Goal: Task Accomplishment & Management: Use online tool/utility

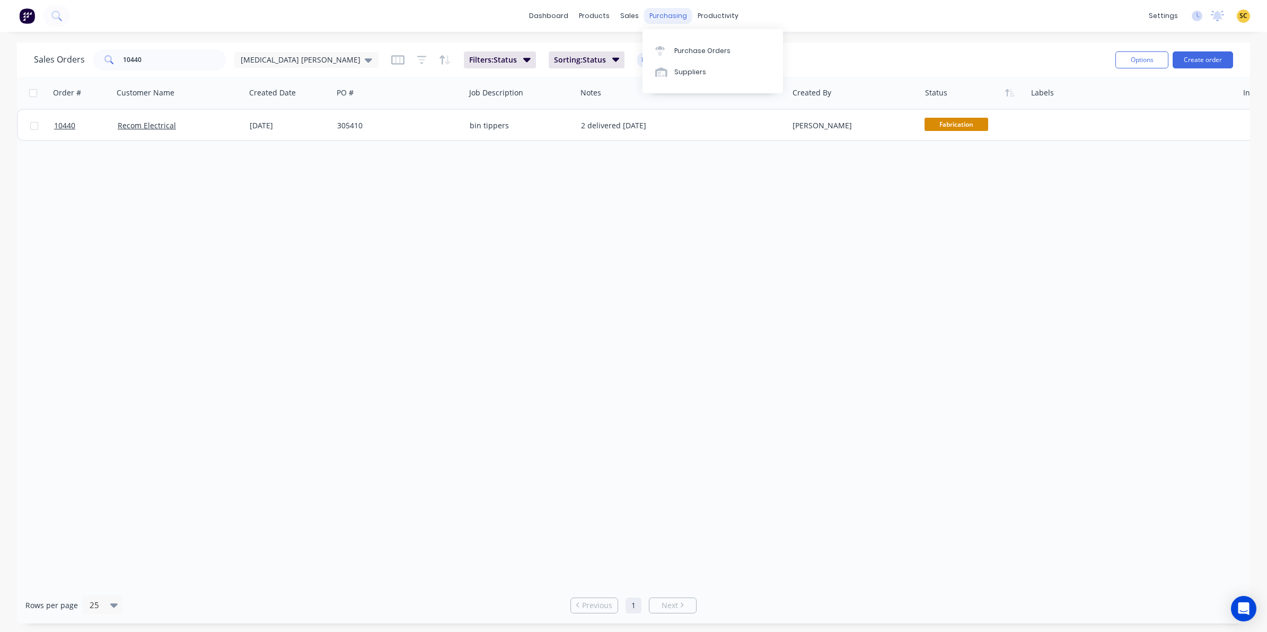
click at [665, 13] on div "purchasing" at bounding box center [668, 16] width 48 height 16
drag, startPoint x: 687, startPoint y: 62, endPoint x: 682, endPoint y: 51, distance: 11.6
click at [685, 60] on div "Purchase Orders Suppliers" at bounding box center [713, 61] width 141 height 64
click at [682, 50] on div "Purchase Orders" at bounding box center [702, 51] width 56 height 10
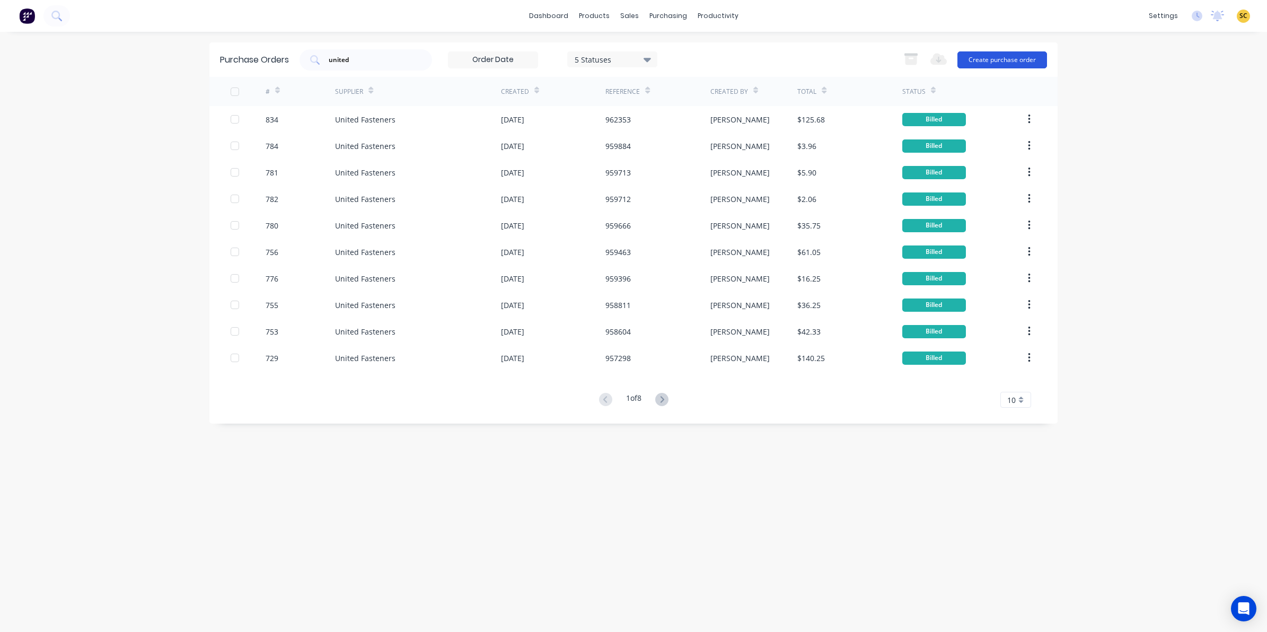
click at [997, 59] on button "Create purchase order" at bounding box center [1003, 59] width 90 height 17
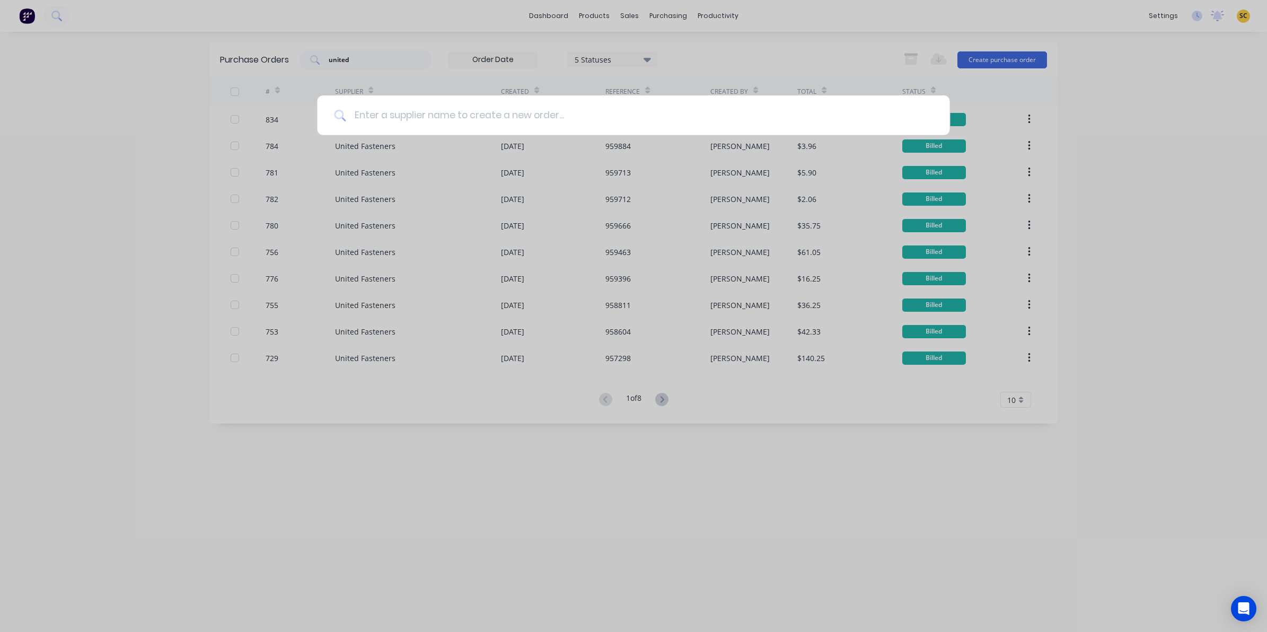
click at [549, 109] on input at bounding box center [639, 115] width 587 height 40
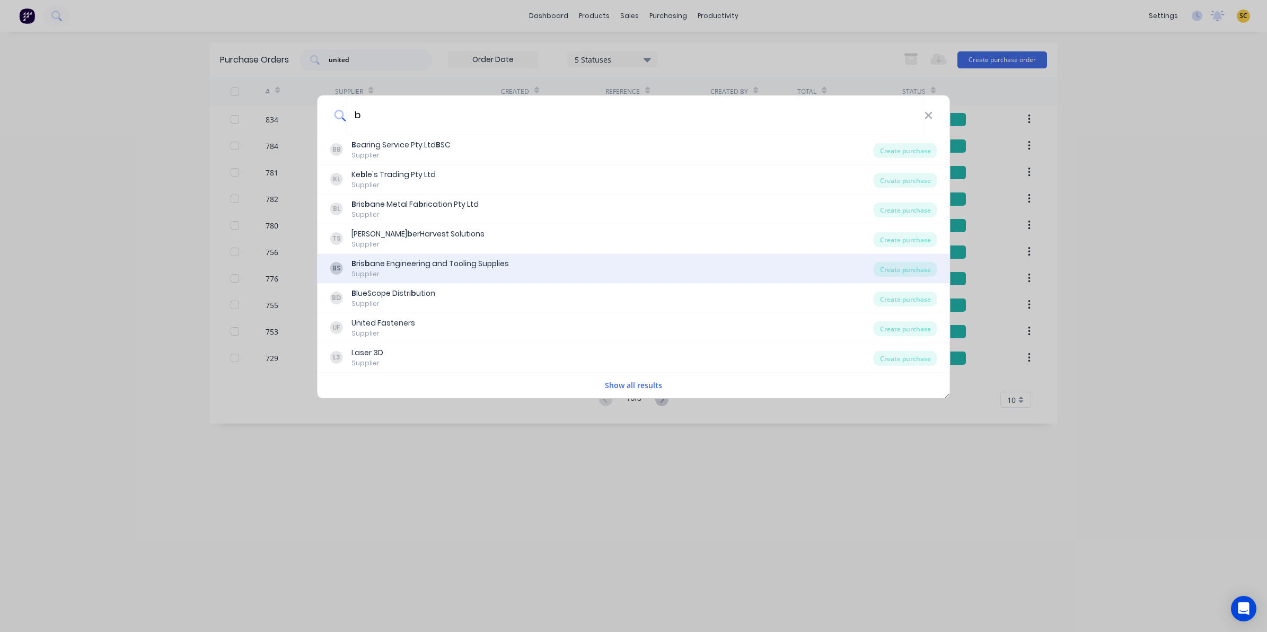
type input "b"
click at [357, 261] on div "B ris b ane Engineering and Tooling Supplies" at bounding box center [430, 263] width 157 height 11
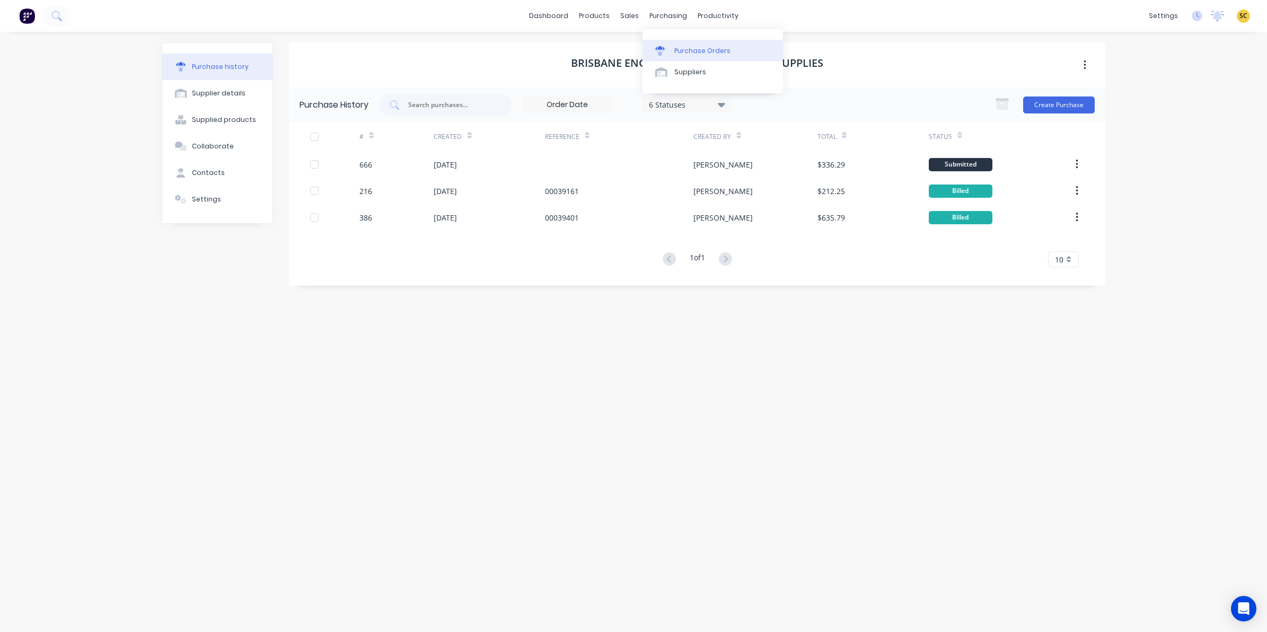
click at [673, 46] on link "Purchase Orders" at bounding box center [713, 50] width 141 height 21
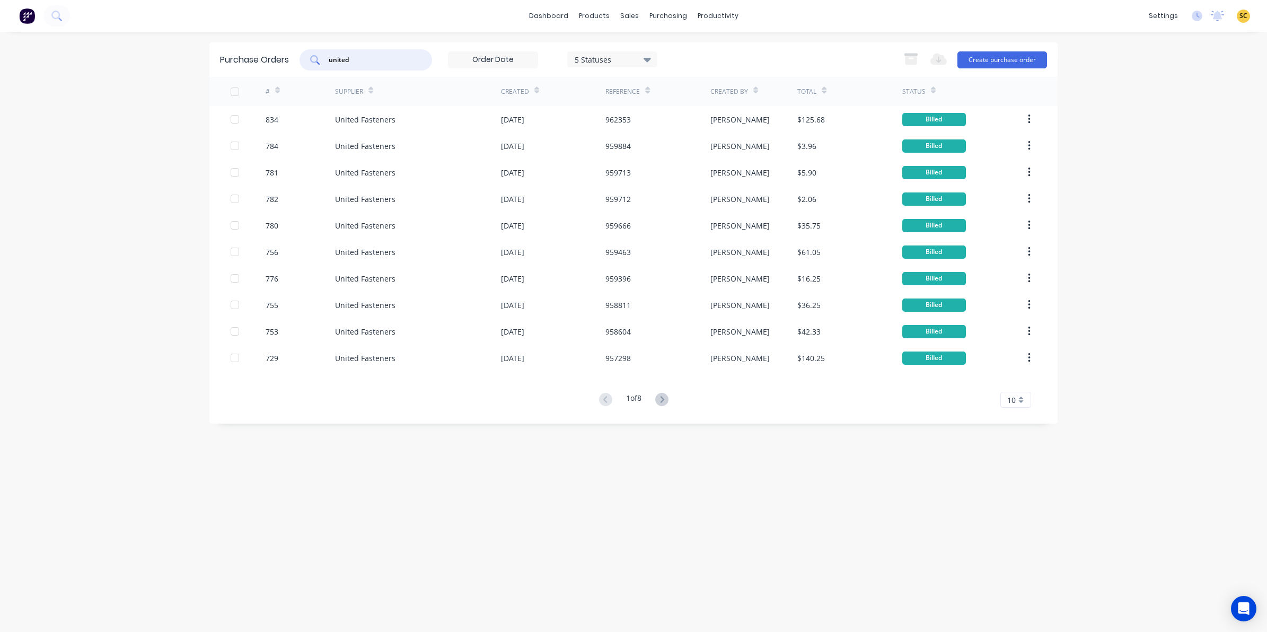
drag, startPoint x: 378, startPoint y: 57, endPoint x: 249, endPoint y: 51, distance: 129.0
click at [249, 51] on div "Purchase Orders united 5 Statuses 5 Statuses Export to Excel (XLSX) Create purc…" at bounding box center [633, 59] width 848 height 34
type input "brs"
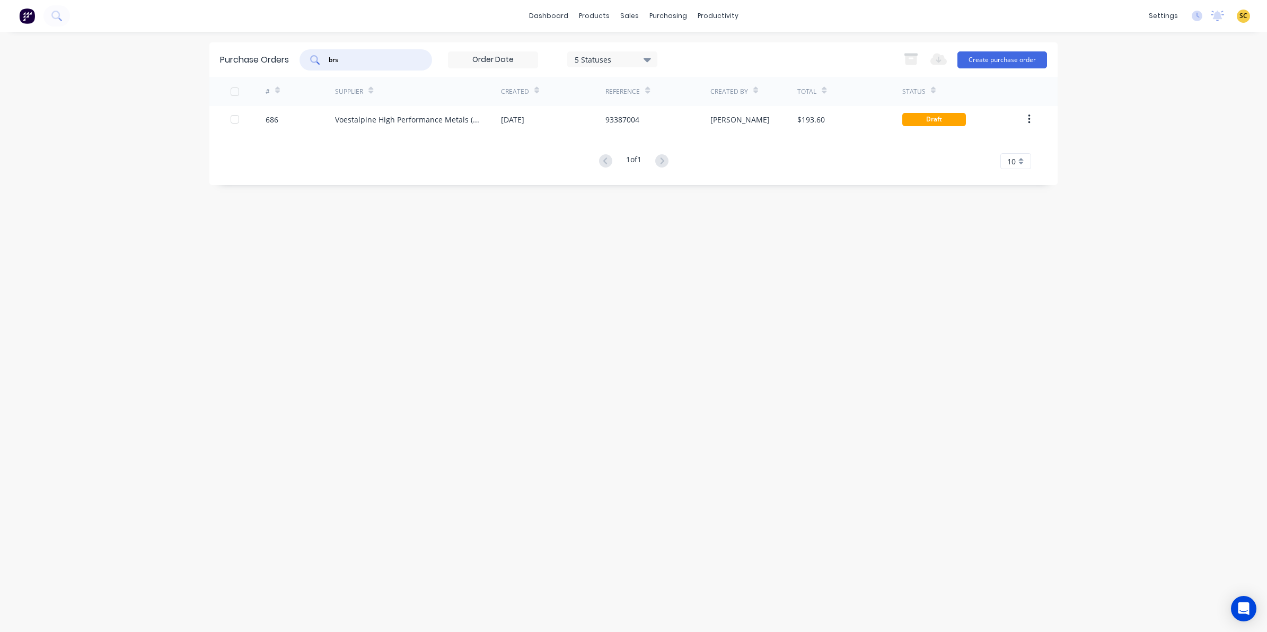
drag, startPoint x: 385, startPoint y: 59, endPoint x: 264, endPoint y: 62, distance: 122.0
click at [264, 62] on div "Purchase Orders brs 5 Statuses 5 Statuses Export to Excel (XLSX) Create purchas…" at bounding box center [633, 59] width 848 height 34
click at [353, 57] on input "brisbanr ref" at bounding box center [372, 60] width 88 height 11
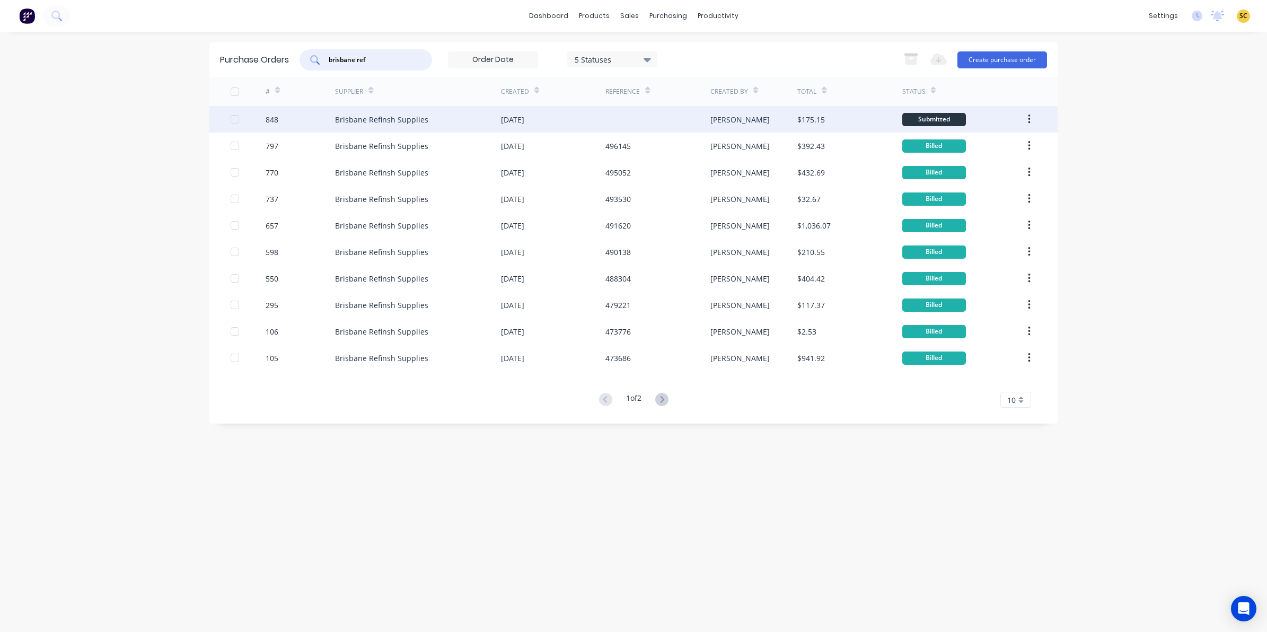
type input "brisbane ref"
click at [452, 123] on div "Brisbane Refinsh Supplies" at bounding box center [418, 119] width 166 height 27
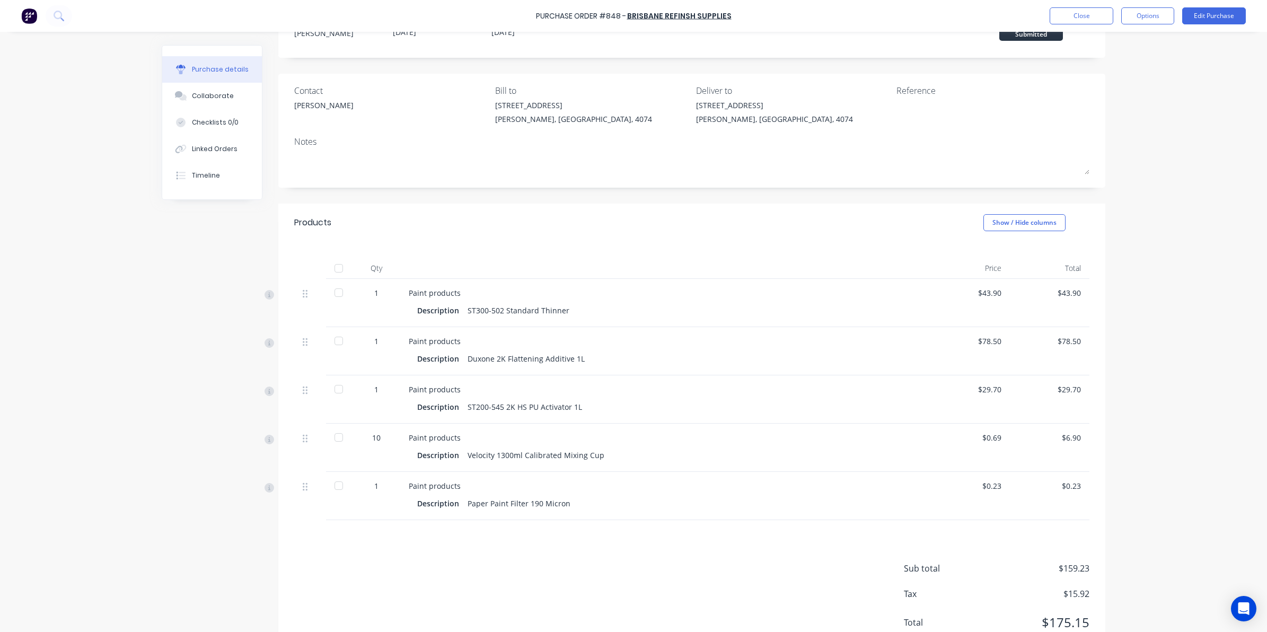
scroll to position [83, 0]
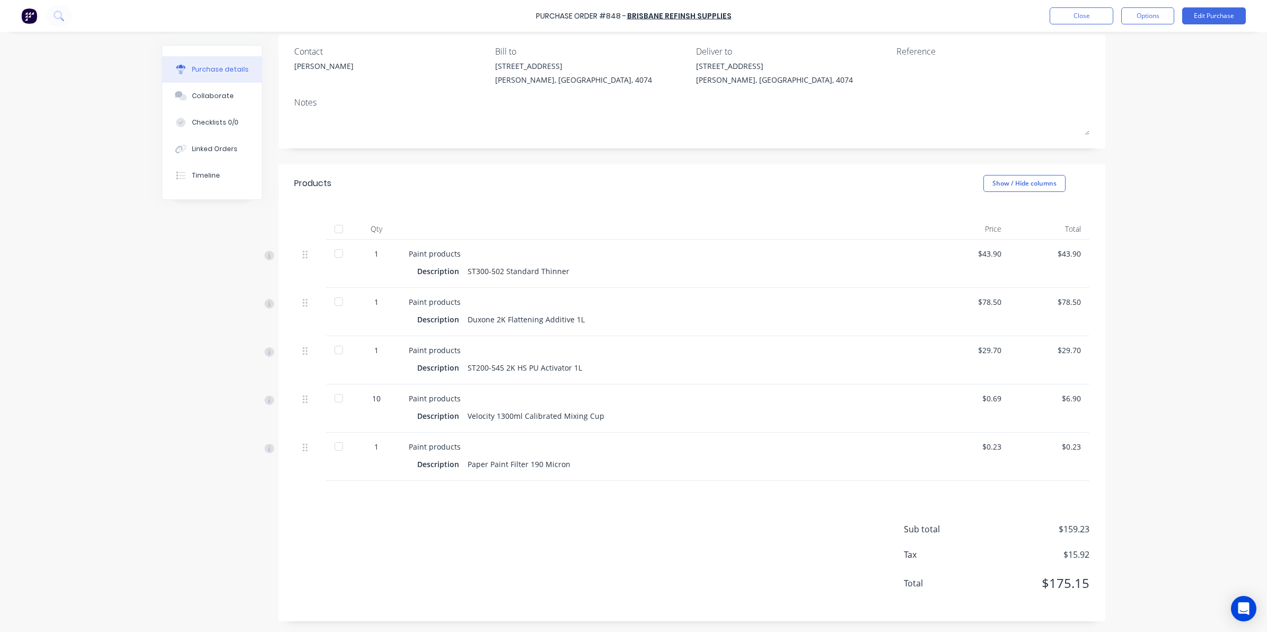
click at [373, 447] on div "1" at bounding box center [376, 446] width 31 height 11
click at [370, 444] on div "1" at bounding box center [376, 446] width 31 height 11
click at [375, 448] on div "1" at bounding box center [376, 446] width 31 height 11
click at [1204, 13] on button "Edit Purchase" at bounding box center [1214, 15] width 64 height 17
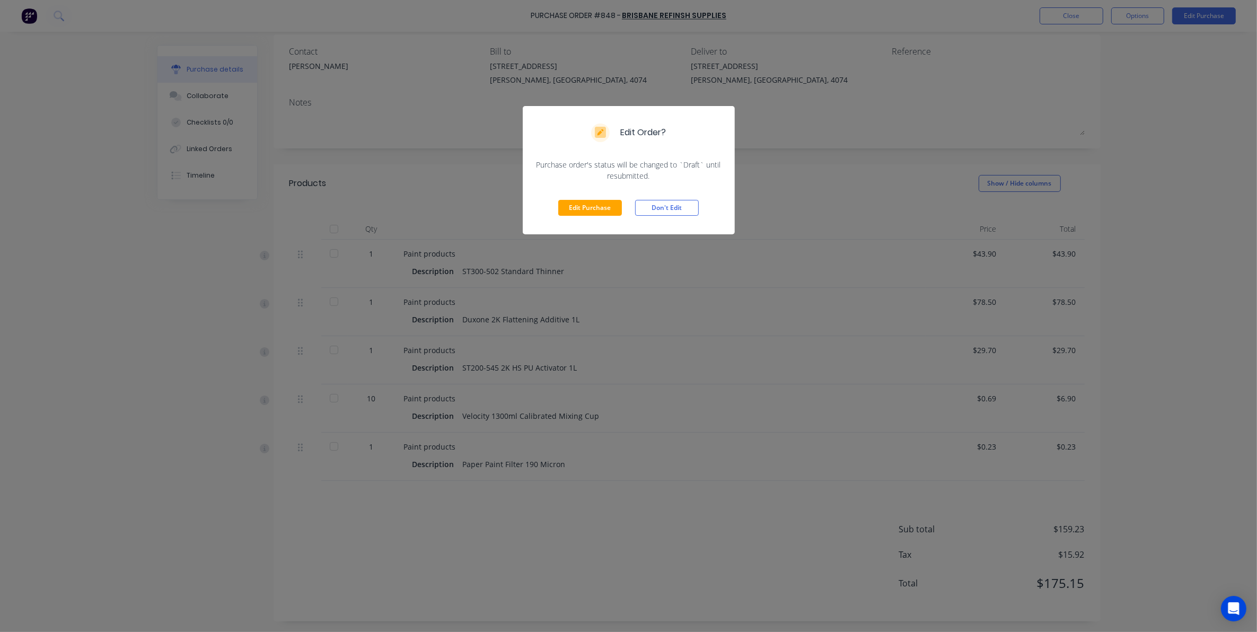
click at [606, 197] on div "Edit Purchase Don't Edit" at bounding box center [629, 207] width 212 height 53
click at [611, 207] on button "Edit Purchase" at bounding box center [590, 208] width 64 height 16
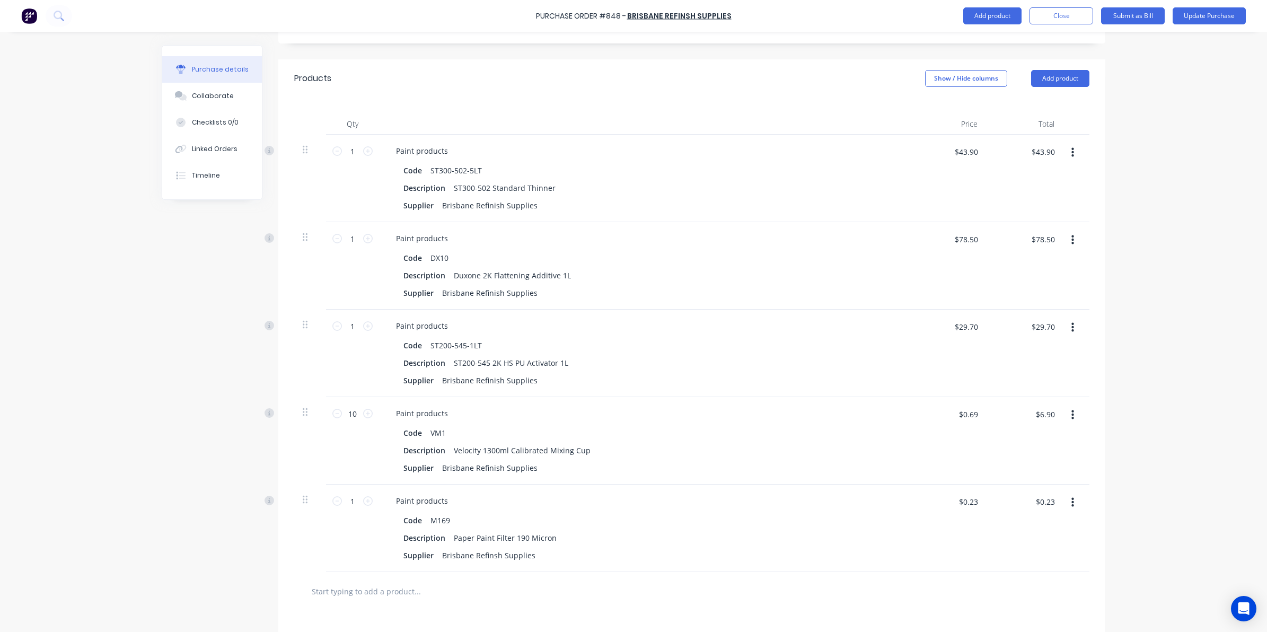
scroll to position [369, 0]
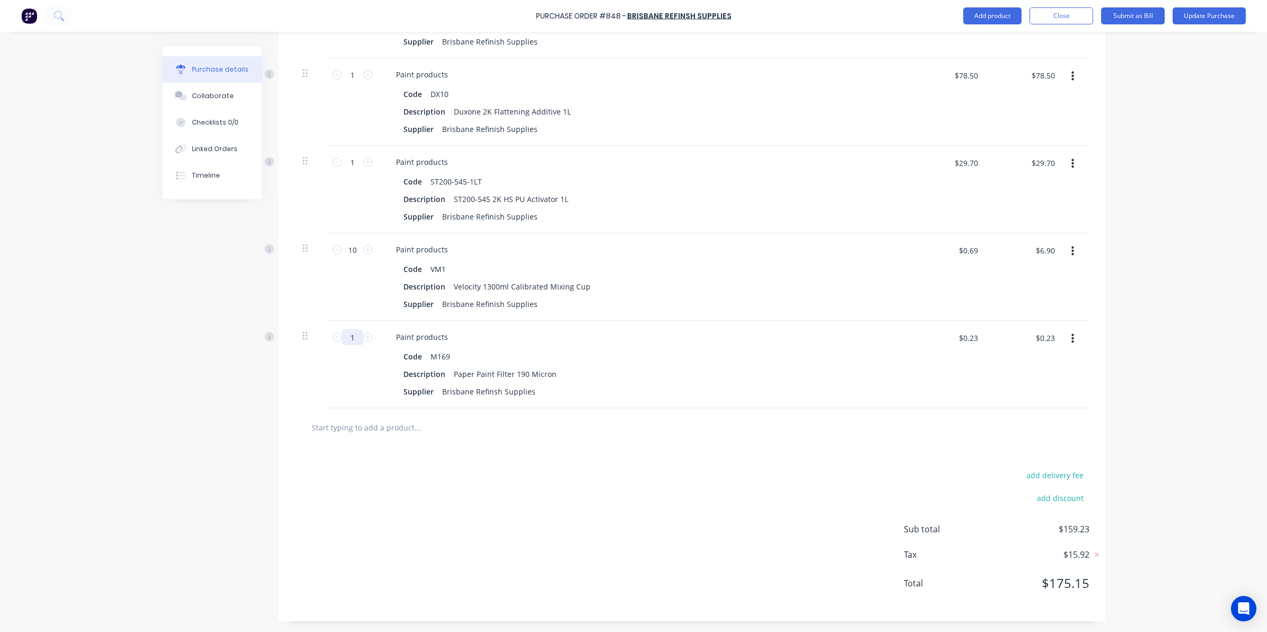
click at [350, 332] on input "1" at bounding box center [352, 337] width 21 height 16
type input "10"
type input "$2.30"
type input "10"
click at [479, 476] on div "add delivery fee add discount Sub total $161.30 Tax $16.13 Total $177.43" at bounding box center [691, 534] width 827 height 174
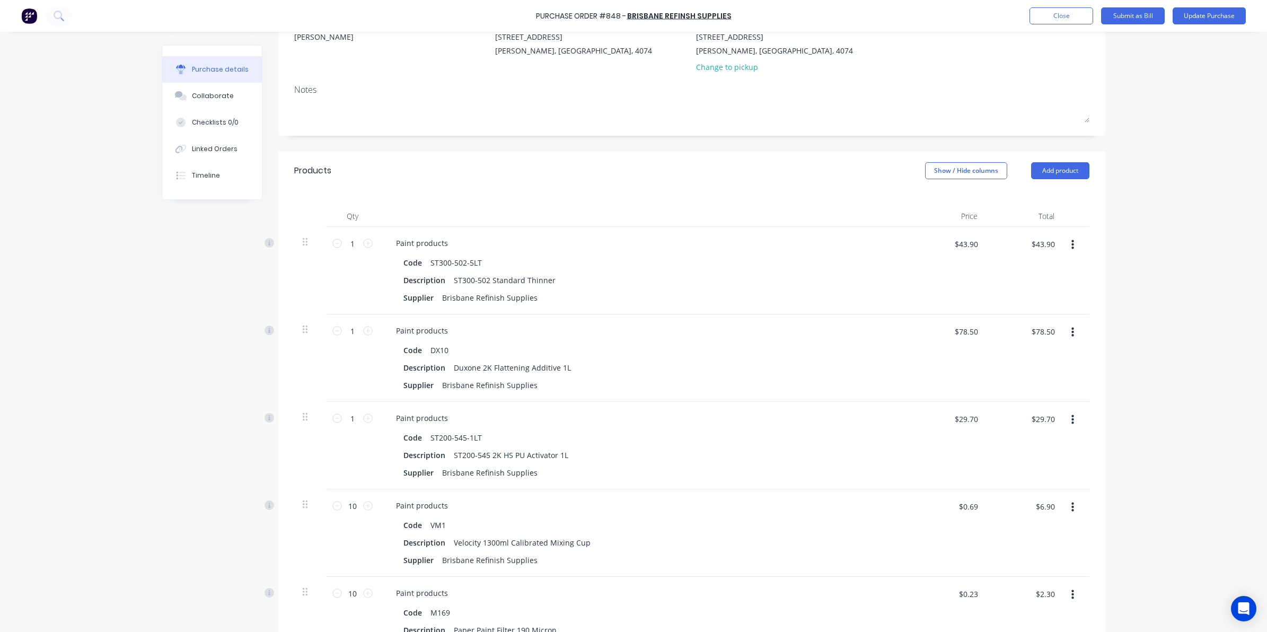
scroll to position [0, 0]
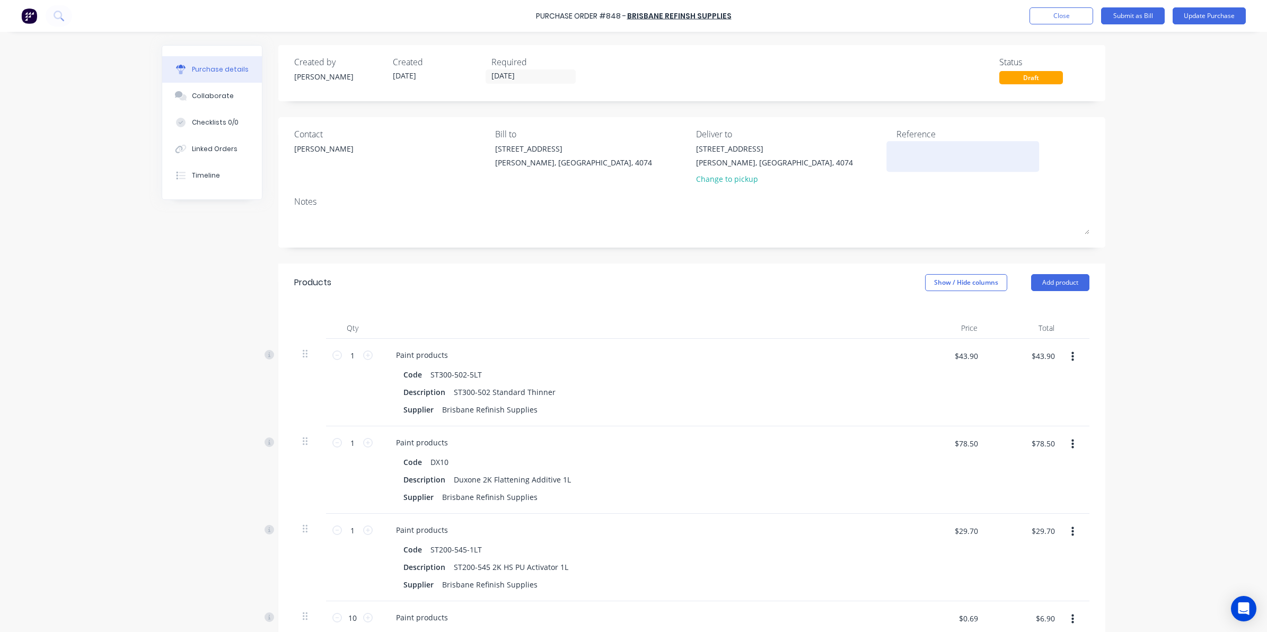
click at [934, 171] on div "Reference" at bounding box center [993, 159] width 193 height 62
drag, startPoint x: 934, startPoint y: 171, endPoint x: 920, endPoint y: 155, distance: 21.0
click at [920, 155] on textarea at bounding box center [963, 155] width 133 height 24
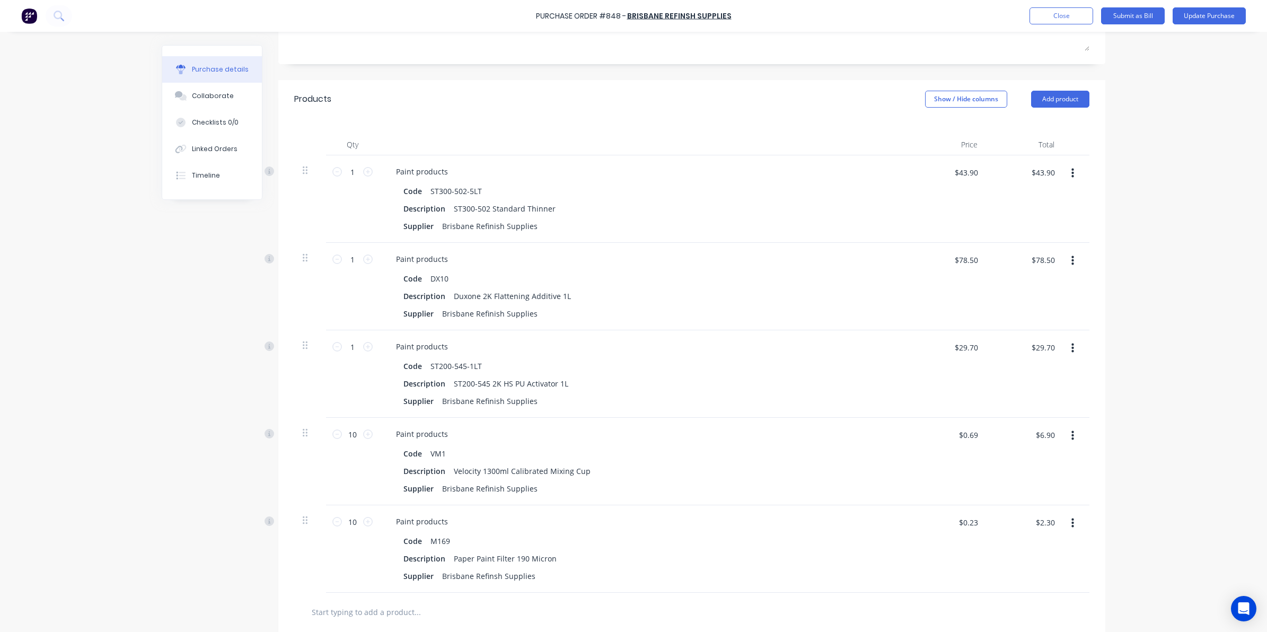
scroll to position [104, 0]
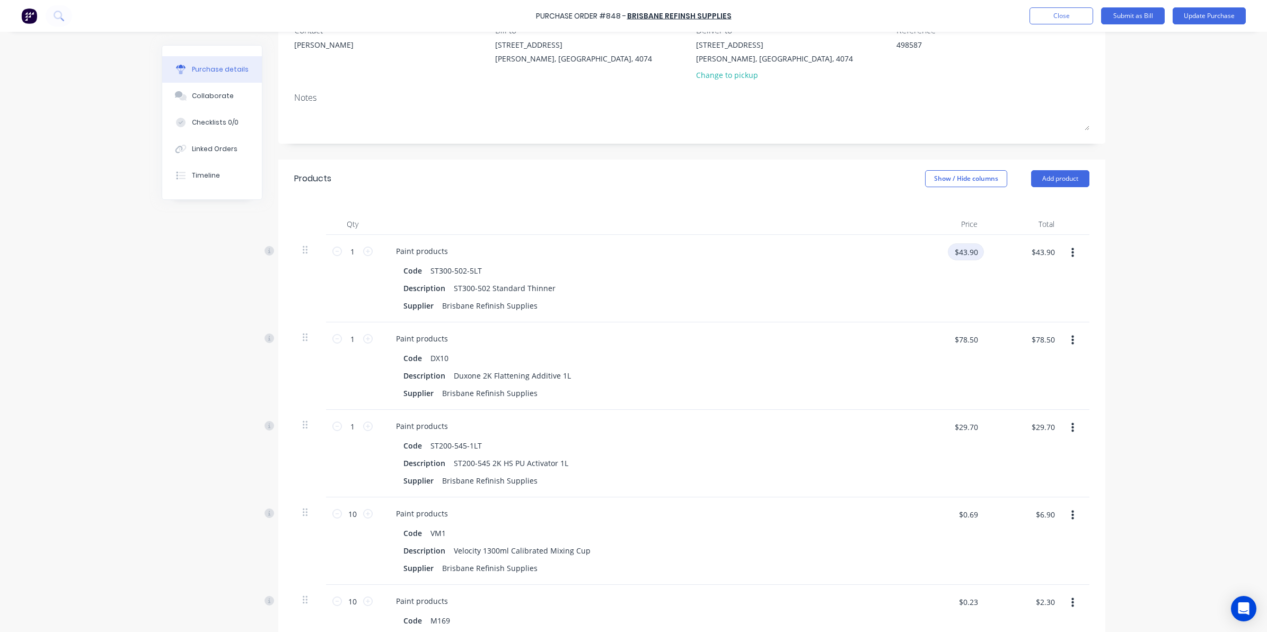
type textarea "498587"
type textarea "x"
type textarea "498587"
click at [966, 253] on input "$43.90" at bounding box center [966, 251] width 36 height 17
type textarea "x"
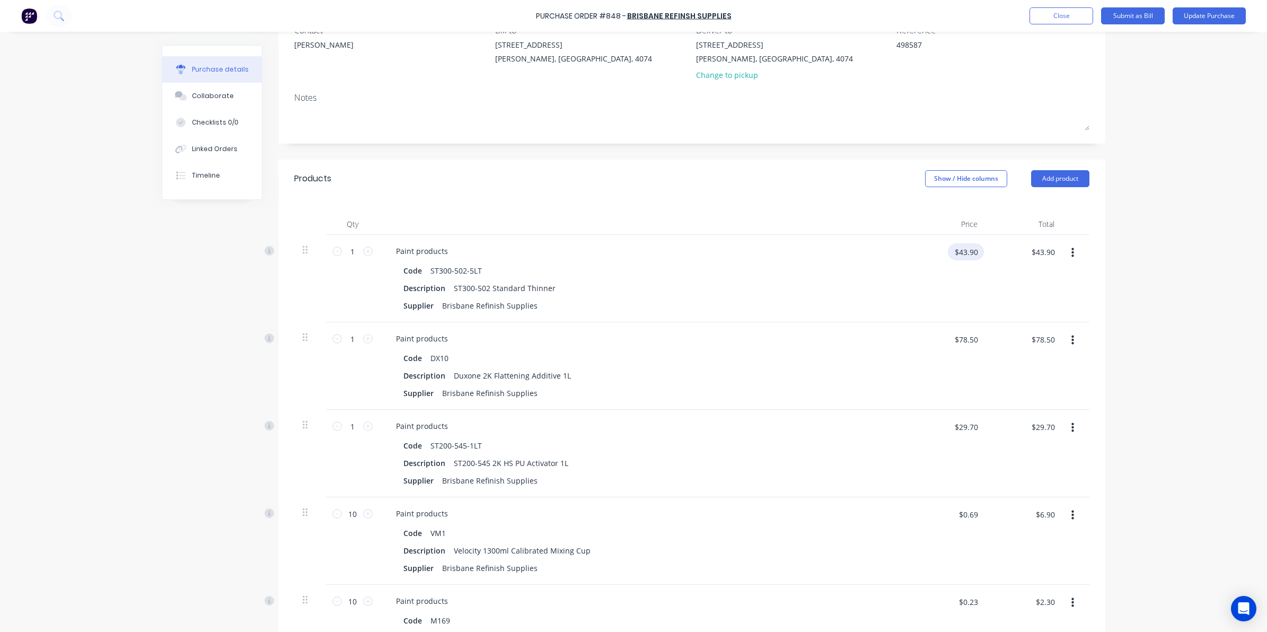
click at [968, 252] on input "$43.90" at bounding box center [966, 251] width 36 height 17
type input "$43.87"
type textarea "x"
type input "$43.87"
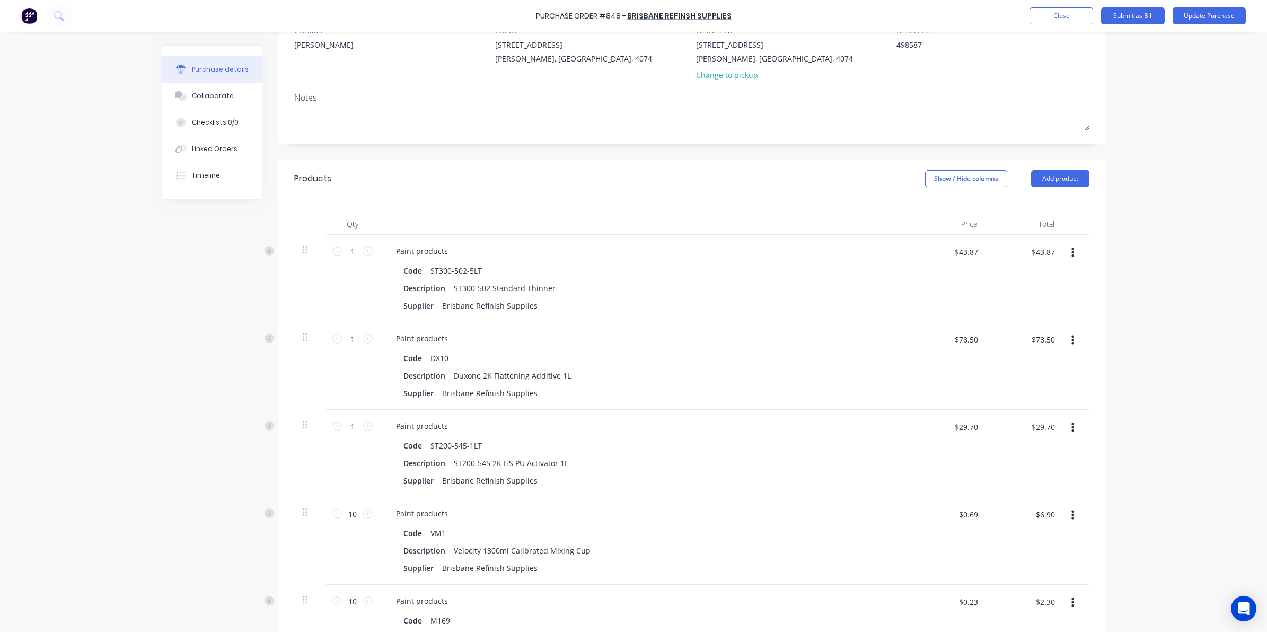
click at [1119, 276] on div "Purchase Order #848 - Brisbane Refinsh Supplies Add product Close Submit as Bil…" at bounding box center [633, 316] width 1267 height 632
click at [1119, 19] on button "Submit as Bill" at bounding box center [1133, 15] width 64 height 17
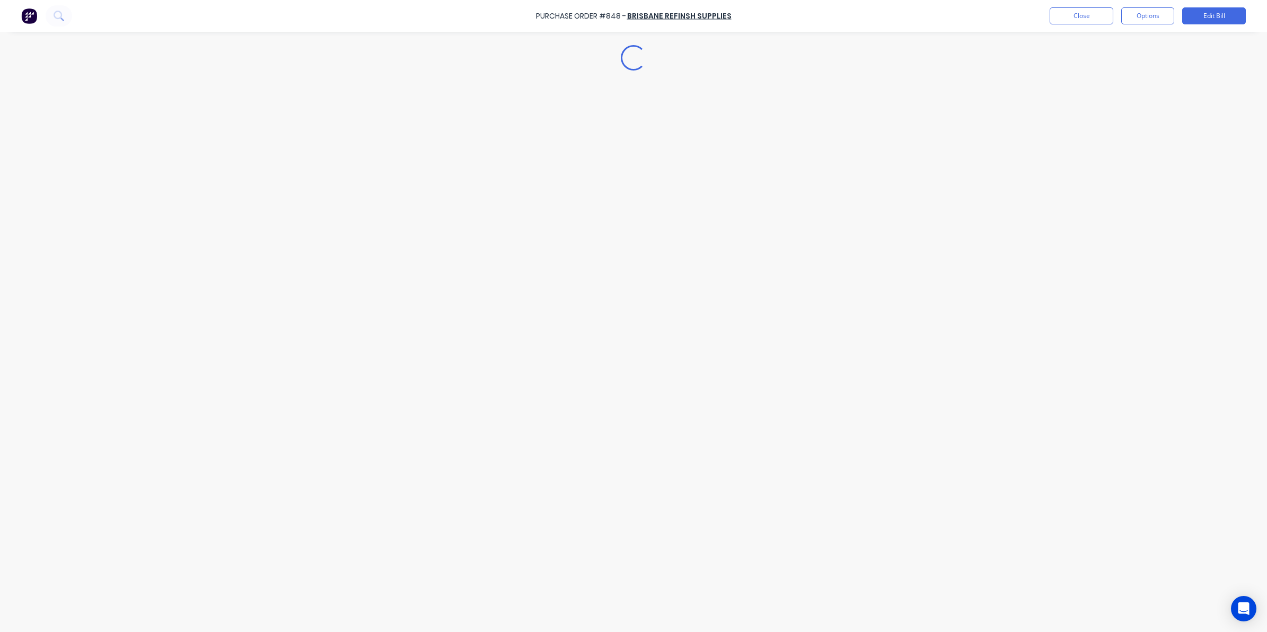
type textarea "x"
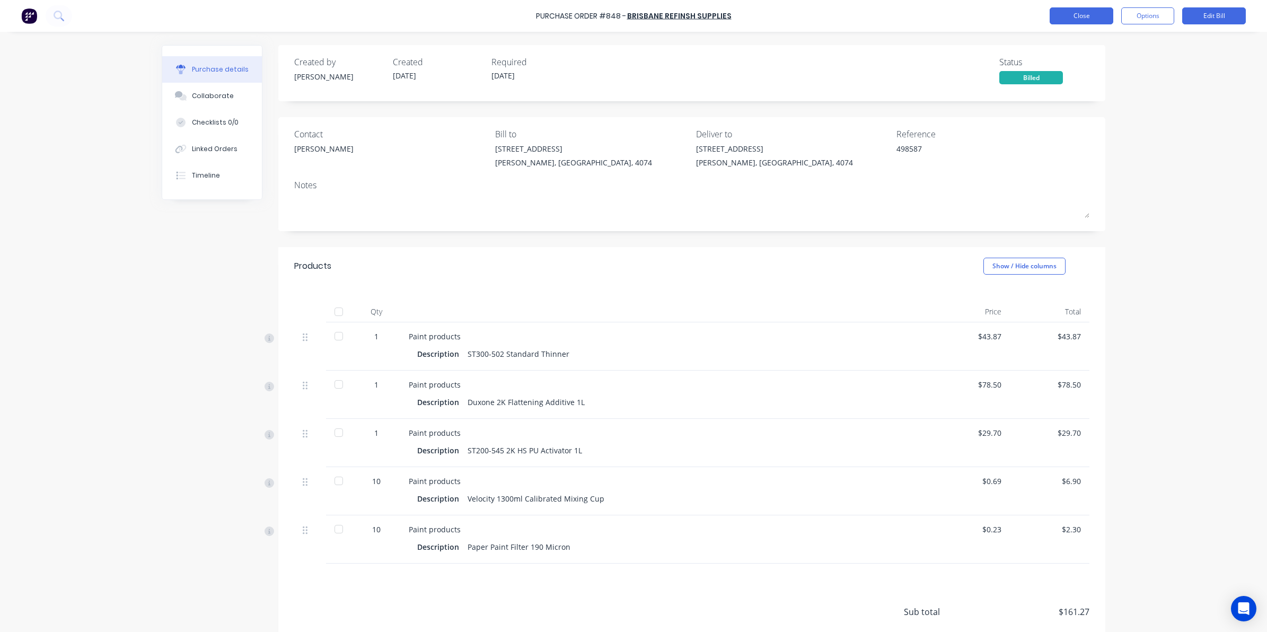
click at [1093, 17] on button "Close" at bounding box center [1082, 15] width 64 height 17
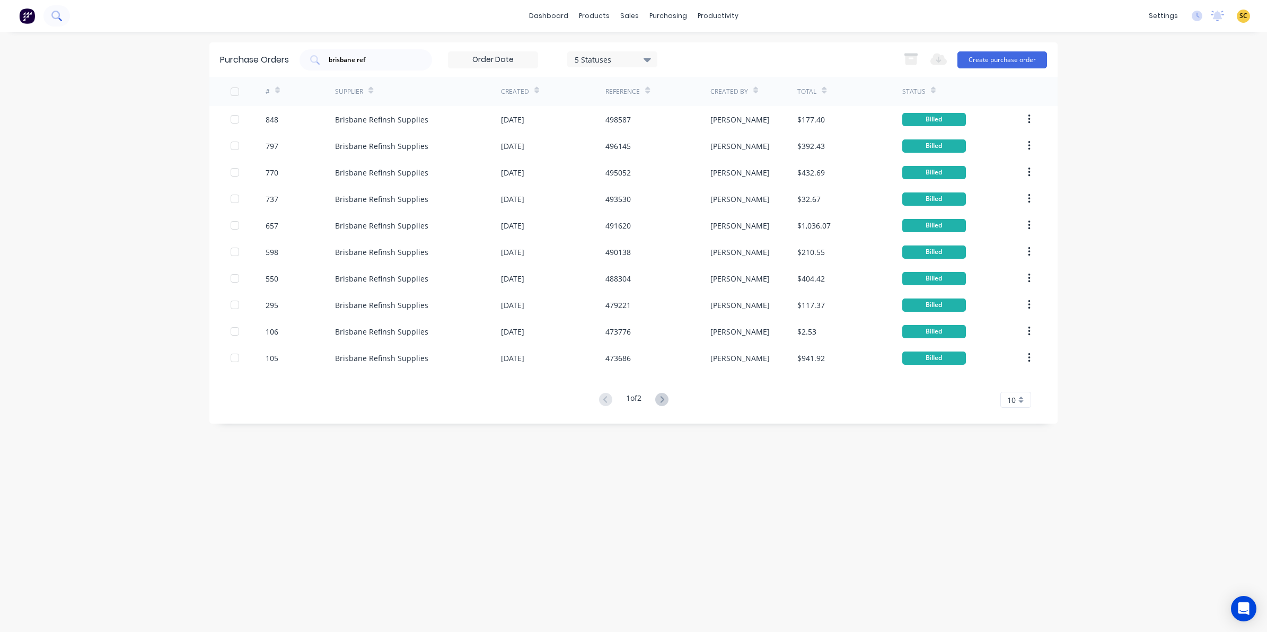
click at [57, 14] on icon at bounding box center [56, 16] width 10 height 10
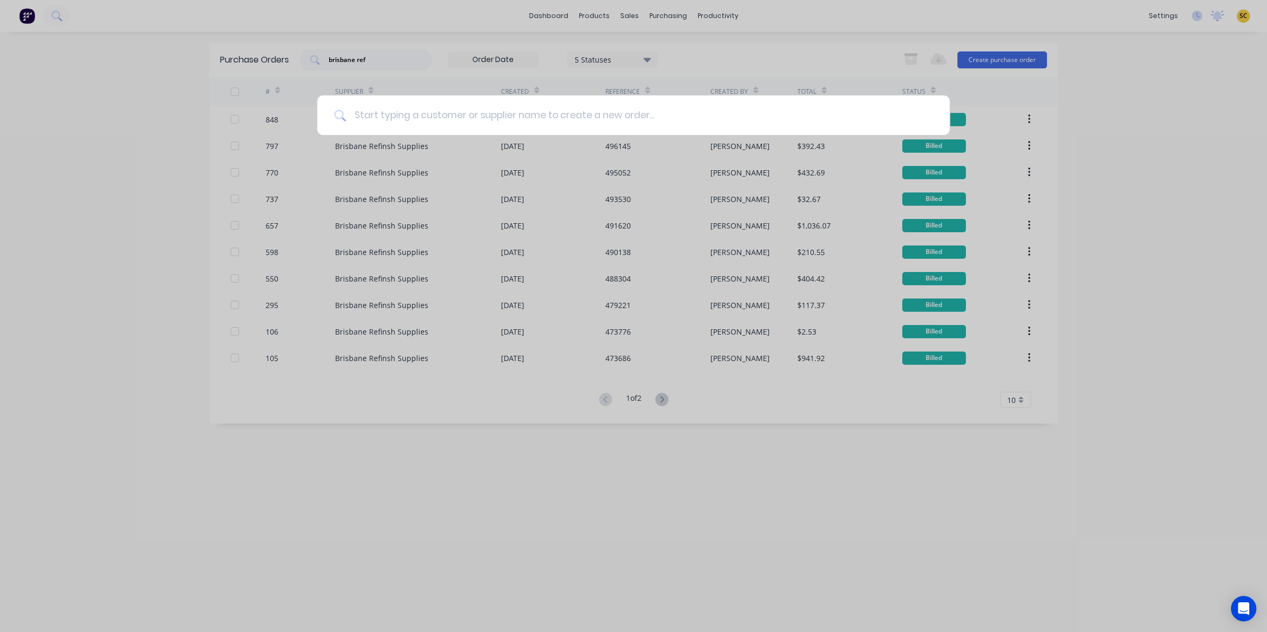
click at [618, 110] on input at bounding box center [639, 115] width 587 height 40
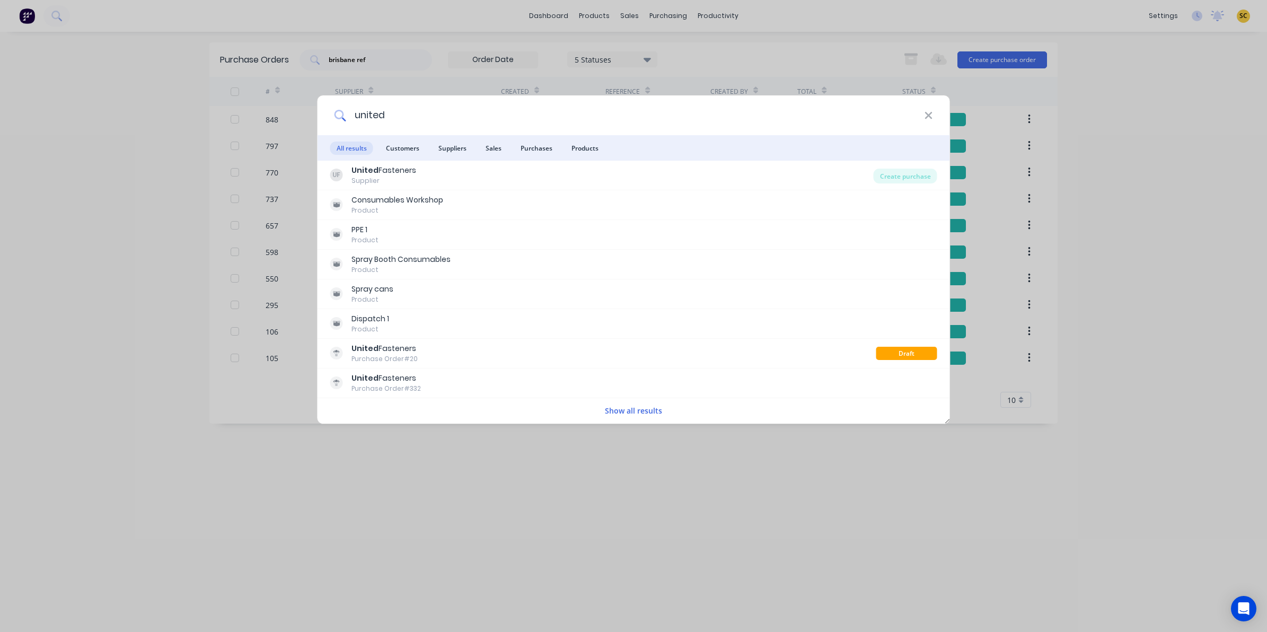
type input "united"
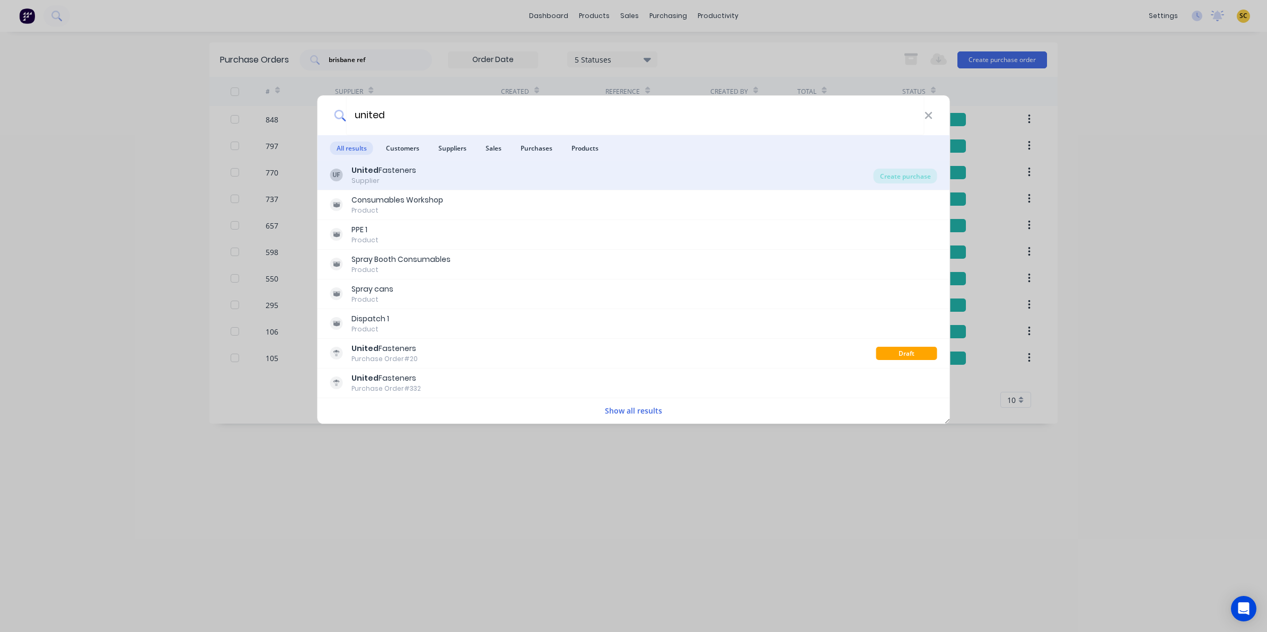
click at [403, 179] on div "Supplier" at bounding box center [384, 181] width 65 height 10
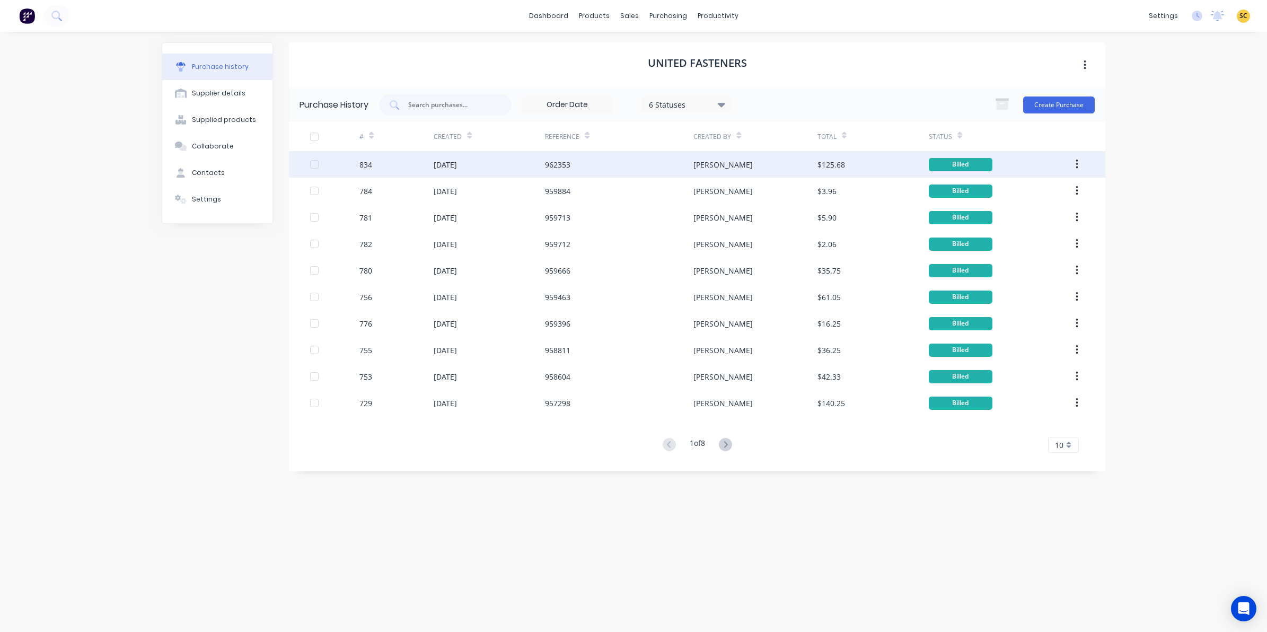
click at [643, 161] on div "962353" at bounding box center [619, 164] width 148 height 27
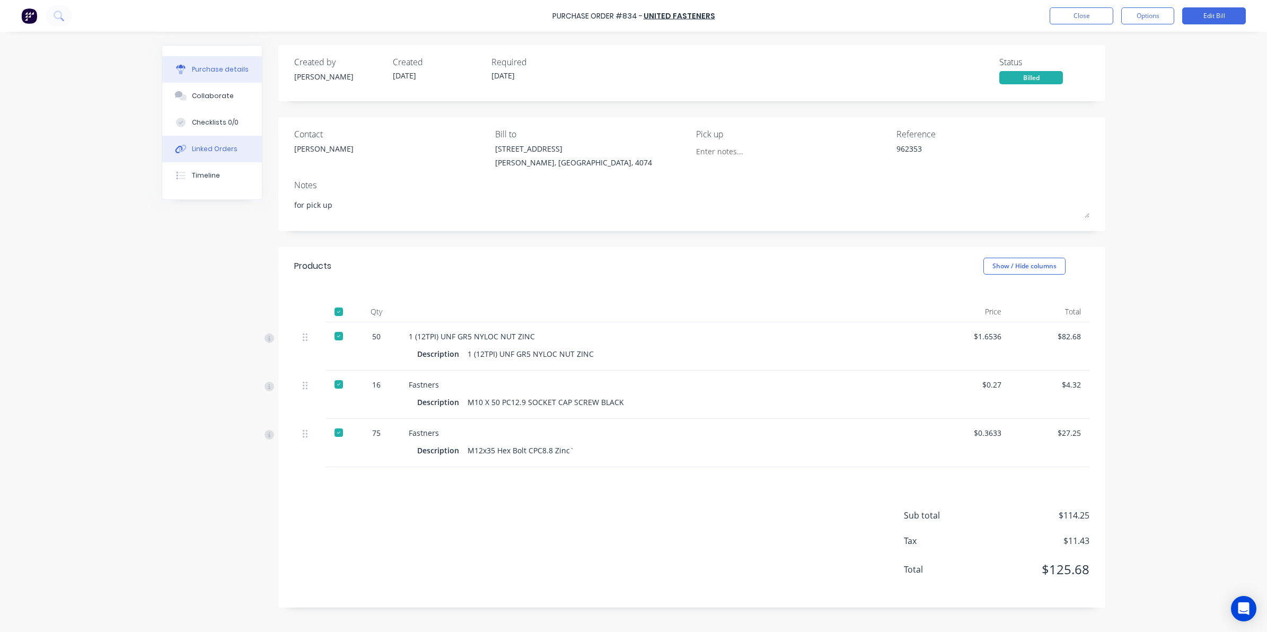
click at [210, 143] on button "Linked Orders" at bounding box center [212, 149] width 100 height 27
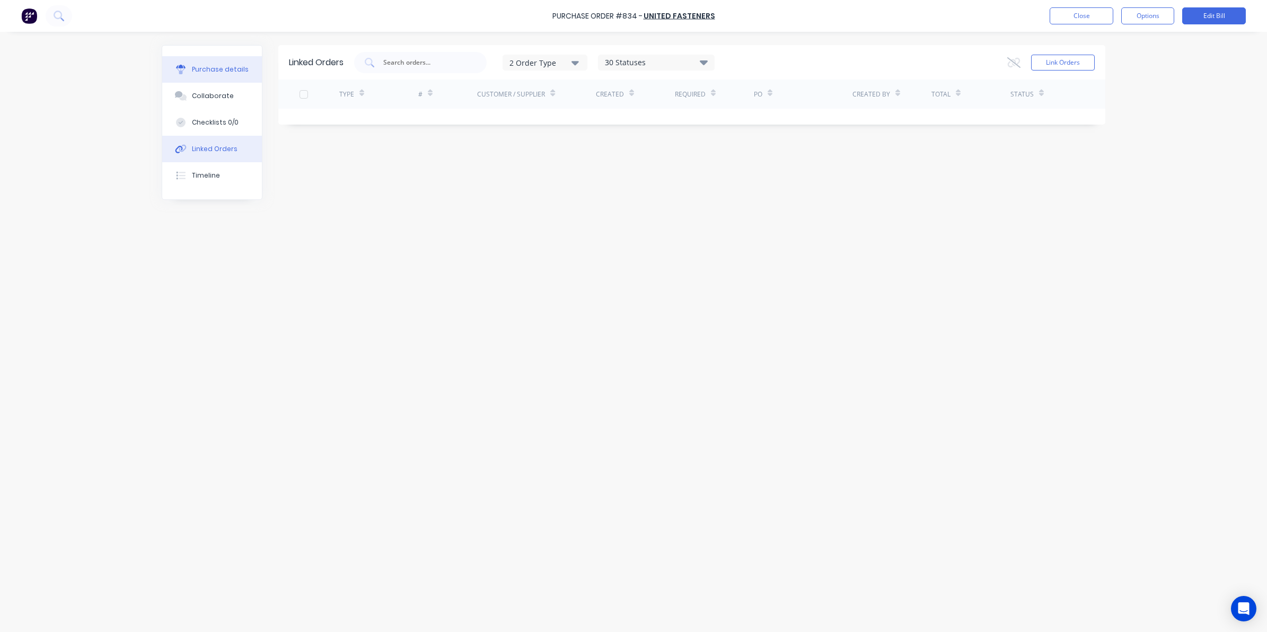
click at [218, 65] on div "Purchase details" at bounding box center [220, 70] width 57 height 10
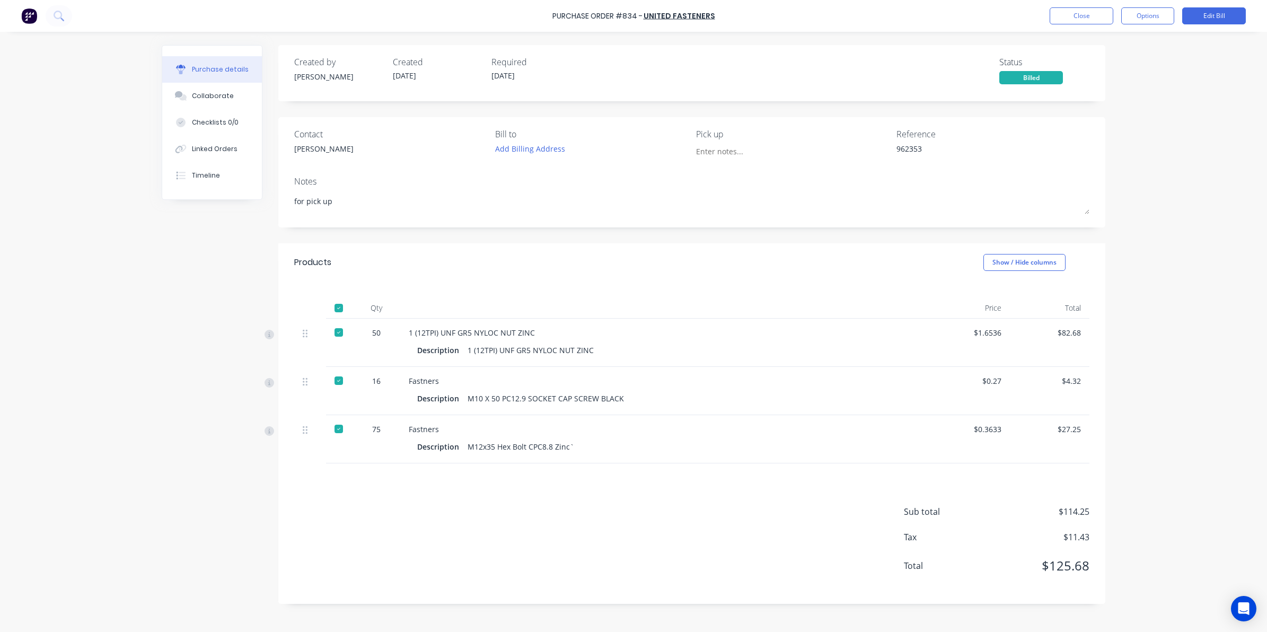
type textarea "x"
click at [234, 151] on div "Linked Orders" at bounding box center [215, 149] width 46 height 10
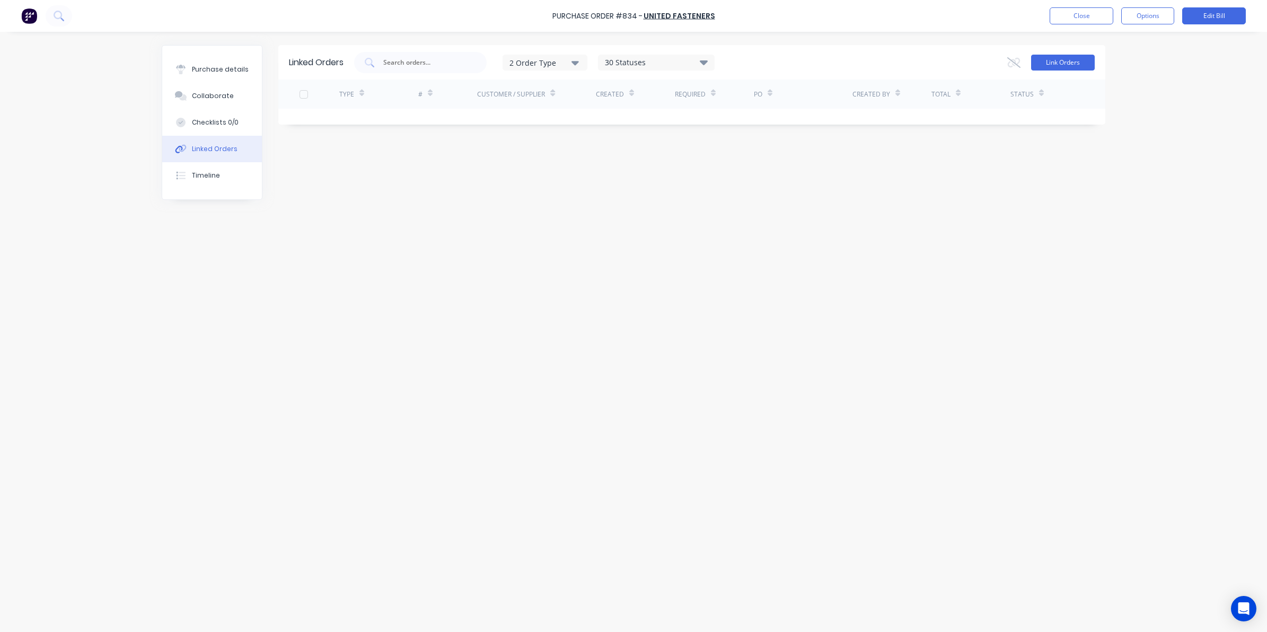
click at [1055, 65] on button "Link Orders" at bounding box center [1063, 63] width 64 height 16
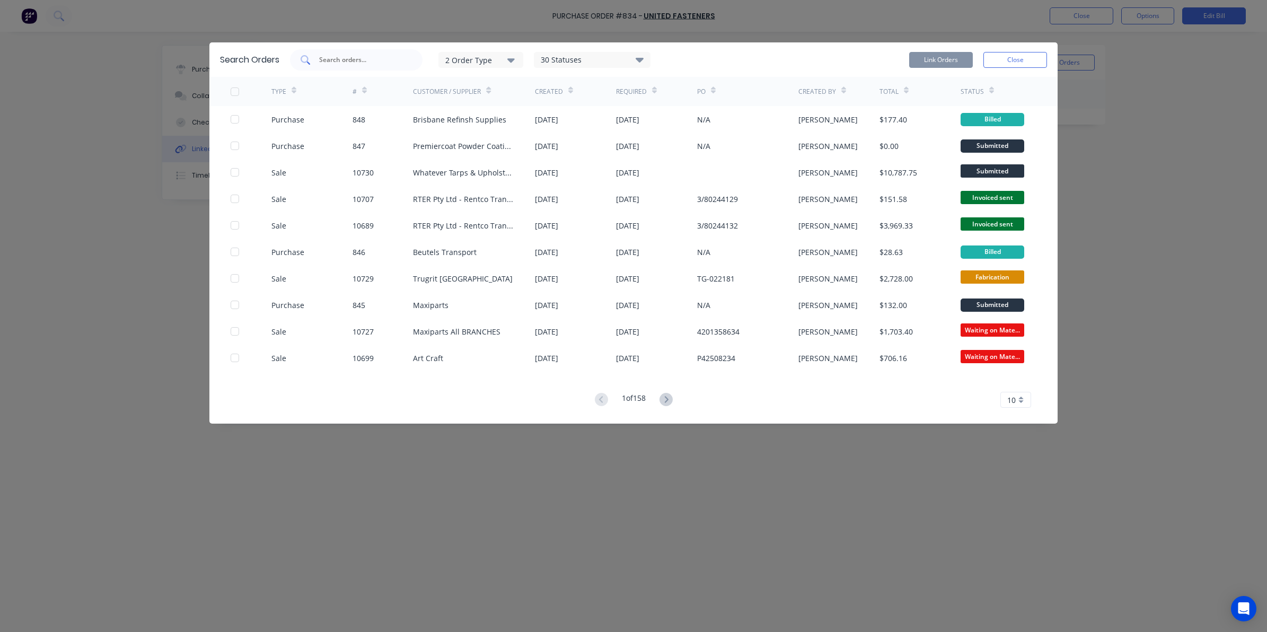
click at [366, 59] on input "text" at bounding box center [362, 60] width 88 height 11
type input "f"
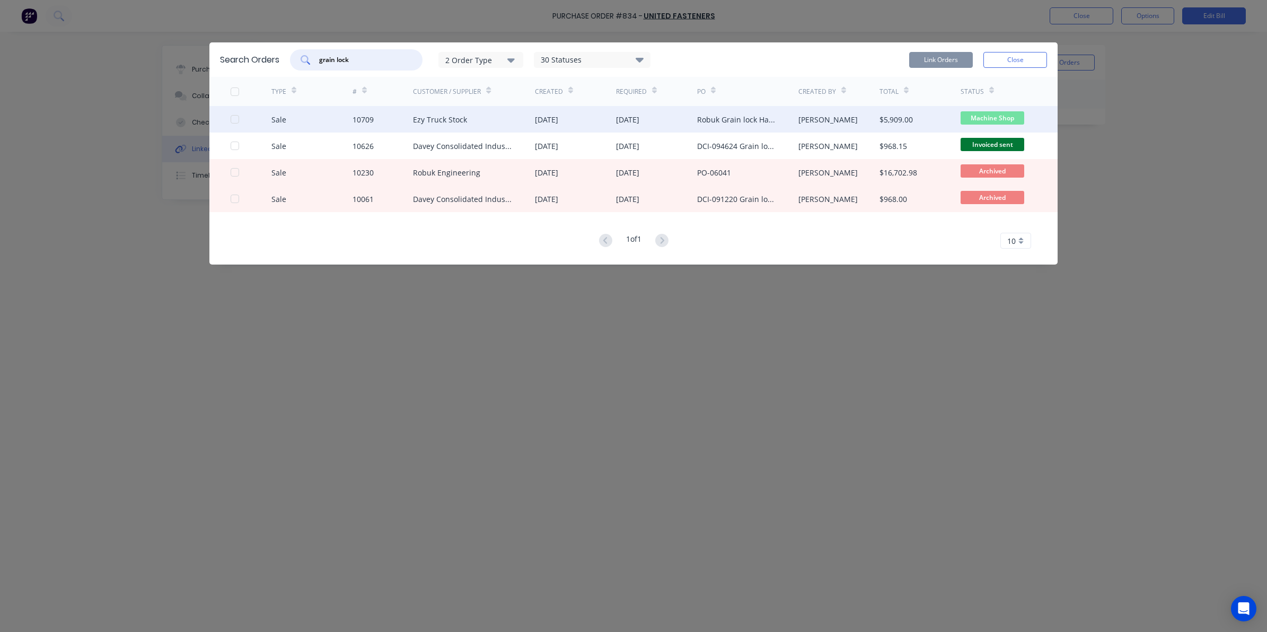
click at [231, 118] on div "Sale 10709 Ezy Truck Stock 14 Aug 2025 14 Aug 2025 Robuk Grain lock Handles 107…" at bounding box center [633, 119] width 848 height 27
click at [234, 118] on div at bounding box center [234, 119] width 21 height 21
click at [928, 62] on button "Link Orders" at bounding box center [941, 60] width 64 height 16
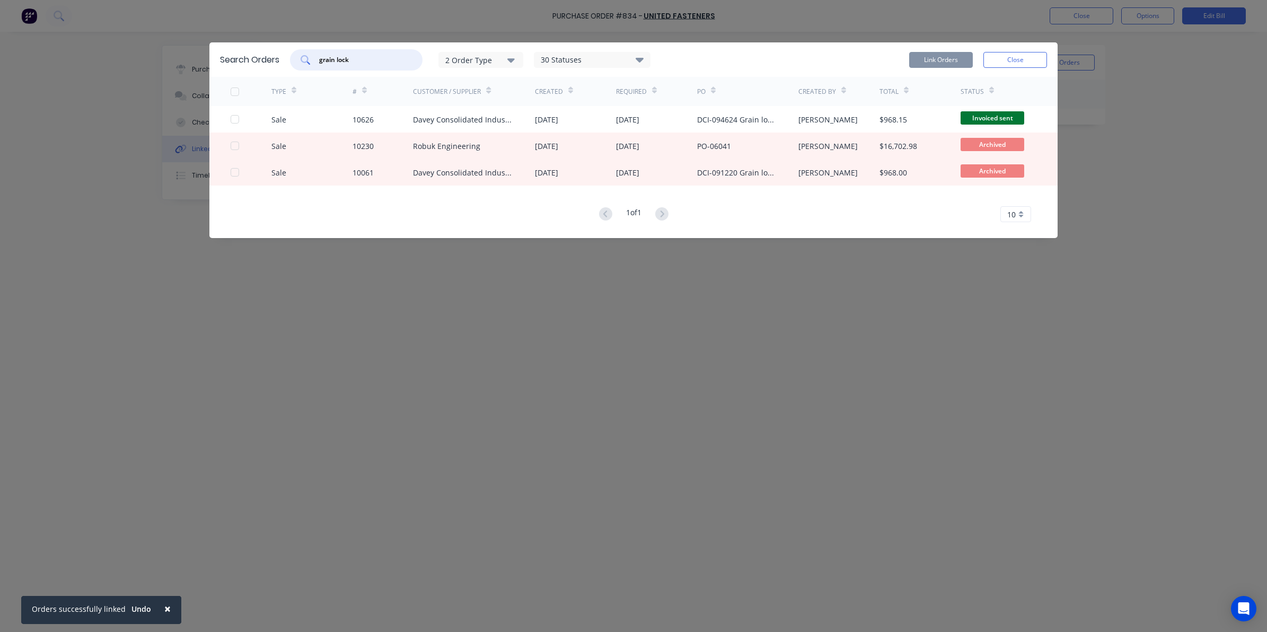
drag, startPoint x: 382, startPoint y: 59, endPoint x: 312, endPoint y: 57, distance: 70.0
click at [317, 57] on div "grain lock" at bounding box center [356, 59] width 133 height 21
drag, startPoint x: 33, startPoint y: 470, endPoint x: 32, endPoint y: 476, distance: 5.4
drag, startPoint x: 32, startPoint y: 476, endPoint x: 24, endPoint y: 464, distance: 13.4
drag, startPoint x: 24, startPoint y: 464, endPoint x: 245, endPoint y: 58, distance: 462.4
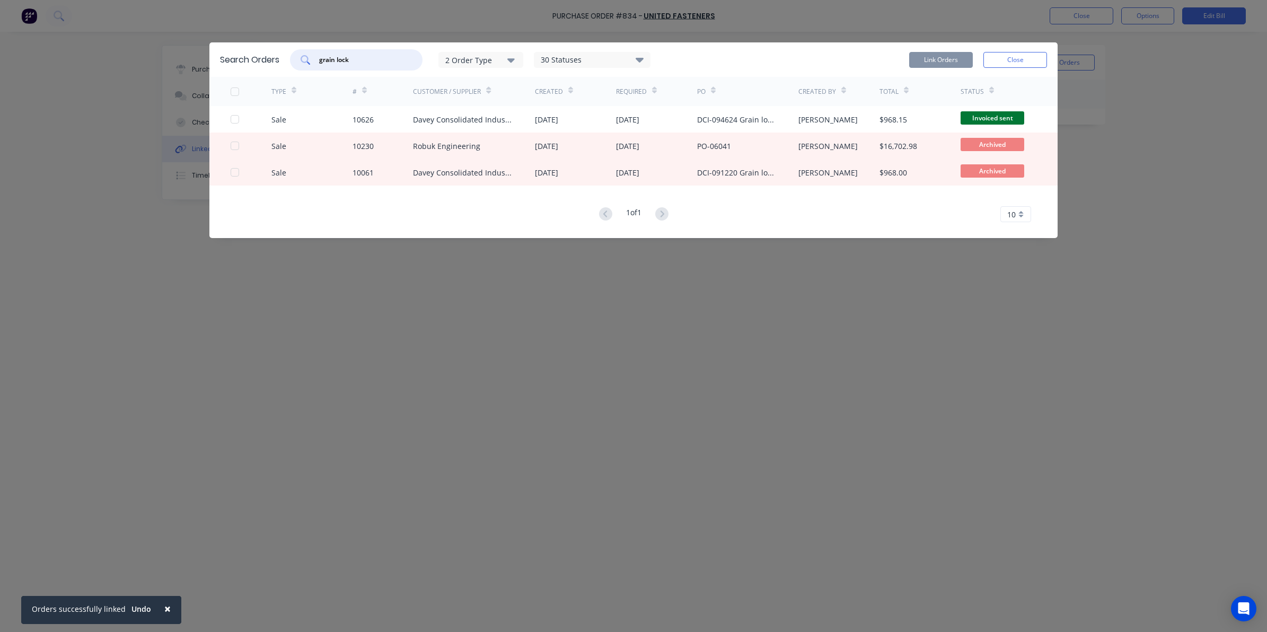
click at [245, 57] on div "Search Orders grain lock 2 Order Type 30 Statuses Sales Order Status All Archiv…" at bounding box center [633, 59] width 848 height 34
type input "10440"
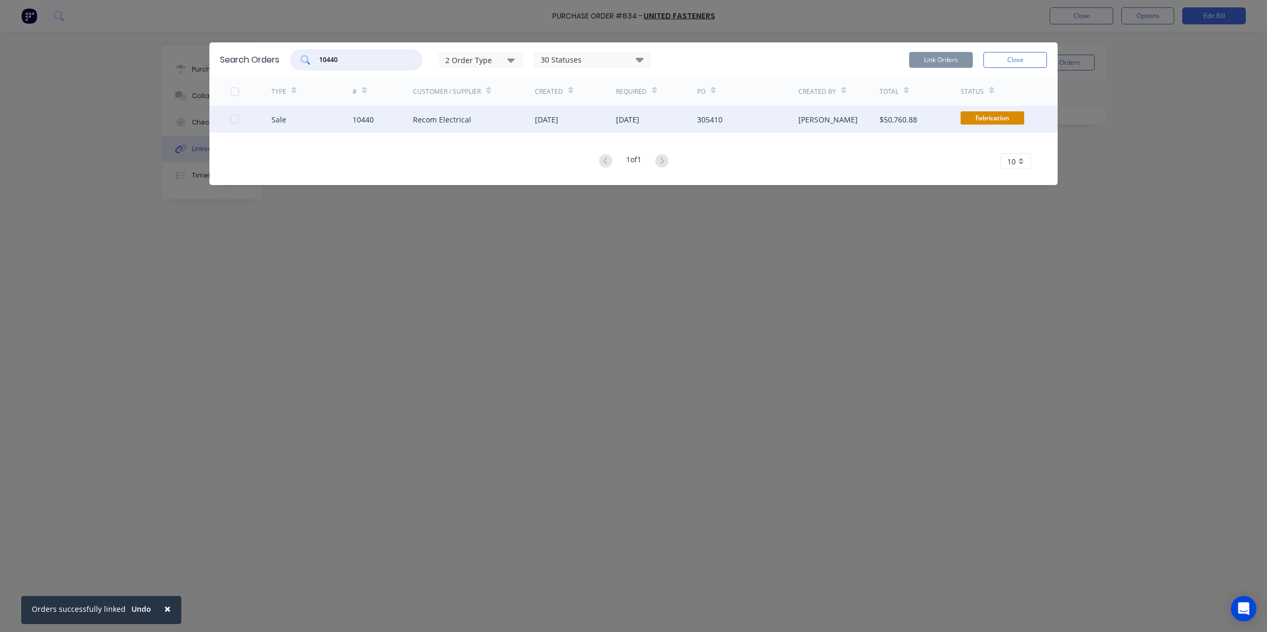
click at [234, 119] on div at bounding box center [234, 119] width 21 height 21
click at [935, 59] on button "Link Orders" at bounding box center [941, 60] width 64 height 16
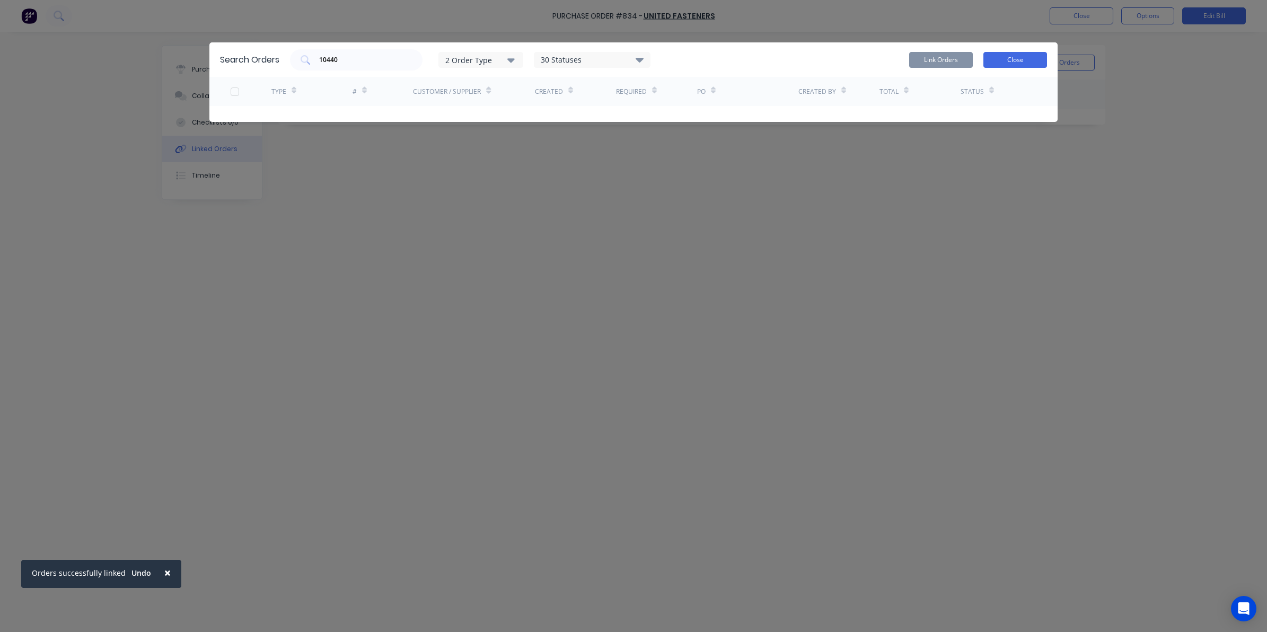
click at [999, 58] on button "Close" at bounding box center [1016, 60] width 64 height 16
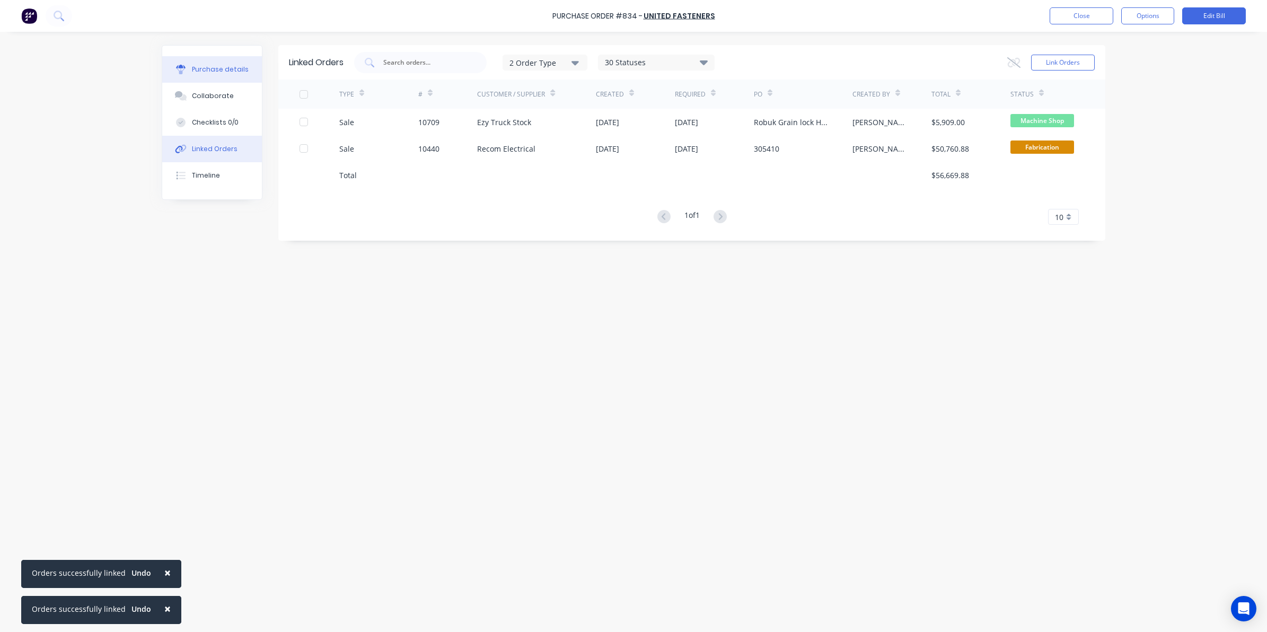
click at [213, 62] on button "Purchase details" at bounding box center [212, 69] width 100 height 27
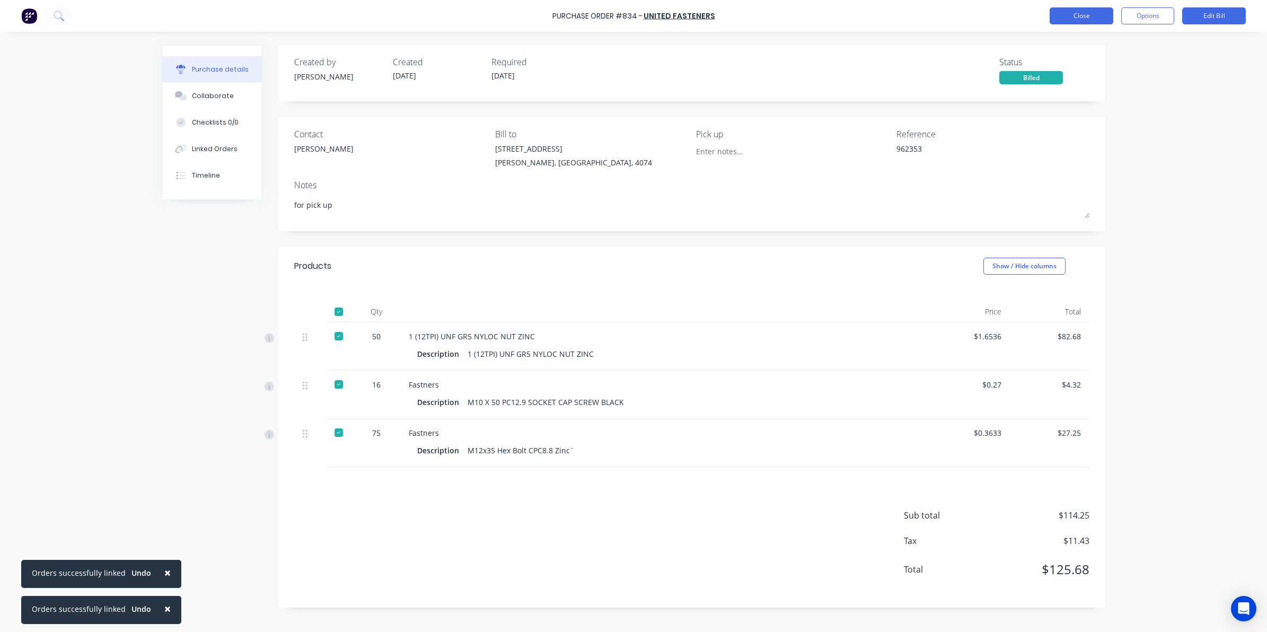
click at [1099, 13] on button "Close" at bounding box center [1082, 15] width 64 height 17
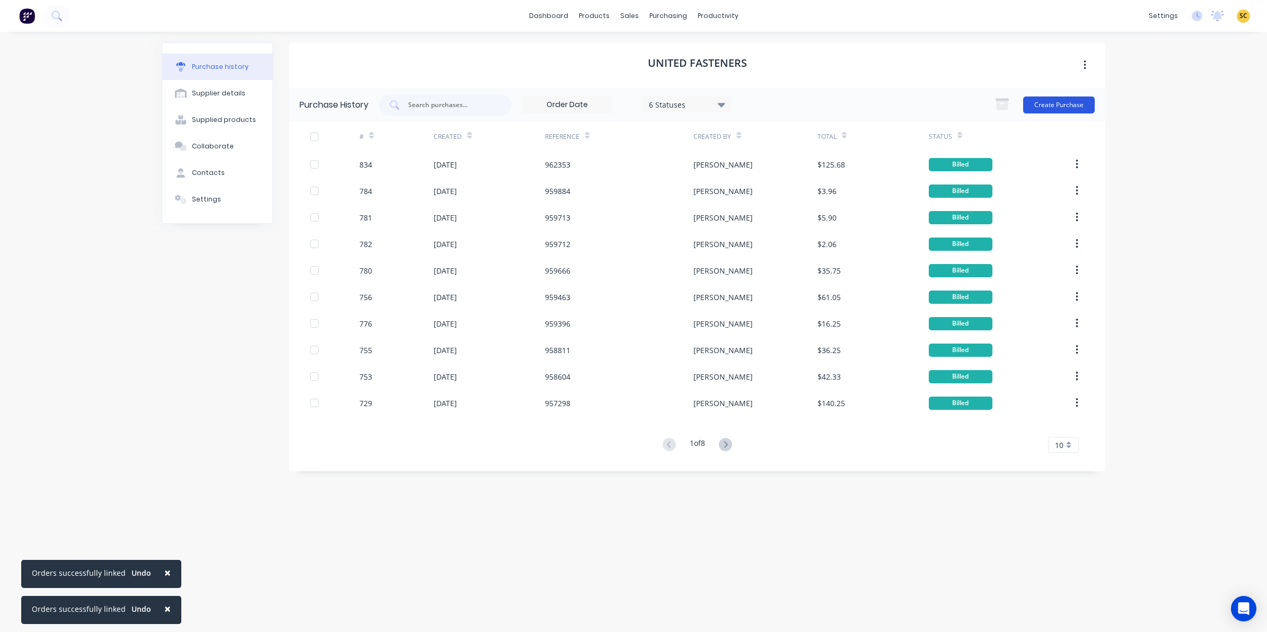
click at [1064, 102] on button "Create Purchase" at bounding box center [1059, 104] width 72 height 17
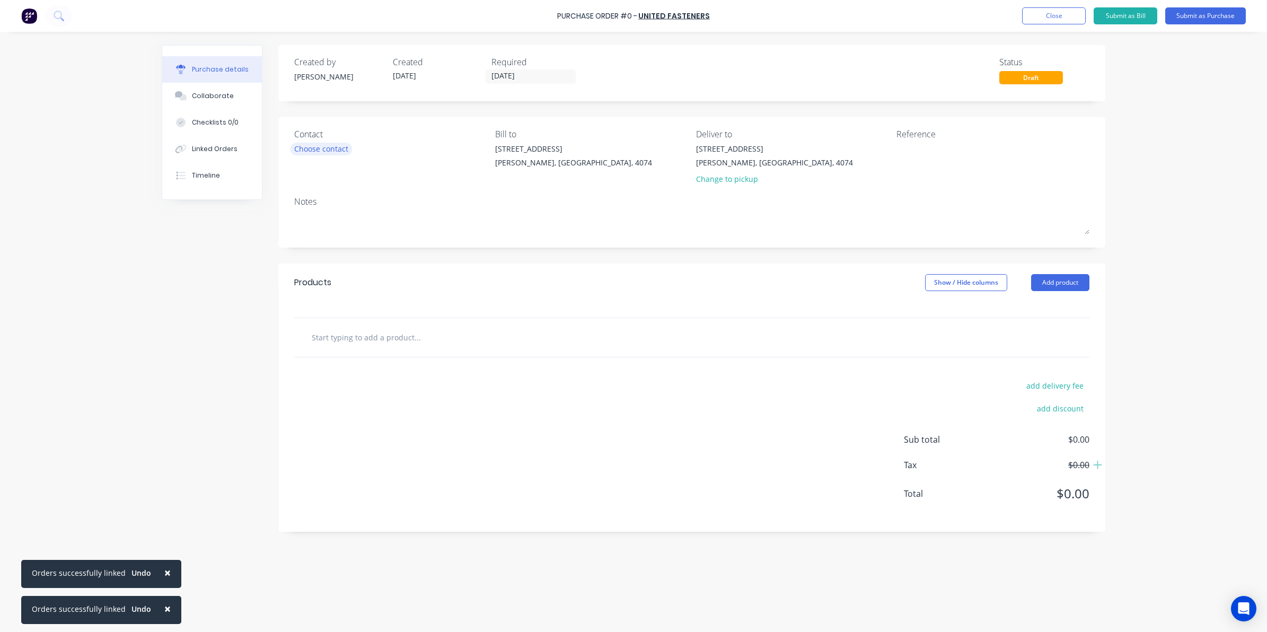
click at [321, 148] on div "Choose contact" at bounding box center [321, 148] width 54 height 11
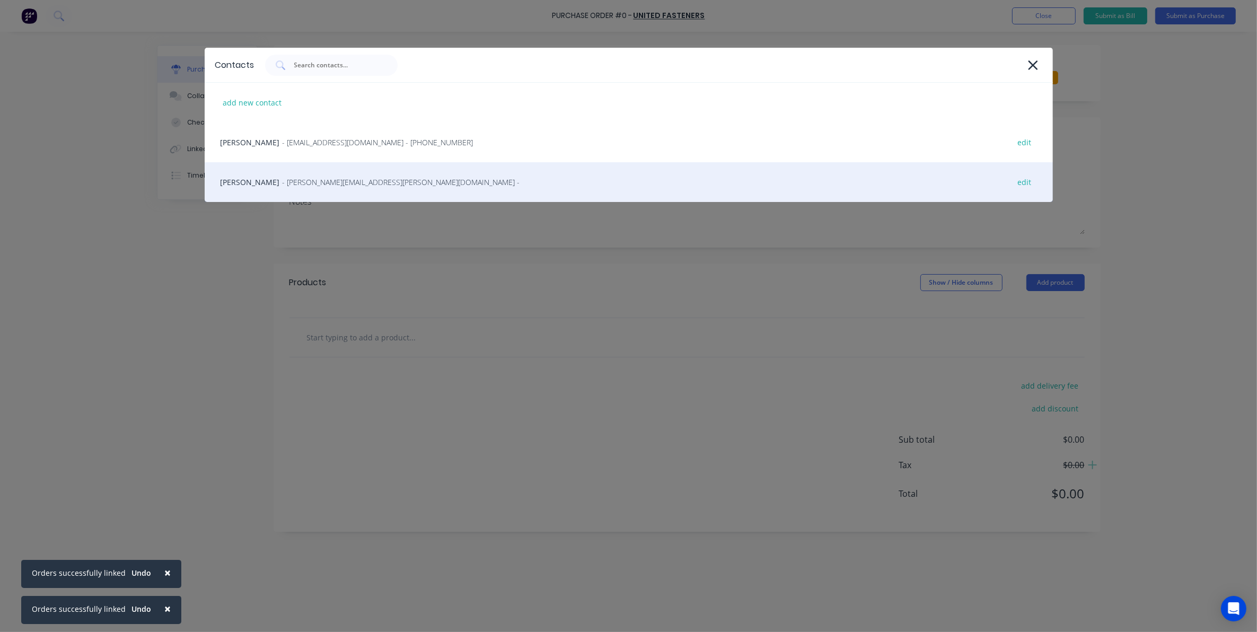
click at [315, 184] on span "- michelle.berrigan@unitedfasteners.com.au -" at bounding box center [402, 182] width 238 height 11
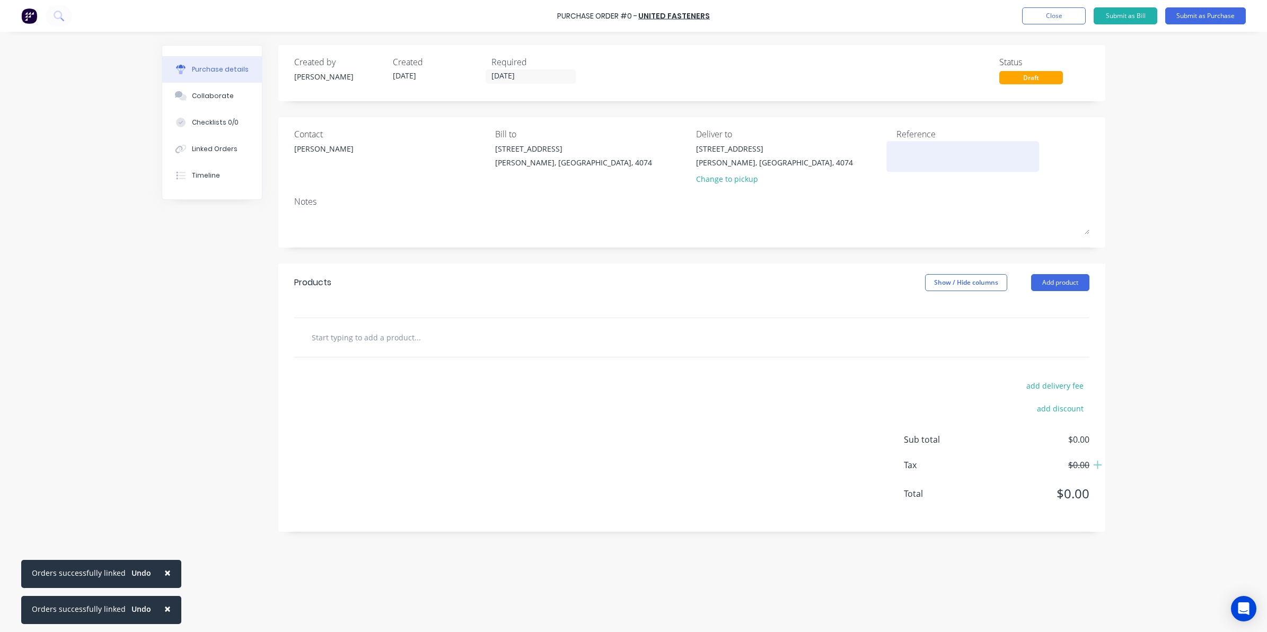
click at [908, 158] on textarea at bounding box center [963, 155] width 133 height 24
type textarea "x"
type textarea "9"
type textarea "x"
type textarea "96"
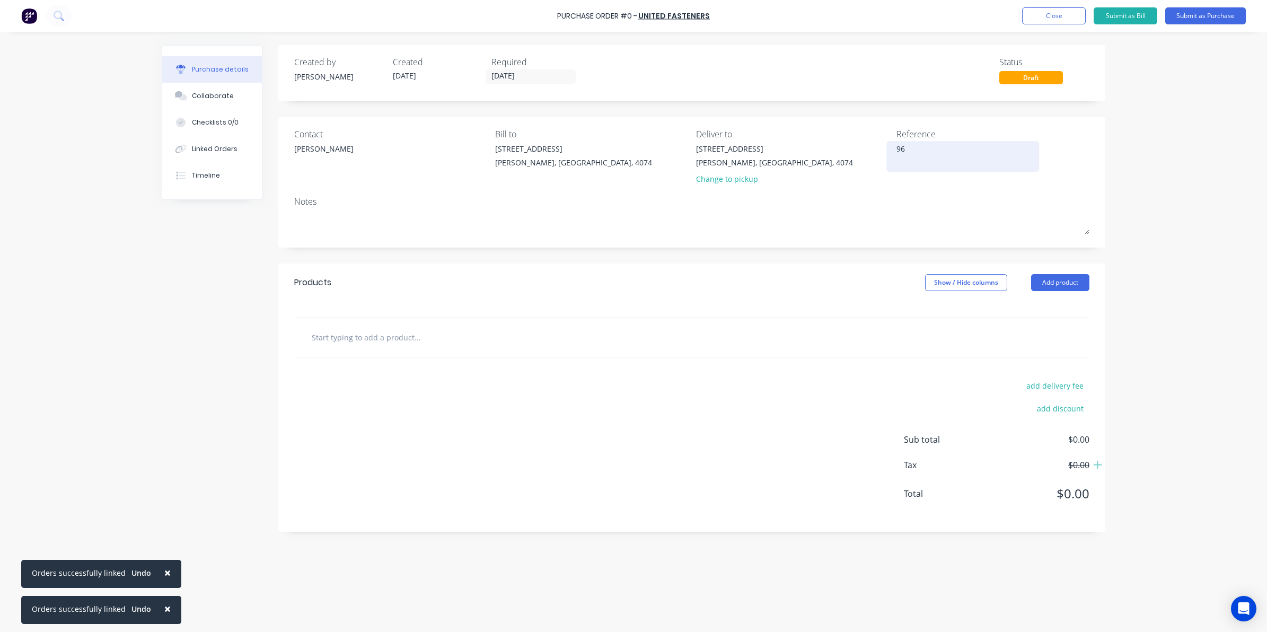
type textarea "x"
type textarea "963"
type textarea "x"
type textarea "9631"
type textarea "x"
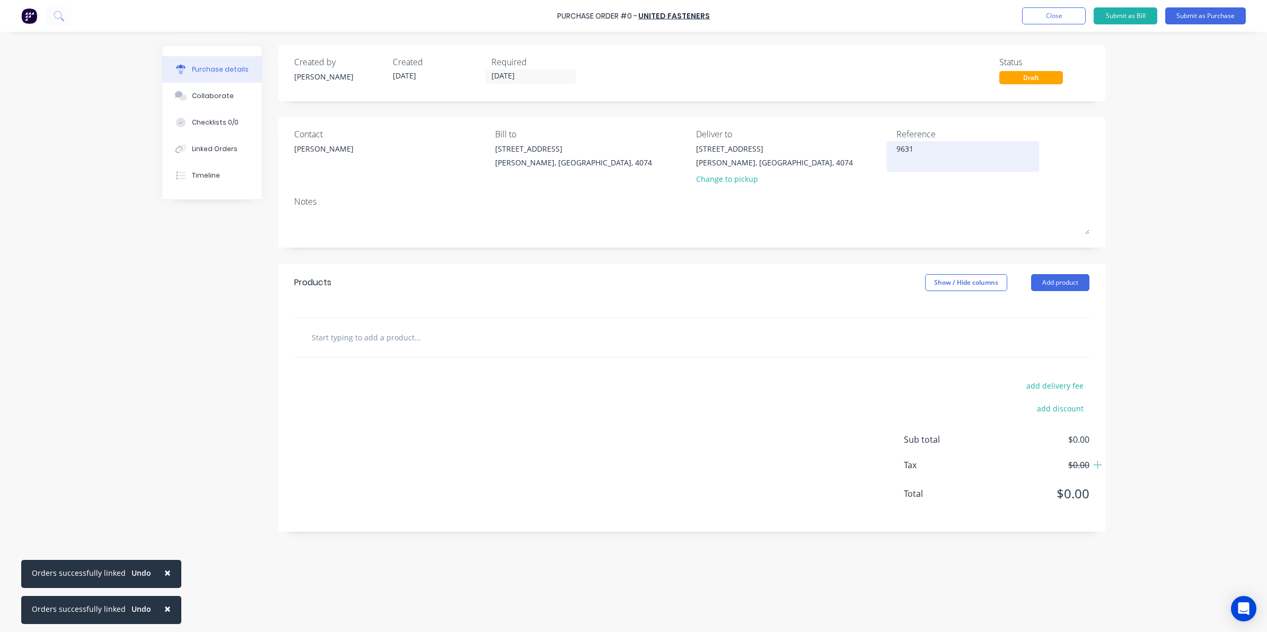
type textarea "96315"
type textarea "x"
type textarea "963158"
type textarea "x"
type textarea "963158"
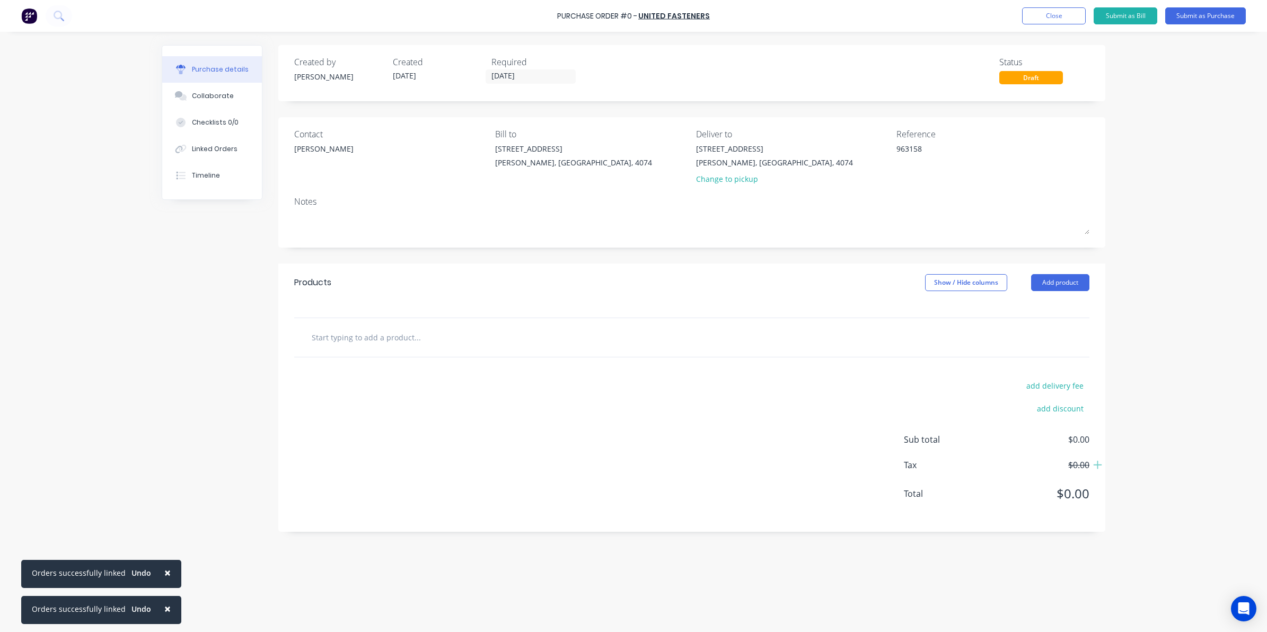
click at [375, 331] on input "text" at bounding box center [417, 337] width 212 height 21
type textarea "x"
type input "i"
type textarea "x"
type input "in"
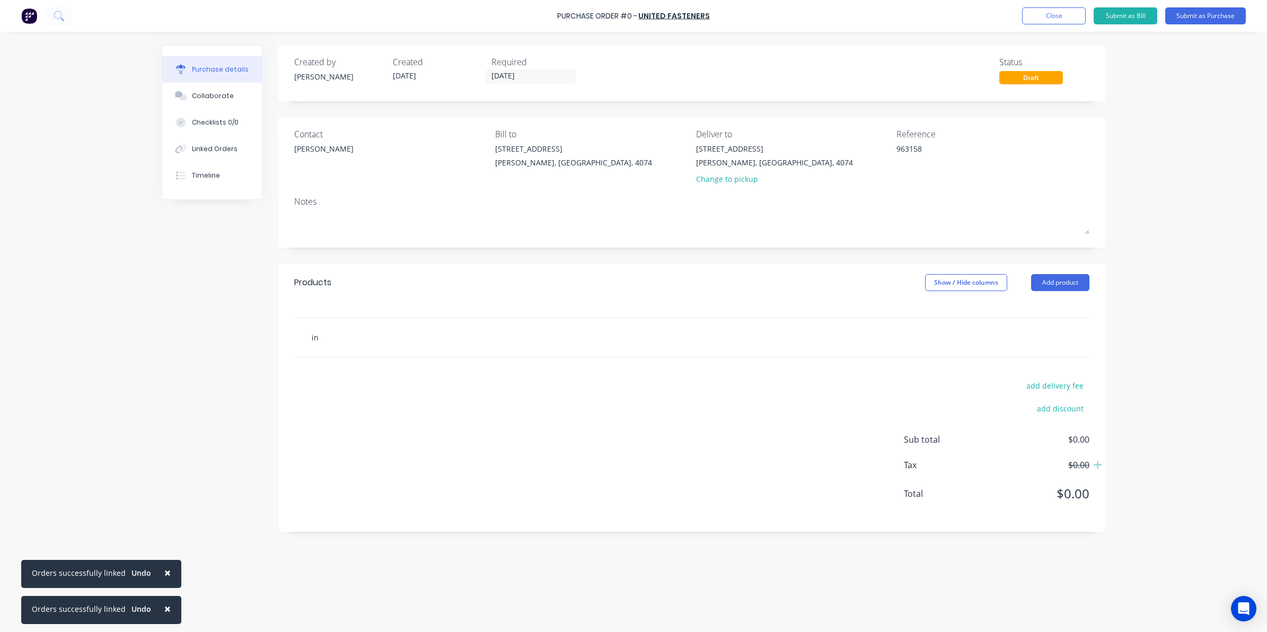
type textarea "x"
type input "inf"
type textarea "x"
type input "inf5"
type textarea "x"
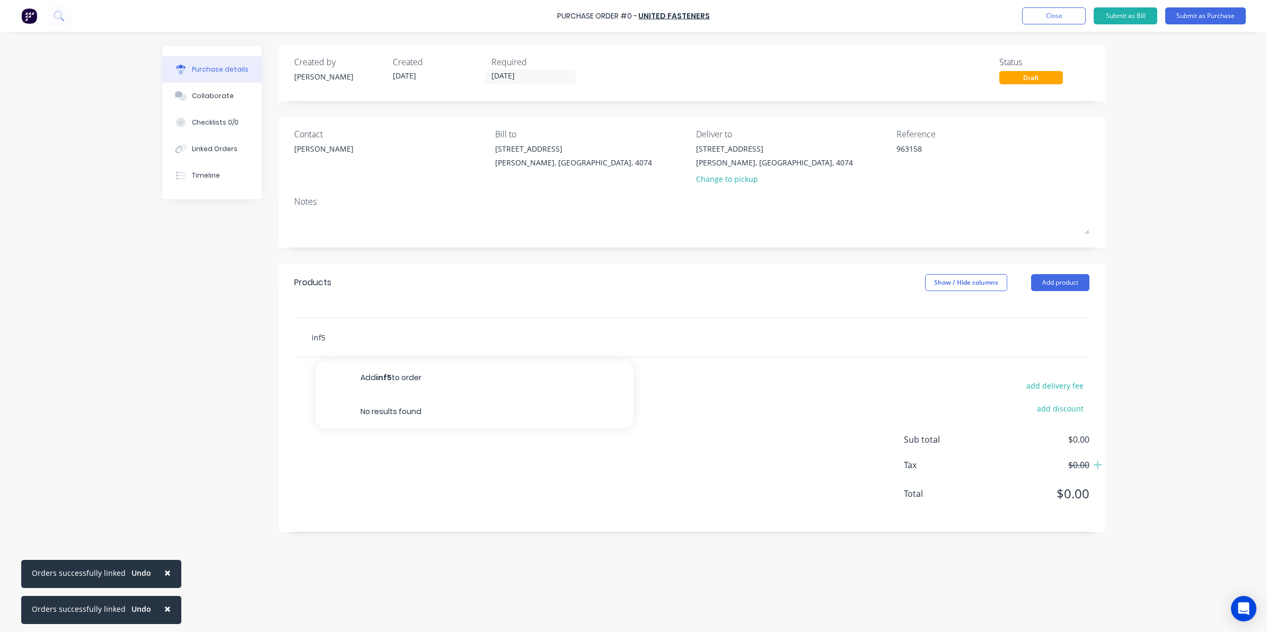
type input "inf5z"
type textarea "x"
type input "inf5zp"
type textarea "x"
type input "inf5z"
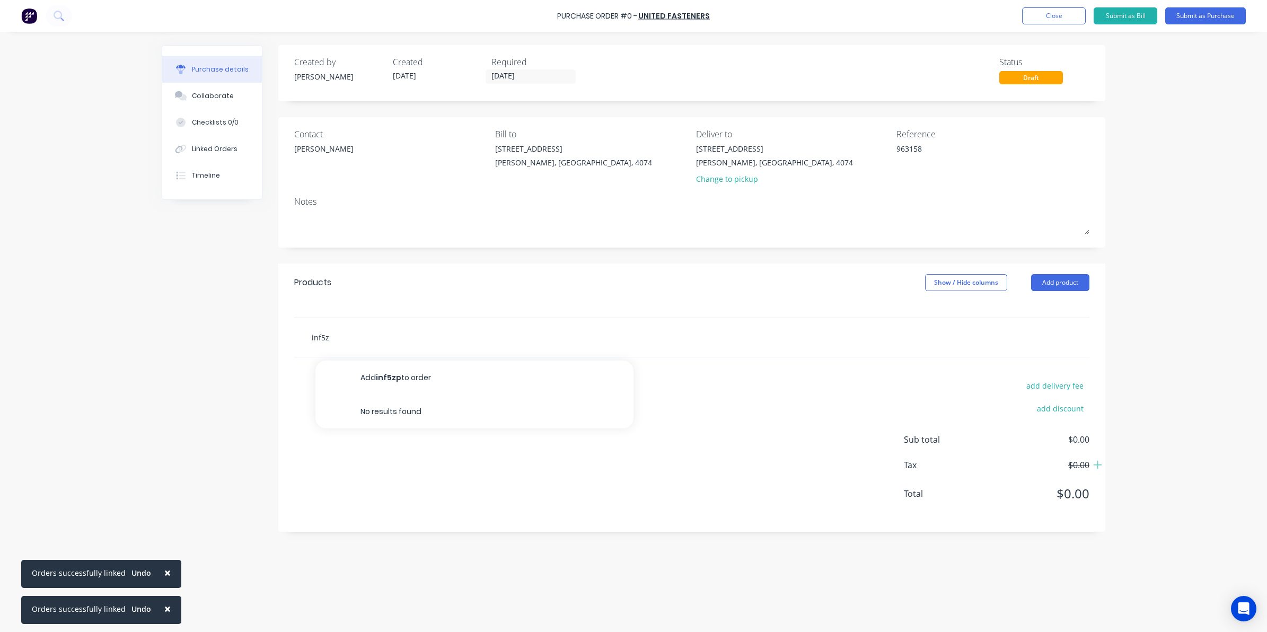
type textarea "x"
type input "inf5"
type textarea "x"
type input "inf"
type textarea "x"
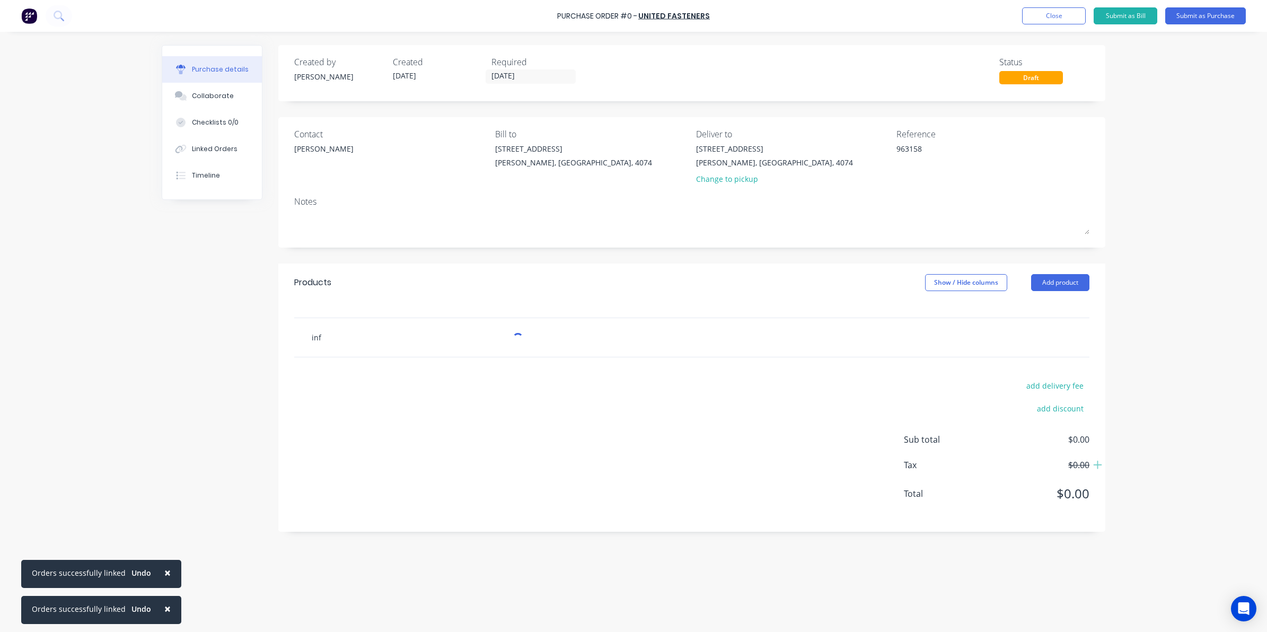
type input "in"
type textarea "x"
type input "i"
type textarea "x"
click at [1075, 276] on button "Add product" at bounding box center [1060, 282] width 58 height 17
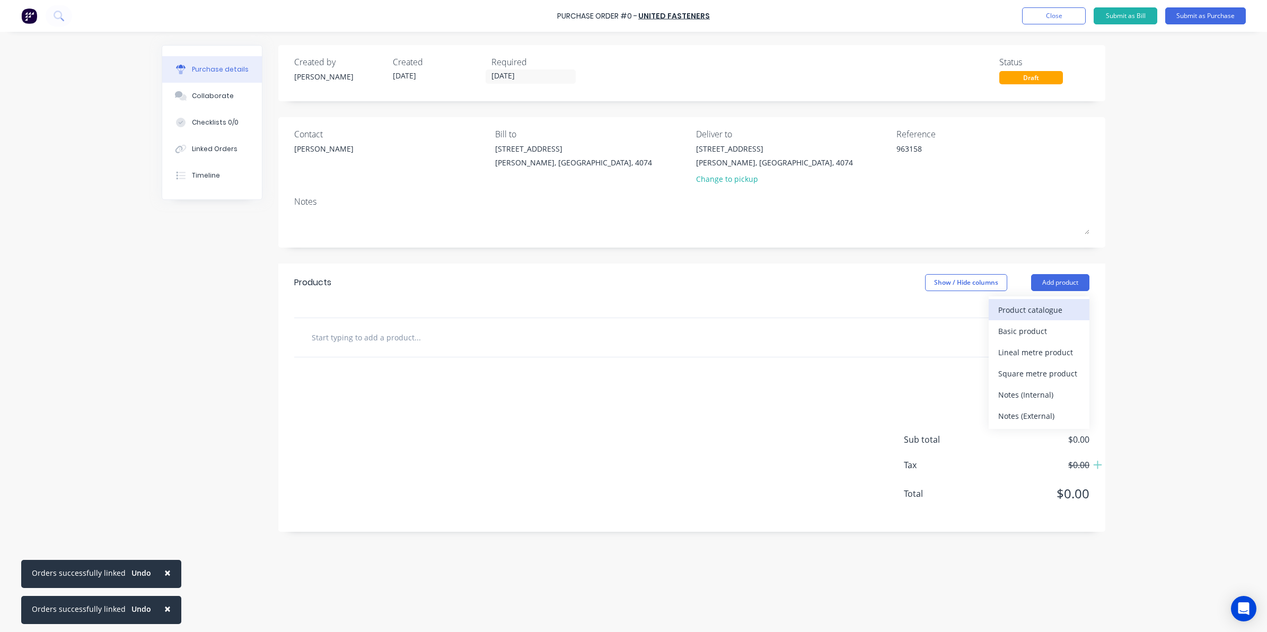
click at [1041, 314] on div "Product catalogue" at bounding box center [1039, 309] width 82 height 15
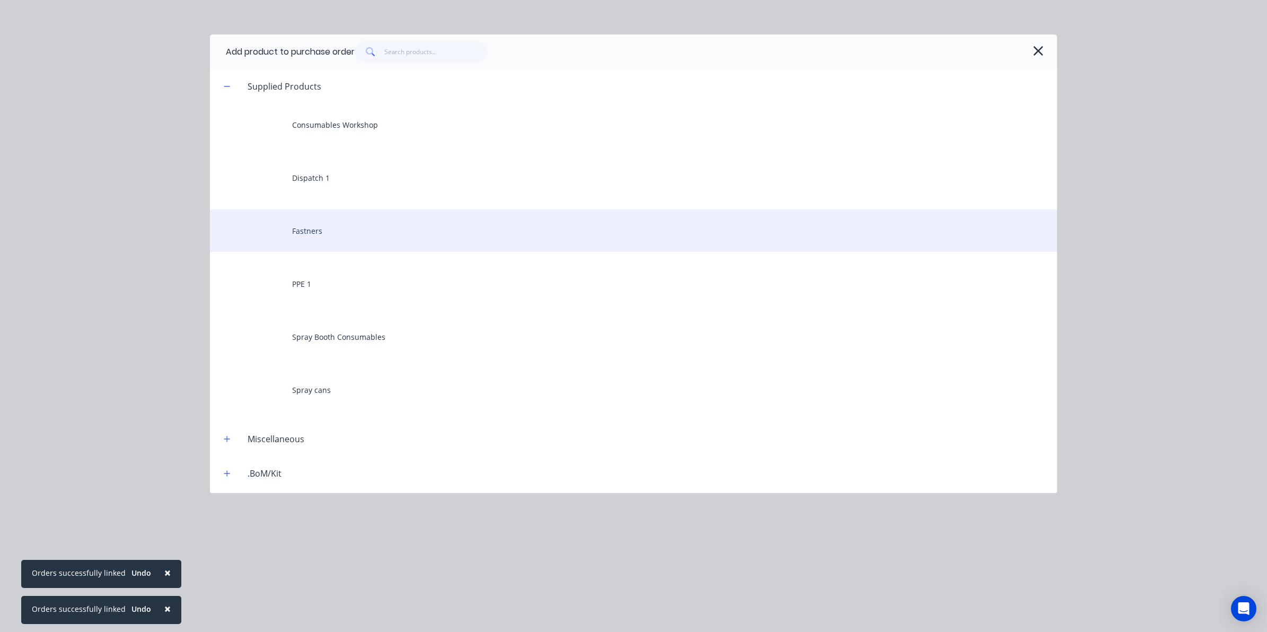
click at [322, 234] on div "Fastners" at bounding box center [633, 230] width 847 height 42
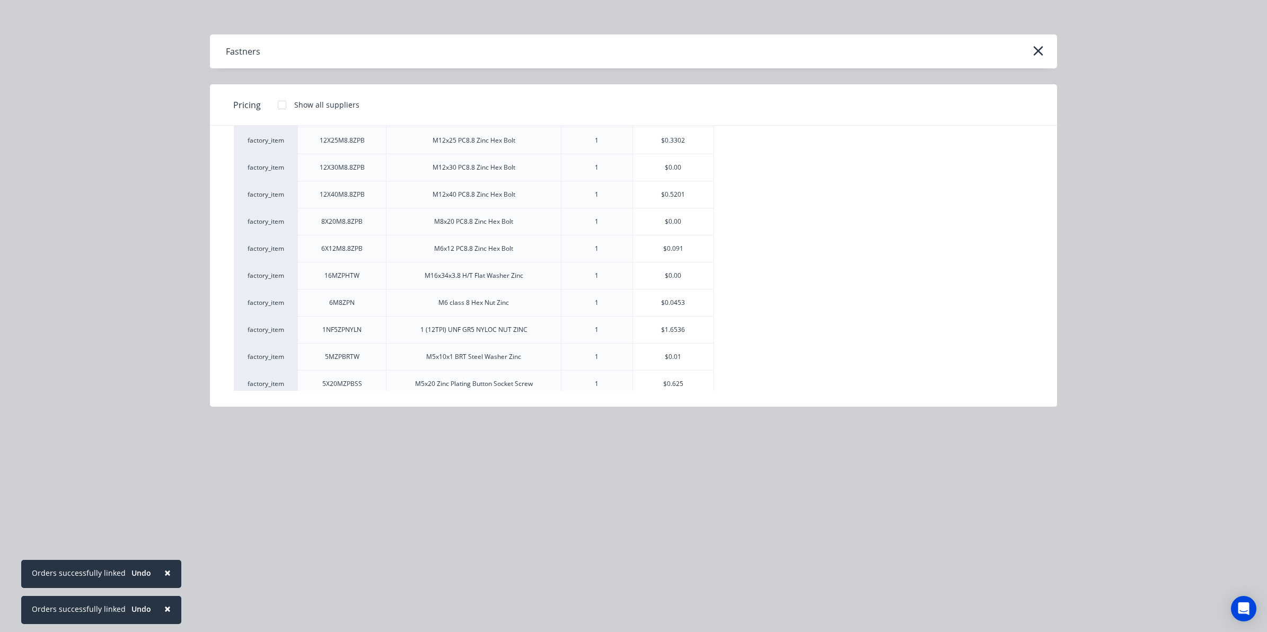
scroll to position [3049, 0]
click at [668, 300] on div "$1.6536" at bounding box center [673, 299] width 81 height 27
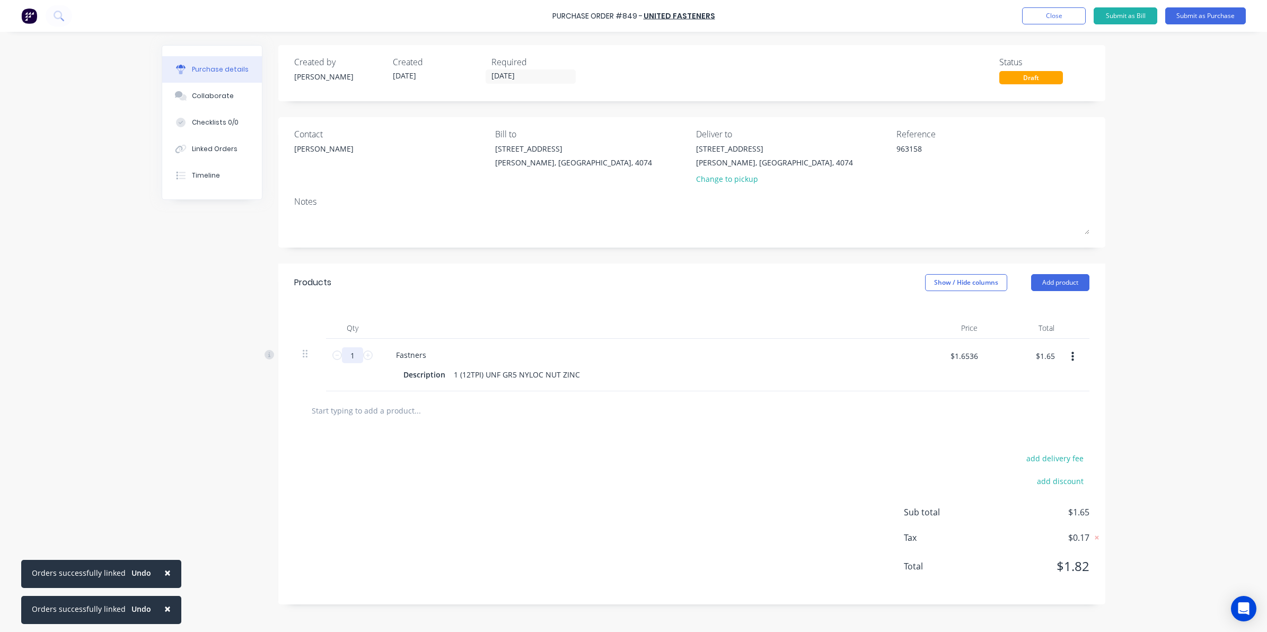
click at [356, 353] on input "1" at bounding box center [352, 355] width 21 height 16
type textarea "x"
type input "5"
type textarea "x"
type input "$8.27"
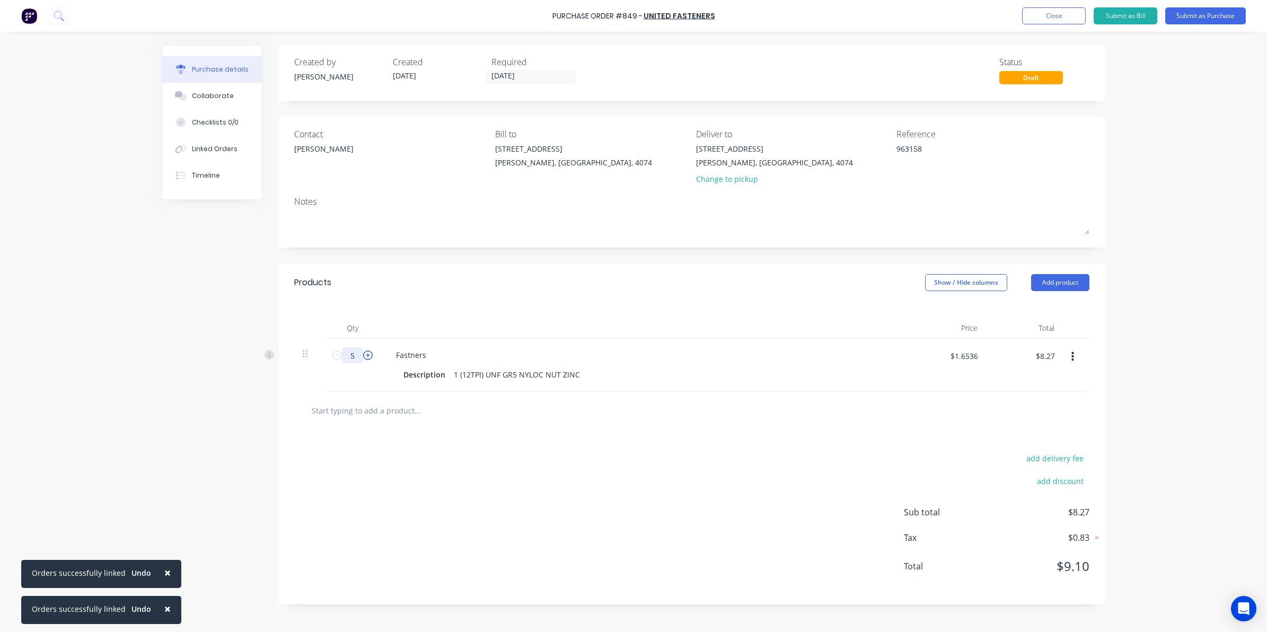
type textarea "x"
type input "50"
type textarea "x"
type input "$82.68"
type input "50"
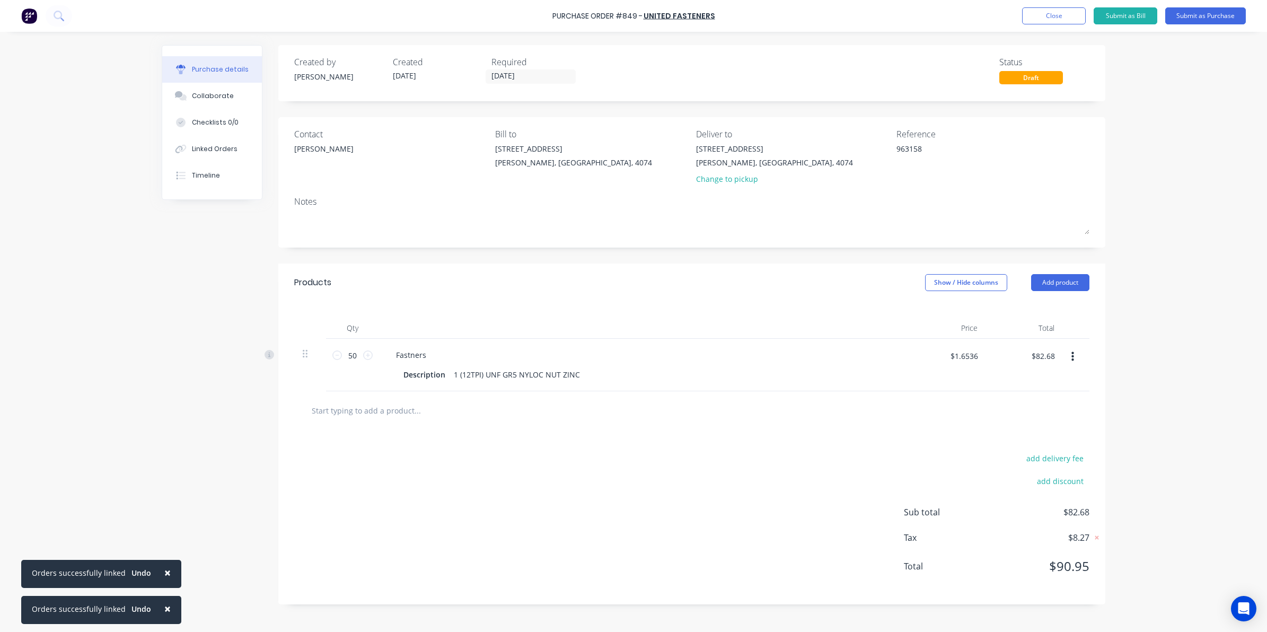
drag, startPoint x: 367, startPoint y: 492, endPoint x: 366, endPoint y: 486, distance: 6.4
click at [366, 490] on div "add delivery fee add discount Sub total $82.68 Tax $8.27 Total $90.95" at bounding box center [691, 517] width 827 height 174
type textarea "x"
click at [188, 150] on div at bounding box center [181, 149] width 16 height 10
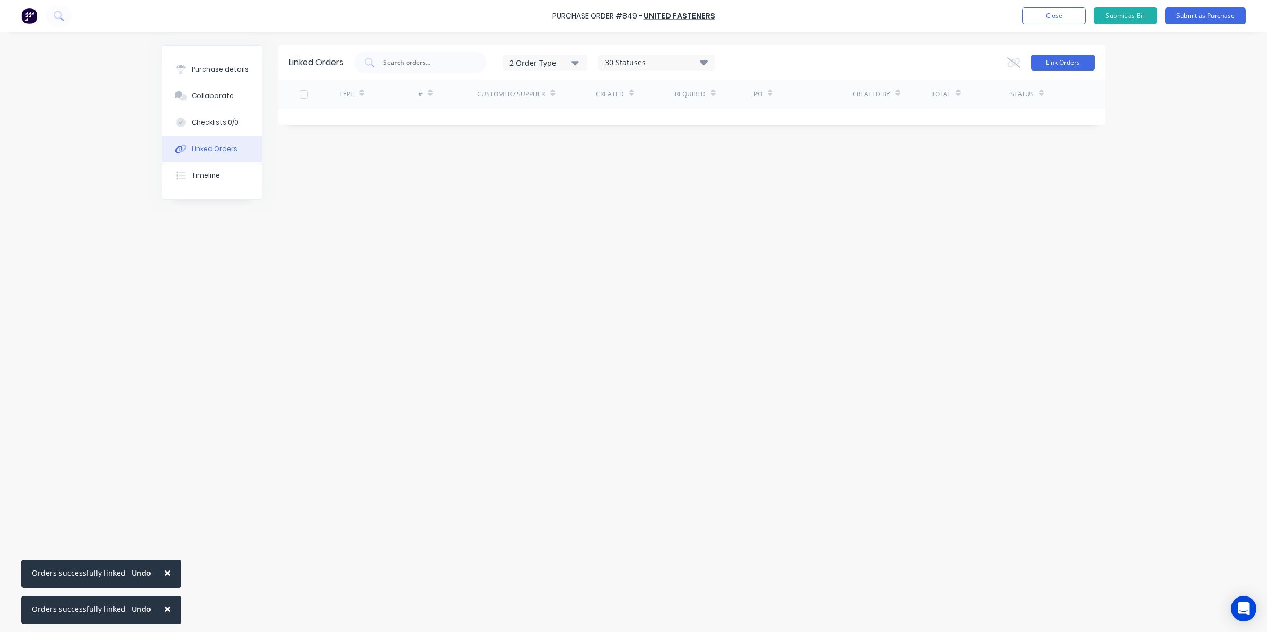
click at [1074, 59] on button "Link Orders" at bounding box center [1063, 63] width 64 height 16
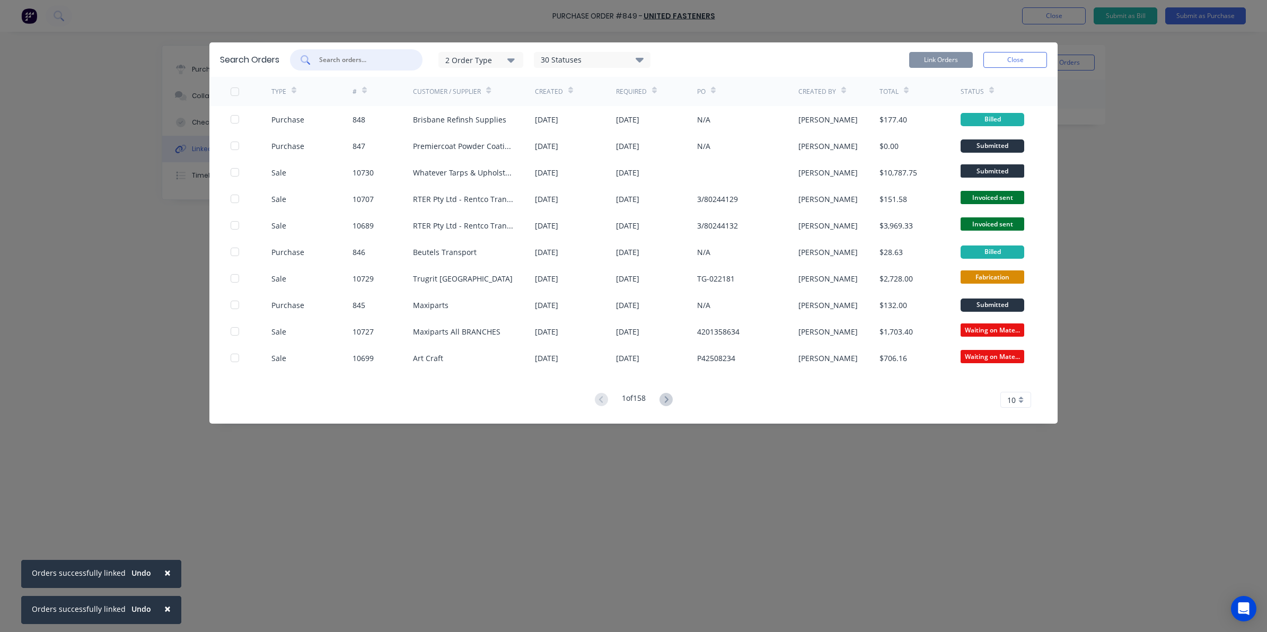
click at [364, 55] on input "text" at bounding box center [362, 60] width 88 height 11
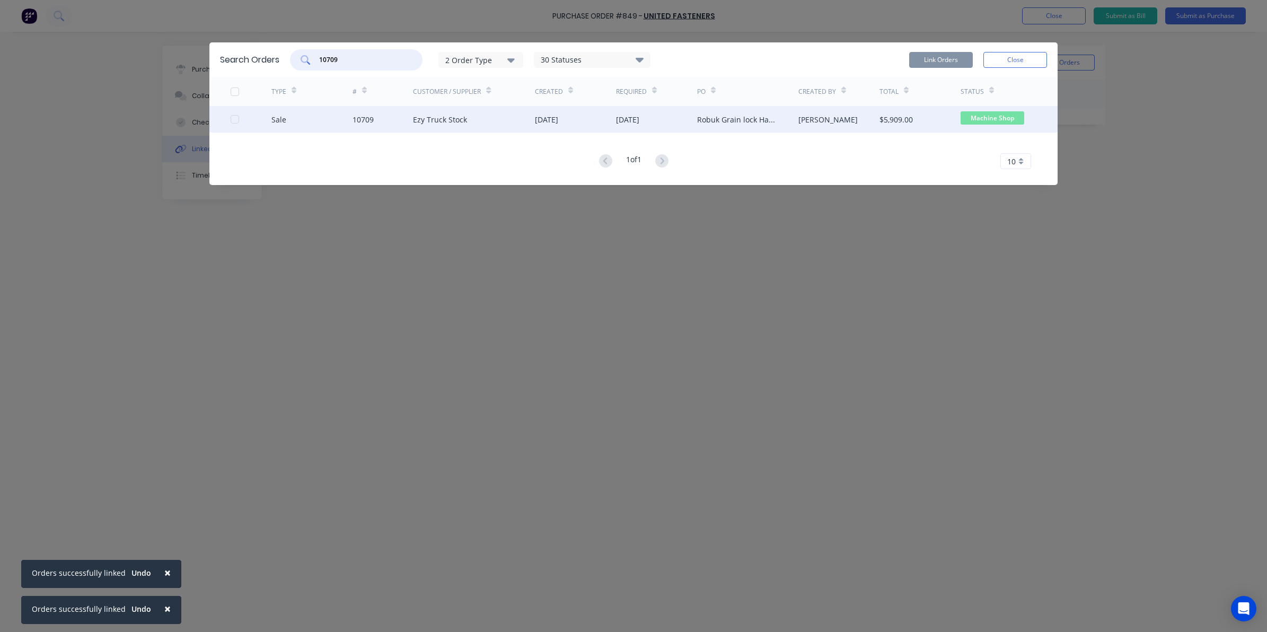
click at [236, 117] on div at bounding box center [234, 119] width 21 height 21
type input "10709"
click at [935, 56] on button "Link Orders" at bounding box center [941, 60] width 64 height 16
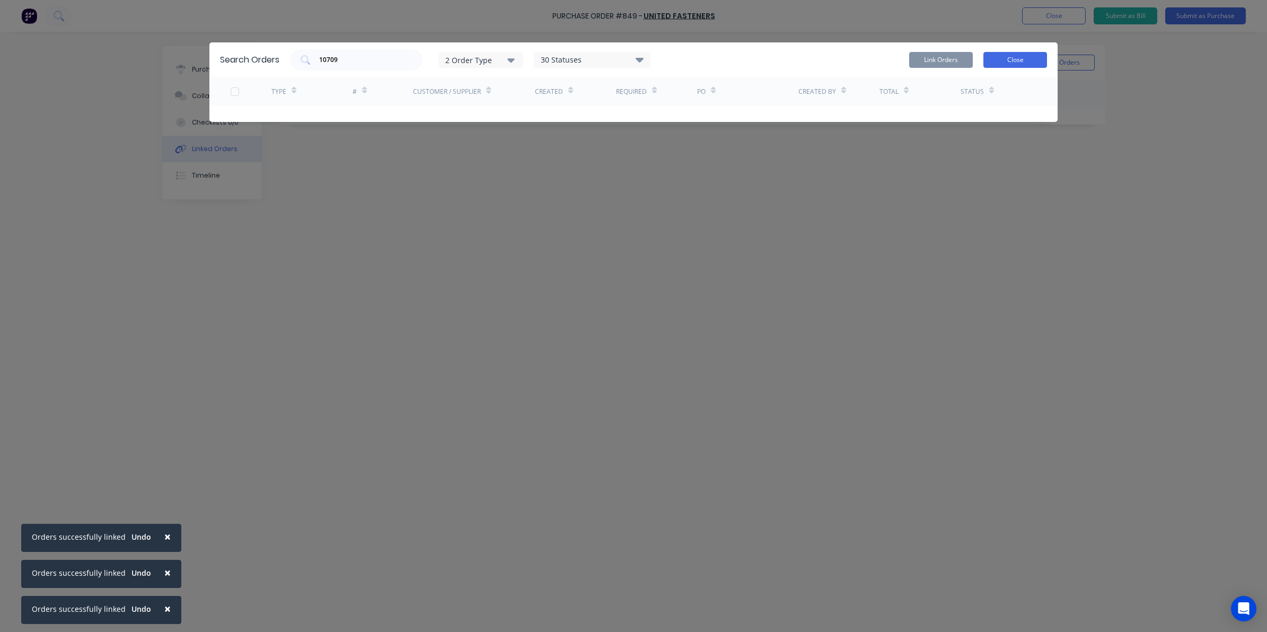
click at [1043, 57] on button "Close" at bounding box center [1016, 60] width 64 height 16
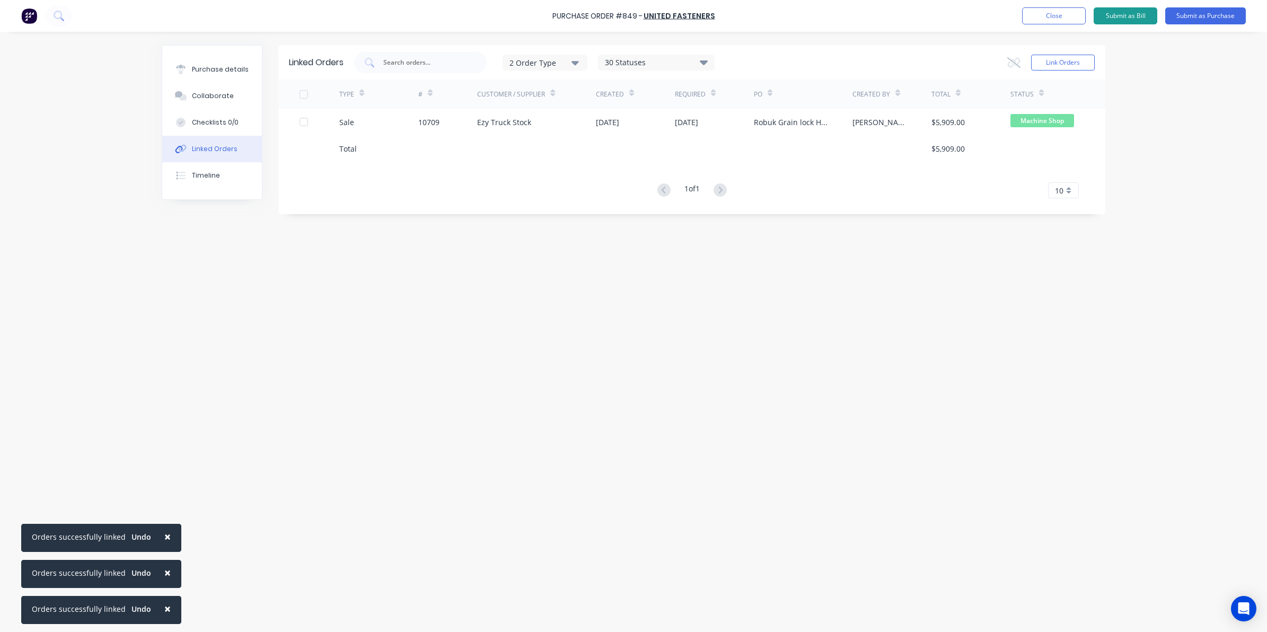
click at [1127, 14] on button "Submit as Bill" at bounding box center [1126, 15] width 64 height 17
click at [189, 65] on button "Purchase details" at bounding box center [212, 69] width 100 height 27
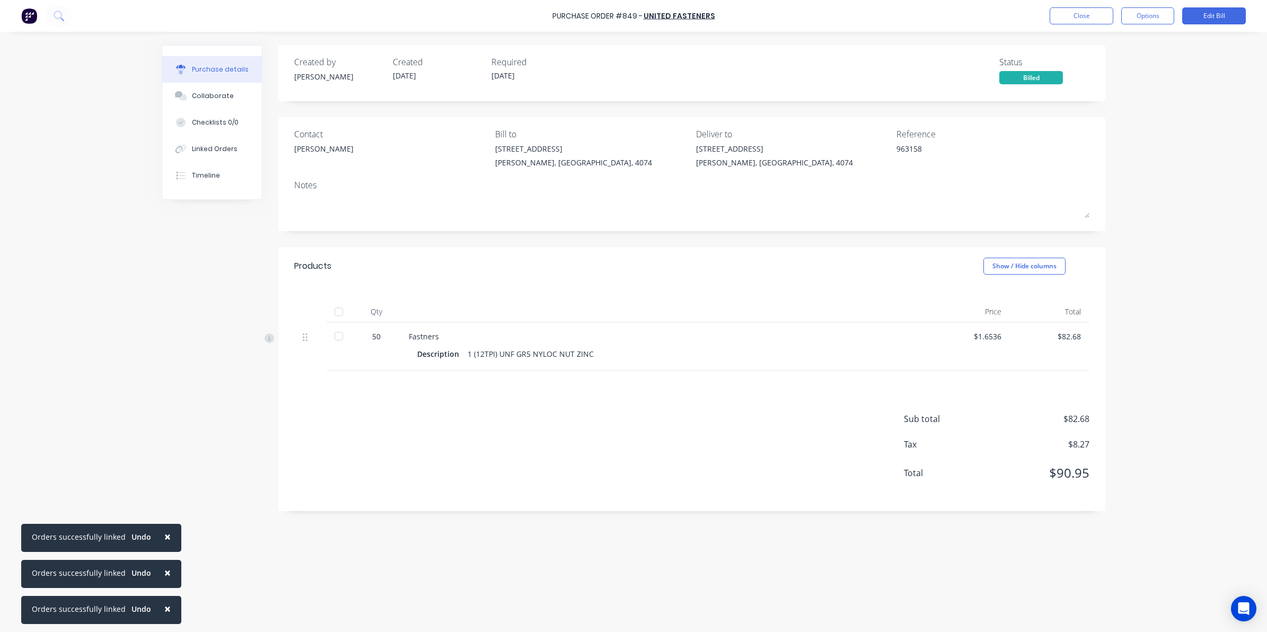
click at [341, 334] on div at bounding box center [338, 336] width 21 height 21
click at [1098, 15] on button "Close" at bounding box center [1082, 15] width 64 height 17
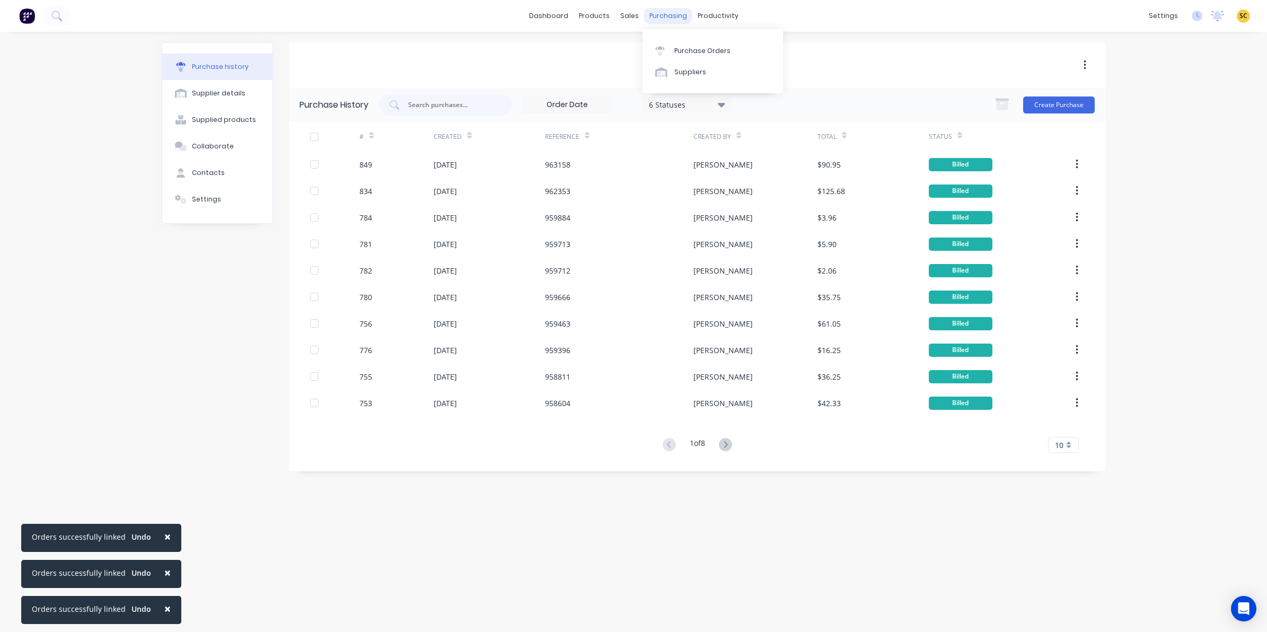
click at [671, 11] on div "purchasing" at bounding box center [668, 16] width 48 height 16
click at [687, 43] on link "Purchase Orders" at bounding box center [713, 50] width 141 height 21
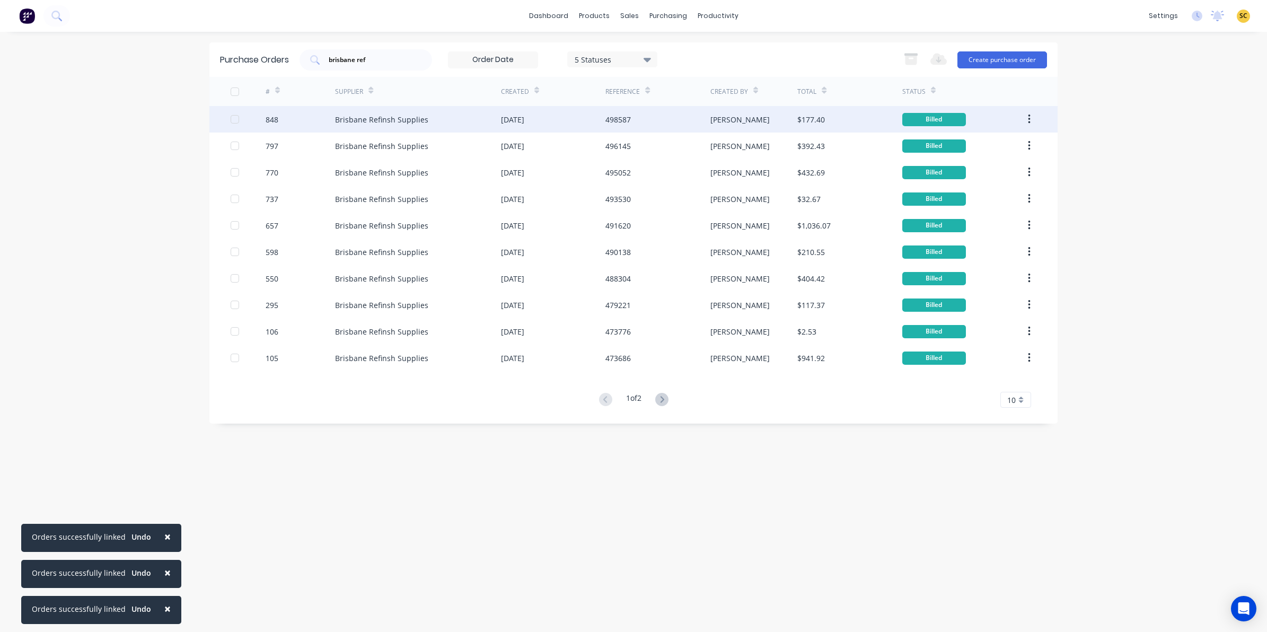
click at [387, 110] on div "Brisbane Refinsh Supplies" at bounding box center [418, 119] width 166 height 27
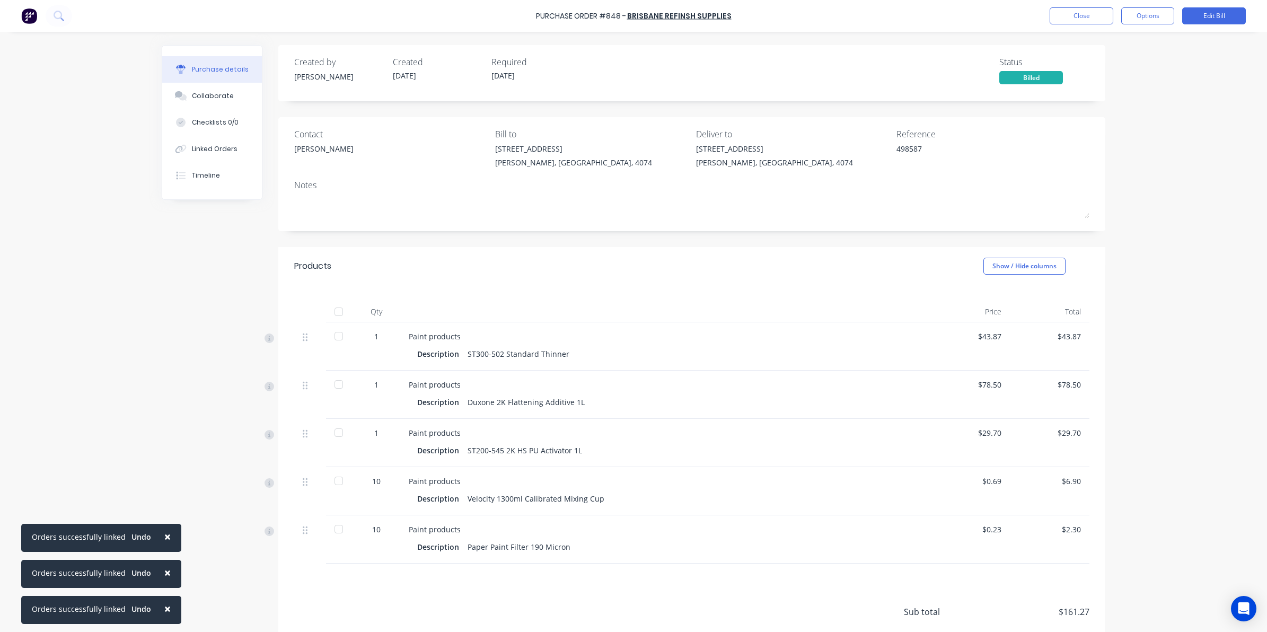
click at [339, 308] on div at bounding box center [338, 311] width 21 height 21
type textarea "x"
click at [1065, 20] on button "Close" at bounding box center [1082, 15] width 64 height 17
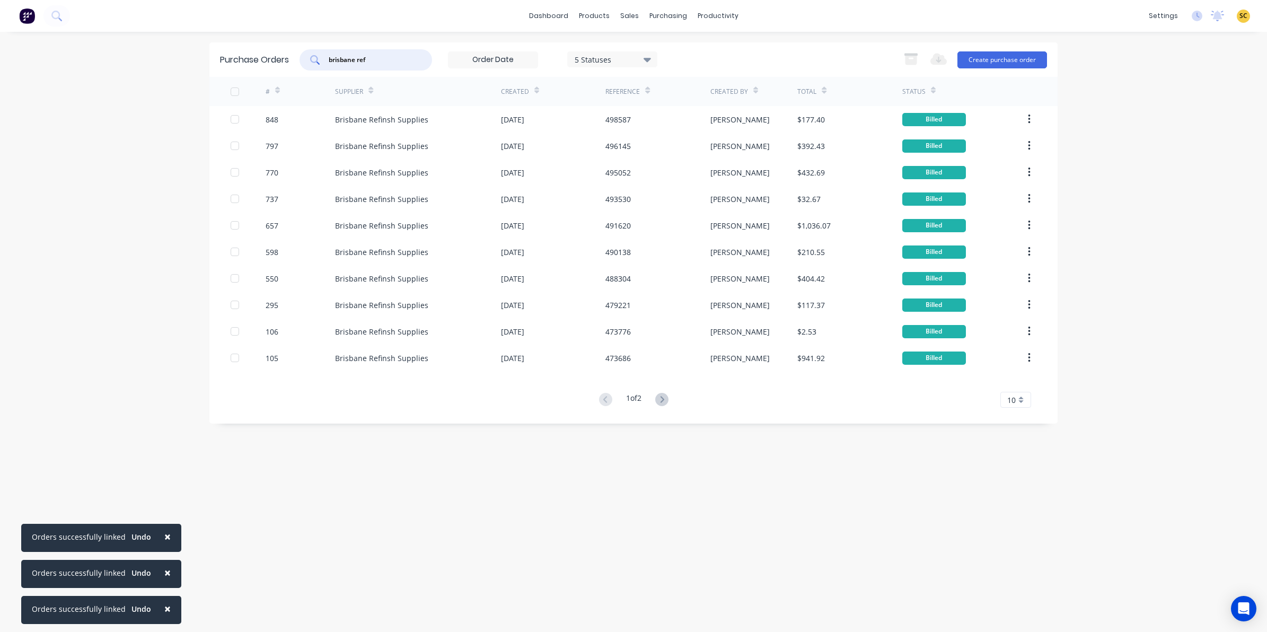
drag, startPoint x: 385, startPoint y: 55, endPoint x: 192, endPoint y: 78, distance: 194.4
click at [200, 76] on div "× Orders successfully linked Undo × Orders successfully linked Undo × Orders su…" at bounding box center [633, 316] width 1267 height 632
drag, startPoint x: 381, startPoint y: 54, endPoint x: 297, endPoint y: 73, distance: 85.4
click at [297, 73] on div "Purchase Orders 5 Statuses 5 Statuses Export to Excel (XLSX) Create purchase or…" at bounding box center [633, 59] width 848 height 34
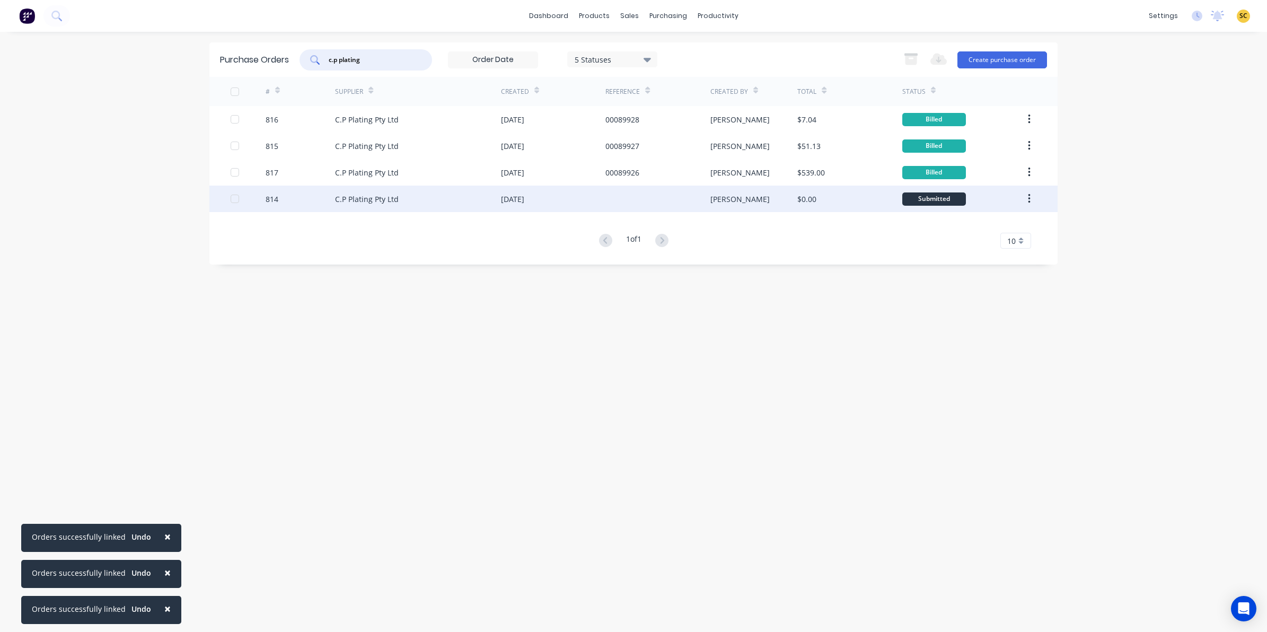
type input "c.p plating"
click at [575, 200] on div "13 Aug 2025" at bounding box center [553, 199] width 104 height 27
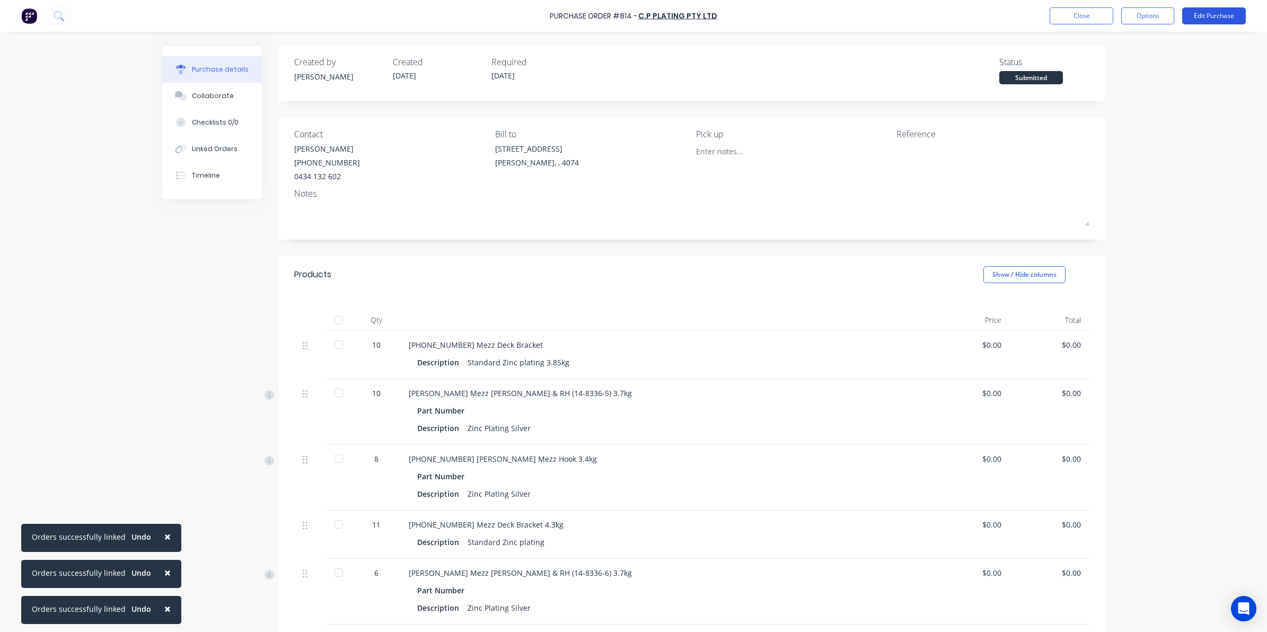
click at [1201, 20] on button "Edit Purchase" at bounding box center [1214, 15] width 64 height 17
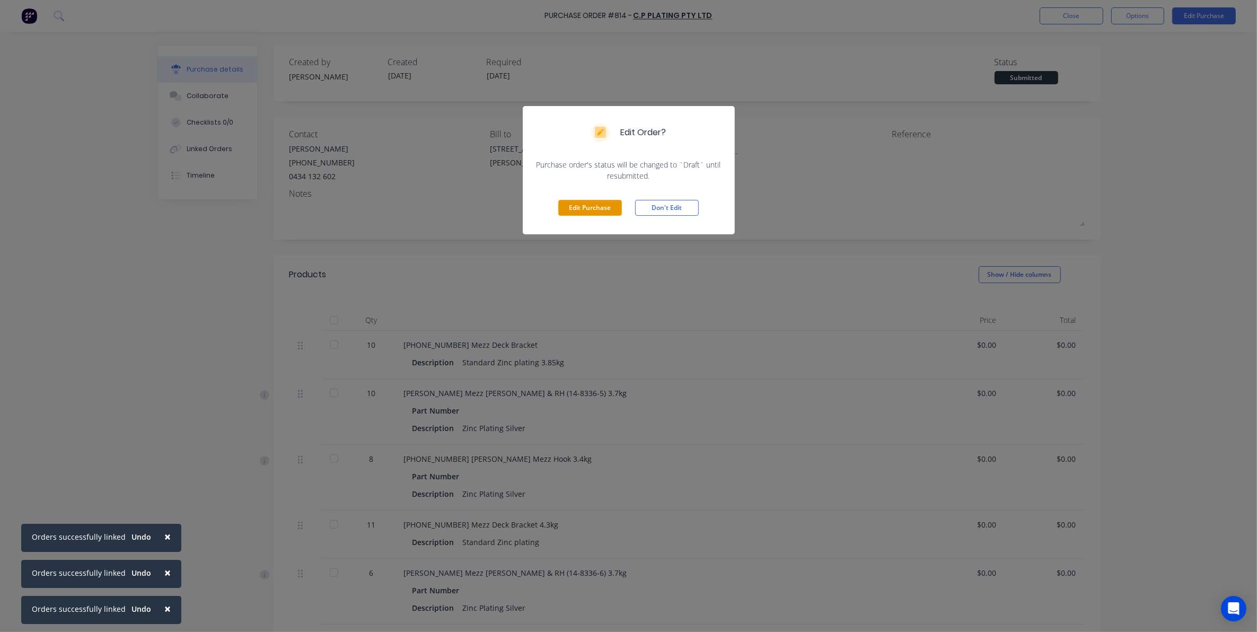
click at [614, 203] on button "Edit Purchase" at bounding box center [590, 208] width 64 height 16
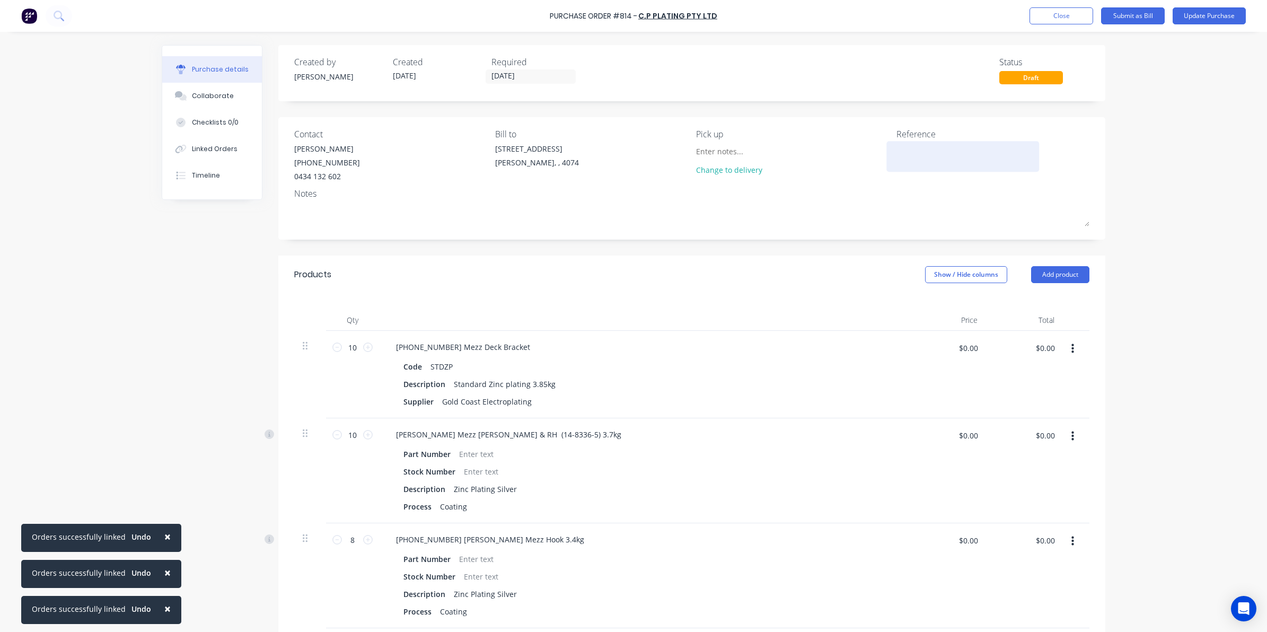
click at [901, 151] on textarea at bounding box center [963, 155] width 133 height 24
type textarea "00089"
type textarea "x"
type textarea "000899"
type textarea "x"
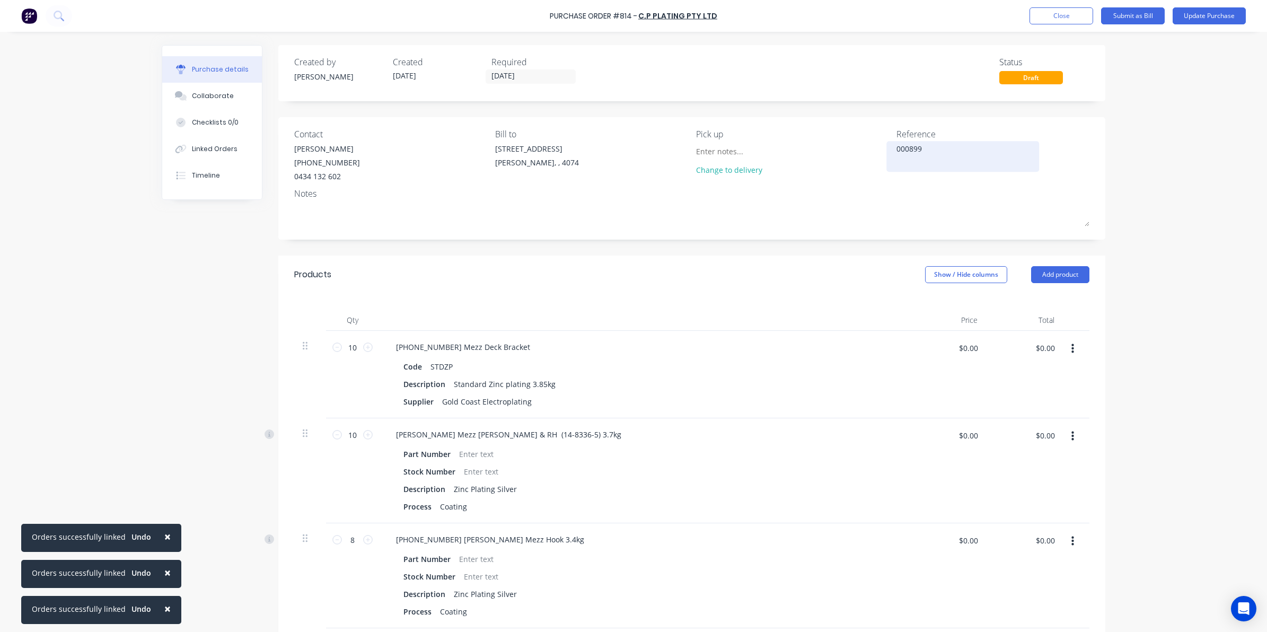
type textarea "0008994"
type textarea "x"
type textarea "00089942"
type textarea "x"
type textarea "00089942"
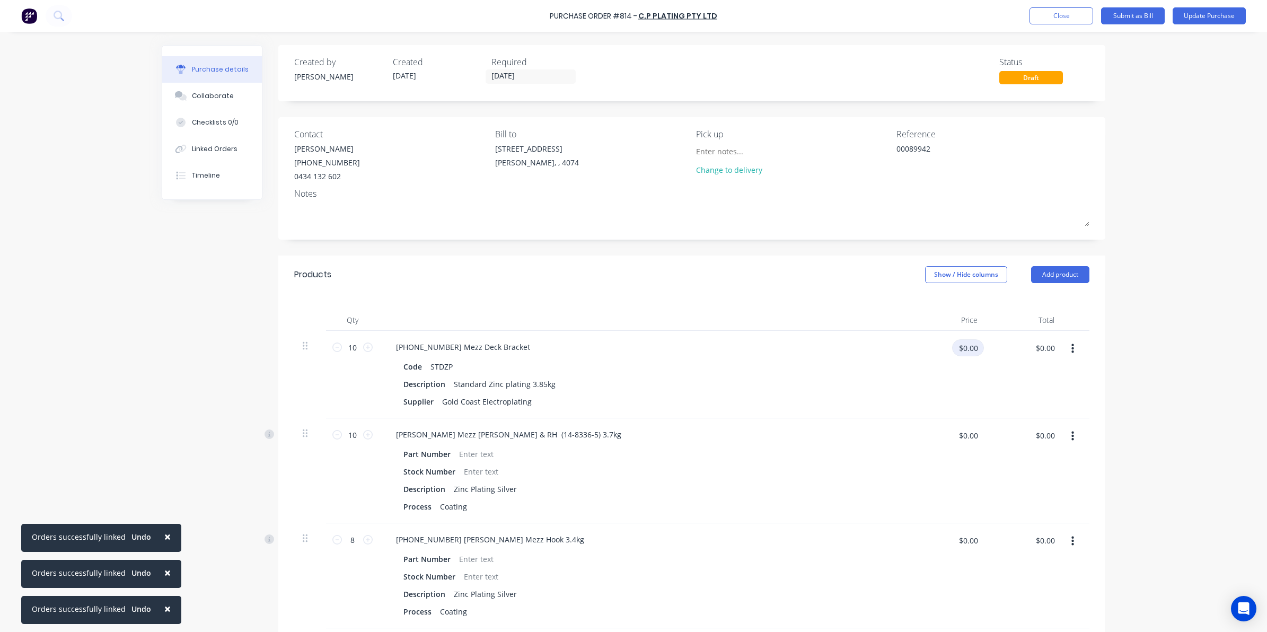
type textarea "x"
click at [967, 348] on input "$0.00" at bounding box center [968, 347] width 32 height 17
type input "12.32"
type textarea "x"
type input "$12.32"
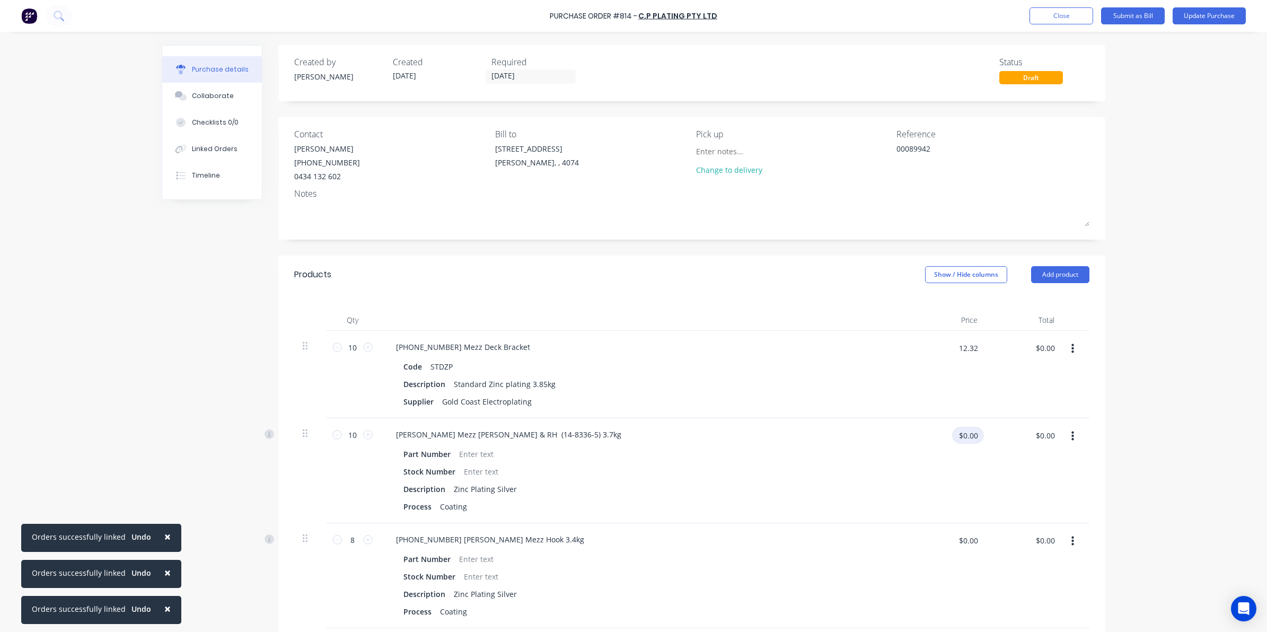
type input "$123.20"
click at [963, 434] on input "$0.00" at bounding box center [968, 435] width 32 height 17
type input "11.84"
type textarea "x"
type input "$11.84"
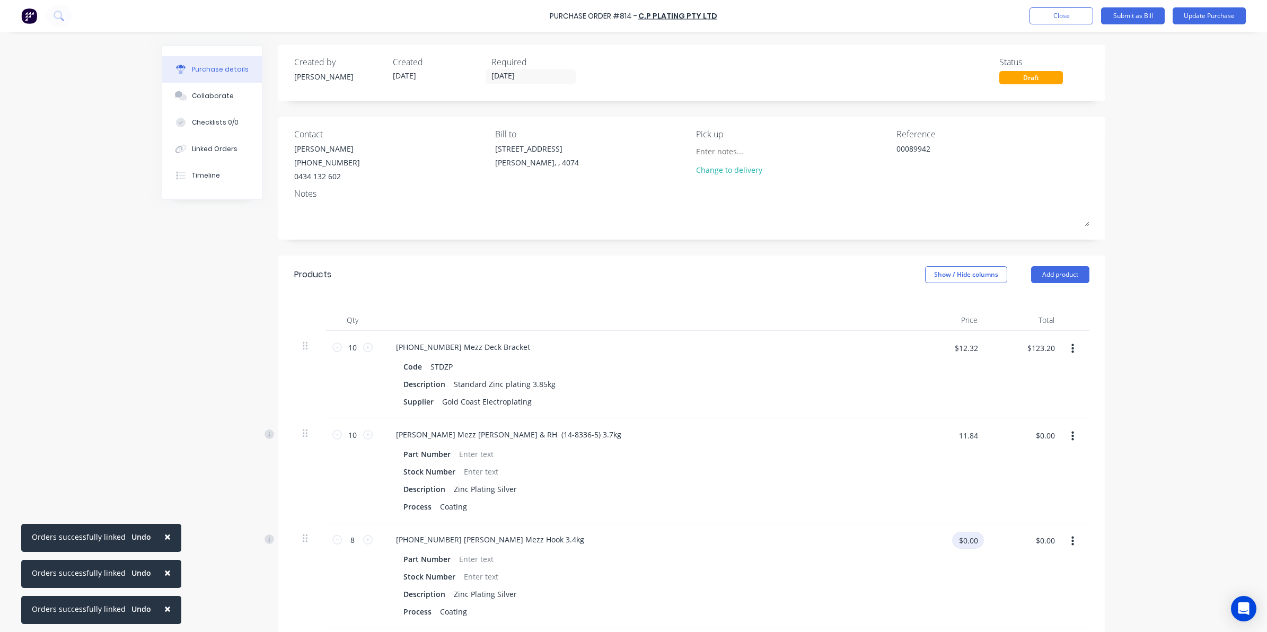
type input "$118.40"
click at [961, 545] on input "$0.00" at bounding box center [968, 540] width 32 height 17
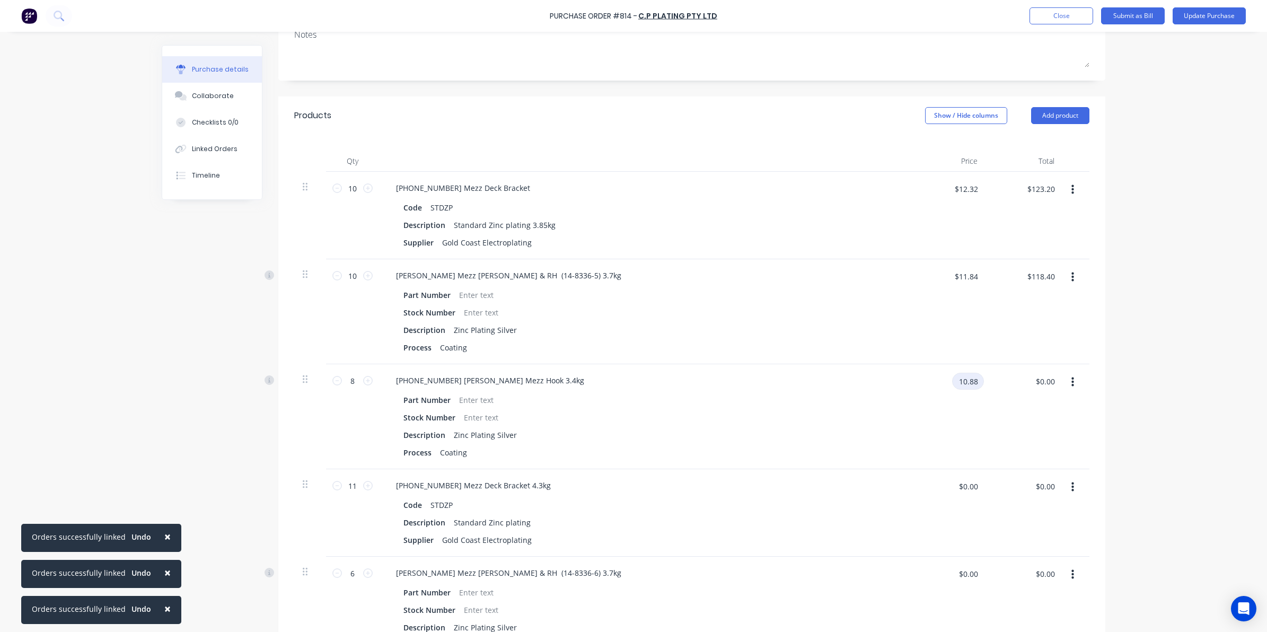
scroll to position [199, 0]
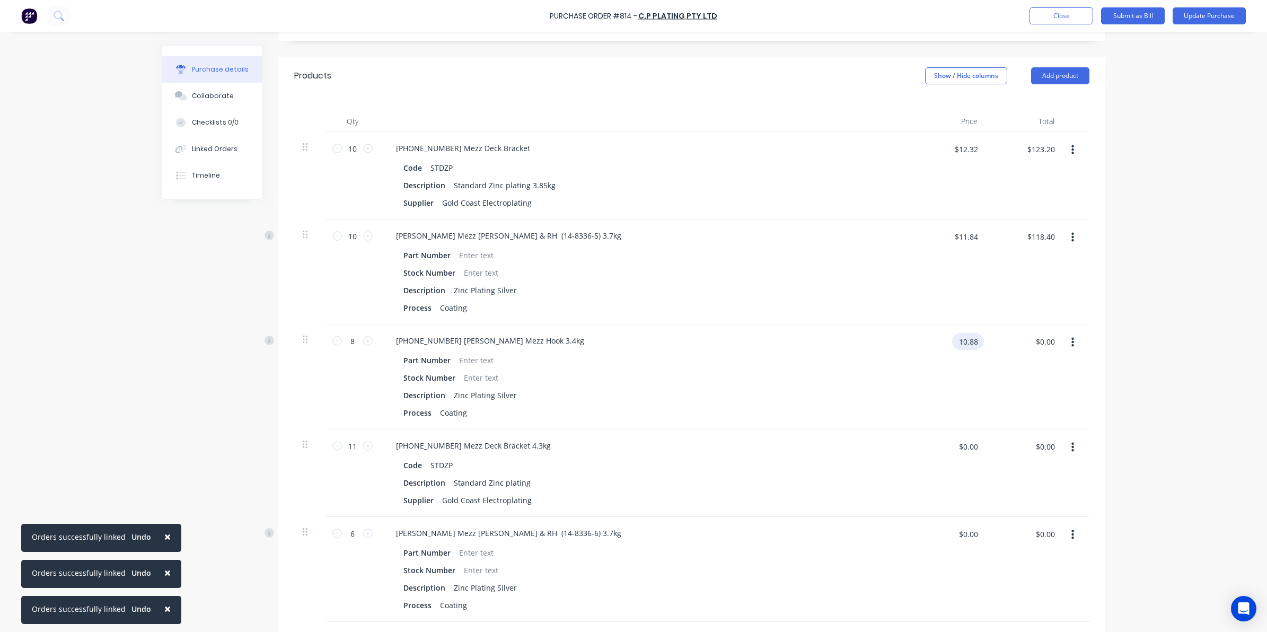
type input "10.88"
type textarea "x"
type input "$10.88"
type input "$87.04"
click at [961, 435] on div "$0.00 $0.00" at bounding box center [947, 472] width 77 height 87
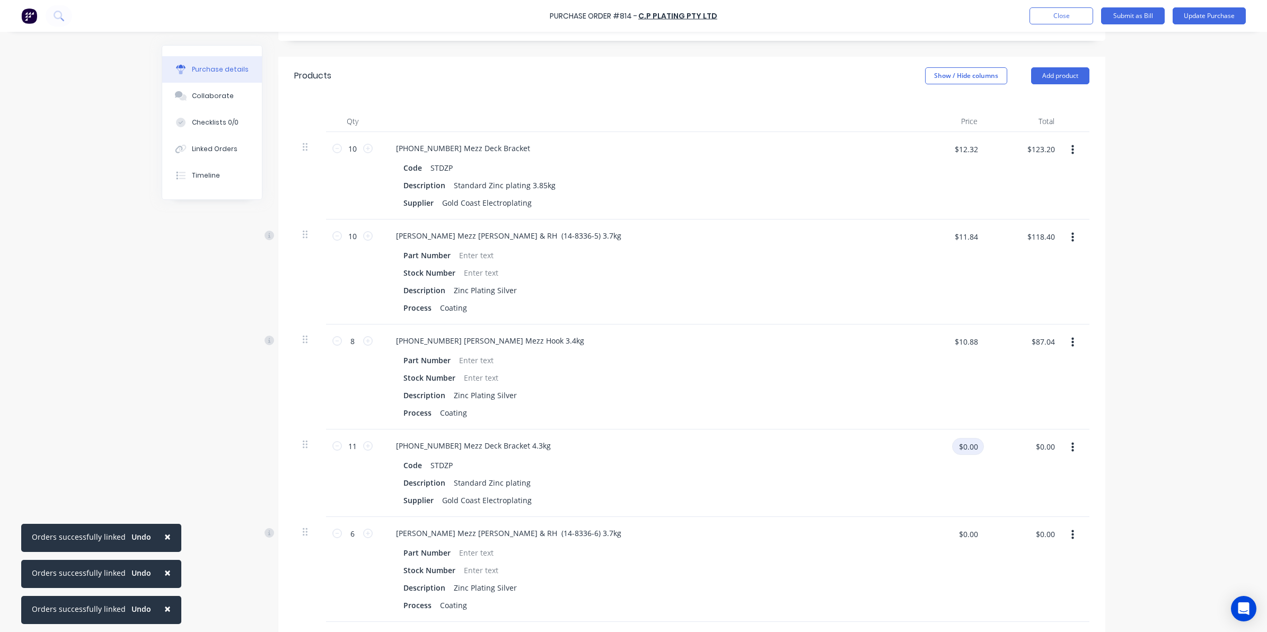
type textarea "x"
click at [969, 449] on input "$0.00" at bounding box center [968, 446] width 32 height 17
type input "13.76"
type textarea "x"
type input "$13.76"
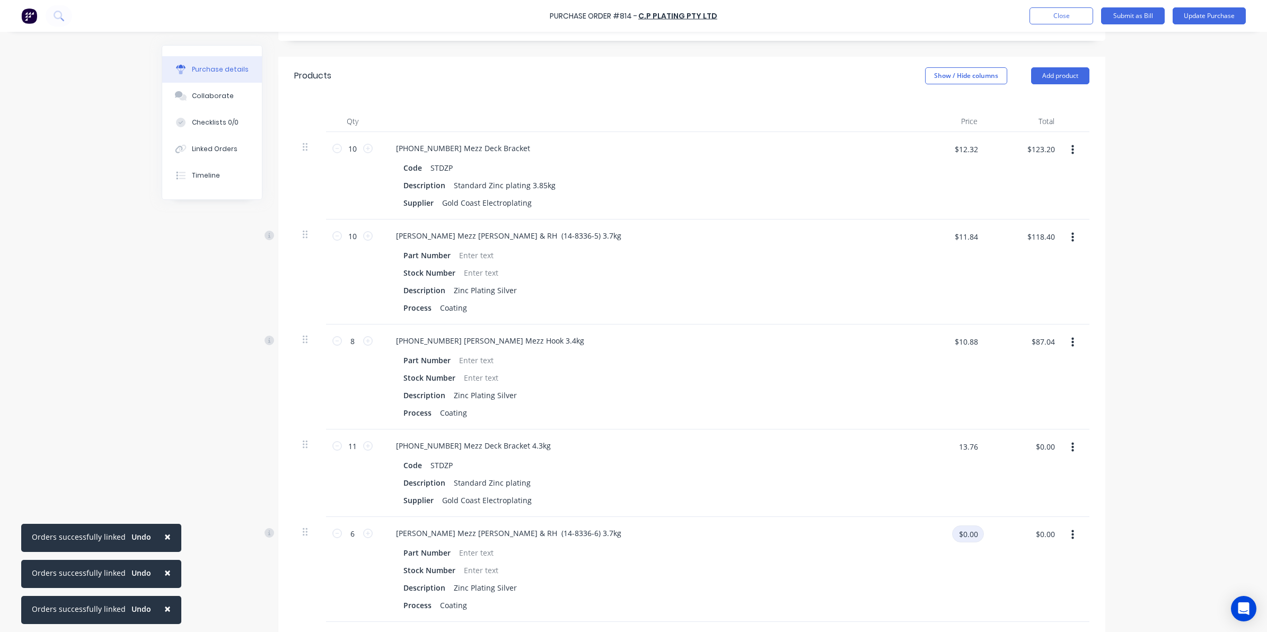
type input "$151.36"
click at [958, 536] on input "$0.00" at bounding box center [968, 533] width 32 height 17
type input "11.84"
type textarea "x"
type input "$11.84"
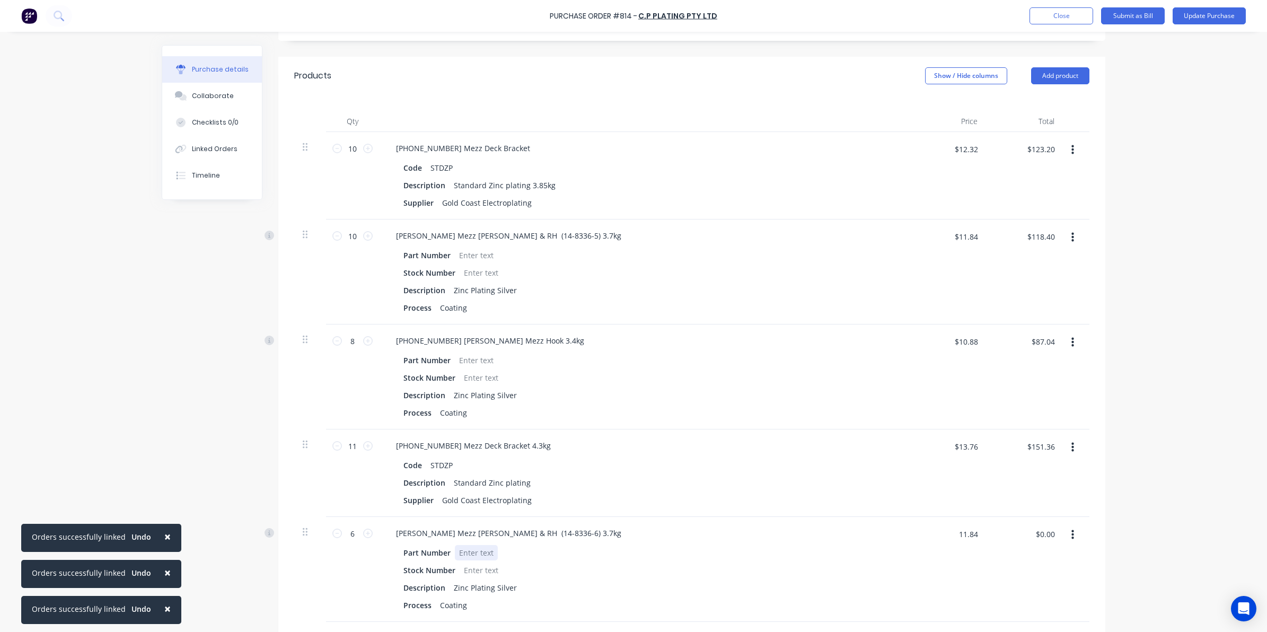
type input "$71.04"
click at [865, 549] on div "Part Number" at bounding box center [642, 552] width 486 height 15
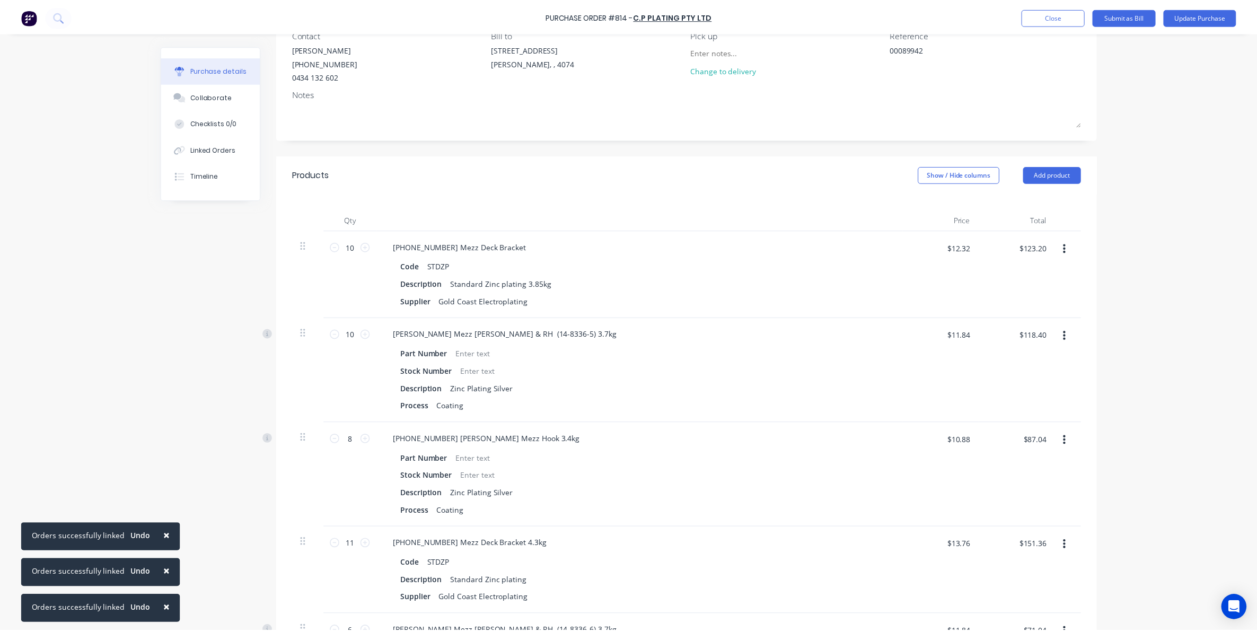
scroll to position [0, 0]
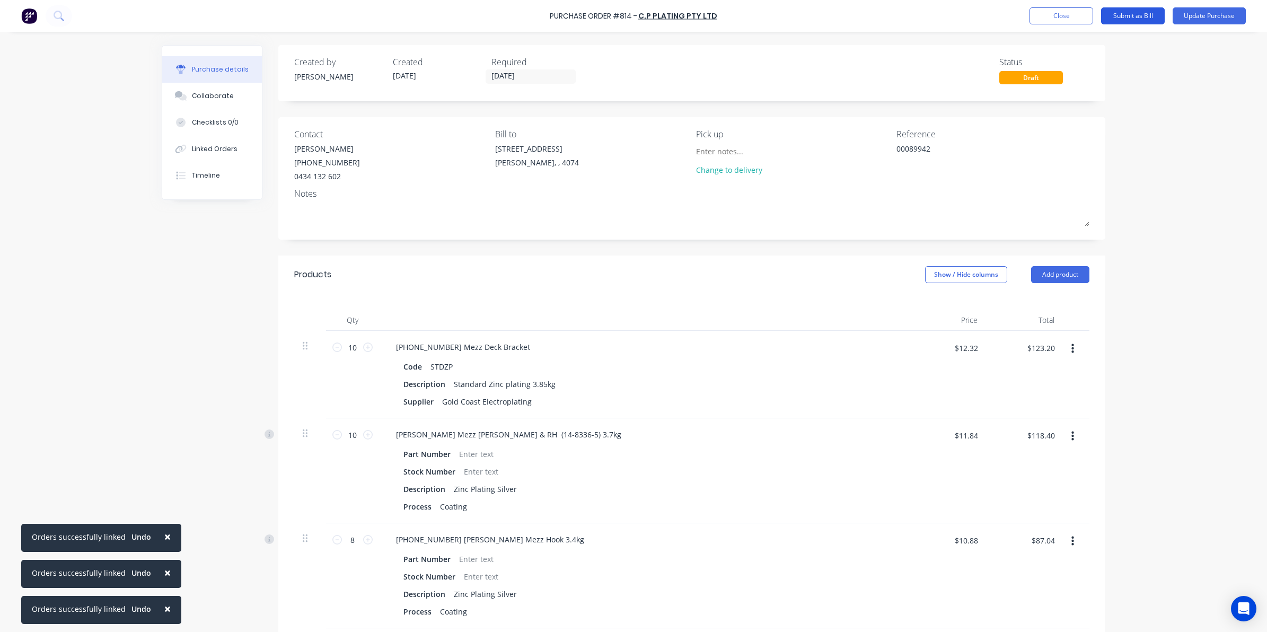
click at [1145, 16] on button "Submit as Bill" at bounding box center [1133, 15] width 64 height 17
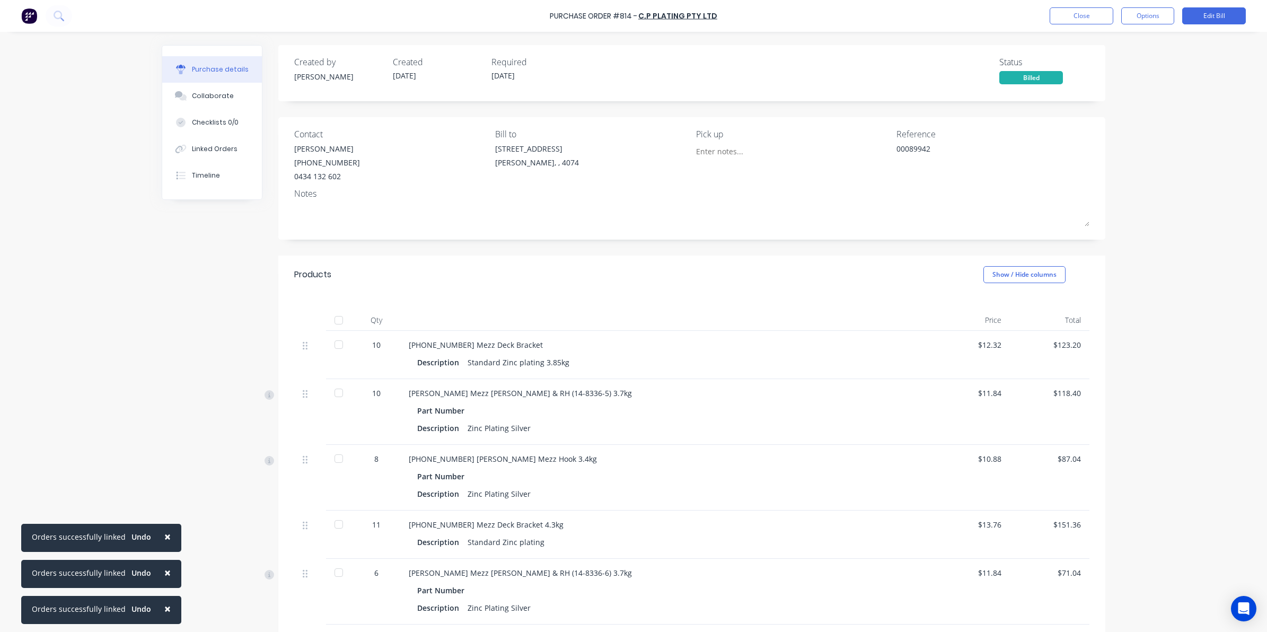
click at [337, 315] on div at bounding box center [338, 320] width 21 height 21
type textarea "x"
click at [1086, 19] on button "Close" at bounding box center [1082, 15] width 64 height 17
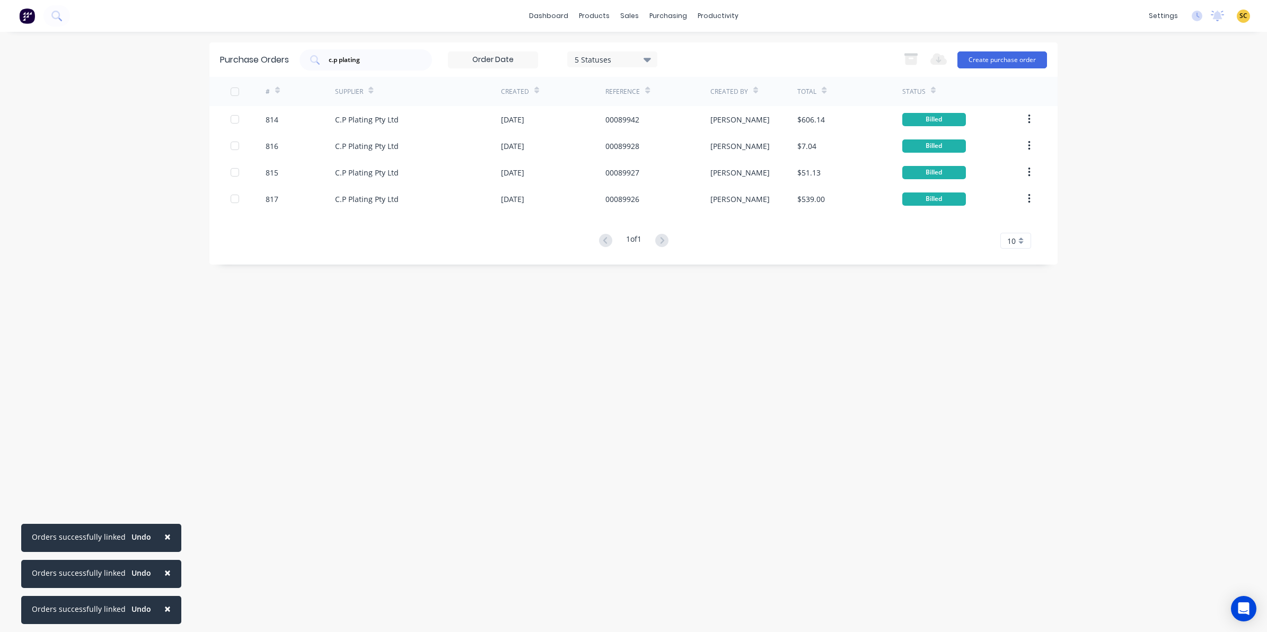
click at [33, 11] on img at bounding box center [27, 16] width 16 height 16
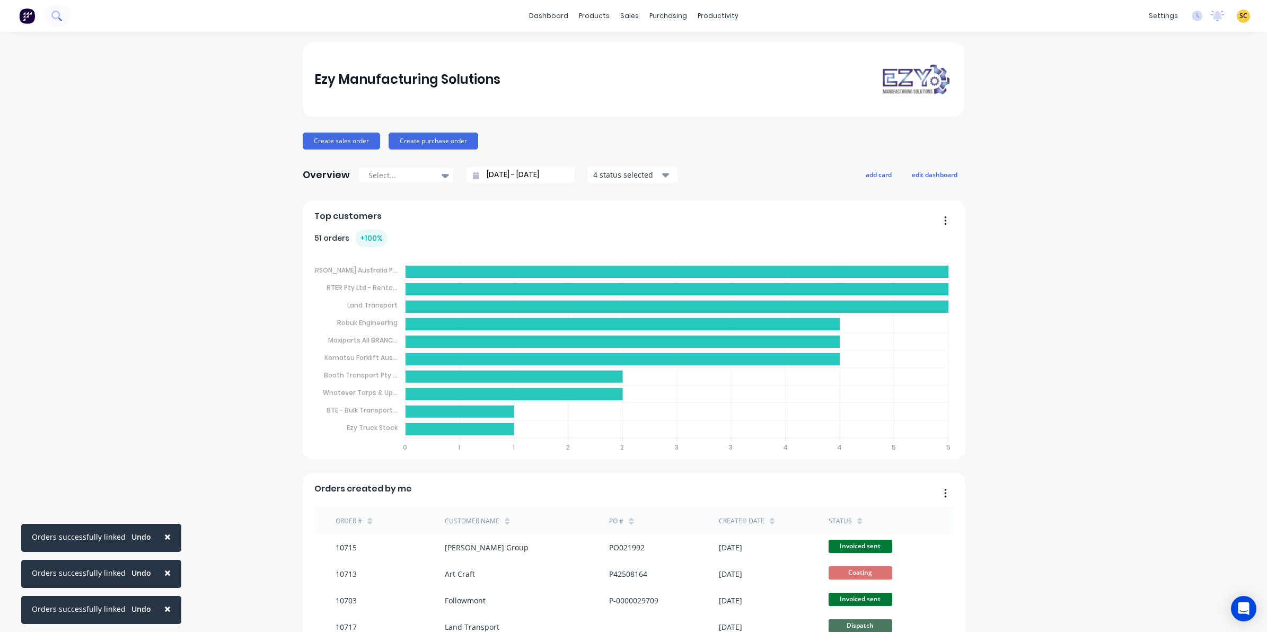
click at [59, 11] on icon at bounding box center [56, 16] width 10 height 10
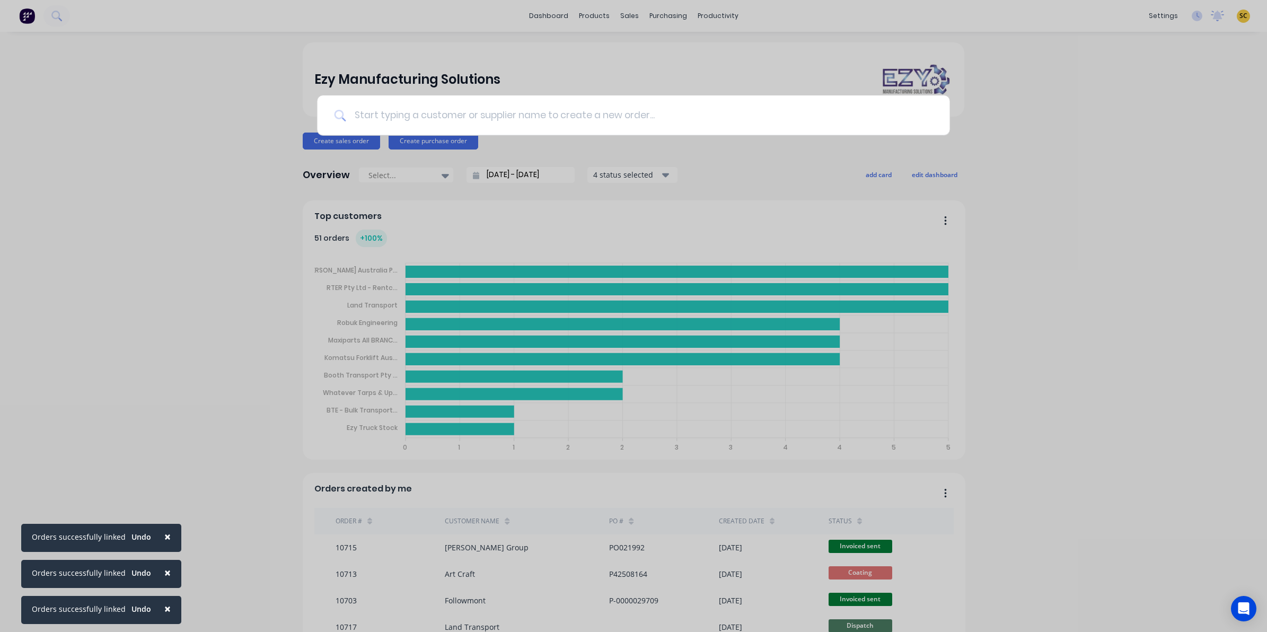
click at [391, 109] on input at bounding box center [639, 115] width 587 height 40
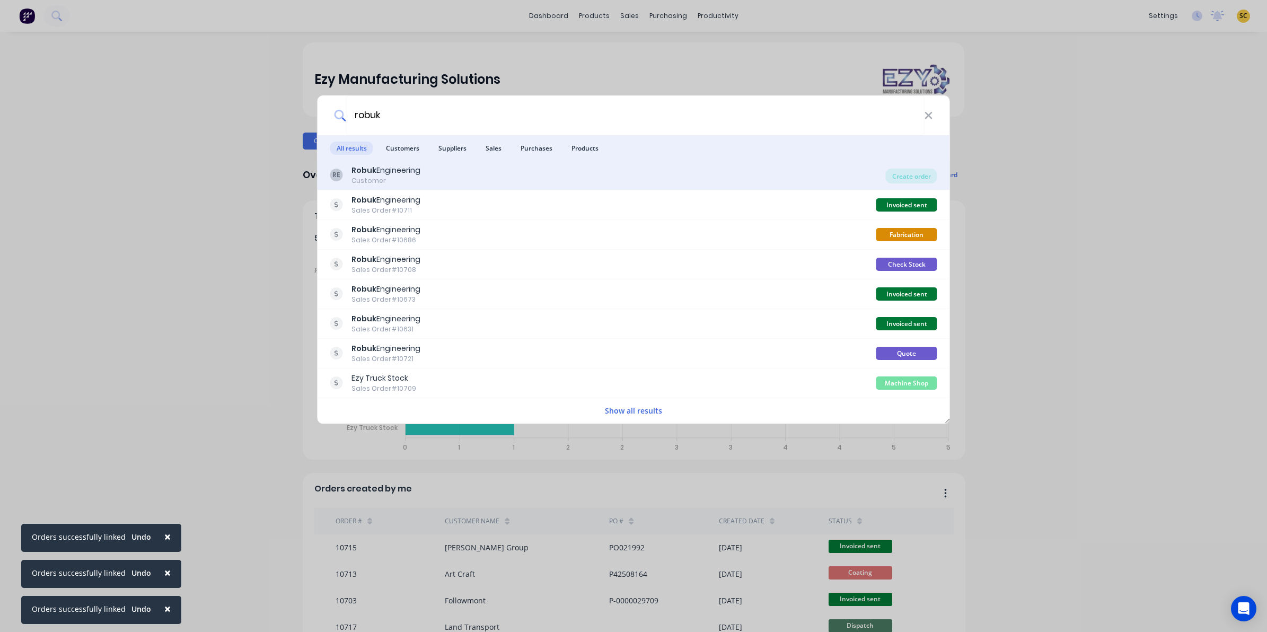
type input "robuk"
click at [844, 170] on div "RE Robuk Engineering Customer" at bounding box center [608, 175] width 556 height 21
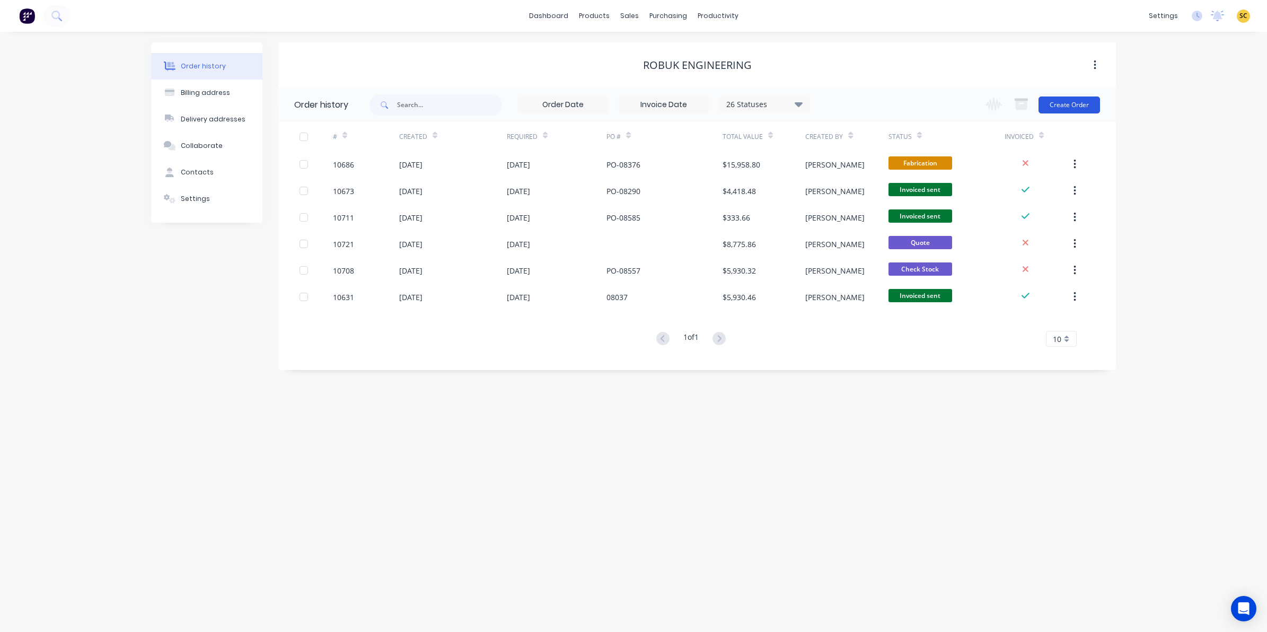
click at [1064, 111] on button "Create Order" at bounding box center [1070, 104] width 62 height 17
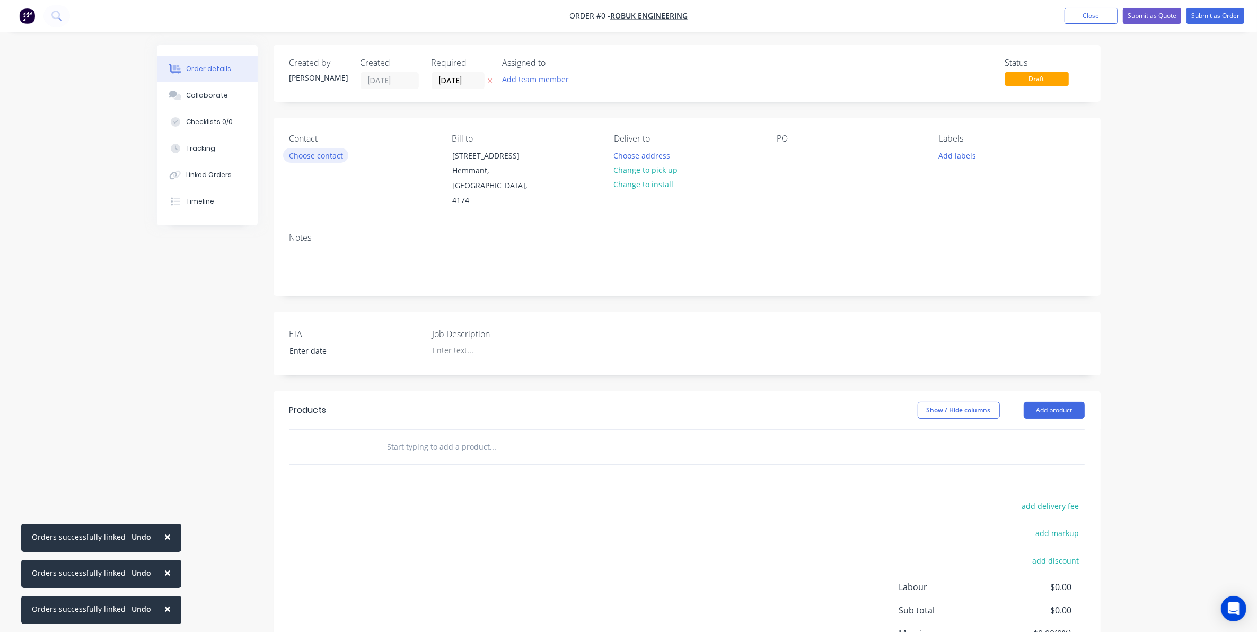
click at [296, 158] on button "Choose contact" at bounding box center [315, 155] width 65 height 14
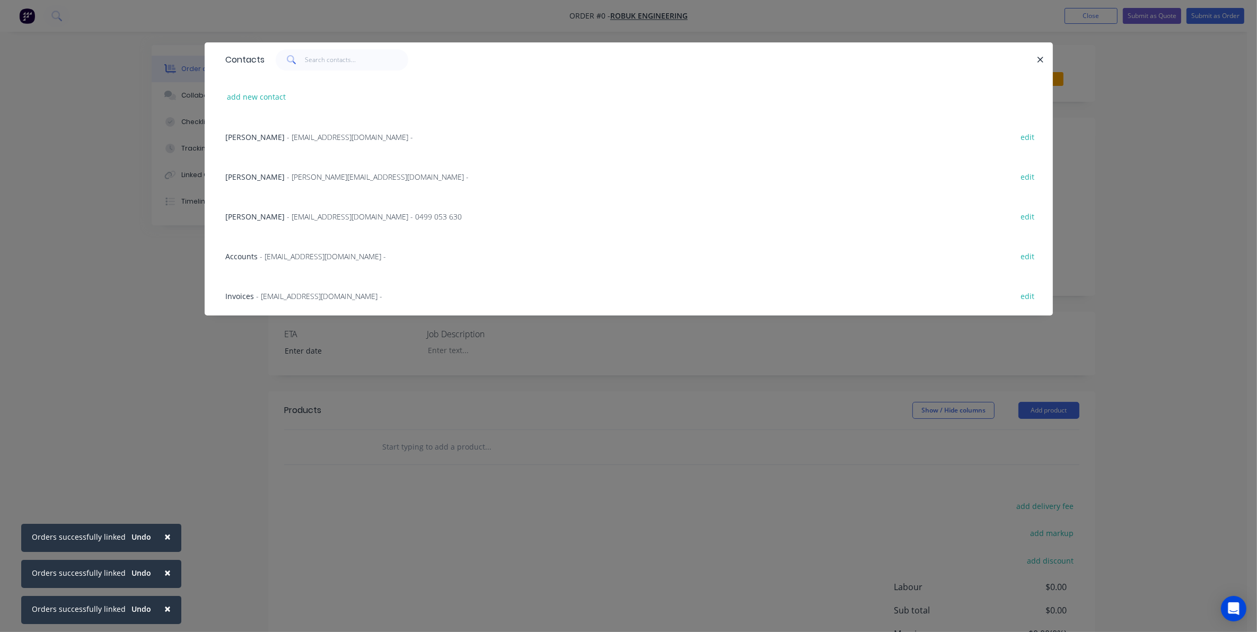
click at [237, 166] on div "Josh Peterson - josh@robuk.com.au - edit" at bounding box center [629, 176] width 817 height 40
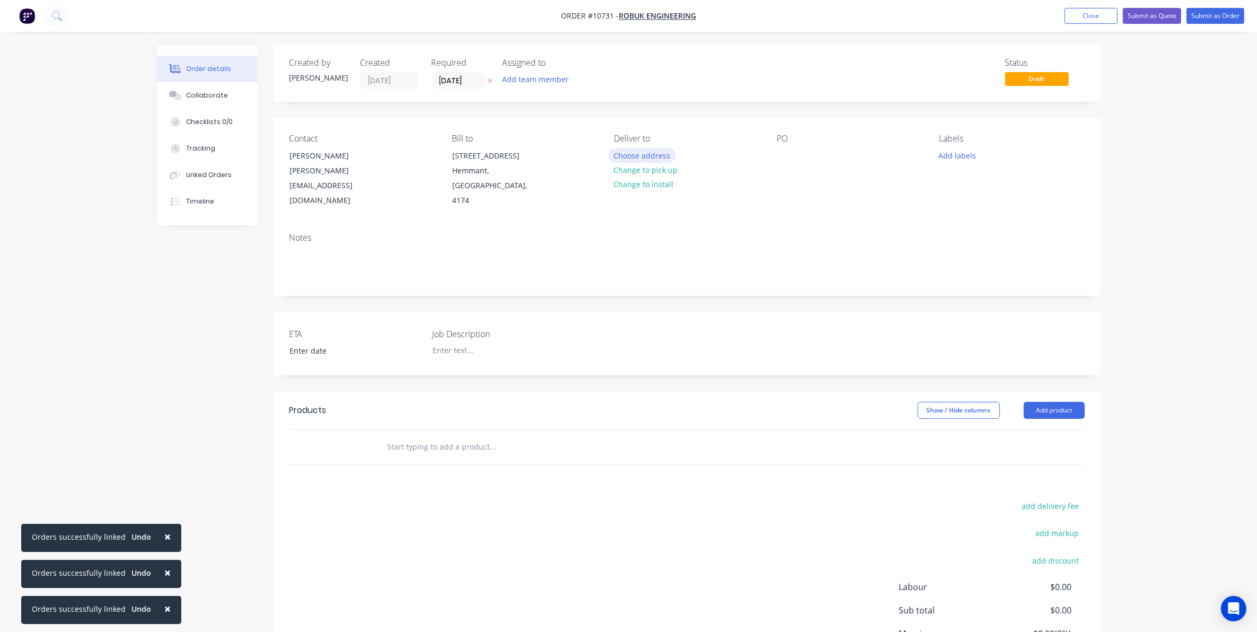
click at [634, 151] on button "Choose address" at bounding box center [642, 155] width 68 height 14
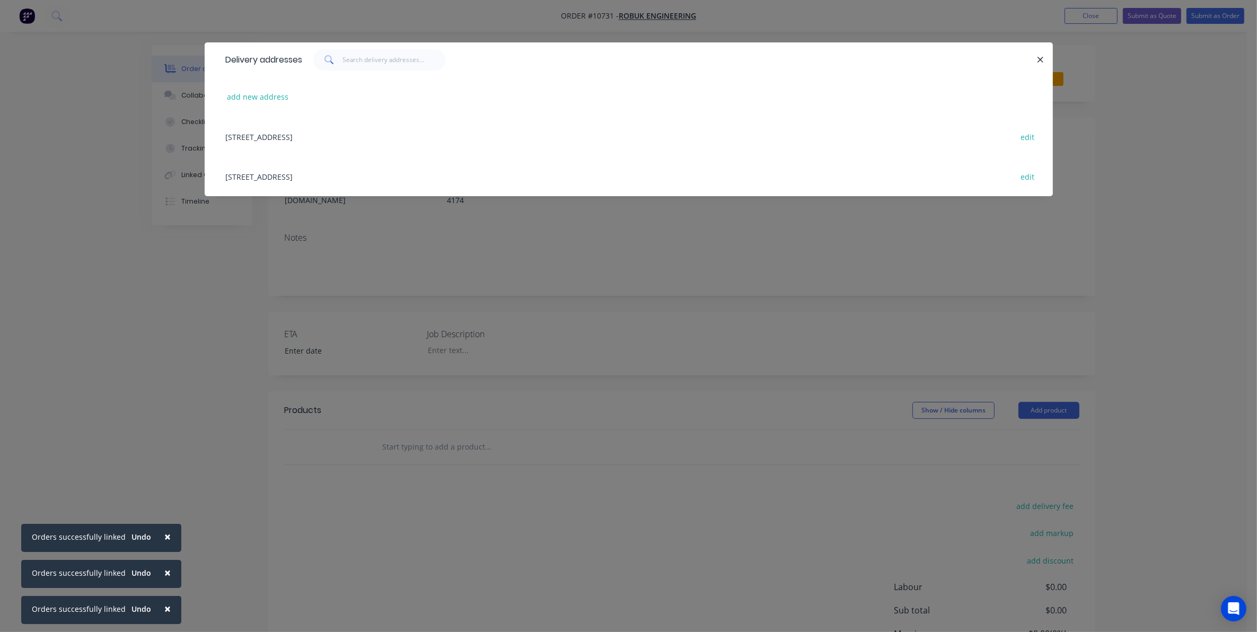
click at [299, 143] on div "1294 Lytton Road, Hemmant, Queensland, Australia, 4174 edit" at bounding box center [629, 137] width 817 height 40
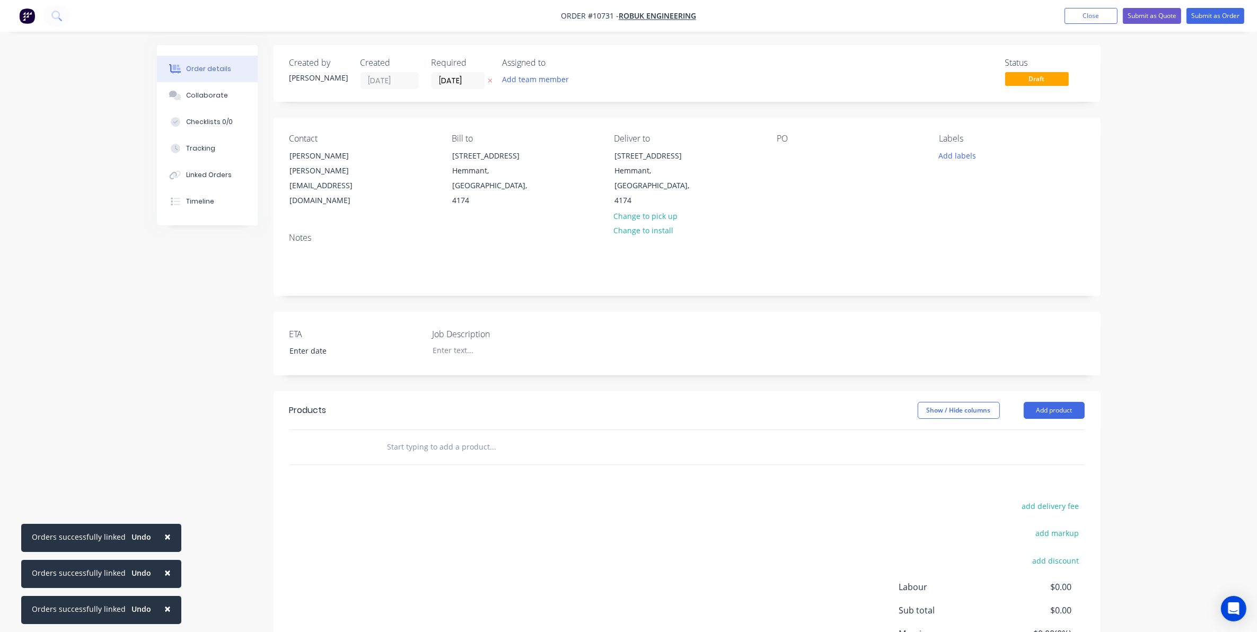
click at [415, 436] on input "text" at bounding box center [493, 446] width 212 height 21
drag, startPoint x: 445, startPoint y: 433, endPoint x: 170, endPoint y: 435, distance: 275.7
click at [170, 435] on div "Created by Sarah Created 26/08/25 Required 26/08/25 Assigned to Add team member…" at bounding box center [629, 390] width 944 height 690
type input "template"
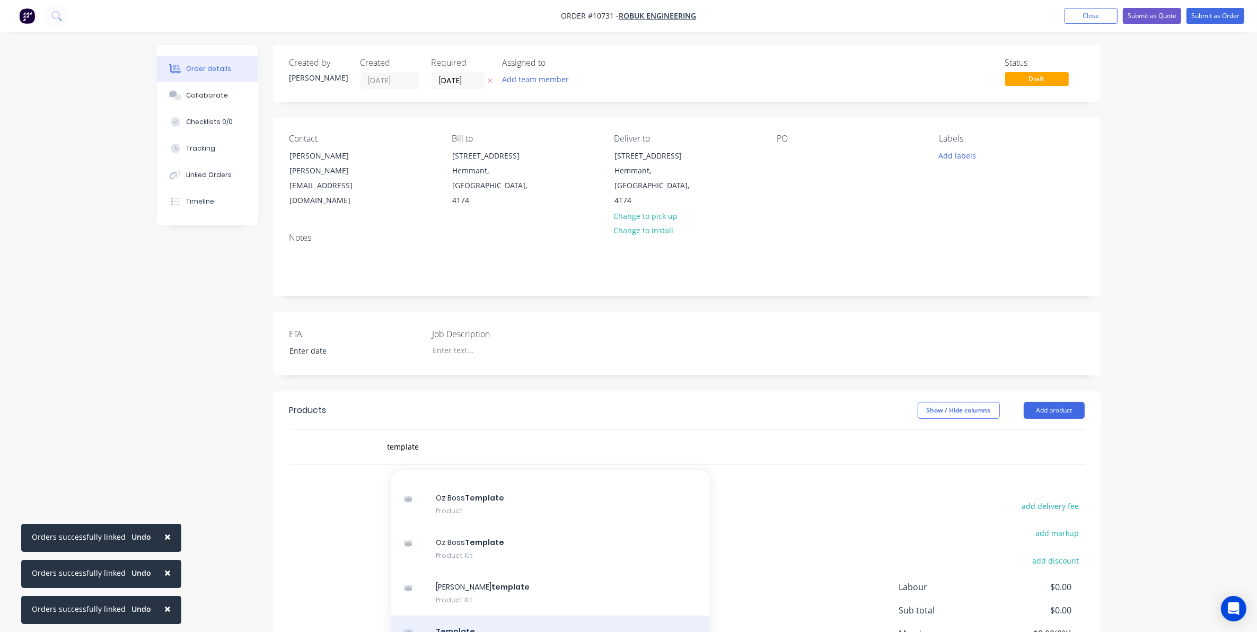
click at [486, 616] on div "Template Product Kit" at bounding box center [550, 638] width 318 height 45
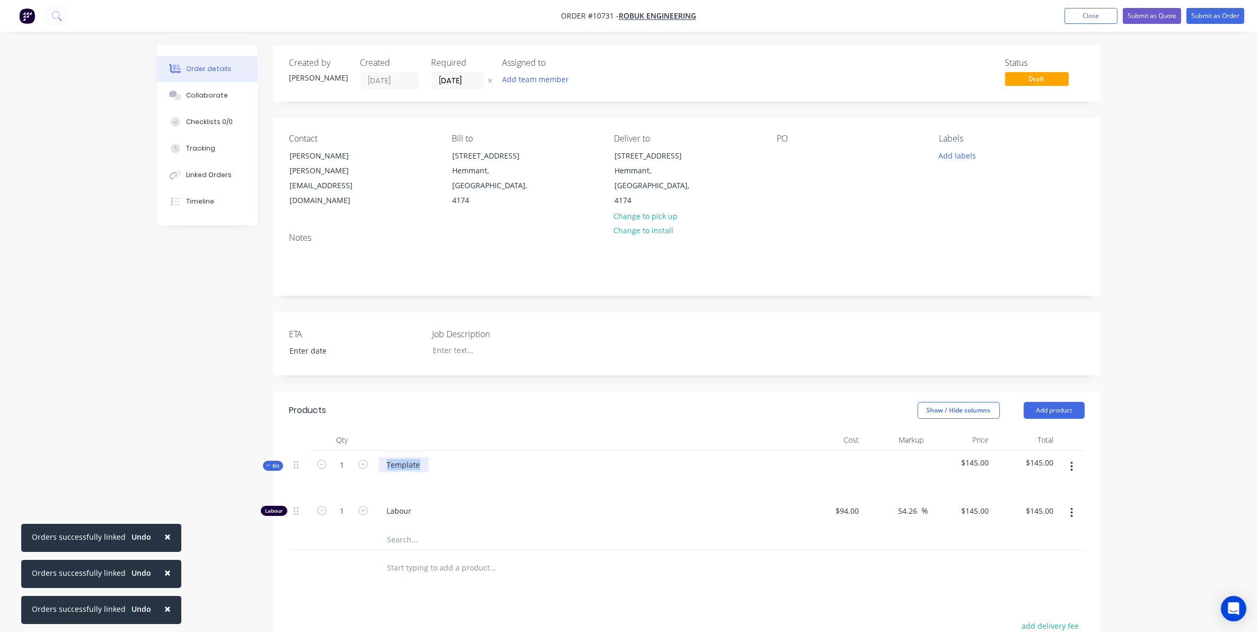
drag, startPoint x: 423, startPoint y: 452, endPoint x: 357, endPoint y: 453, distance: 65.8
click at [357, 453] on div "Kit 1 Template $145.00 $145.00" at bounding box center [686, 474] width 795 height 46
drag, startPoint x: 429, startPoint y: 454, endPoint x: 397, endPoint y: 462, distance: 33.8
click at [408, 460] on div "Template" at bounding box center [586, 474] width 424 height 46
click at [407, 457] on div "Template" at bounding box center [404, 464] width 50 height 15
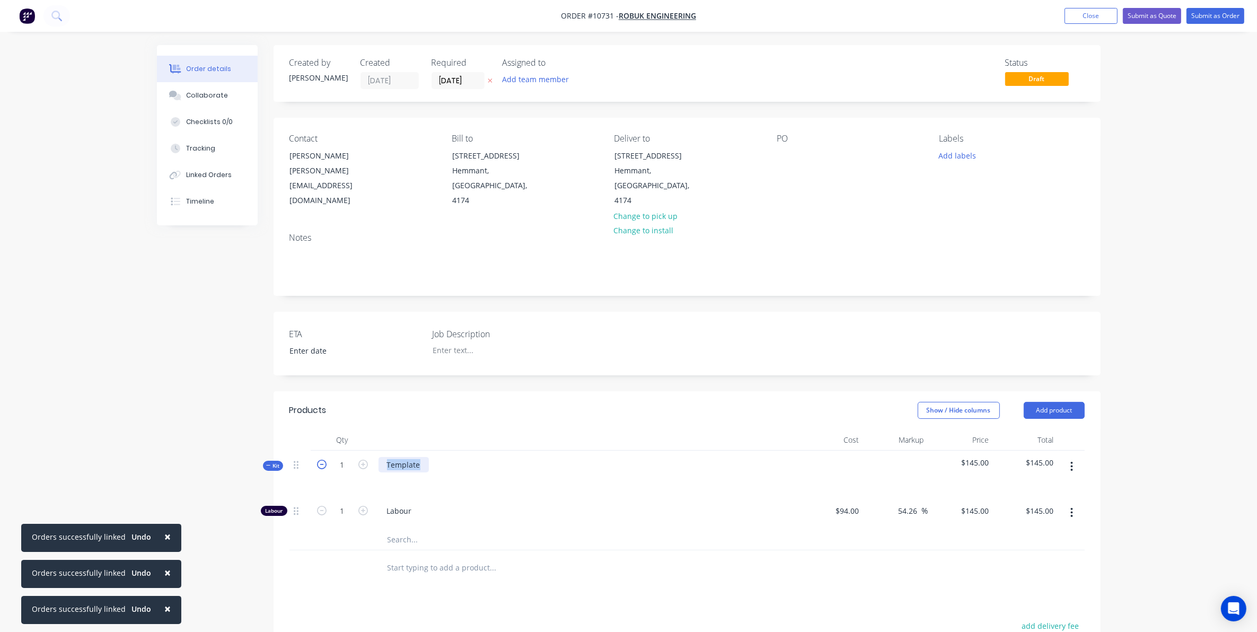
drag, startPoint x: 425, startPoint y: 450, endPoint x: 322, endPoint y: 446, distance: 102.9
click at [322, 451] on div "Kit 1 Template $145.00 $145.00" at bounding box center [686, 474] width 795 height 46
click at [407, 472] on div at bounding box center [587, 479] width 416 height 15
click at [398, 472] on div at bounding box center [395, 479] width 17 height 15
click at [1059, 458] on button "button" at bounding box center [1071, 466] width 25 height 19
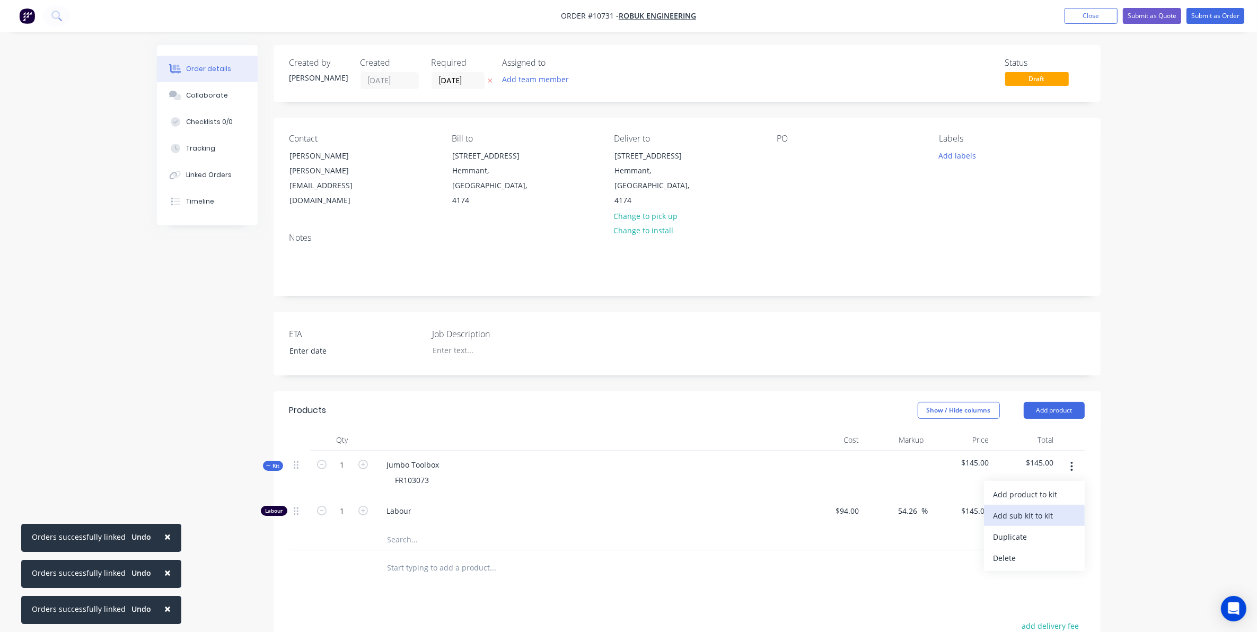
click at [1046, 508] on div "Add sub kit to kit" at bounding box center [1035, 515] width 82 height 15
click at [1071, 508] on icon "button" at bounding box center [1072, 513] width 2 height 10
click at [1006, 575] on div "Delete" at bounding box center [1035, 582] width 82 height 15
click at [422, 526] on div at bounding box center [586, 534] width 424 height 32
click at [420, 524] on div at bounding box center [421, 531] width 84 height 15
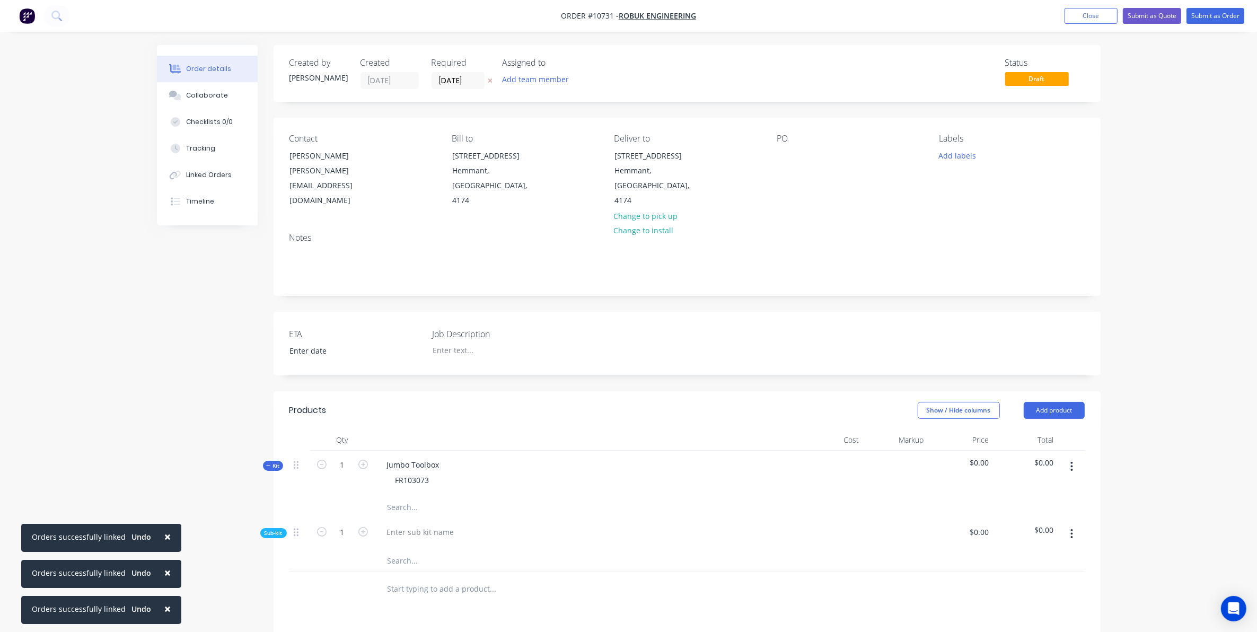
click at [1071, 524] on button "button" at bounding box center [1071, 533] width 25 height 19
click at [1009, 555] on div "Add product to kit" at bounding box center [1035, 561] width 82 height 15
drag, startPoint x: 1173, startPoint y: 523, endPoint x: 1151, endPoint y: 521, distance: 21.8
click at [1173, 523] on div "Order details Collaborate Checklists 0/0 Tracking Linked Orders Timeline Order …" at bounding box center [628, 438] width 1257 height 876
click at [401, 497] on input "text" at bounding box center [493, 507] width 212 height 21
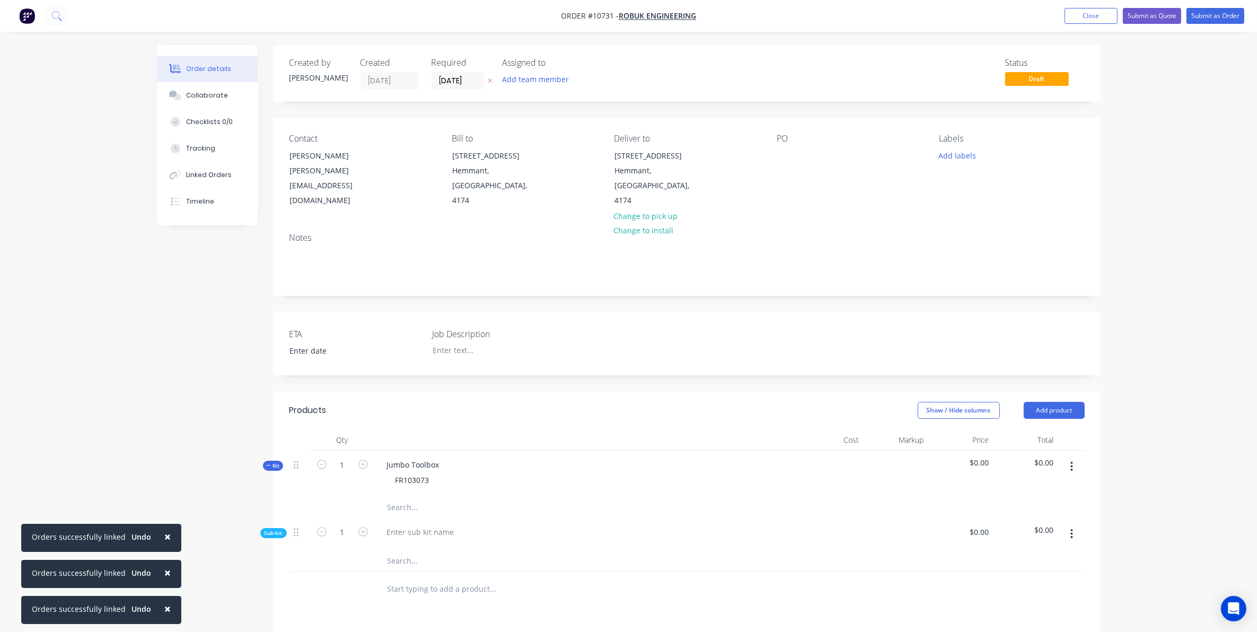
click at [401, 499] on input "text" at bounding box center [493, 507] width 212 height 21
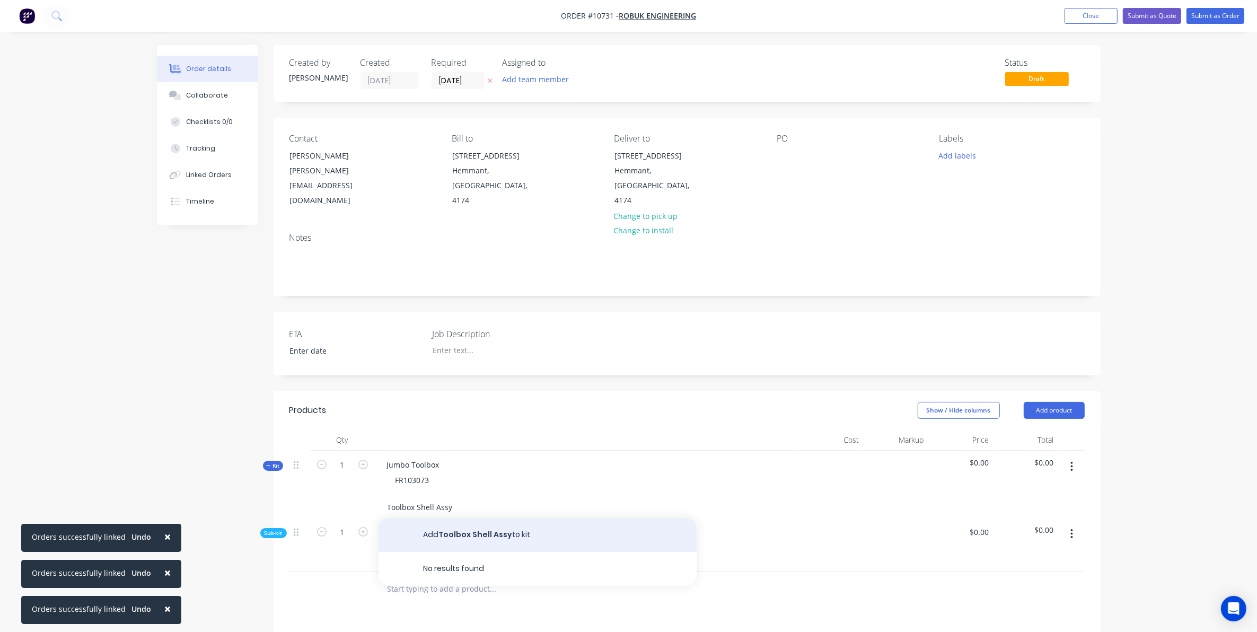
type input "Toolbox Shell Assy"
click at [473, 520] on button "Add Toolbox Shell Assy to kit" at bounding box center [538, 535] width 318 height 34
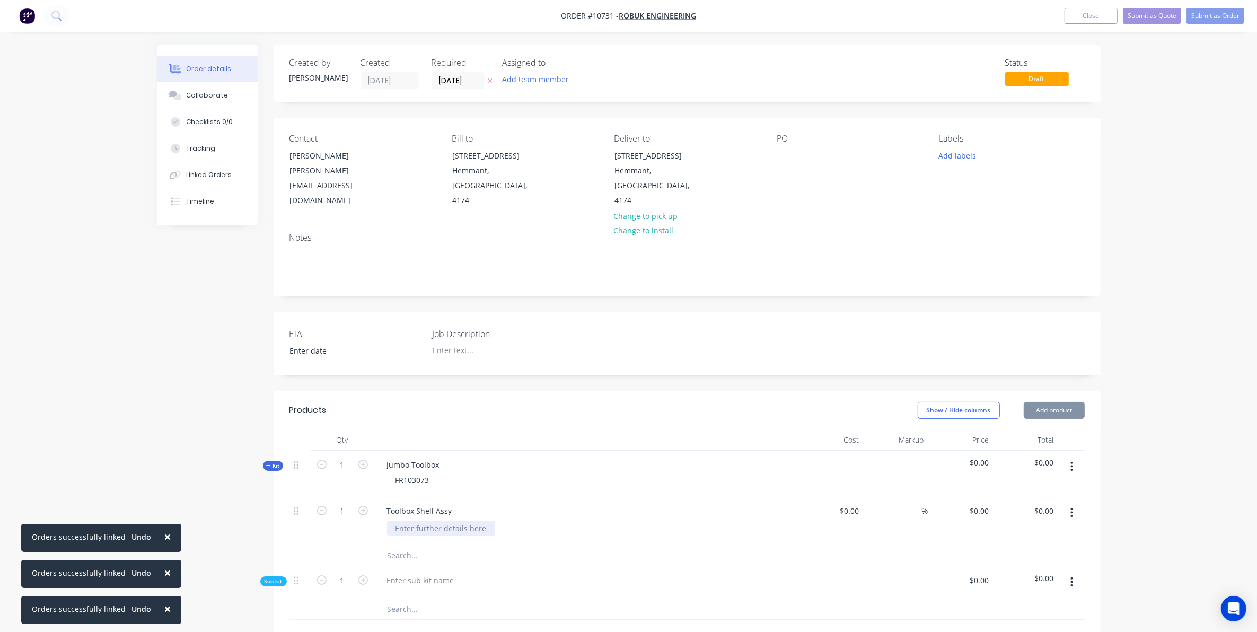
click at [393, 521] on div at bounding box center [441, 528] width 108 height 15
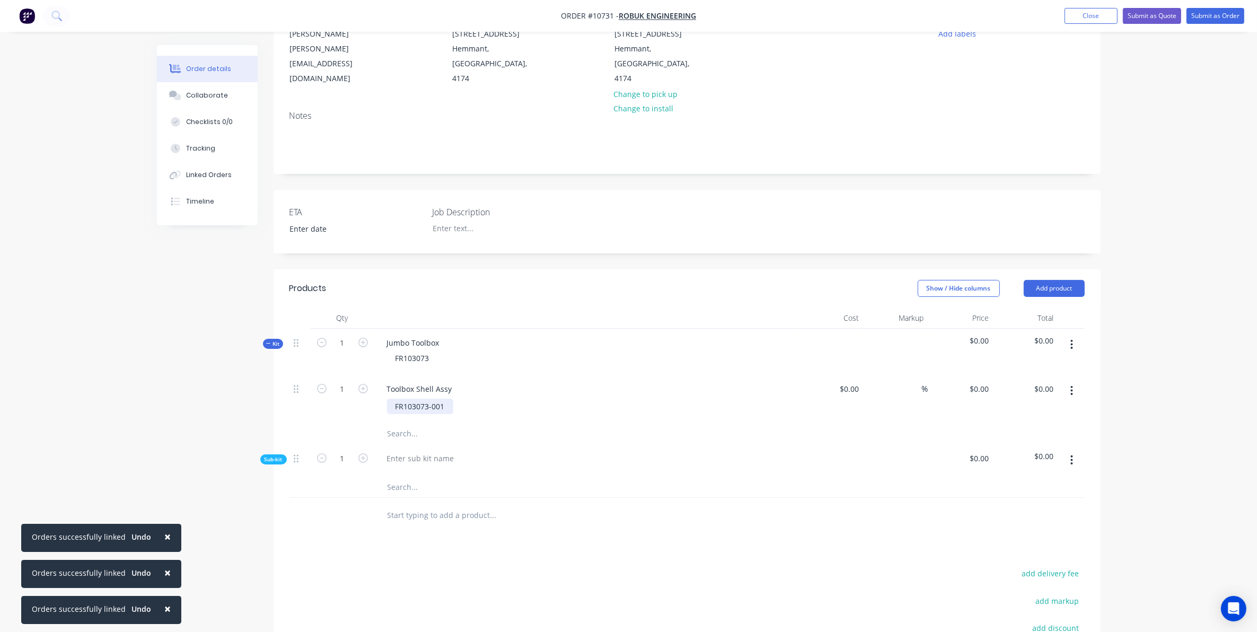
scroll to position [133, 0]
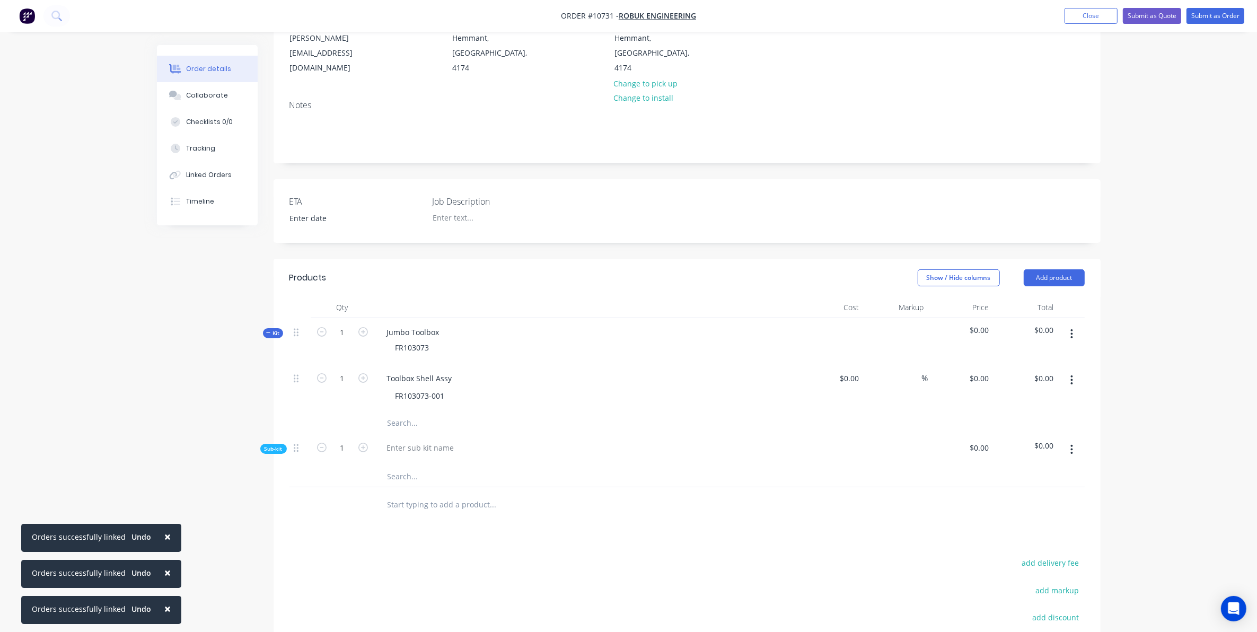
click at [1071, 371] on button "button" at bounding box center [1071, 380] width 25 height 19
click at [392, 440] on div at bounding box center [421, 447] width 84 height 15
click at [398, 440] on div at bounding box center [421, 447] width 84 height 15
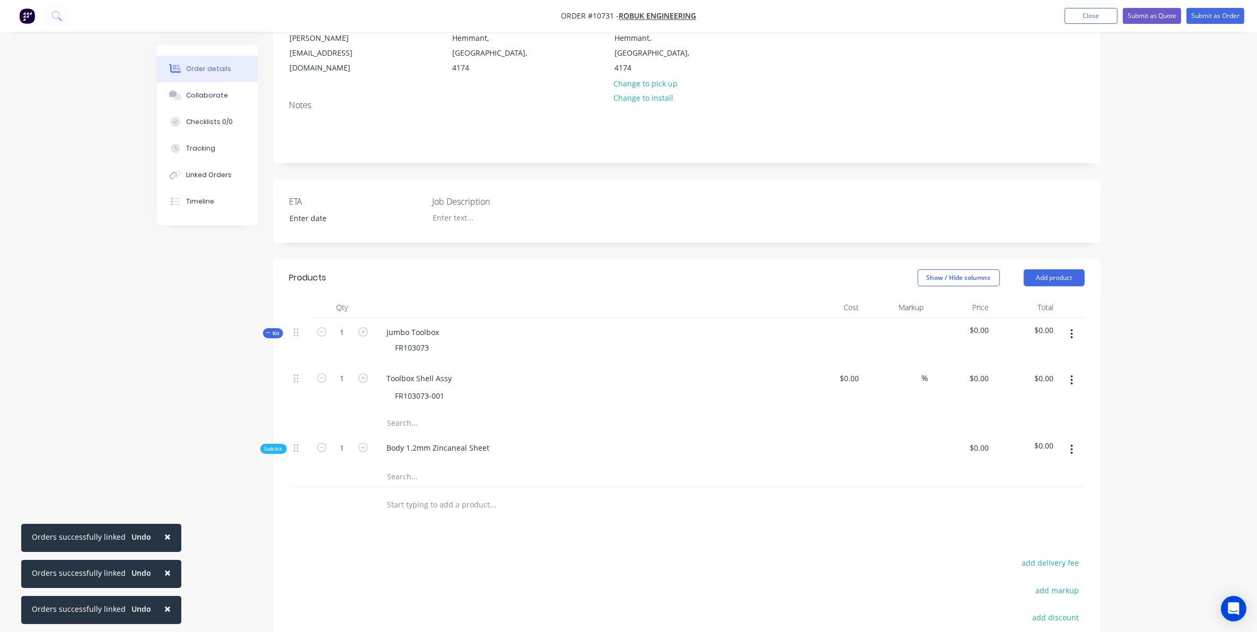
click at [406, 466] on input "text" at bounding box center [493, 476] width 212 height 21
click at [401, 446] on div "Body 1.2mm Zincaneal Sheet" at bounding box center [586, 450] width 424 height 32
click at [395, 444] on div "Body 1.2mm Zincaneal Sheet" at bounding box center [586, 450] width 424 height 32
click at [393, 441] on div "Body 1.2mm Zincaneal Sheet" at bounding box center [439, 447] width 120 height 15
click at [487, 440] on div "Body 1.2mm Zincaneal Sheet" at bounding box center [439, 447] width 120 height 15
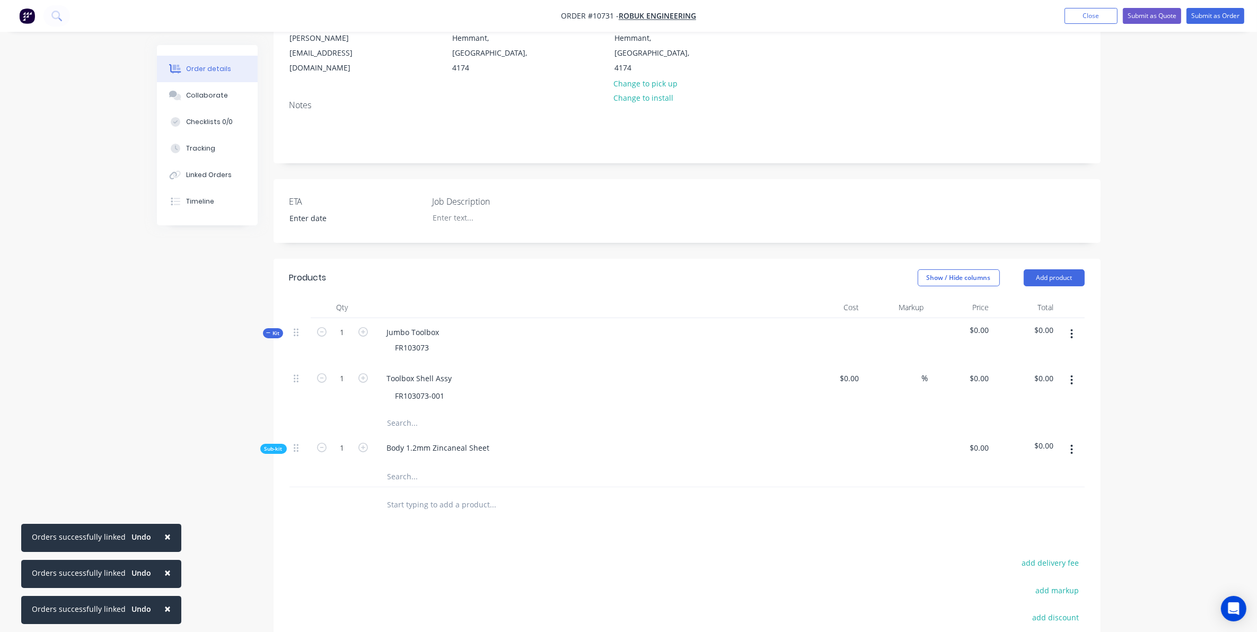
click at [393, 466] on input "text" at bounding box center [493, 476] width 212 height 21
click at [398, 443] on div "Body 1.2mm Zincaneal Sheet" at bounding box center [586, 450] width 424 height 32
drag, startPoint x: 388, startPoint y: 437, endPoint x: 396, endPoint y: 444, distance: 10.5
click at [388, 440] on div "Body 1.2mm Zincaneal Sheet" at bounding box center [439, 447] width 120 height 15
click at [397, 446] on div "Body 1.2mm Zincaneal Sheet" at bounding box center [586, 450] width 424 height 32
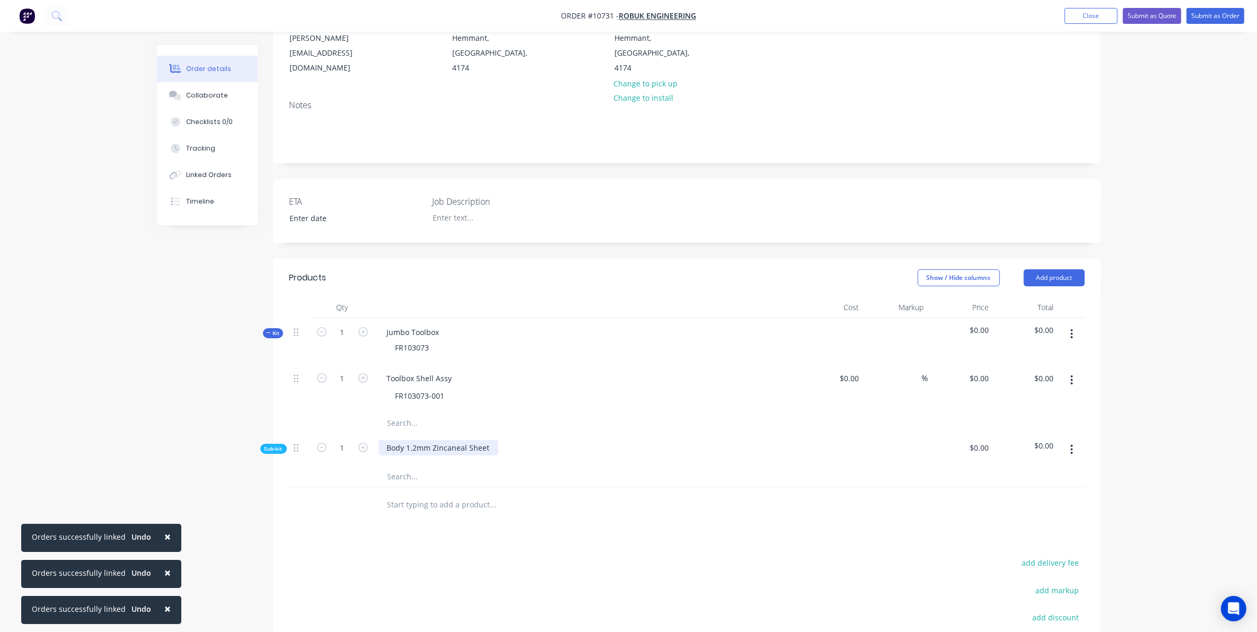
click at [488, 440] on div "Body 1.2mm Zincaneal Sheet" at bounding box center [439, 447] width 120 height 15
click at [403, 485] on input "text" at bounding box center [493, 495] width 212 height 21
click at [1068, 371] on button "button" at bounding box center [1071, 380] width 25 height 19
click at [723, 521] on div at bounding box center [565, 523] width 382 height 34
click at [1073, 444] on icon "button" at bounding box center [1072, 450] width 3 height 12
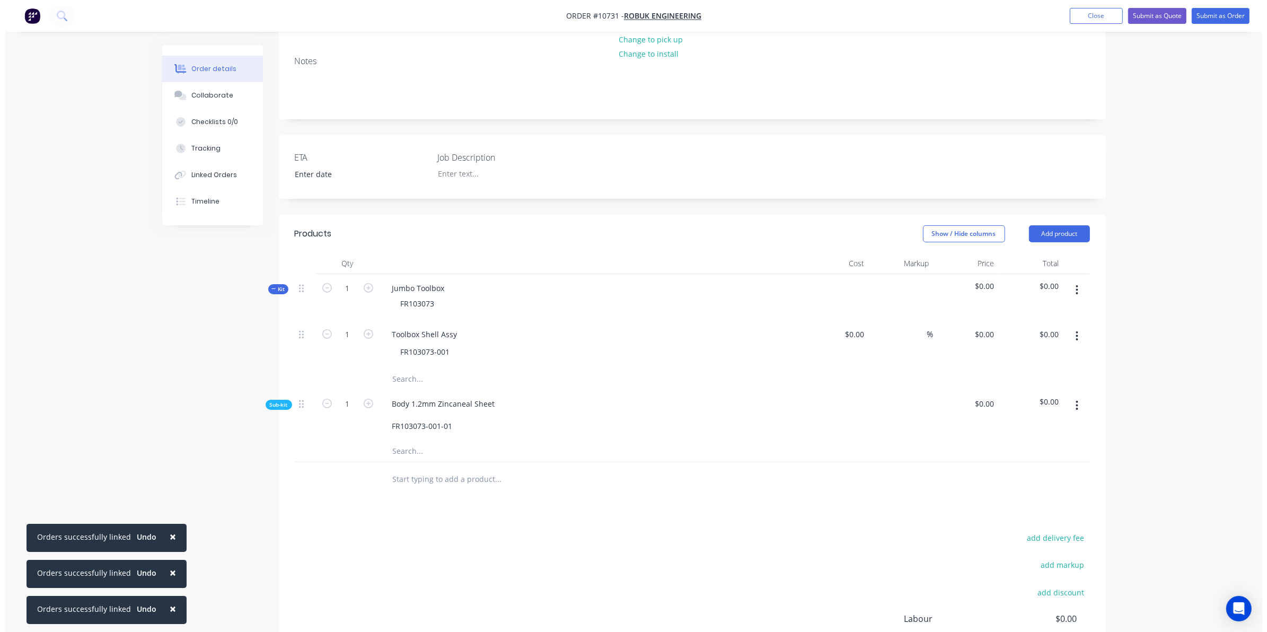
scroll to position [199, 0]
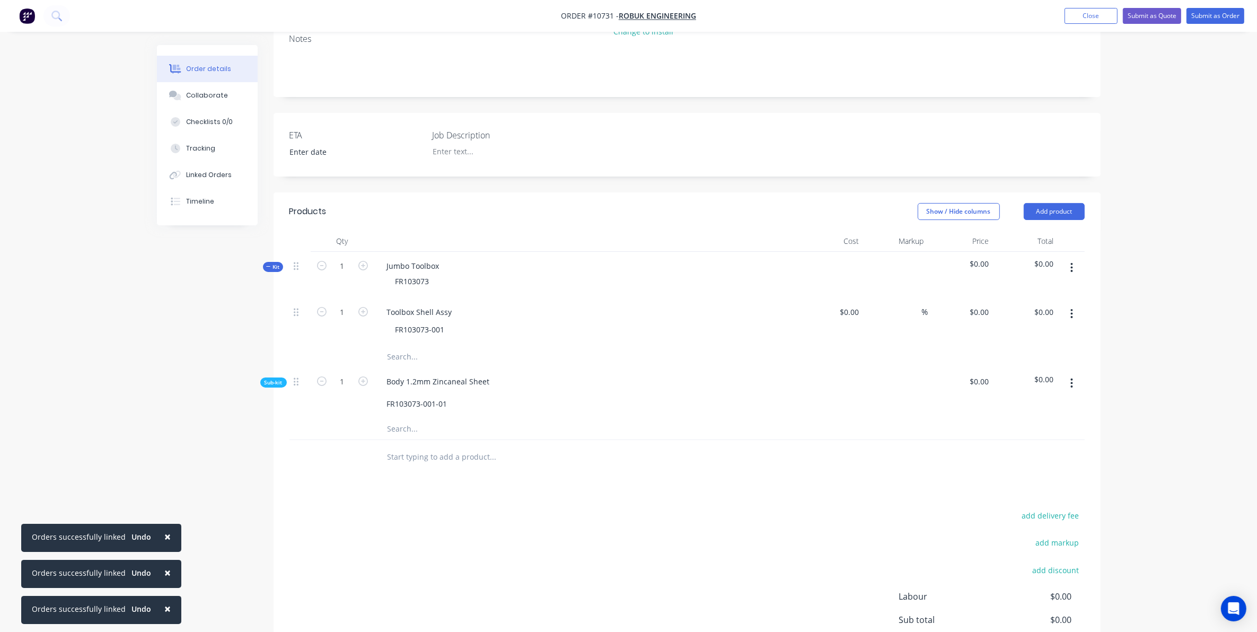
click at [402, 418] on input "text" at bounding box center [493, 428] width 212 height 21
click at [976, 203] on button "Show / Hide columns" at bounding box center [959, 211] width 82 height 17
click at [932, 230] on span at bounding box center [935, 232] width 9 height 9
click at [922, 228] on input "Cost" at bounding box center [922, 228] width 0 height 0
click at [932, 230] on label "Cost" at bounding box center [931, 232] width 19 height 9
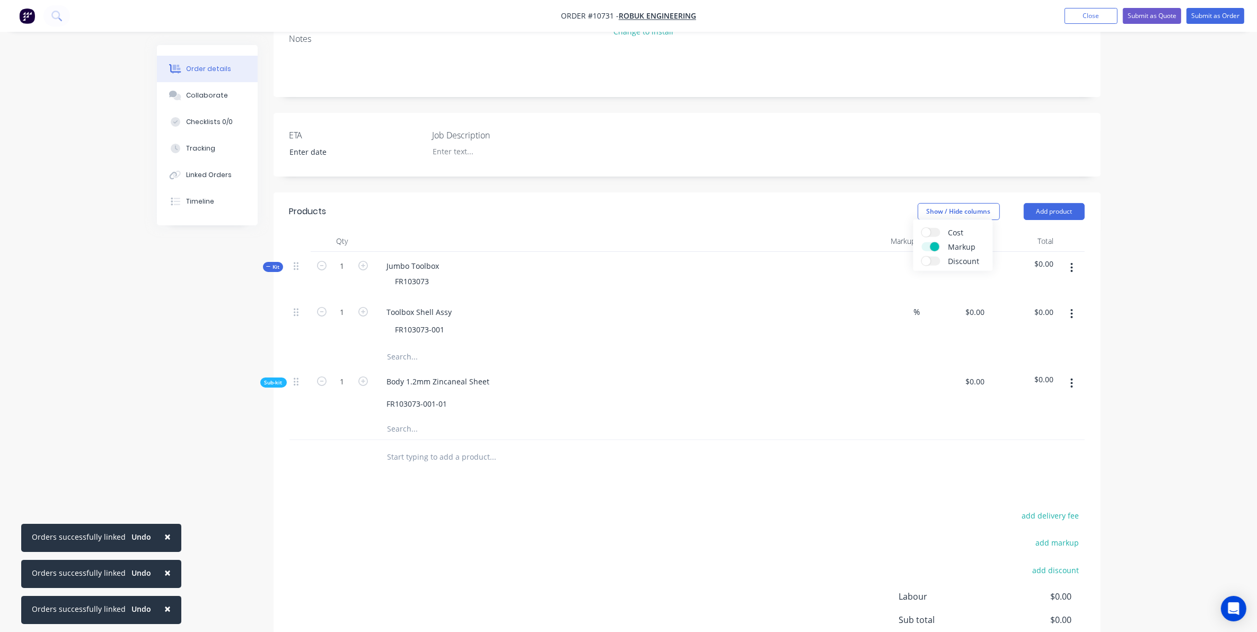
click at [922, 228] on input "Cost" at bounding box center [922, 228] width 0 height 0
click at [962, 203] on button "Show / Hide columns" at bounding box center [959, 211] width 82 height 17
click at [394, 418] on input "text" at bounding box center [493, 428] width 212 height 21
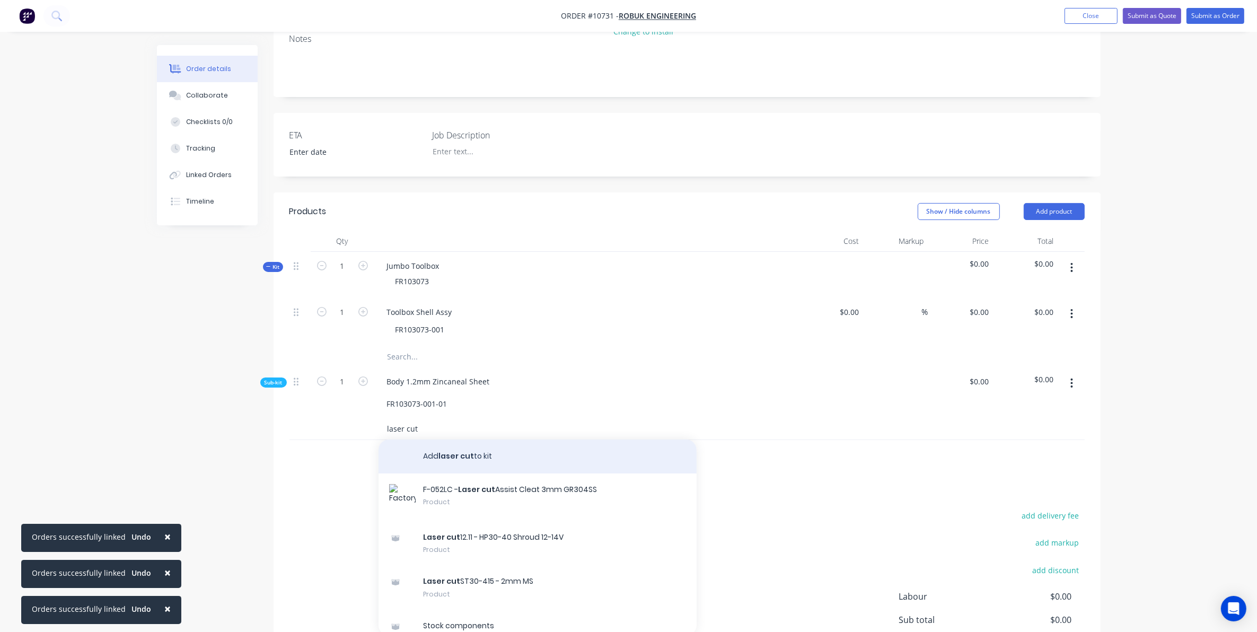
type input "laser cut"
click at [454, 440] on button "Add laser cut to kit" at bounding box center [538, 457] width 318 height 34
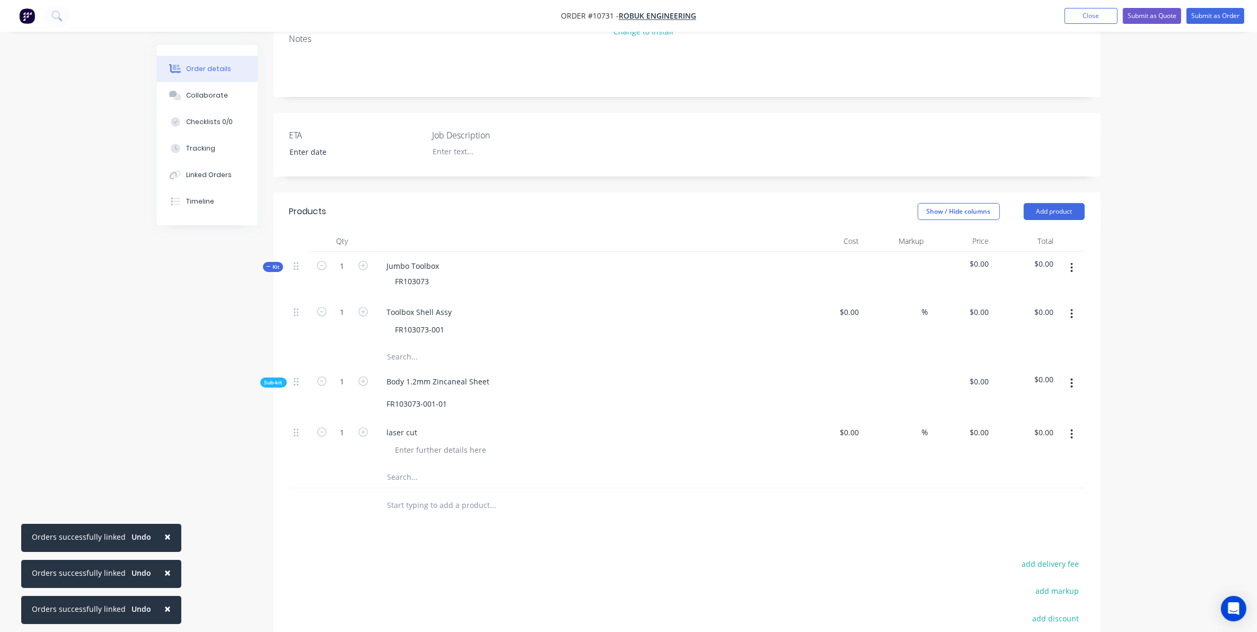
click at [958, 376] on span "$0.00" at bounding box center [961, 381] width 57 height 11
drag, startPoint x: 426, startPoint y: 424, endPoint x: 377, endPoint y: 427, distance: 48.9
click at [377, 427] on div "laser cut" at bounding box center [586, 442] width 424 height 48
click at [425, 425] on div "laser cut" at bounding box center [403, 432] width 48 height 15
drag, startPoint x: 493, startPoint y: 363, endPoint x: 407, endPoint y: 370, distance: 86.7
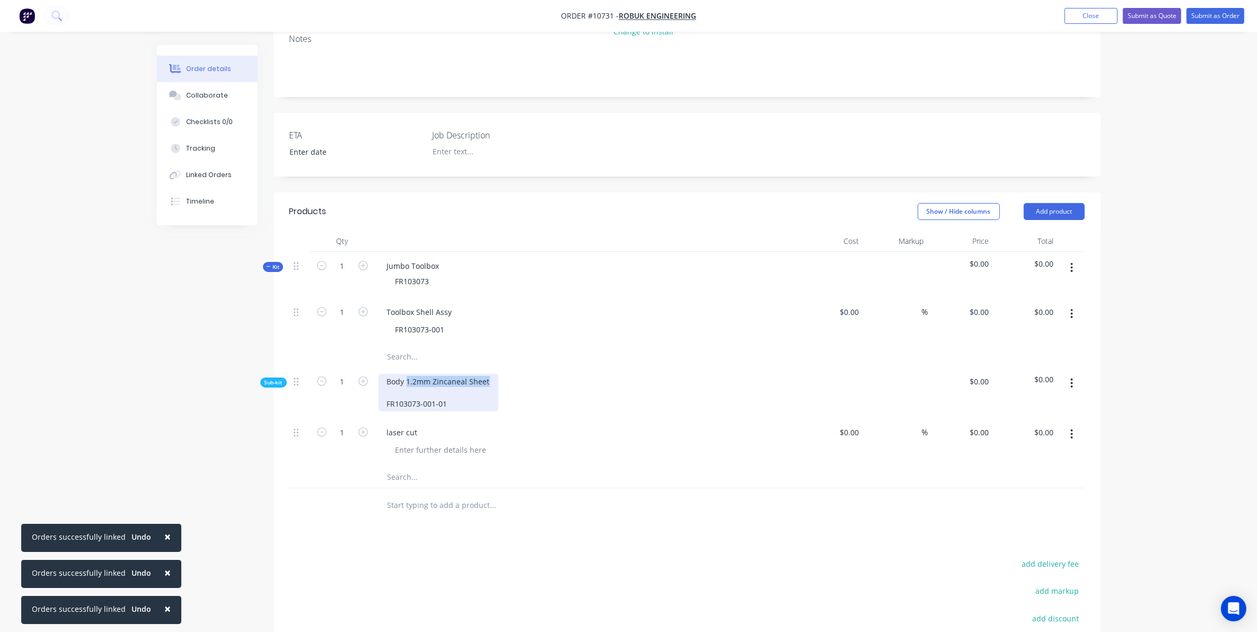
click at [407, 374] on div "Body 1.2mm Zincaneal Sheet FR103073-001-01" at bounding box center [439, 393] width 120 height 38
copy div "1.2mm Zincaneal Sheet"
click at [417, 425] on div "laser cut" at bounding box center [403, 432] width 48 height 15
paste div
click at [416, 425] on div "laser cut1.2mm Zincaneal Sheet" at bounding box center [444, 432] width 131 height 15
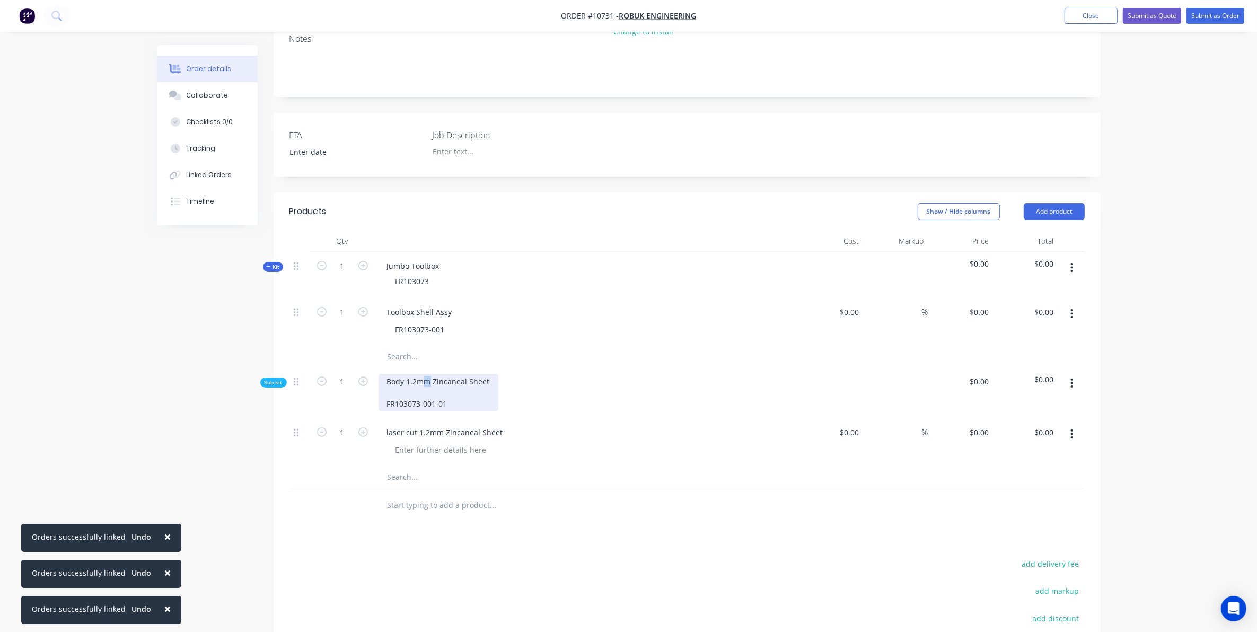
click at [428, 374] on div "Body 1.2mm Zincaneal Sheet FR103073-001-01" at bounding box center [439, 393] width 120 height 38
drag, startPoint x: 406, startPoint y: 364, endPoint x: 557, endPoint y: 364, distance: 151.1
click at [557, 367] on div "Body 1.2mm Zincaneal Sheet FR103073-001-01" at bounding box center [586, 392] width 424 height 51
click at [415, 470] on input "text" at bounding box center [493, 477] width 212 height 21
click at [1073, 374] on button "button" at bounding box center [1071, 383] width 25 height 19
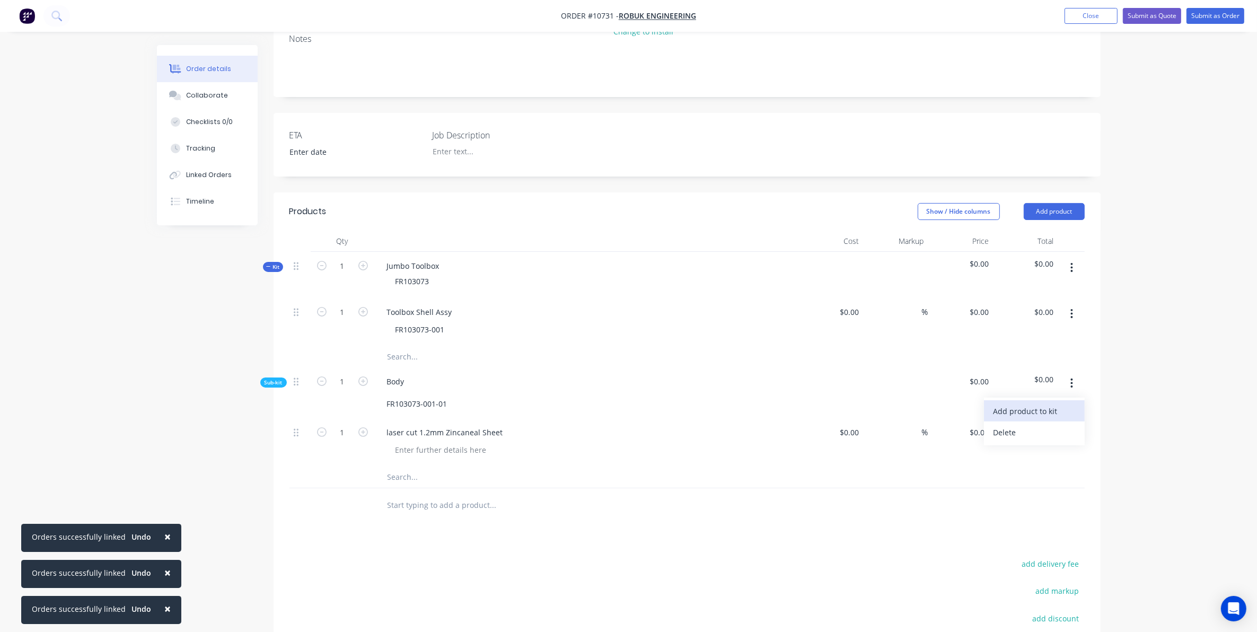
click at [1030, 403] on div "Add product to kit" at bounding box center [1035, 410] width 82 height 15
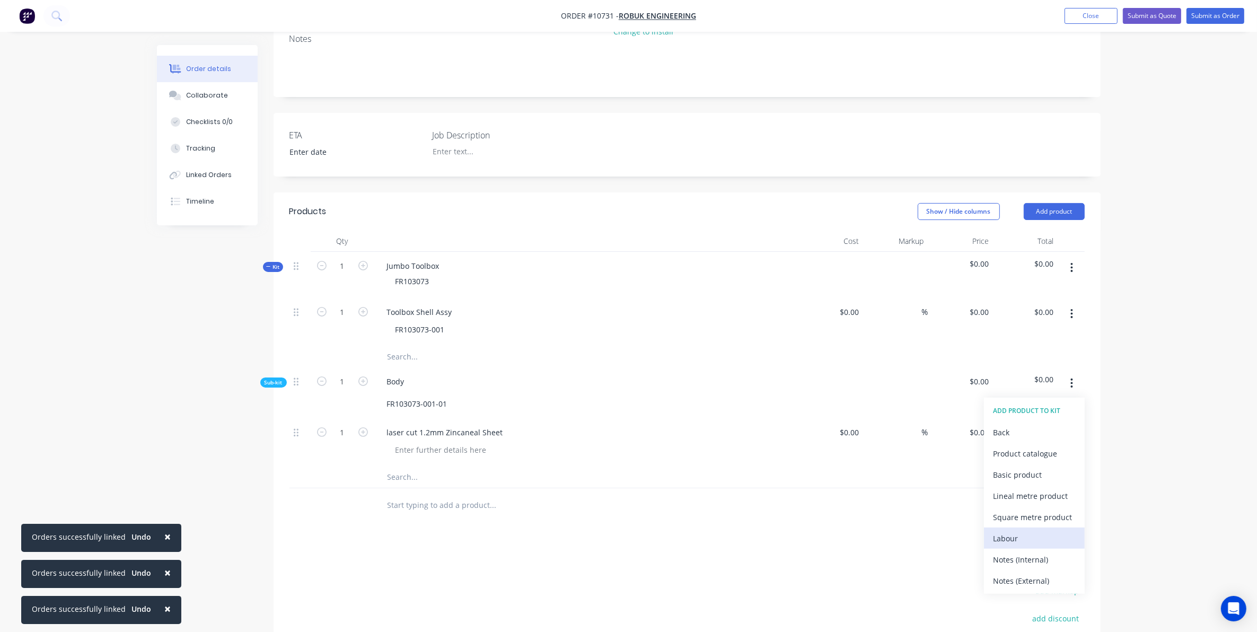
click at [999, 531] on div "Labour" at bounding box center [1035, 538] width 82 height 15
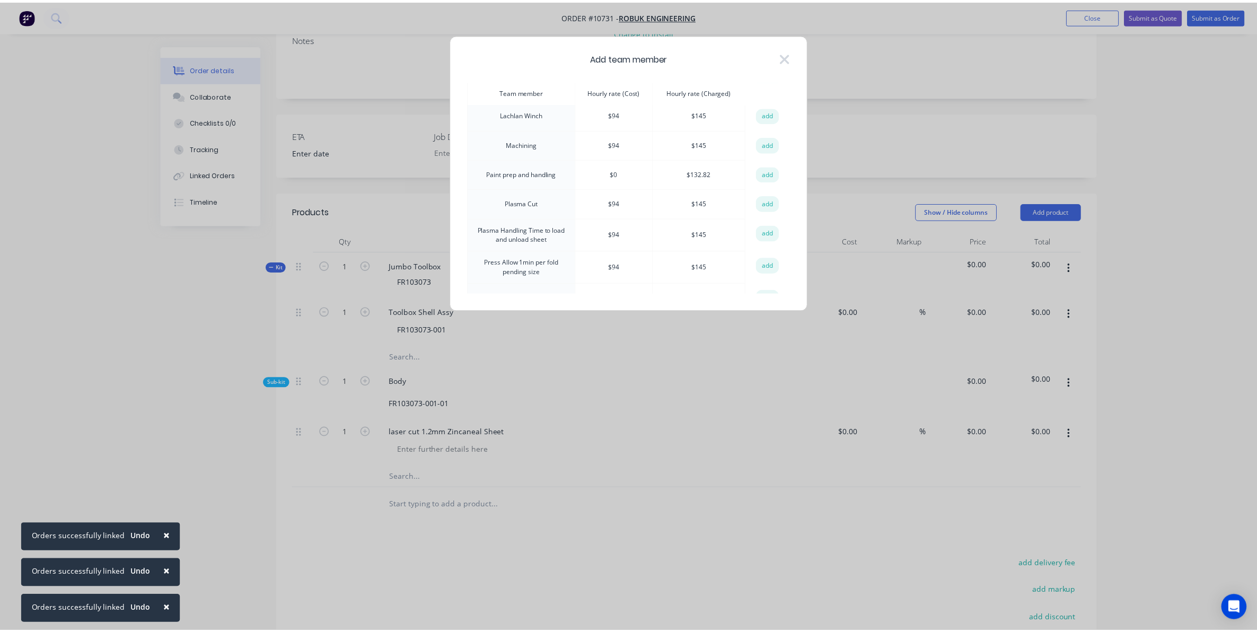
scroll to position [530, 0]
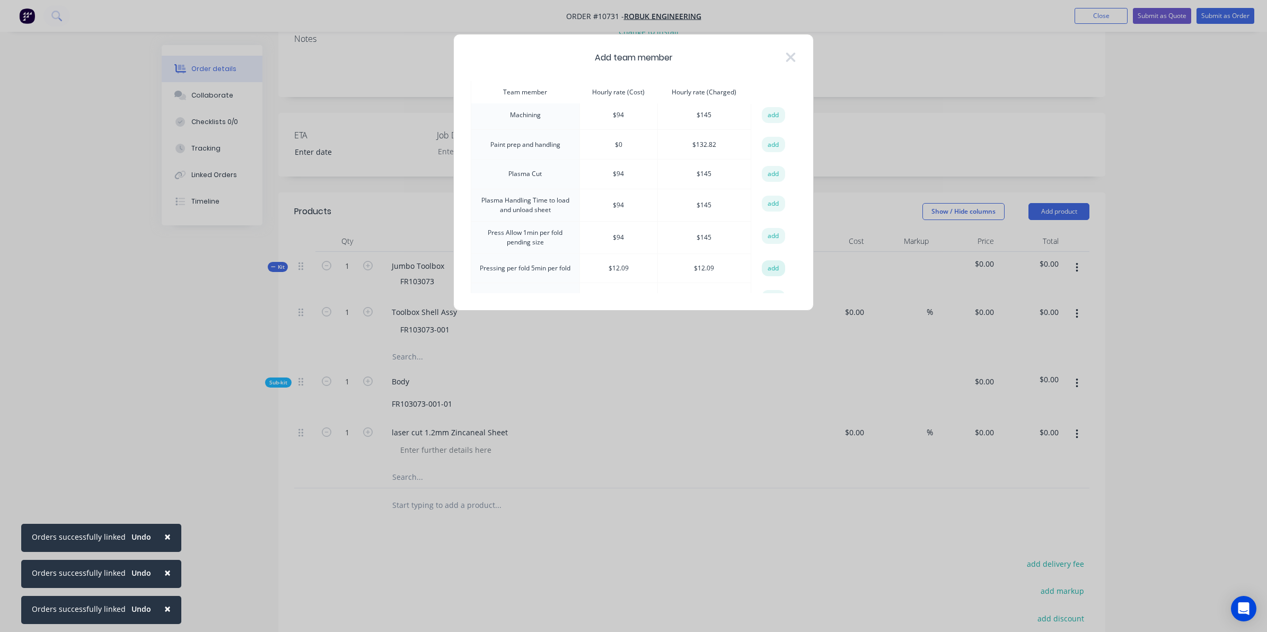
click at [774, 261] on button "add" at bounding box center [773, 268] width 23 height 16
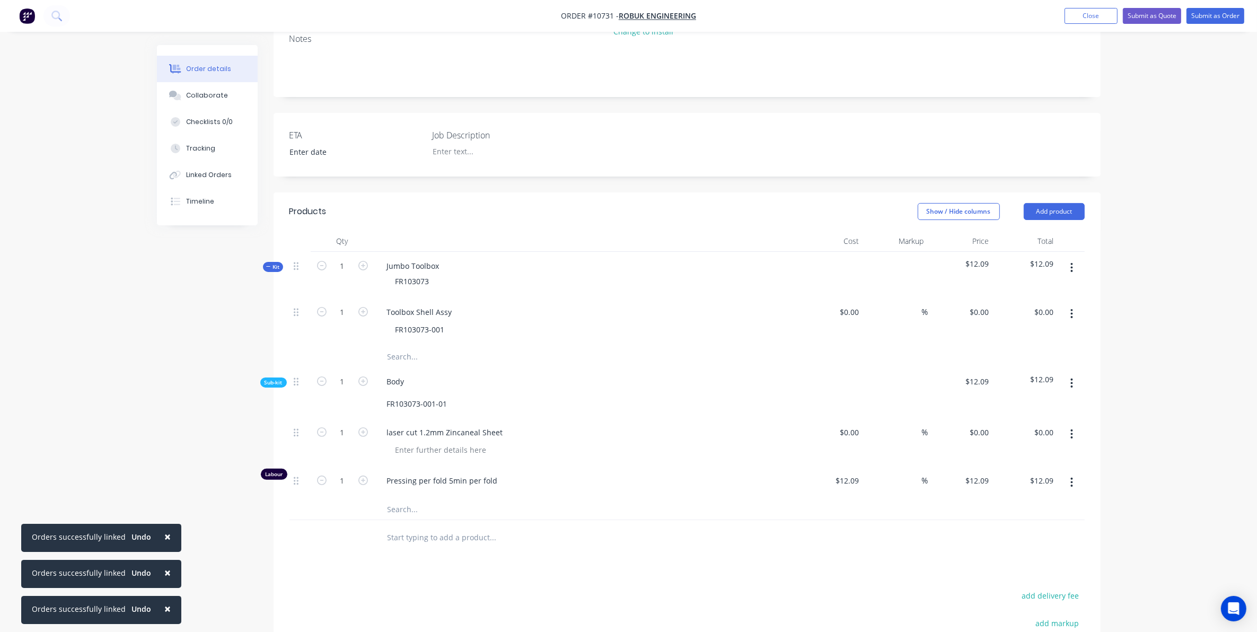
click at [1072, 262] on icon "button" at bounding box center [1072, 268] width 3 height 12
click at [1027, 309] on div "Add sub kit to kit" at bounding box center [1035, 316] width 82 height 15
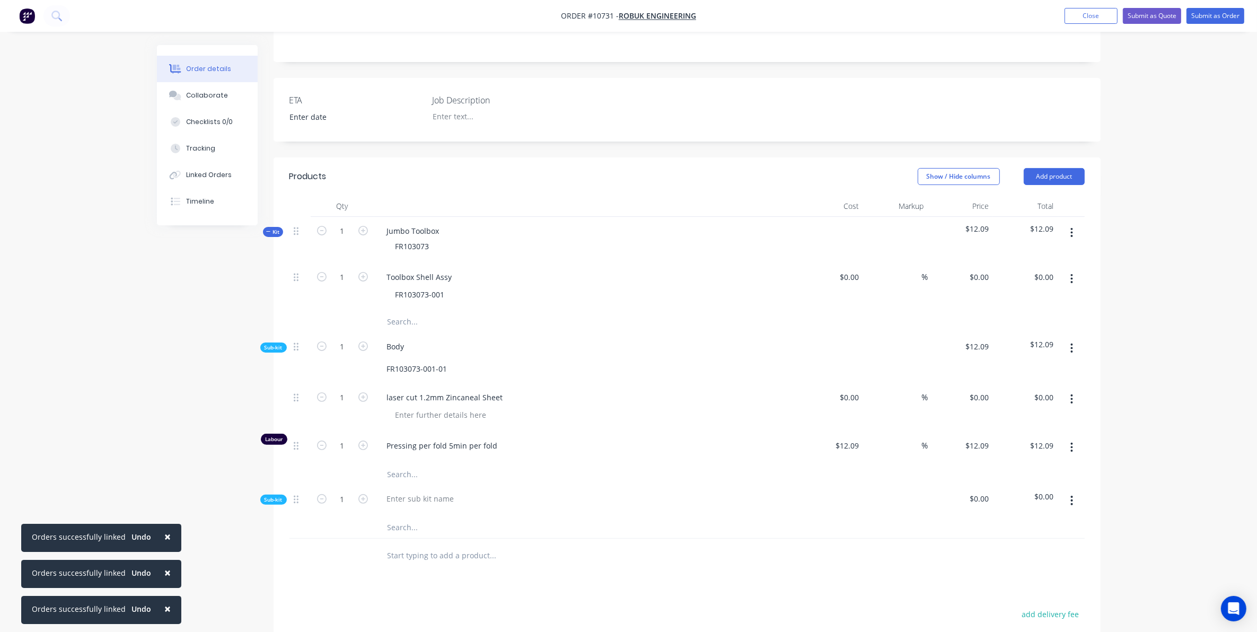
scroll to position [265, 0]
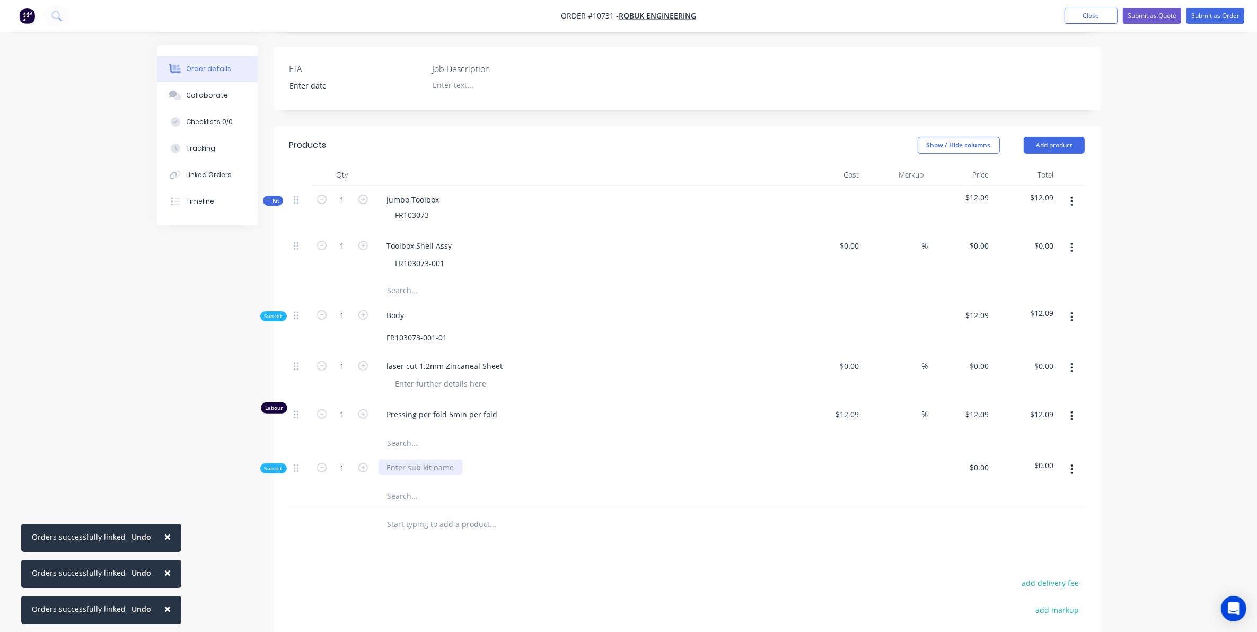
click at [410, 460] on div at bounding box center [421, 467] width 84 height 15
click at [399, 486] on input "text" at bounding box center [493, 496] width 212 height 21
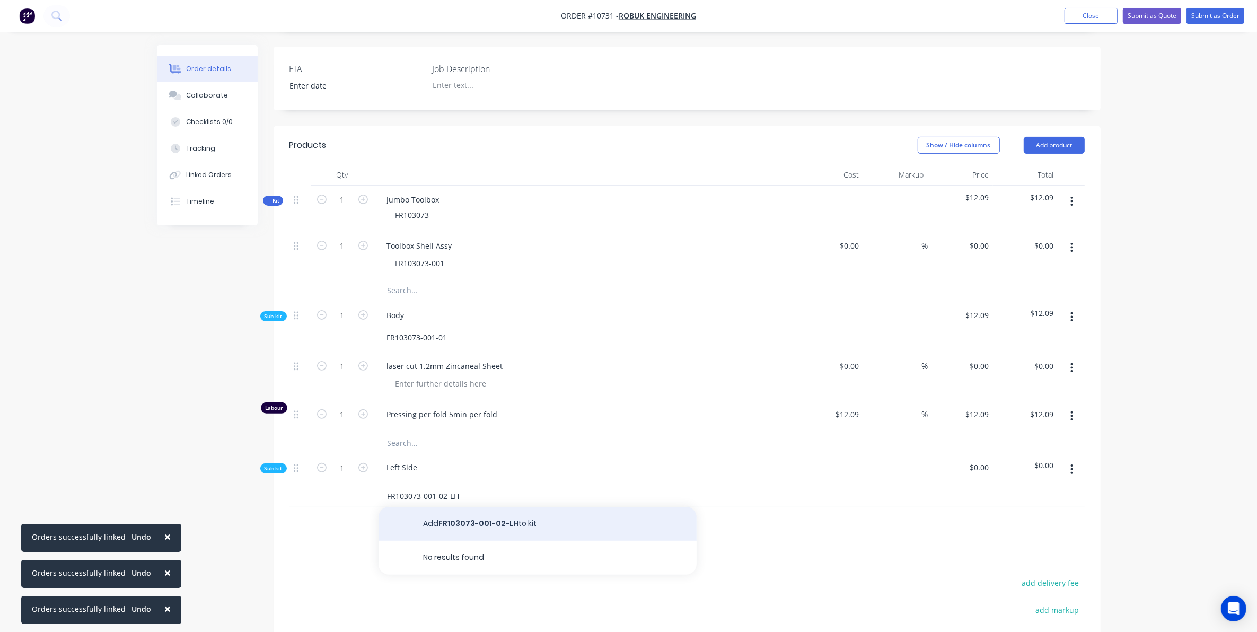
type input "FR103073-001-02-LH"
click at [450, 509] on button "Add FR103073-001-02-LH to kit" at bounding box center [538, 524] width 318 height 34
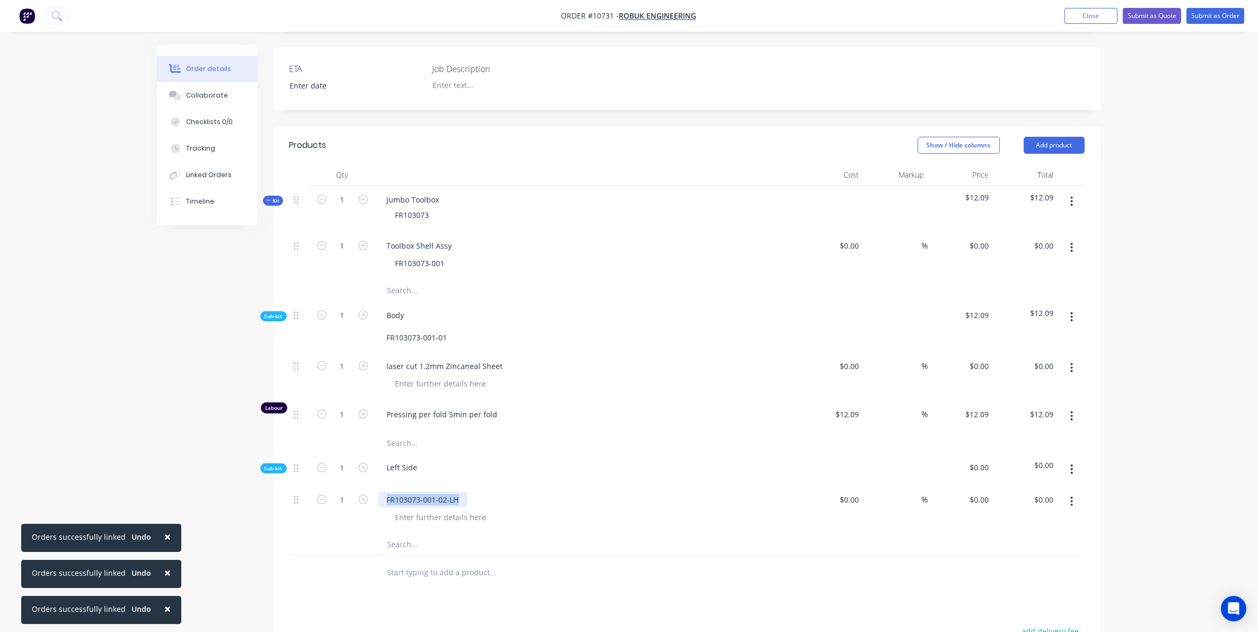
drag, startPoint x: 460, startPoint y: 486, endPoint x: 297, endPoint y: 493, distance: 162.9
click at [297, 493] on div "1 FR103073-001-02-LH $0.00 $0.00 % $0.00 $0.00 $0.00 $0.00" at bounding box center [686, 510] width 795 height 48
paste div
copy div "1.2mm Zincaneal Sh"
click at [417, 460] on div "Left Side" at bounding box center [403, 467] width 48 height 15
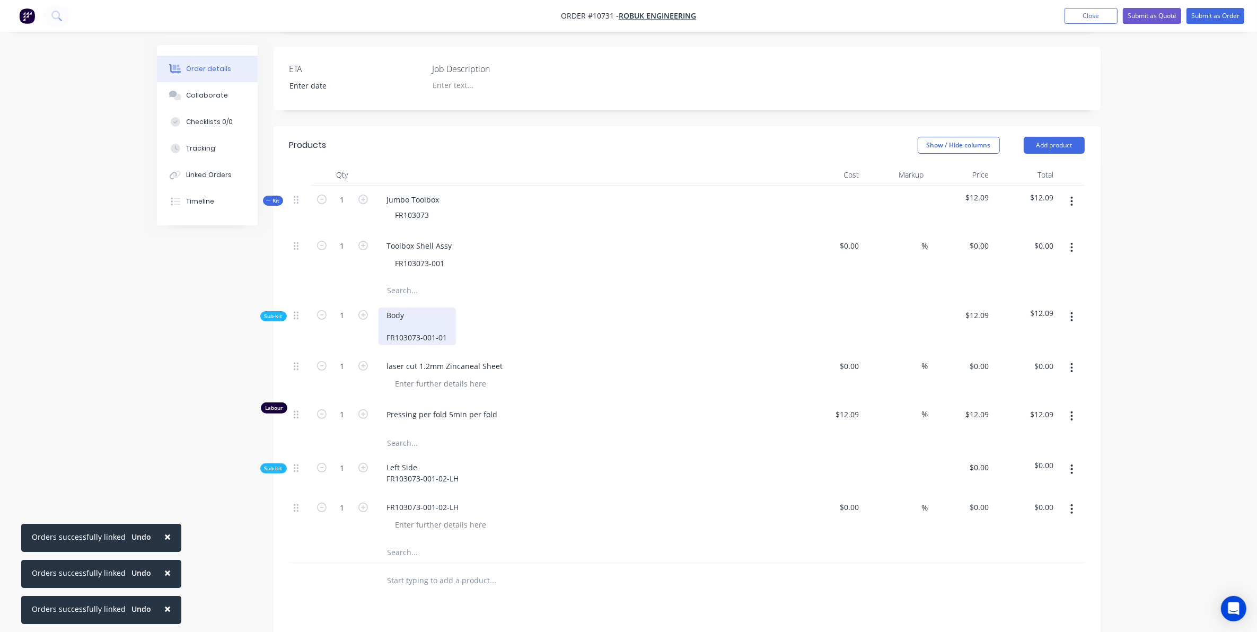
click at [414, 308] on div "Body FR103073-001-01" at bounding box center [417, 327] width 77 height 38
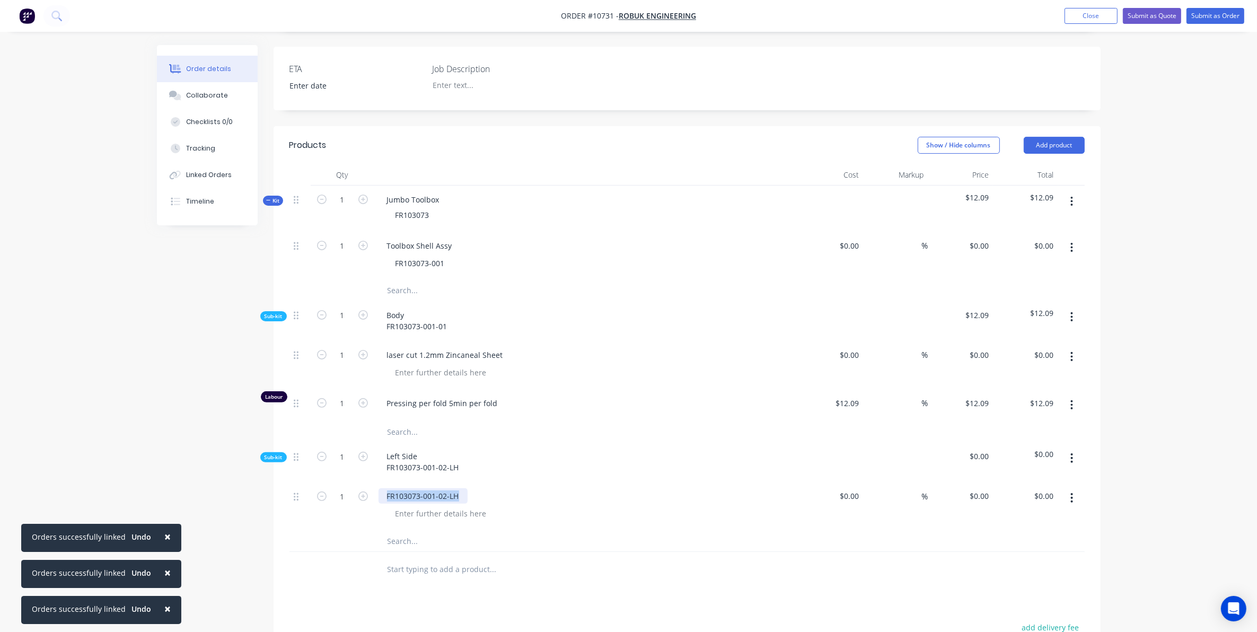
drag, startPoint x: 460, startPoint y: 484, endPoint x: 222, endPoint y: 487, distance: 238.1
click at [222, 487] on div "Created by Sarah Created 26/08/25 Required 26/08/25 Assigned to Add team member…" at bounding box center [629, 318] width 944 height 1077
drag, startPoint x: 502, startPoint y: 337, endPoint x: 115, endPoint y: 367, distance: 388.8
click at [115, 367] on div "Order details Collaborate Checklists 0/0 Tracking Linked Orders Timeline Order …" at bounding box center [628, 296] width 1257 height 1122
copy div "laser cut 1.2mm Zincaneal Sheet"
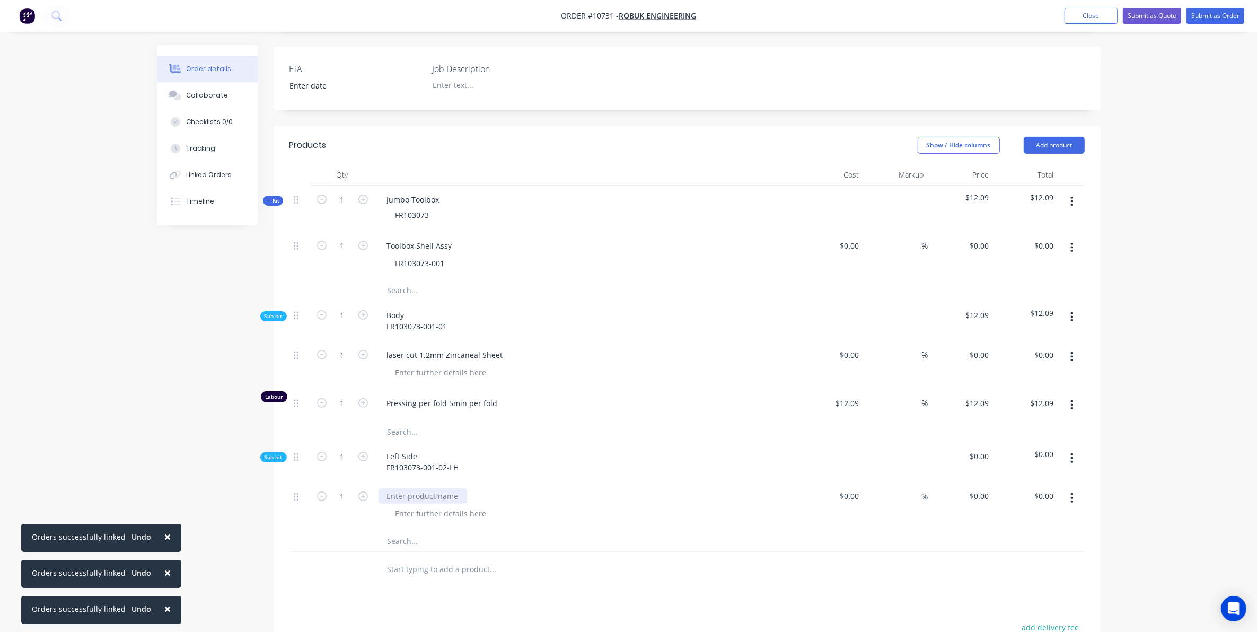
click at [402, 488] on div at bounding box center [423, 495] width 89 height 15
click at [403, 533] on input "text" at bounding box center [493, 540] width 212 height 21
click at [1077, 449] on button "button" at bounding box center [1071, 458] width 25 height 19
click at [1027, 478] on div "Add product to kit" at bounding box center [1035, 485] width 82 height 15
click at [1016, 606] on div "Labour" at bounding box center [1035, 613] width 82 height 15
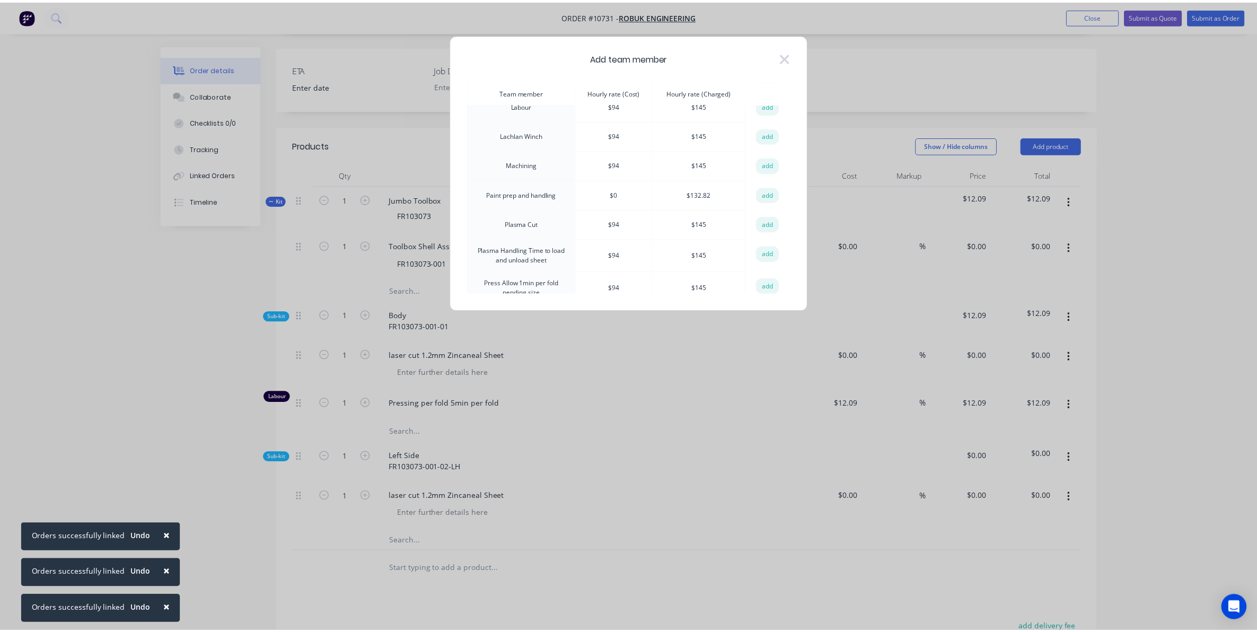
scroll to position [530, 0]
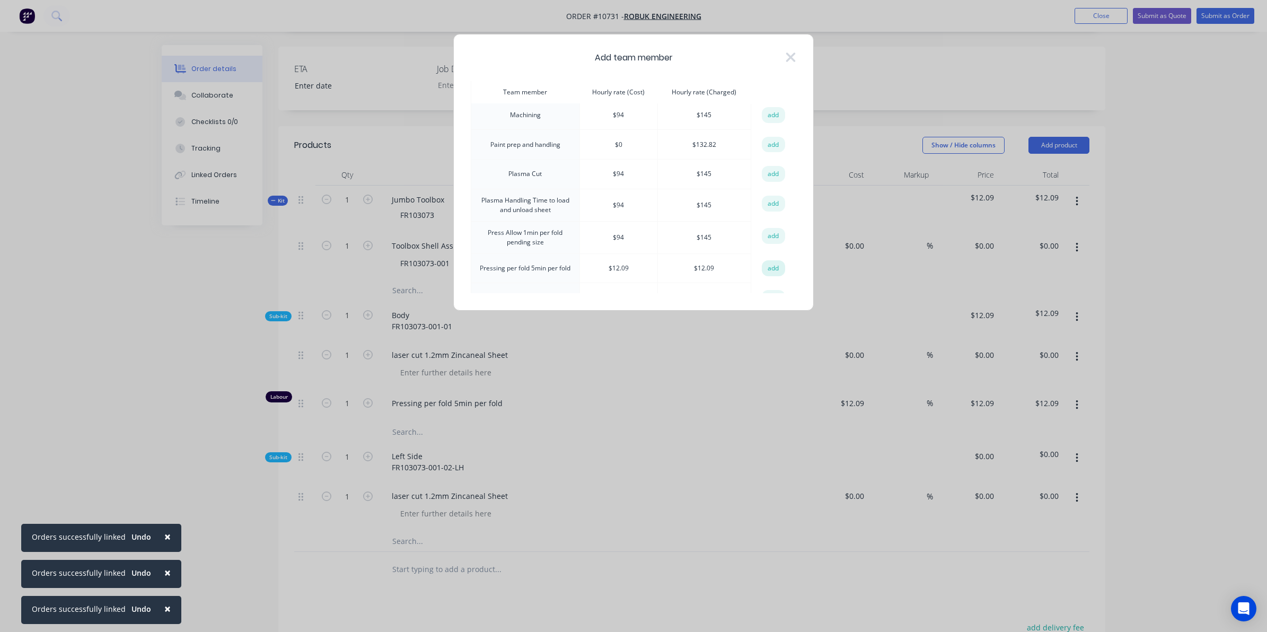
click at [780, 263] on button "add" at bounding box center [773, 268] width 23 height 16
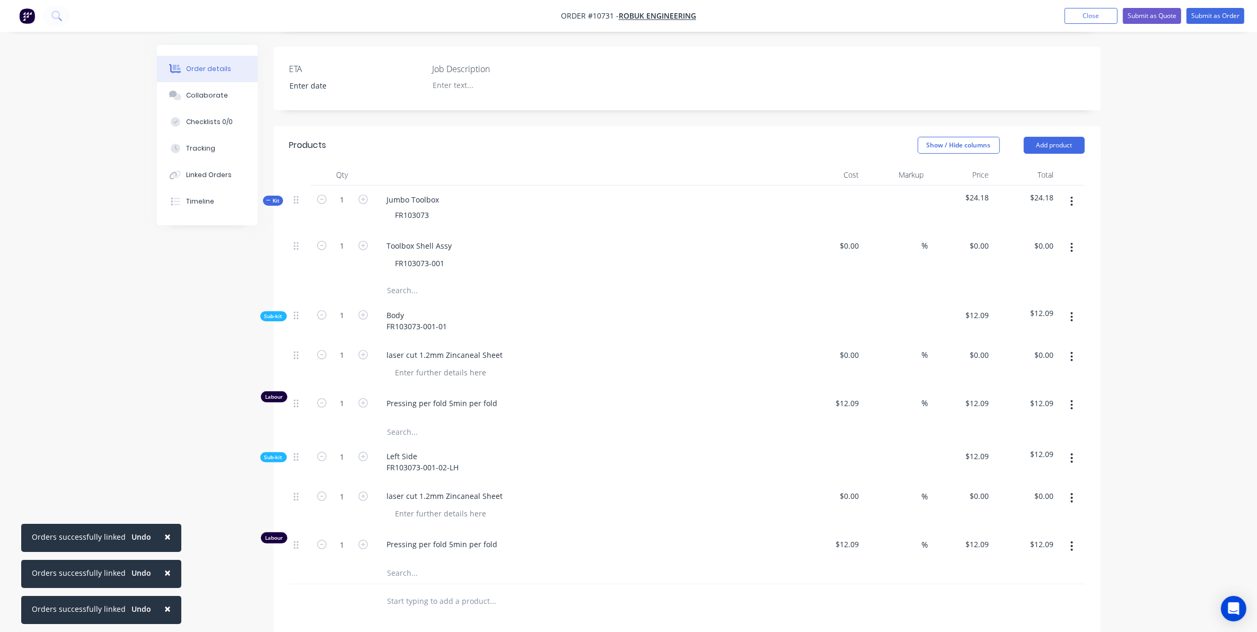
click at [1073, 452] on icon "button" at bounding box center [1072, 458] width 3 height 12
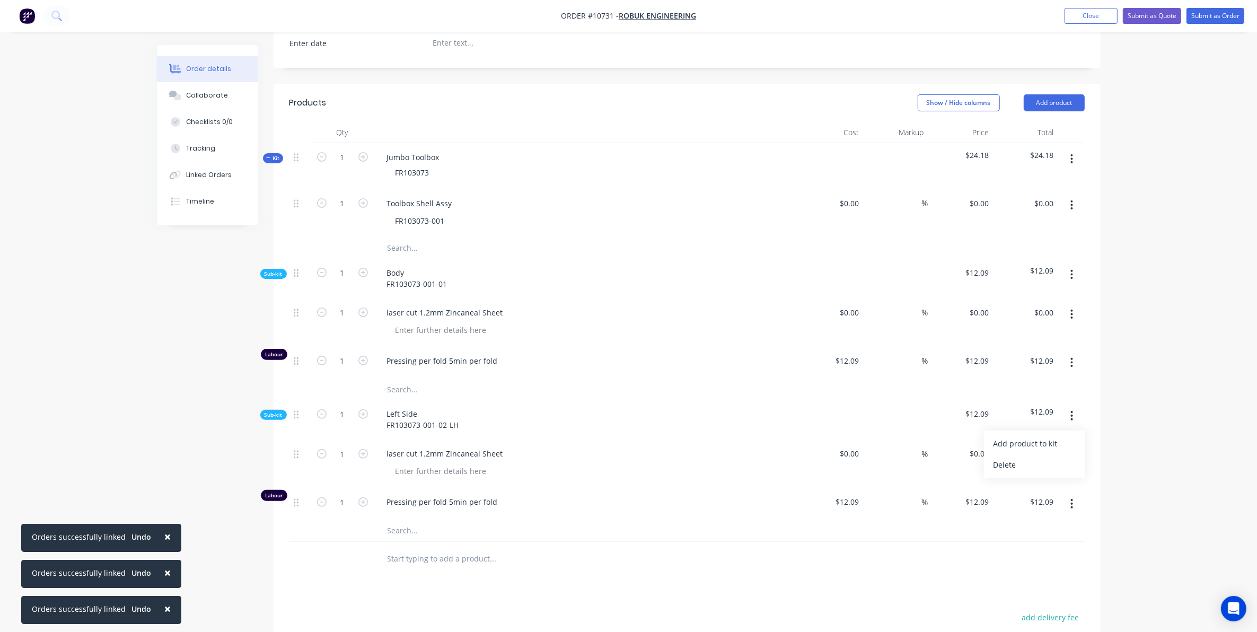
scroll to position [331, 0]
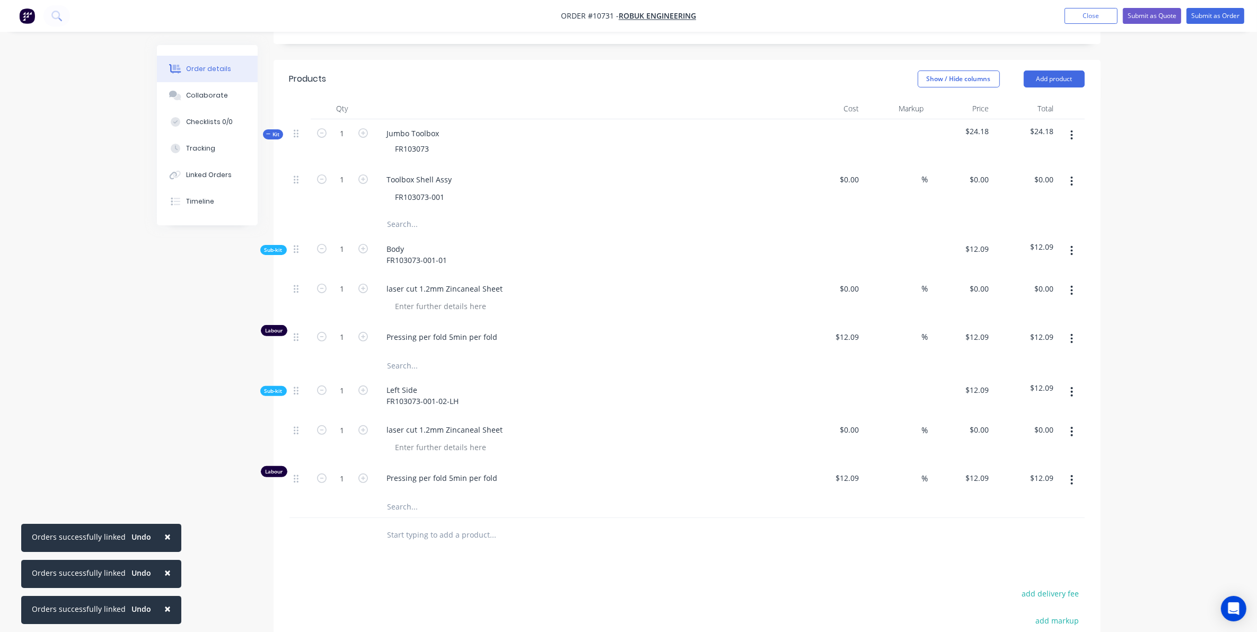
click at [1071, 129] on icon "button" at bounding box center [1072, 135] width 3 height 12
click at [1015, 177] on div "Add sub kit to kit" at bounding box center [1035, 184] width 82 height 15
drag, startPoint x: 463, startPoint y: 388, endPoint x: 333, endPoint y: 367, distance: 131.6
click at [333, 376] on div "Sub-kit 1 Left Side FR103073-001-02-LH $12.09 $12.09" at bounding box center [686, 396] width 795 height 40
copy div "Left Side FR103073-001-02-LH"
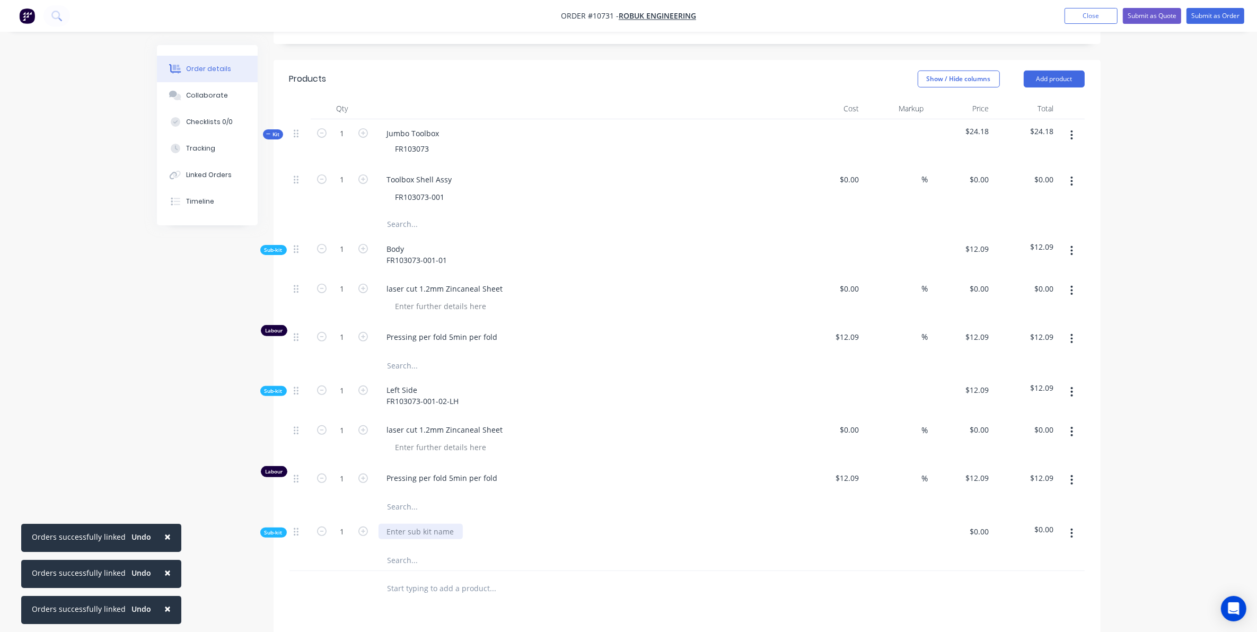
click at [419, 524] on div at bounding box center [421, 531] width 84 height 15
paste div
drag, startPoint x: 400, startPoint y: 515, endPoint x: 385, endPoint y: 506, distance: 17.4
click at [385, 517] on div "Left Side FR103073-001-02-LH" at bounding box center [586, 537] width 424 height 40
click at [455, 531] on div "Right Side FR103073-001-02-LH" at bounding box center [423, 537] width 89 height 27
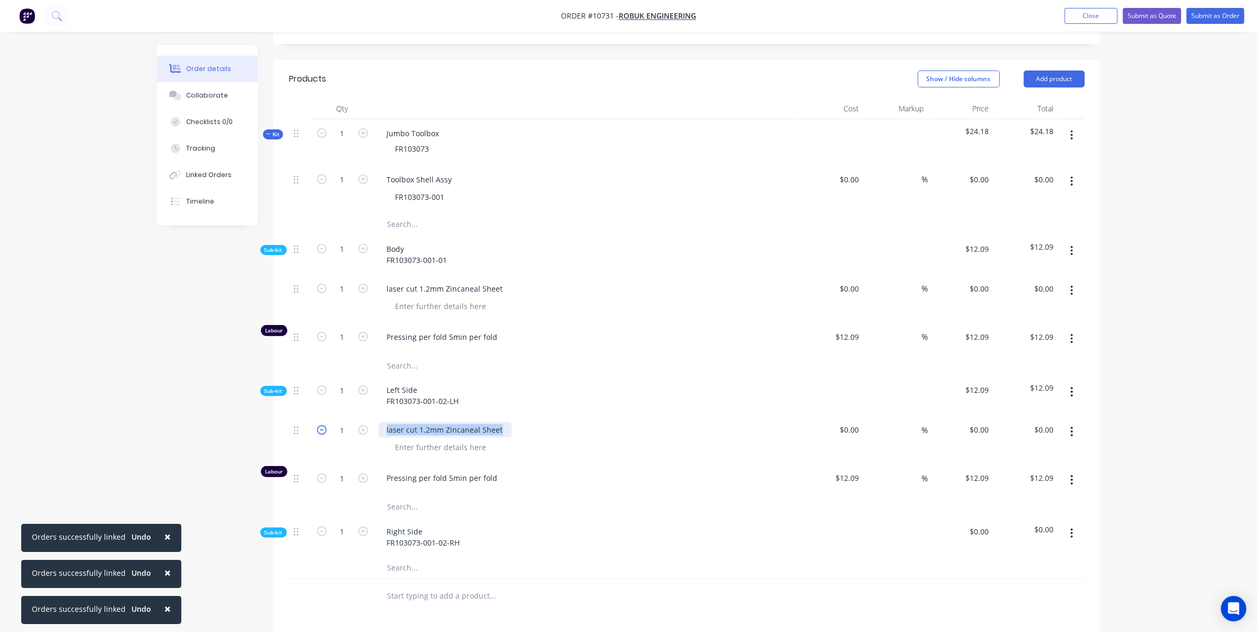
drag, startPoint x: 506, startPoint y: 417, endPoint x: 323, endPoint y: 417, distance: 182.9
click at [323, 417] on div "1 laser cut 1.2mm Zincaneal Sheet $0.00 $0.00 % $0.00 $0.00 $0.00 $0.00" at bounding box center [686, 440] width 795 height 48
copy div "laser cut 1.2mm Zincaneal Sheet"
click at [395, 557] on input "text" at bounding box center [493, 567] width 212 height 21
paste input "laser cut 1.2mm Zincaneal Sheet"
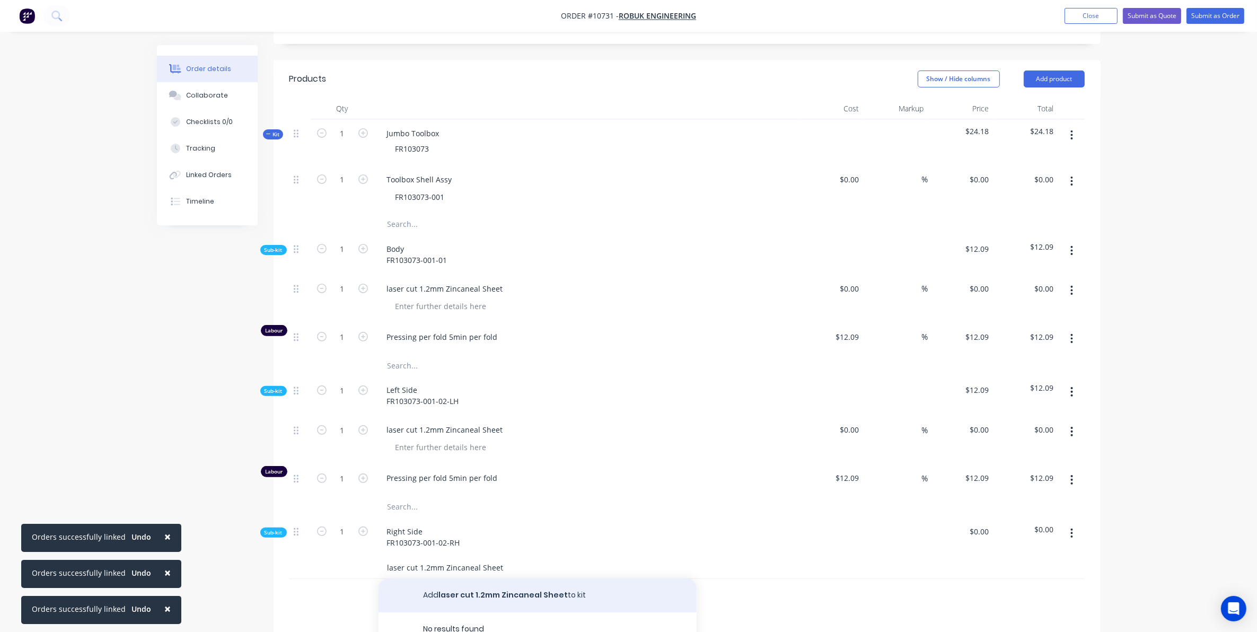
type input "laser cut 1.2mm Zincaneal Sheet"
click at [523, 578] on button "Add laser cut 1.2mm Zincaneal Sheet to kit" at bounding box center [538, 595] width 318 height 34
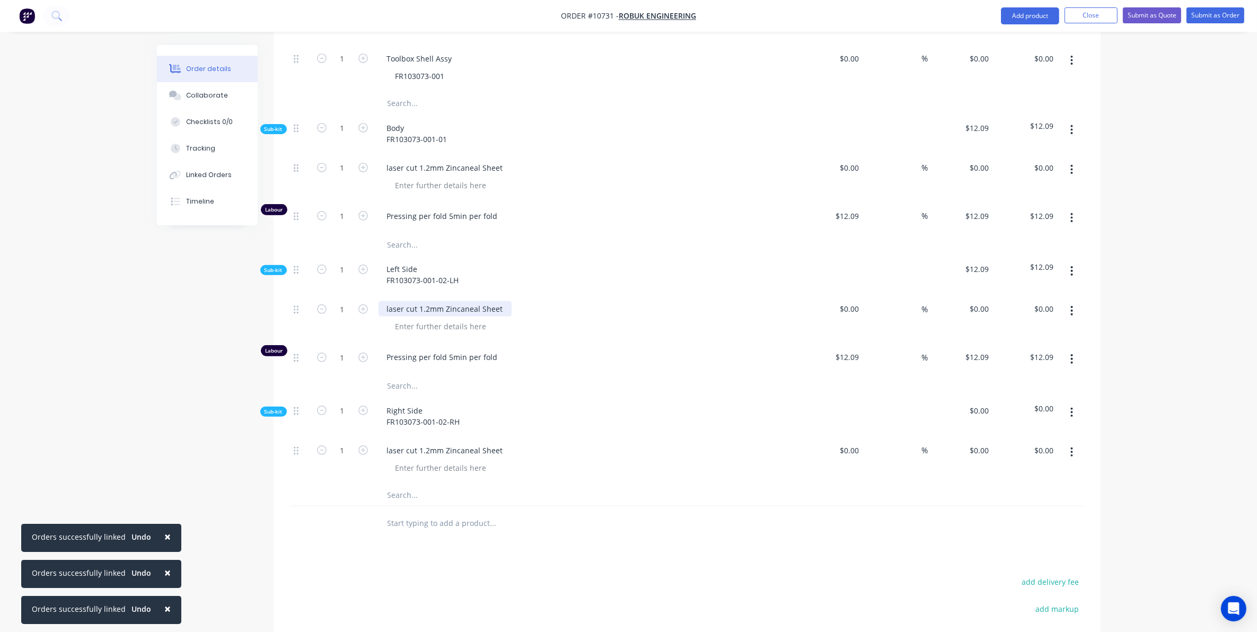
scroll to position [464, 0]
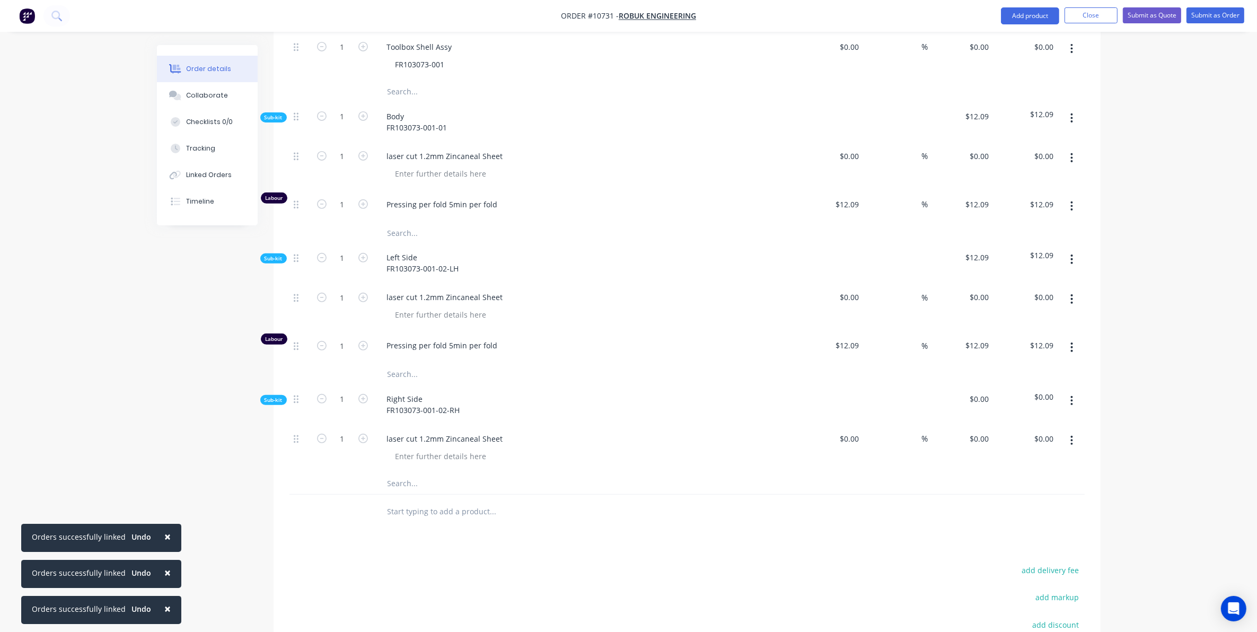
click at [428, 473] on input "text" at bounding box center [493, 483] width 212 height 21
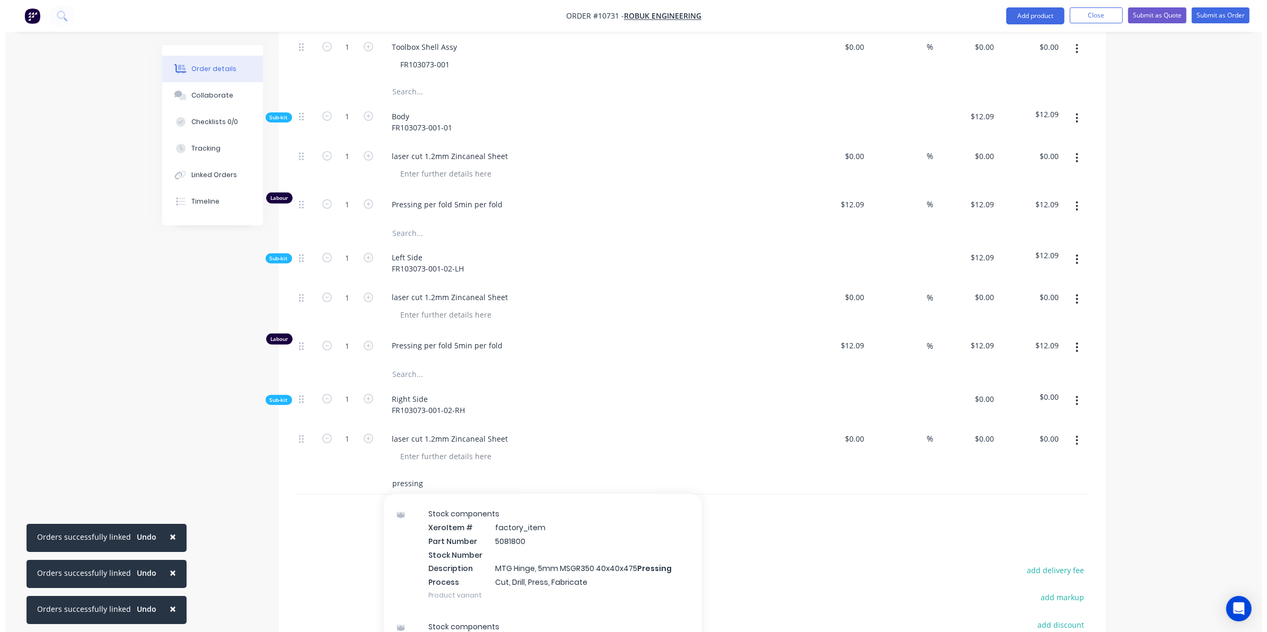
scroll to position [255, 0]
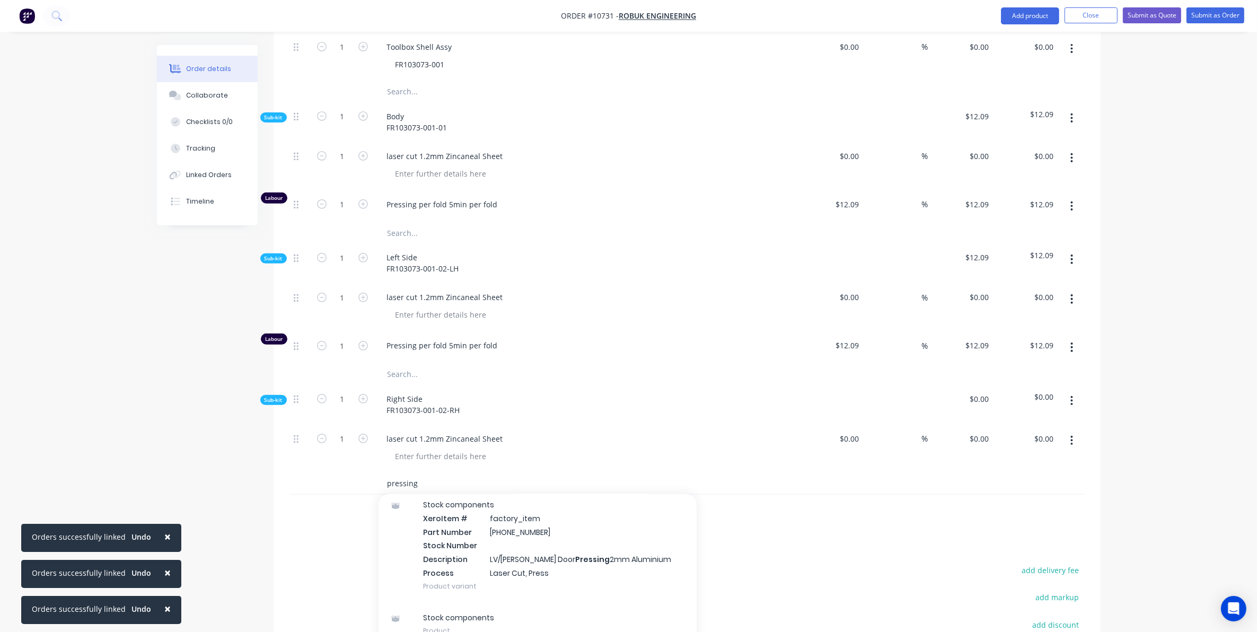
type input "pressing"
click at [1072, 396] on icon "button" at bounding box center [1072, 401] width 2 height 10
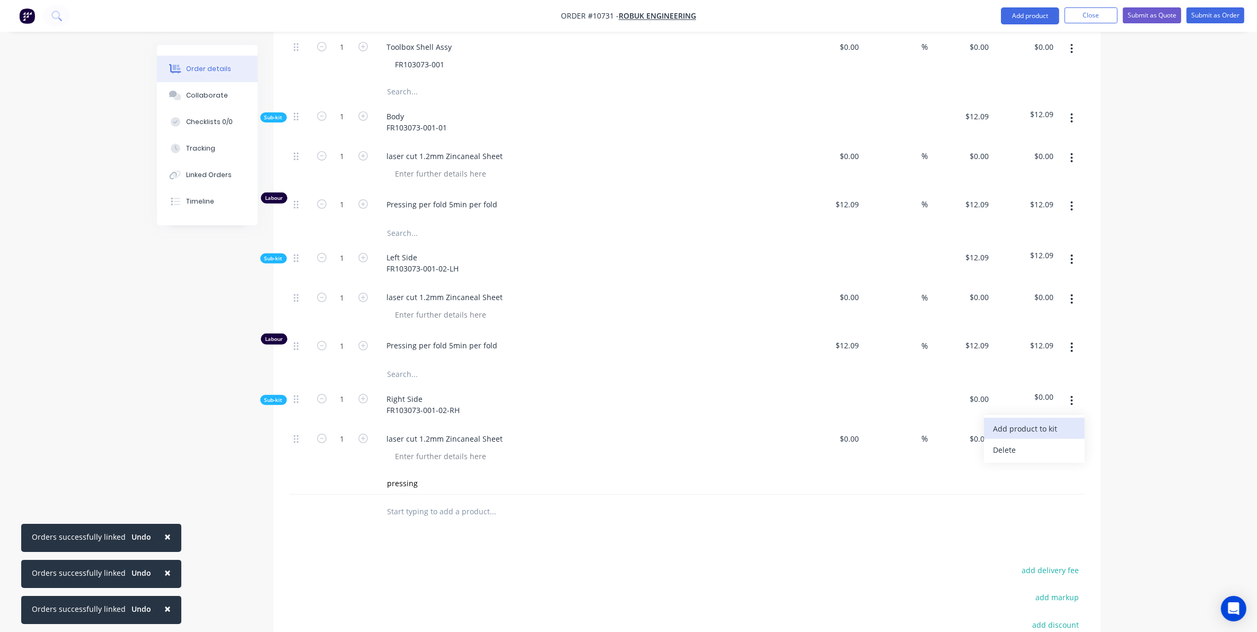
click at [1039, 425] on button "Add product to kit" at bounding box center [1034, 428] width 101 height 21
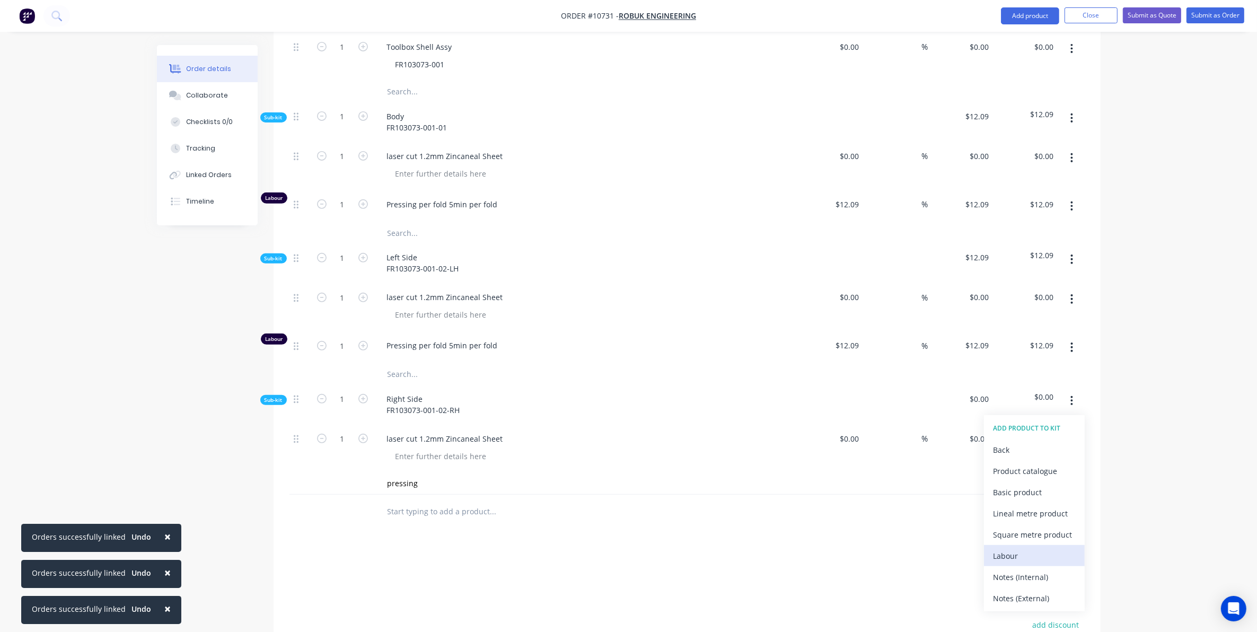
click at [1012, 548] on div "Labour" at bounding box center [1035, 555] width 82 height 15
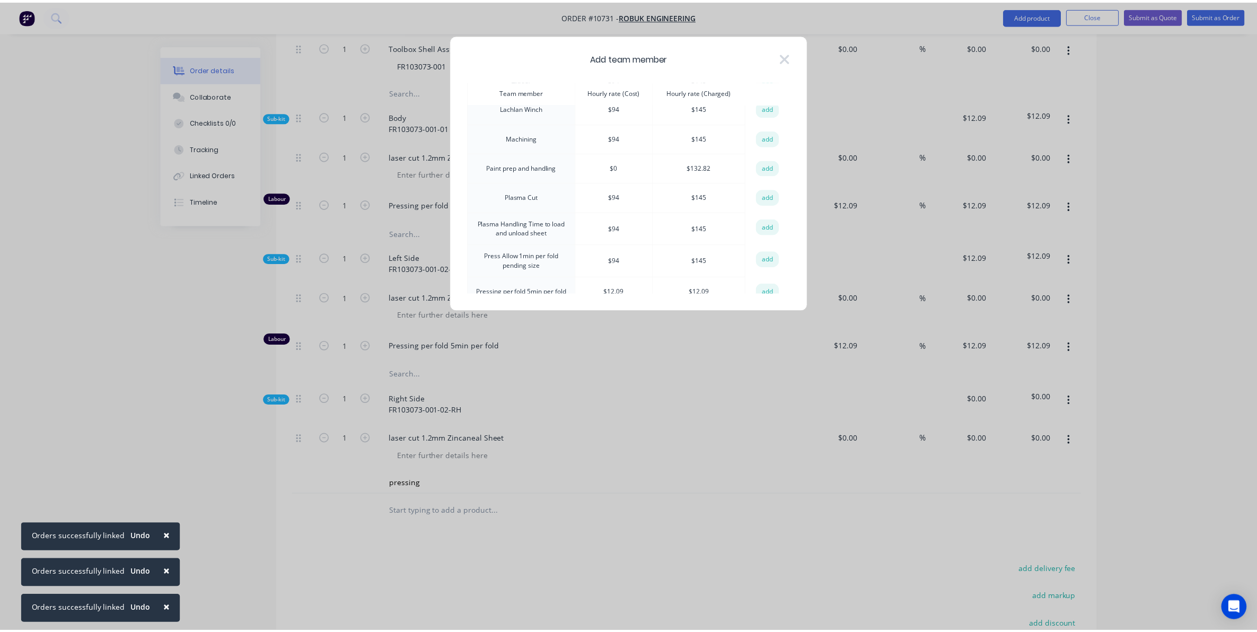
scroll to position [530, 0]
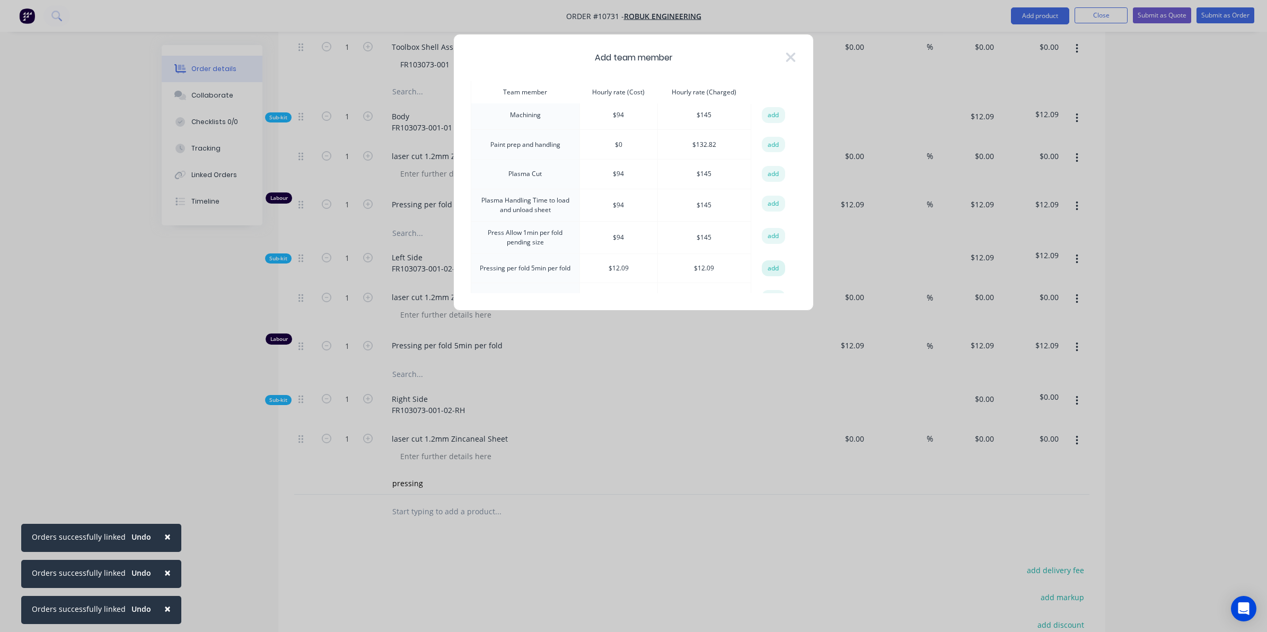
click at [770, 264] on button "add" at bounding box center [773, 268] width 23 height 16
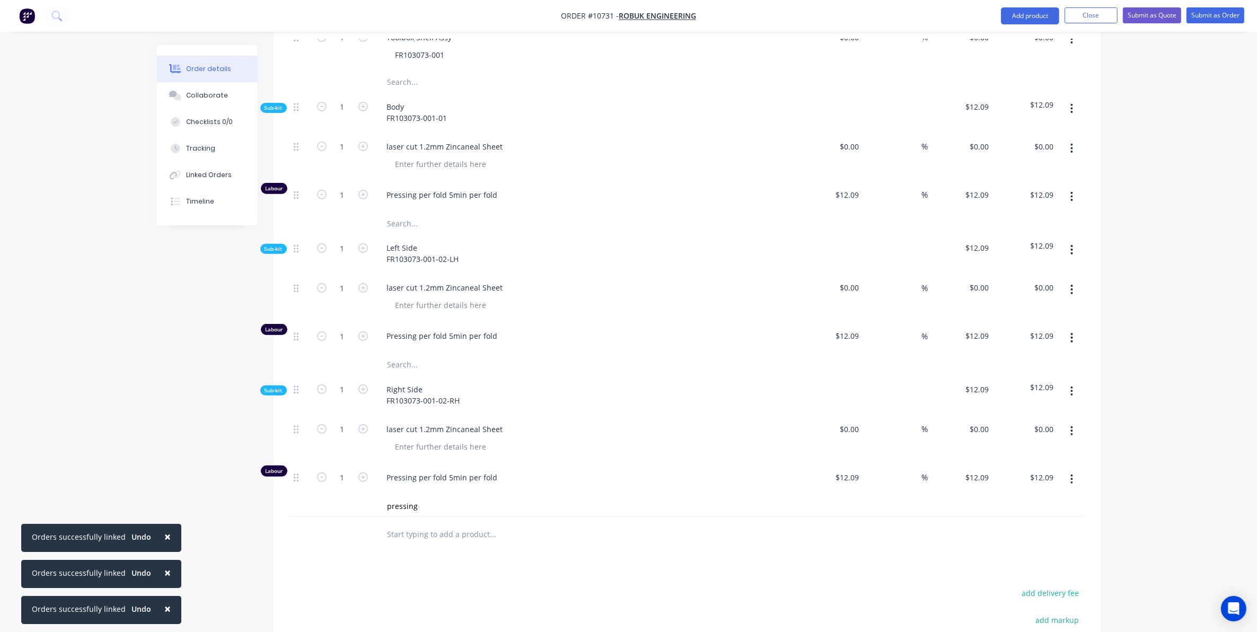
scroll to position [490, 0]
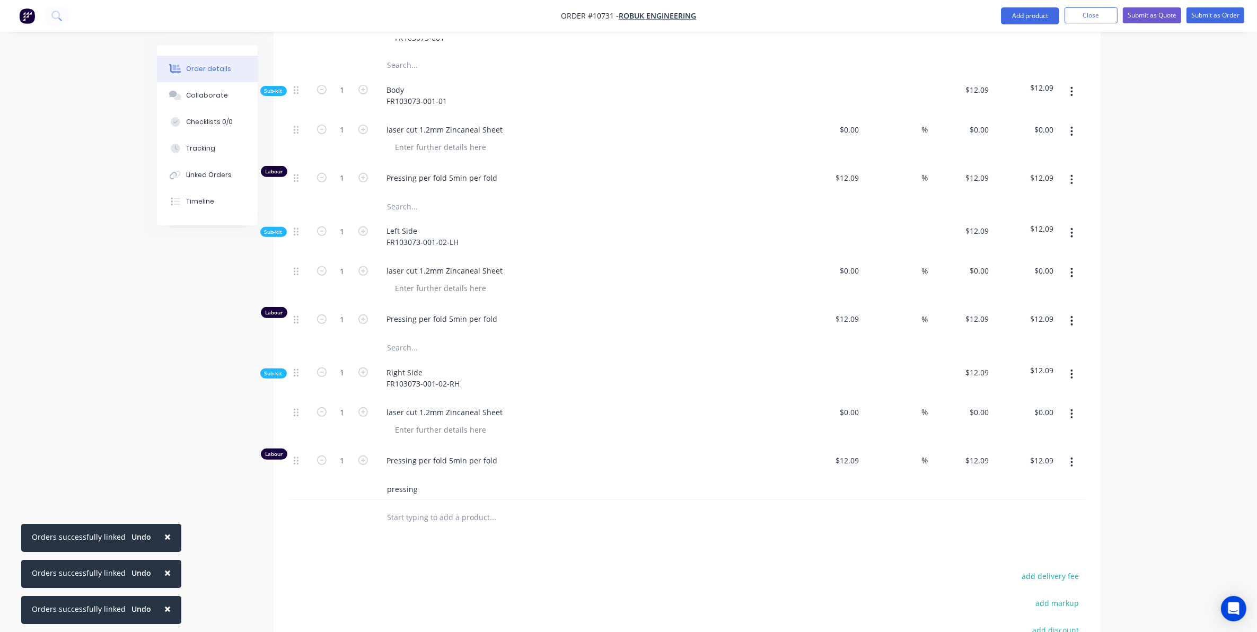
click at [415, 485] on input "pressing" at bounding box center [493, 488] width 212 height 21
drag, startPoint x: 423, startPoint y: 481, endPoint x: 367, endPoint y: 481, distance: 55.7
click at [367, 481] on div "pressing" at bounding box center [686, 489] width 795 height 22
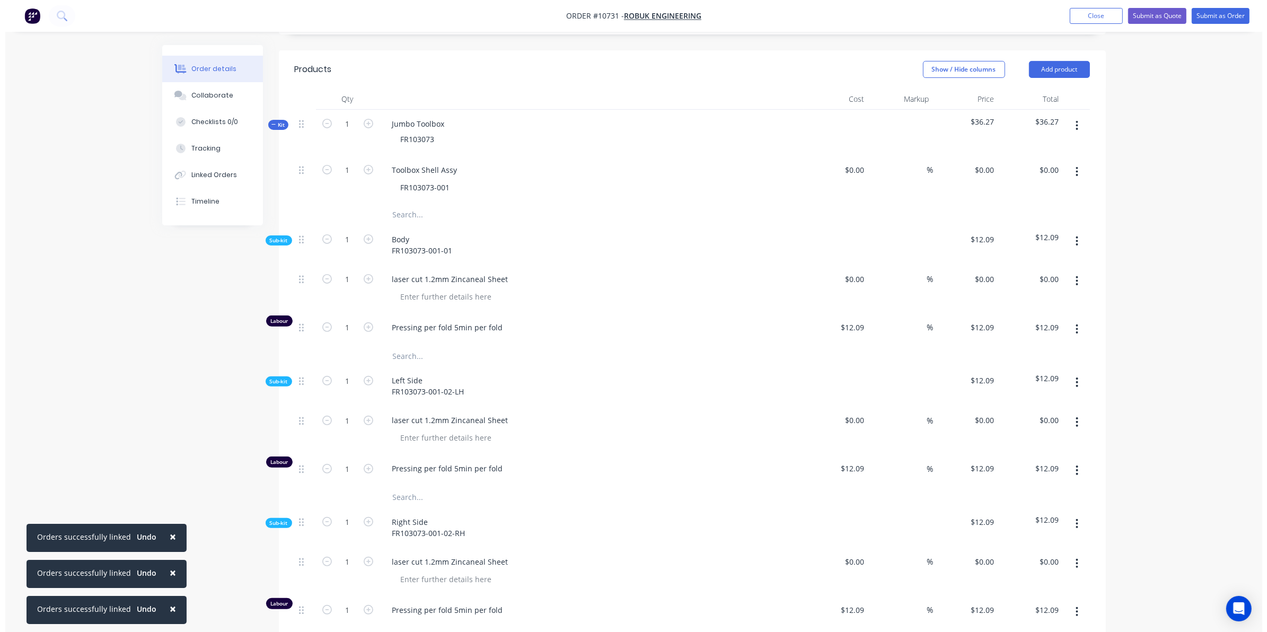
scroll to position [292, 0]
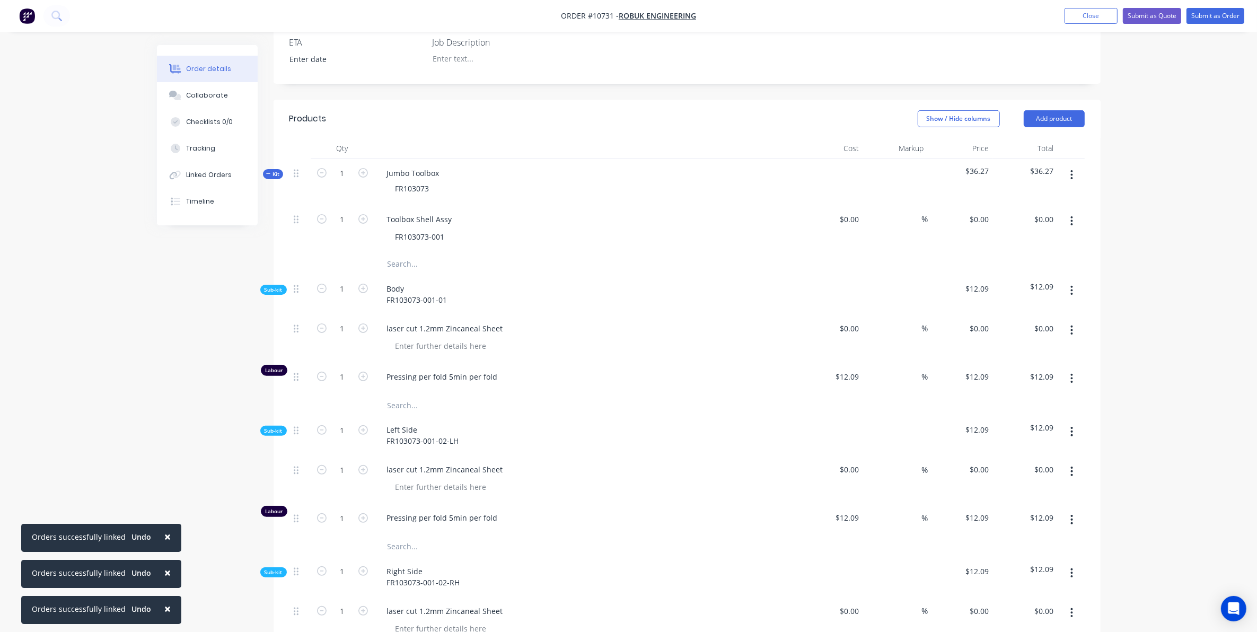
click at [397, 253] on input "text" at bounding box center [493, 263] width 212 height 21
click at [1066, 212] on button "button" at bounding box center [1071, 221] width 25 height 19
click at [1062, 169] on button "button" at bounding box center [1071, 174] width 25 height 19
click at [1016, 197] on button "Add product to kit" at bounding box center [1034, 202] width 101 height 21
click at [269, 568] on span "Sub-kit" at bounding box center [274, 572] width 18 height 8
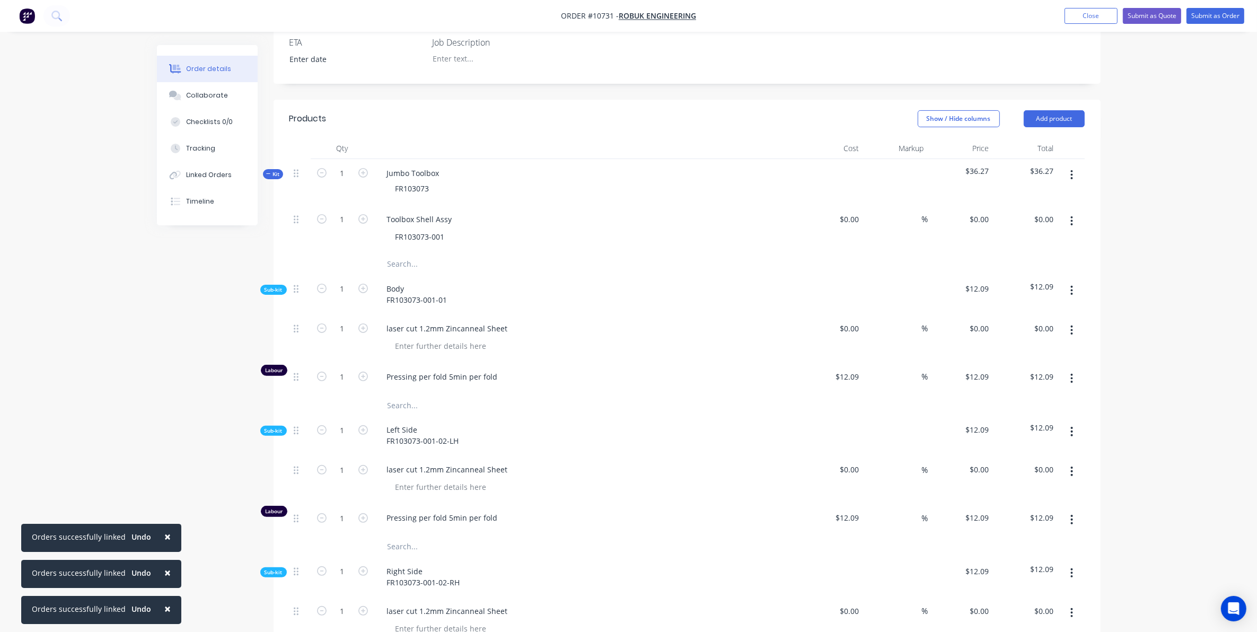
drag, startPoint x: 269, startPoint y: 563, endPoint x: 271, endPoint y: 409, distance: 153.8
click at [273, 427] on span "Sub-kit" at bounding box center [274, 431] width 18 height 8
drag, startPoint x: 269, startPoint y: 284, endPoint x: 270, endPoint y: 276, distance: 8.5
click at [269, 282] on div "Created by Sarah Created 26/08/25 Required 26/08/25 Assigned to Add team member…" at bounding box center [629, 378] width 944 height 1250
click at [270, 286] on span "Sub-kit" at bounding box center [274, 290] width 18 height 8
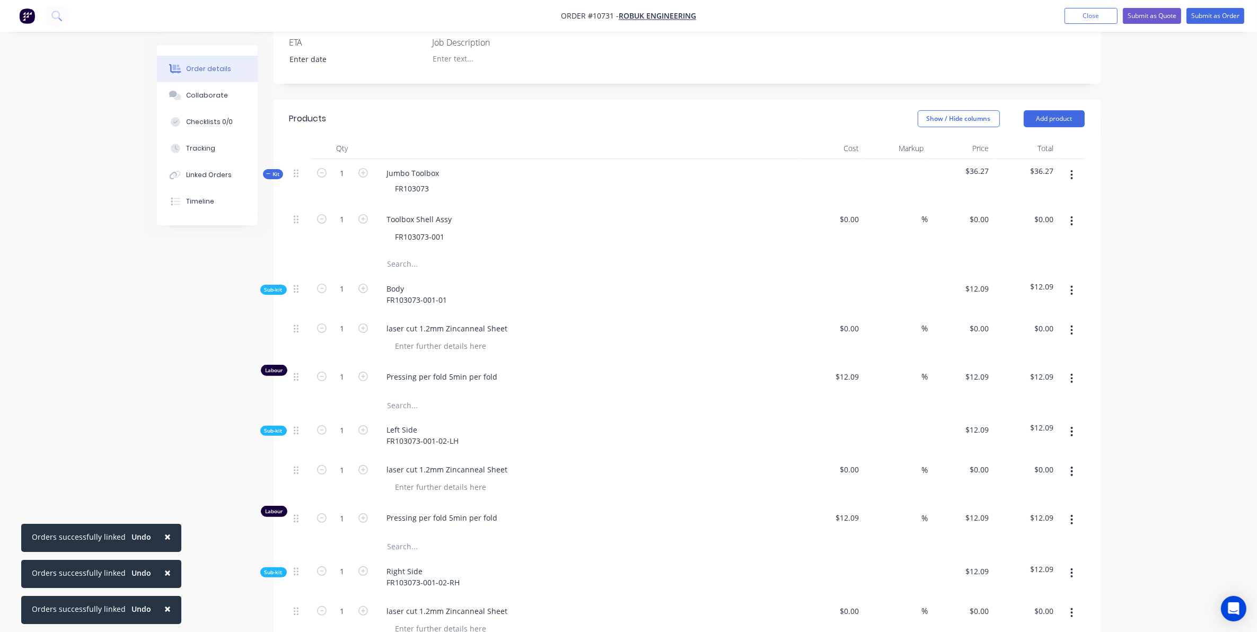
click at [164, 534] on span "×" at bounding box center [167, 536] width 6 height 15
drag, startPoint x: 164, startPoint y: 571, endPoint x: 162, endPoint y: 599, distance: 28.2
click at [164, 572] on span "×" at bounding box center [167, 572] width 6 height 15
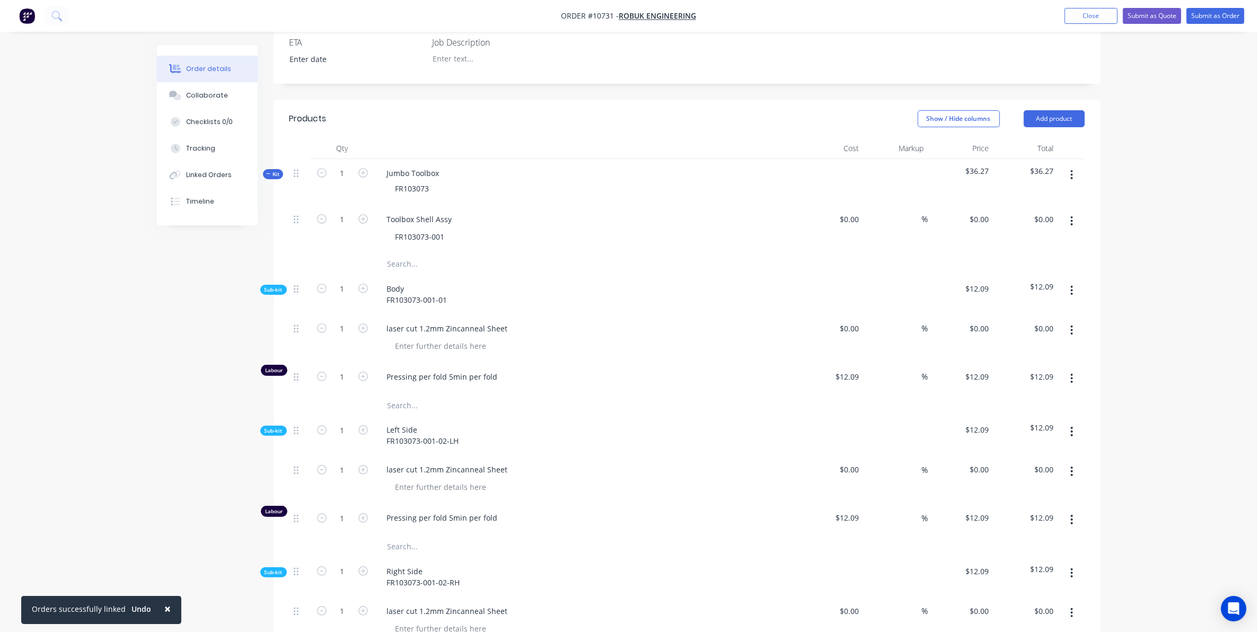
click at [164, 606] on span "×" at bounding box center [167, 608] width 6 height 15
click at [270, 568] on span "Sub-kit" at bounding box center [274, 572] width 18 height 8
click at [269, 427] on span "Sub-kit" at bounding box center [274, 431] width 18 height 8
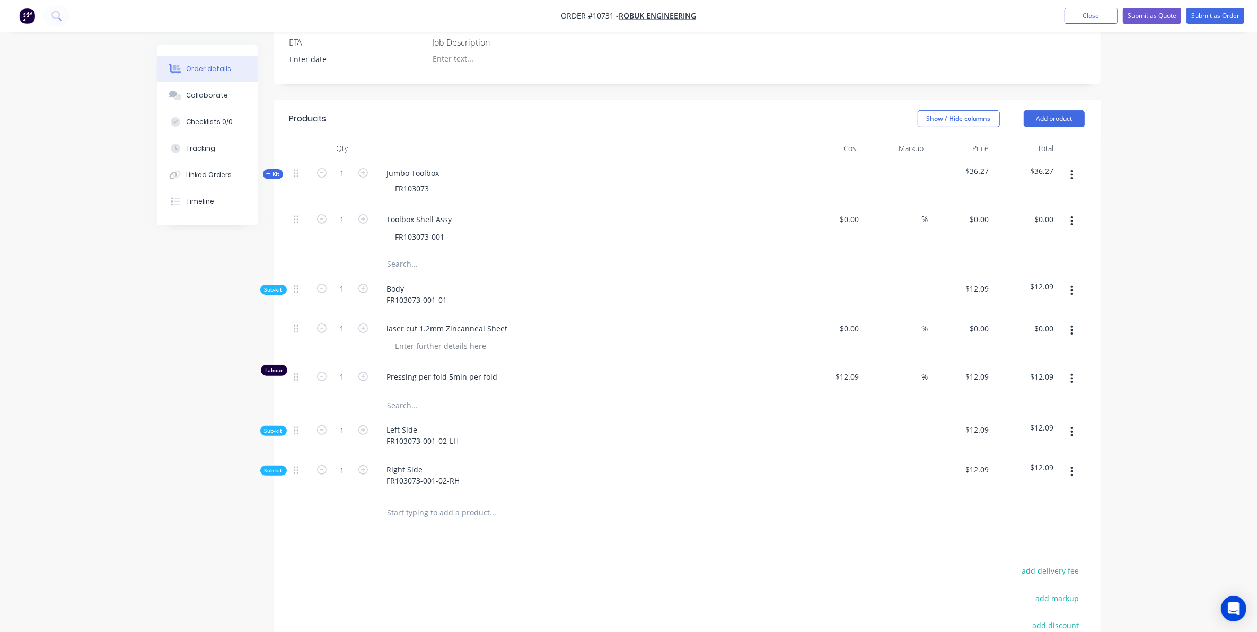
click at [277, 286] on span "Sub-kit" at bounding box center [274, 290] width 18 height 8
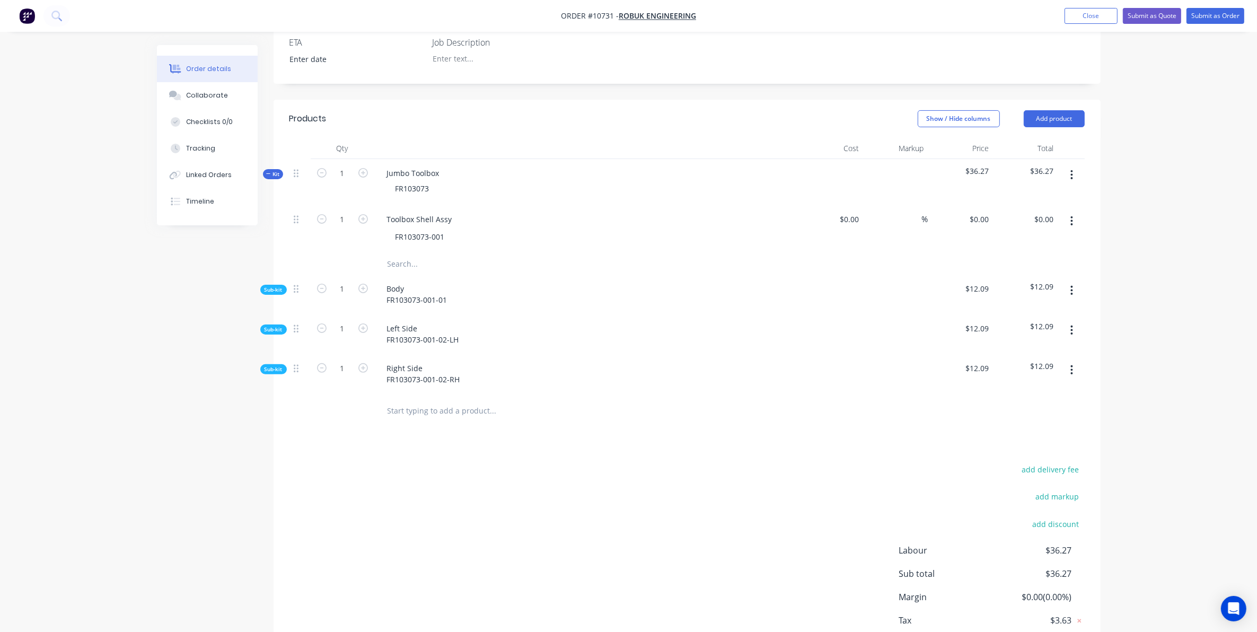
click at [1067, 165] on button "button" at bounding box center [1071, 174] width 25 height 19
click at [1212, 229] on div "Order details Collaborate Checklists 0/0 Tracking Linked Orders Timeline Order …" at bounding box center [628, 203] width 1257 height 990
click at [1072, 215] on icon "button" at bounding box center [1072, 221] width 3 height 12
drag, startPoint x: 1183, startPoint y: 292, endPoint x: 1178, endPoint y: 290, distance: 6.2
click at [1183, 292] on div "Order details Collaborate Checklists 0/0 Tracking Linked Orders Timeline Order …" at bounding box center [628, 203] width 1257 height 990
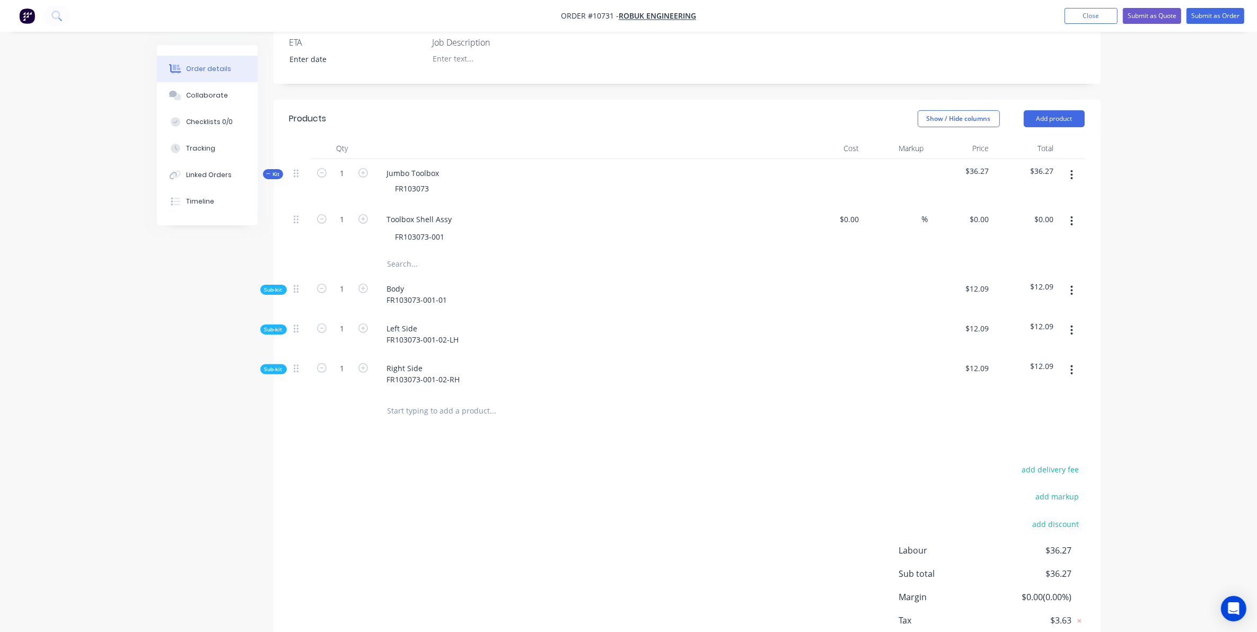
click at [414, 253] on input "text" at bounding box center [493, 263] width 212 height 21
click at [1072, 170] on icon "button" at bounding box center [1072, 175] width 2 height 10
click at [1040, 195] on div "Add product to kit" at bounding box center [1035, 202] width 82 height 15
click at [1021, 322] on div "Labour" at bounding box center [1035, 329] width 82 height 15
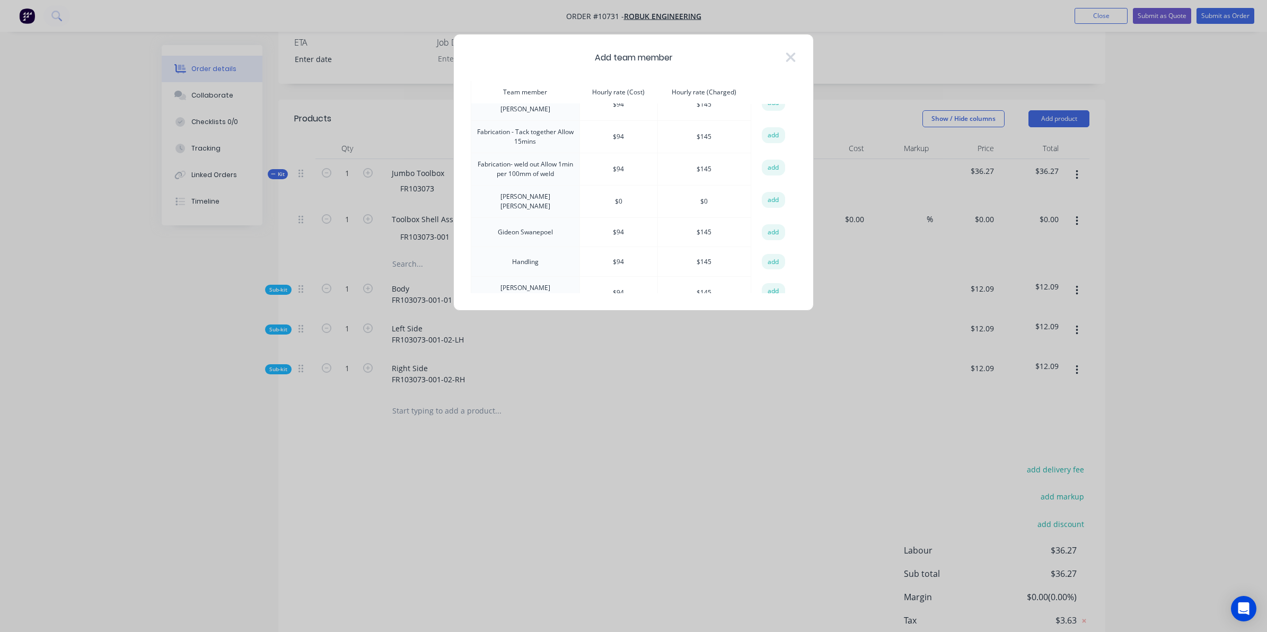
scroll to position [66, 0]
click at [771, 239] on button "add" at bounding box center [773, 238] width 23 height 16
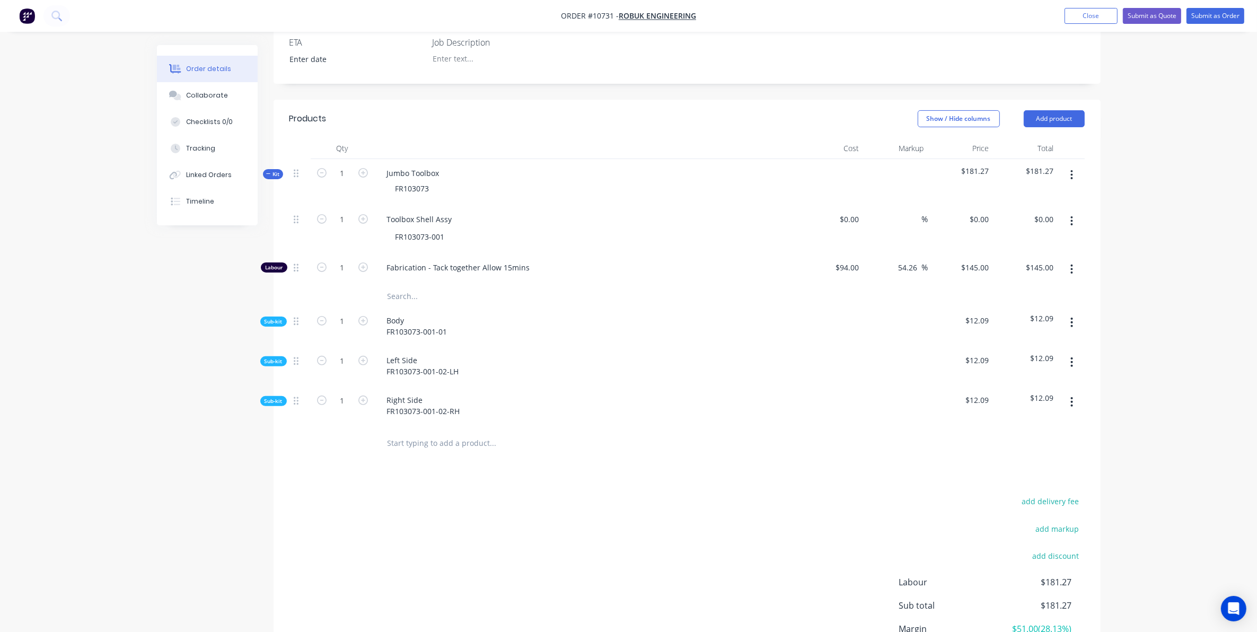
click at [1072, 170] on icon "button" at bounding box center [1072, 175] width 2 height 10
click at [1032, 195] on div "Add product to kit" at bounding box center [1035, 202] width 82 height 15
click at [997, 319] on button "Labour" at bounding box center [1034, 329] width 101 height 21
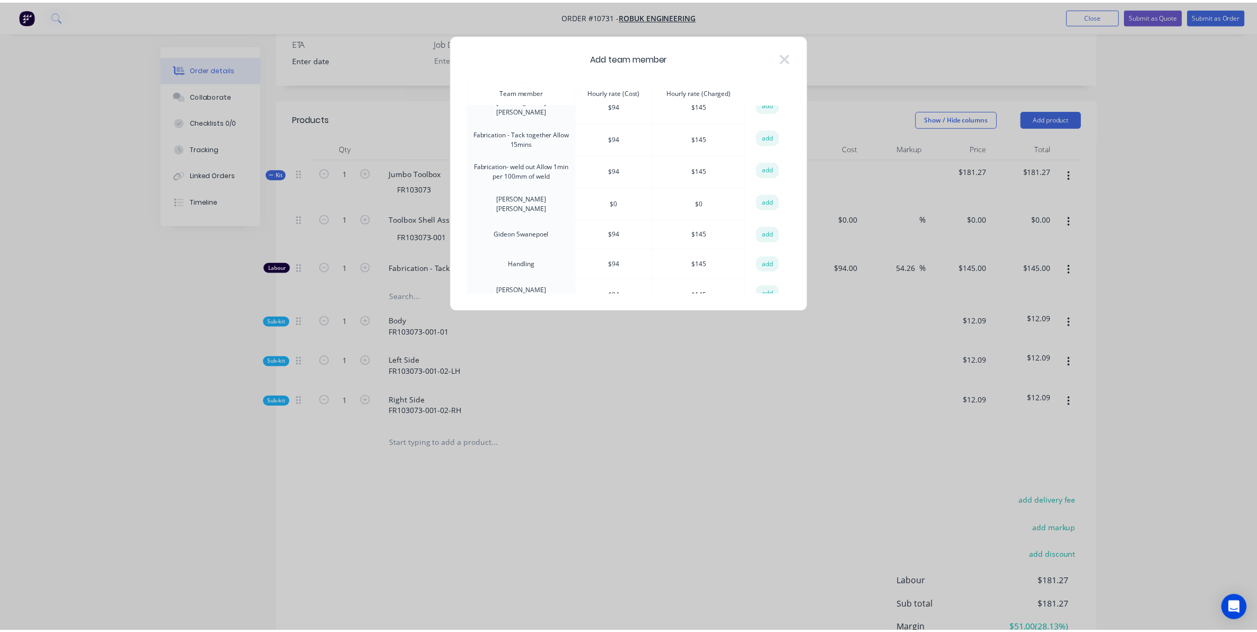
scroll to position [199, 0]
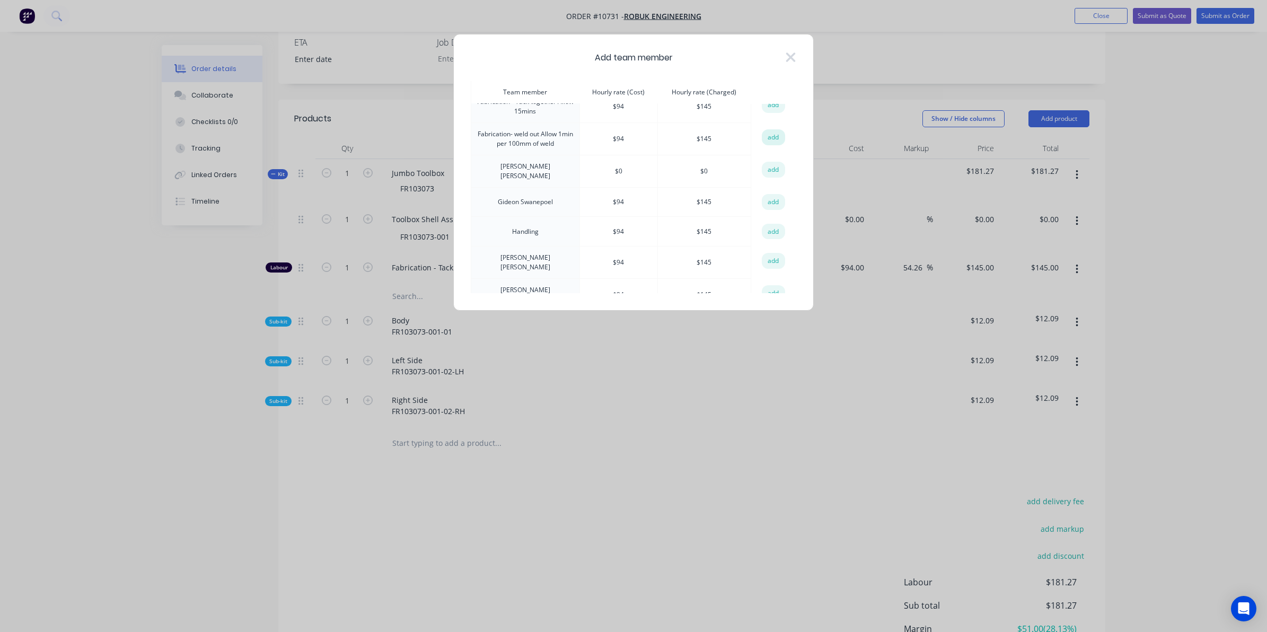
click at [778, 136] on button "add" at bounding box center [773, 137] width 23 height 16
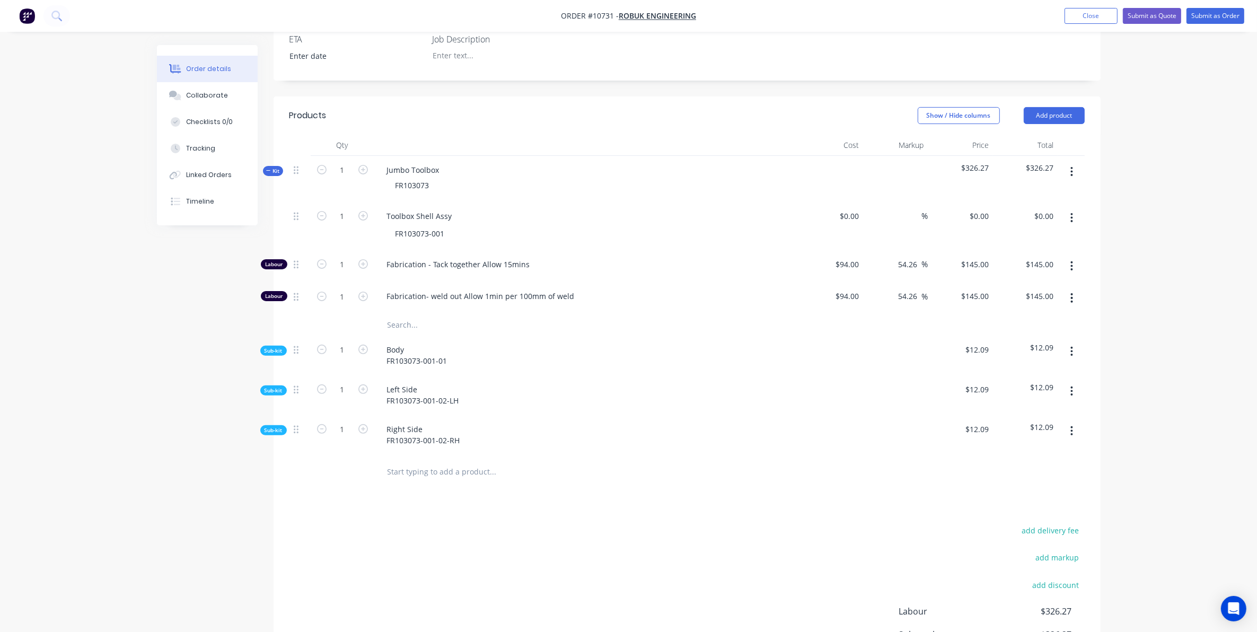
scroll to position [277, 0]
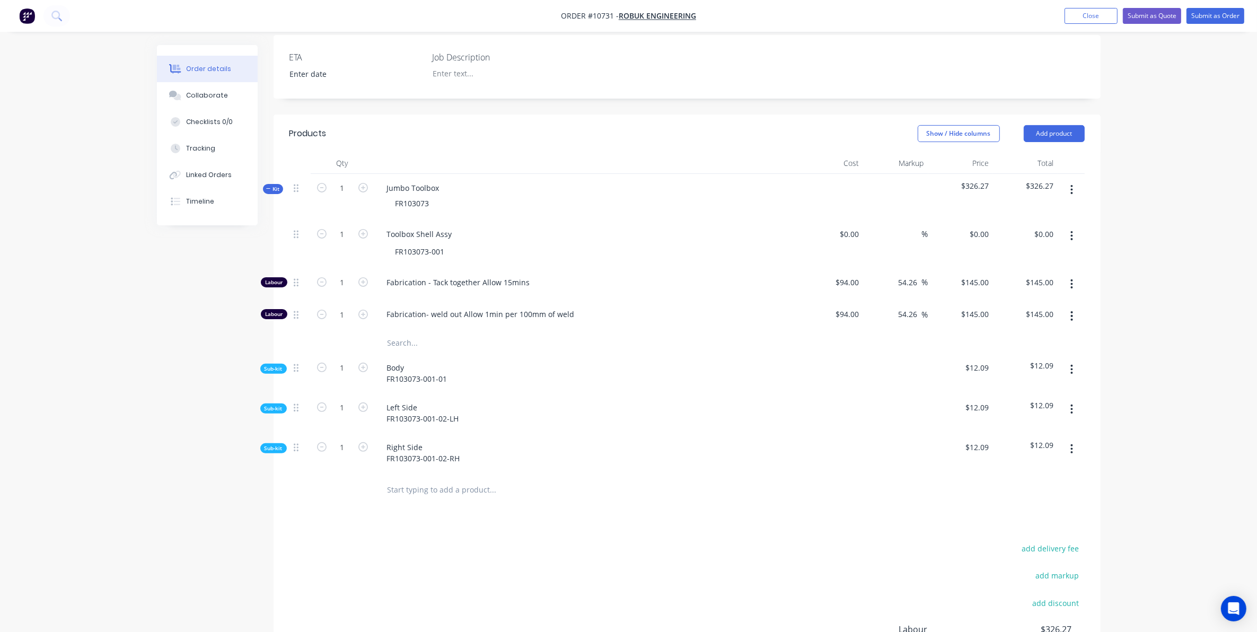
click at [285, 364] on div "Sub-kit" at bounding box center [273, 369] width 27 height 10
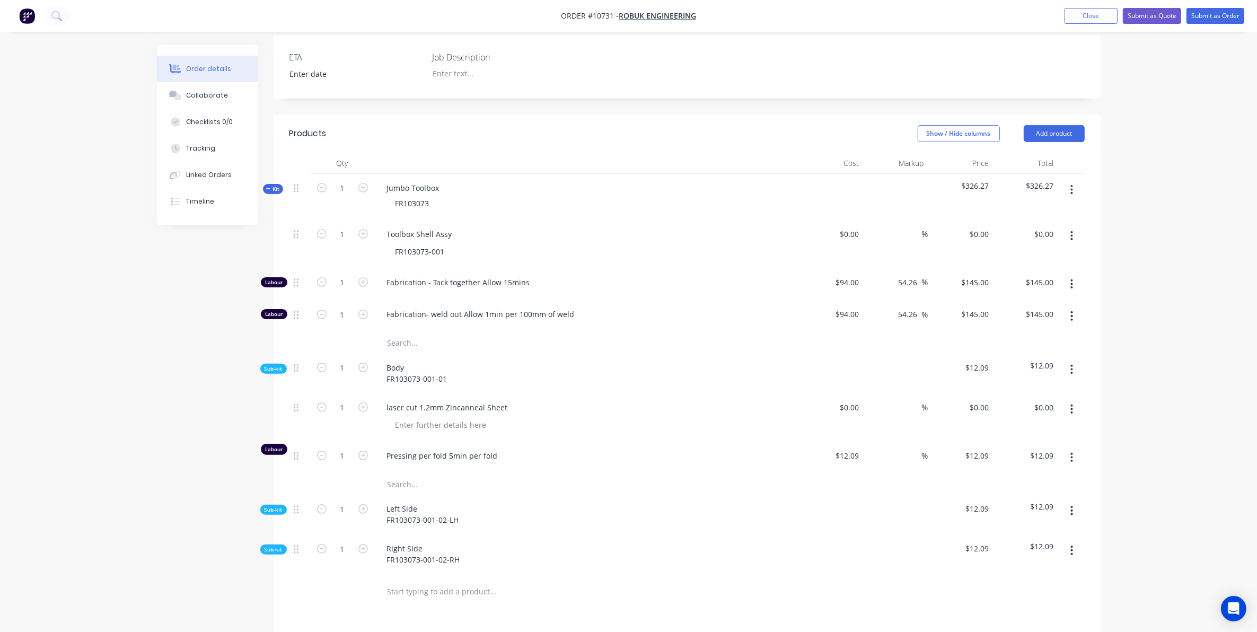
click at [1069, 400] on button "button" at bounding box center [1071, 409] width 25 height 19
click at [1154, 450] on div "Order details Collaborate Checklists 0/0 Tracking Linked Orders Timeline Order …" at bounding box center [628, 301] width 1257 height 1156
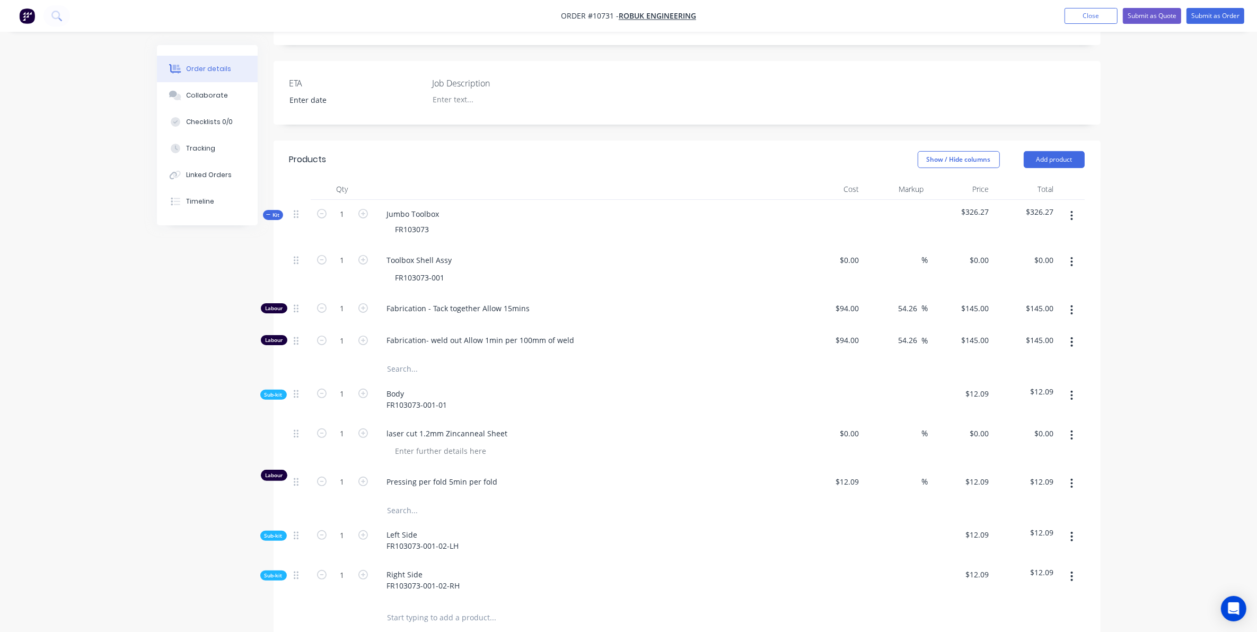
click at [266, 497] on div "Created by Sarah Created 26/08/25 Required 26/08/25 Assigned to Add team member…" at bounding box center [629, 349] width 944 height 1111
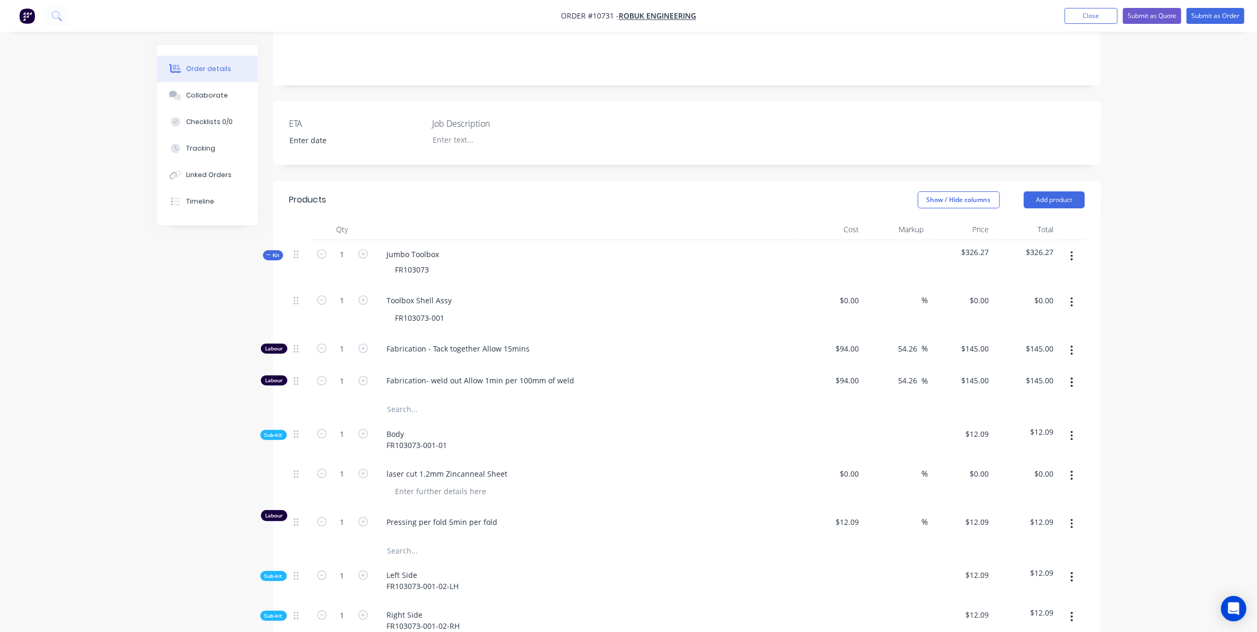
click at [272, 570] on div "Created by Sarah Created 26/08/25 Required 26/08/25 Assigned to Add team member…" at bounding box center [629, 390] width 944 height 1111
click at [272, 572] on span "Sub-kit" at bounding box center [274, 576] width 18 height 8
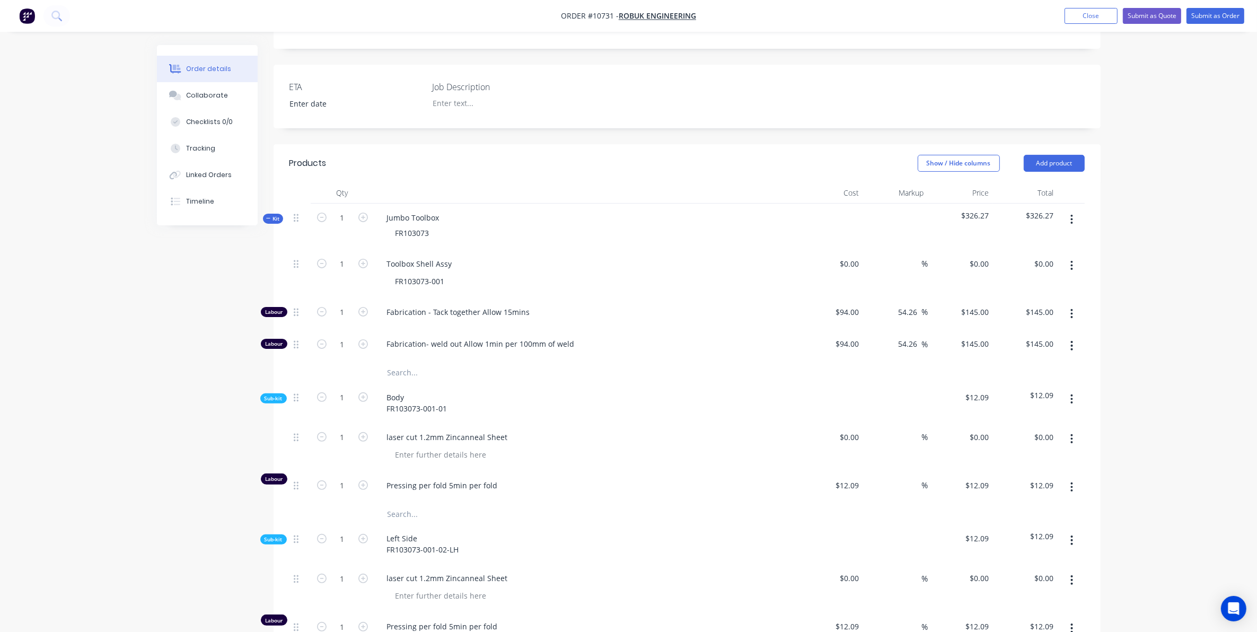
scroll to position [343, 0]
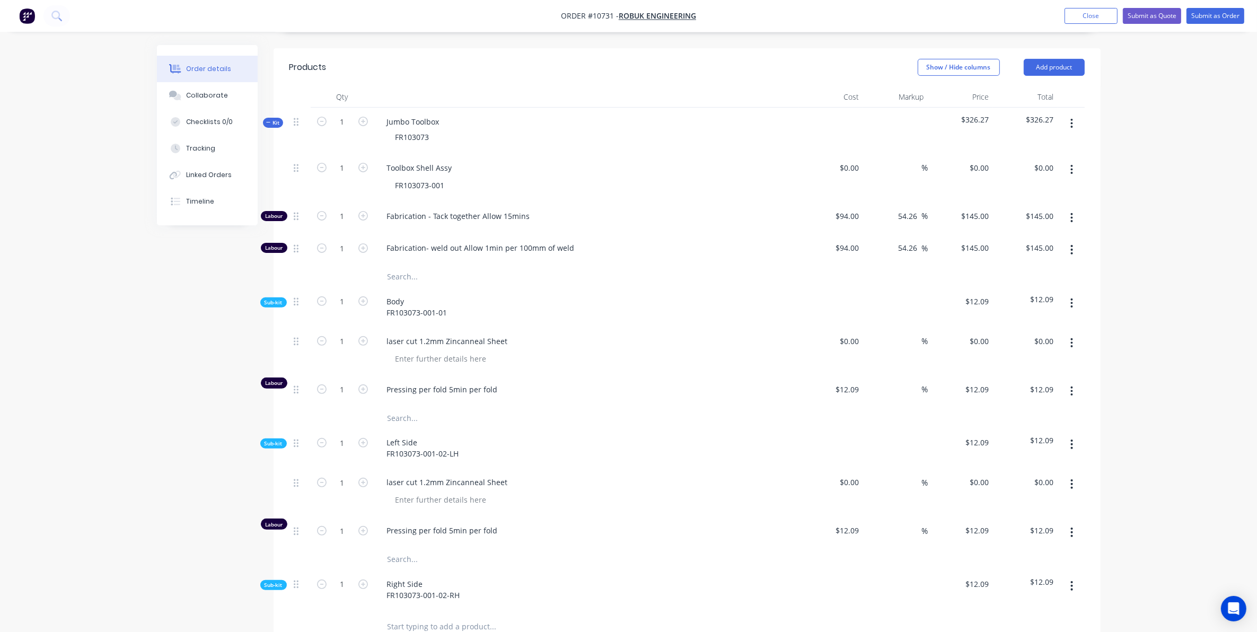
click at [285, 580] on div "Sub-kit" at bounding box center [273, 585] width 27 height 10
click at [1076, 294] on button "button" at bounding box center [1071, 303] width 25 height 19
click at [1210, 311] on div "Order details Collaborate Checklists 0/0 Tracking Linked Orders Timeline Order …" at bounding box center [628, 337] width 1257 height 1360
drag, startPoint x: 449, startPoint y: 171, endPoint x: 385, endPoint y: 163, distance: 63.5
click at [385, 163] on div "Toolbox Shell Assy FR103073-001" at bounding box center [586, 178] width 424 height 48
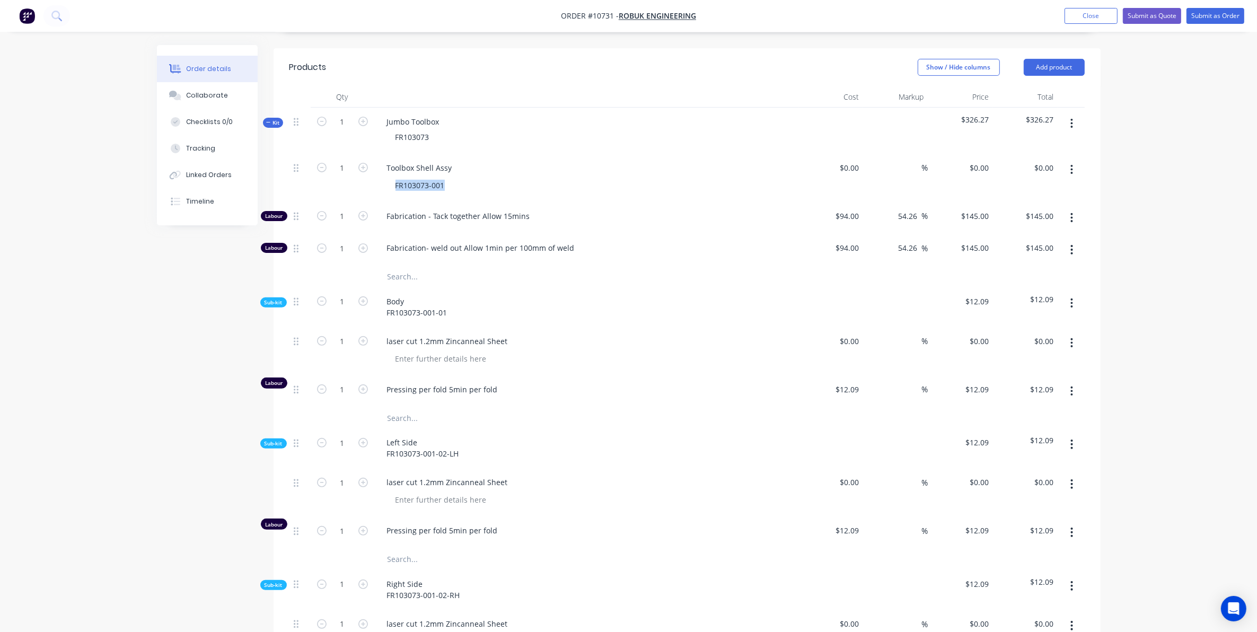
drag, startPoint x: 1075, startPoint y: 109, endPoint x: 1065, endPoint y: 121, distance: 15.4
click at [1074, 114] on button "button" at bounding box center [1071, 123] width 25 height 19
click at [1048, 165] on div "Add sub kit to kit" at bounding box center [1035, 172] width 82 height 15
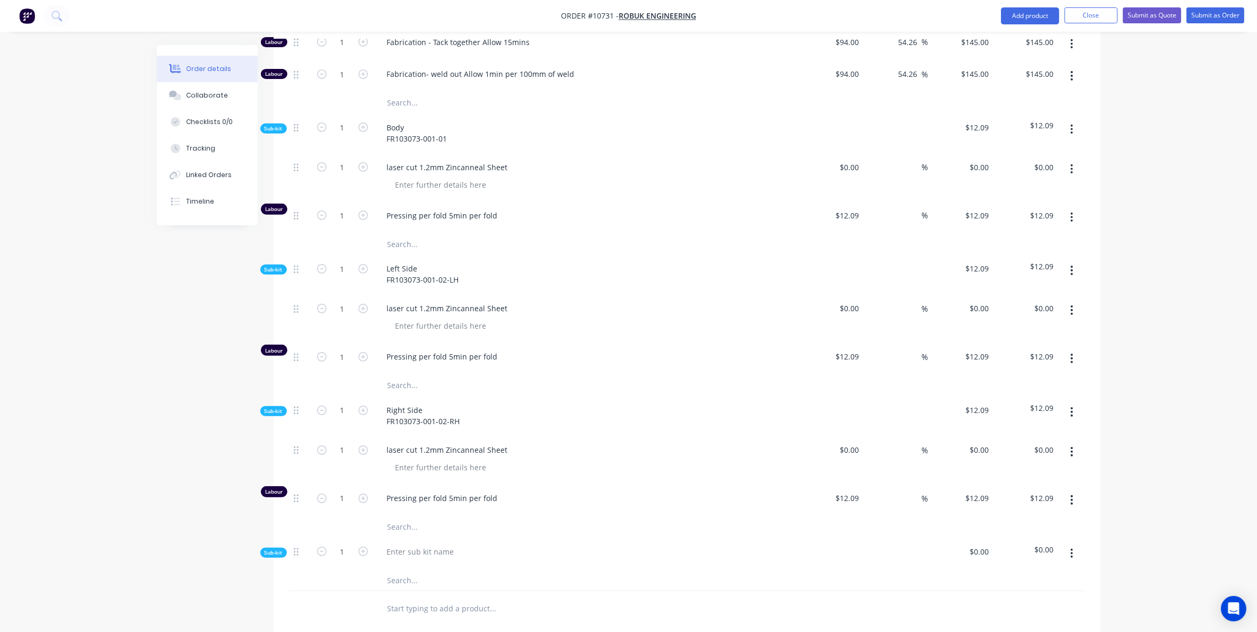
scroll to position [542, 0]
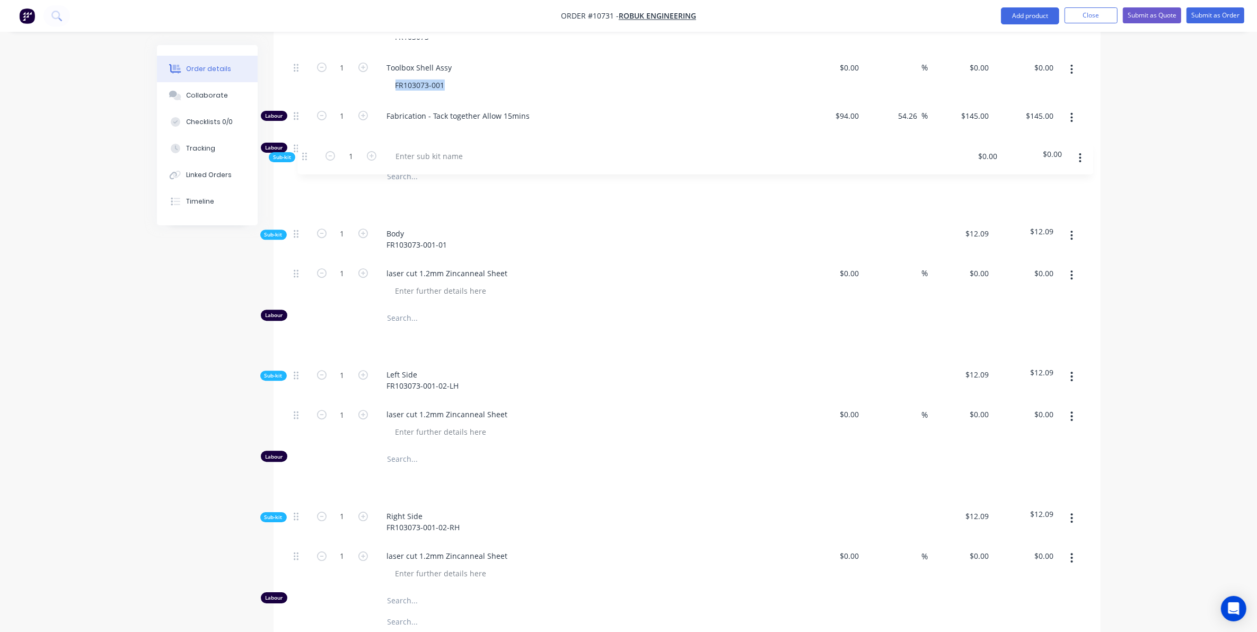
drag, startPoint x: 300, startPoint y: 519, endPoint x: 306, endPoint y: 153, distance: 365.9
click at [306, 152] on div "1 Toolbox Shell Assy FR103073-001 $0.00 $0.00 % $0.00 $0.00 $0.00 $0.00 Labour …" at bounding box center [686, 360] width 795 height 612
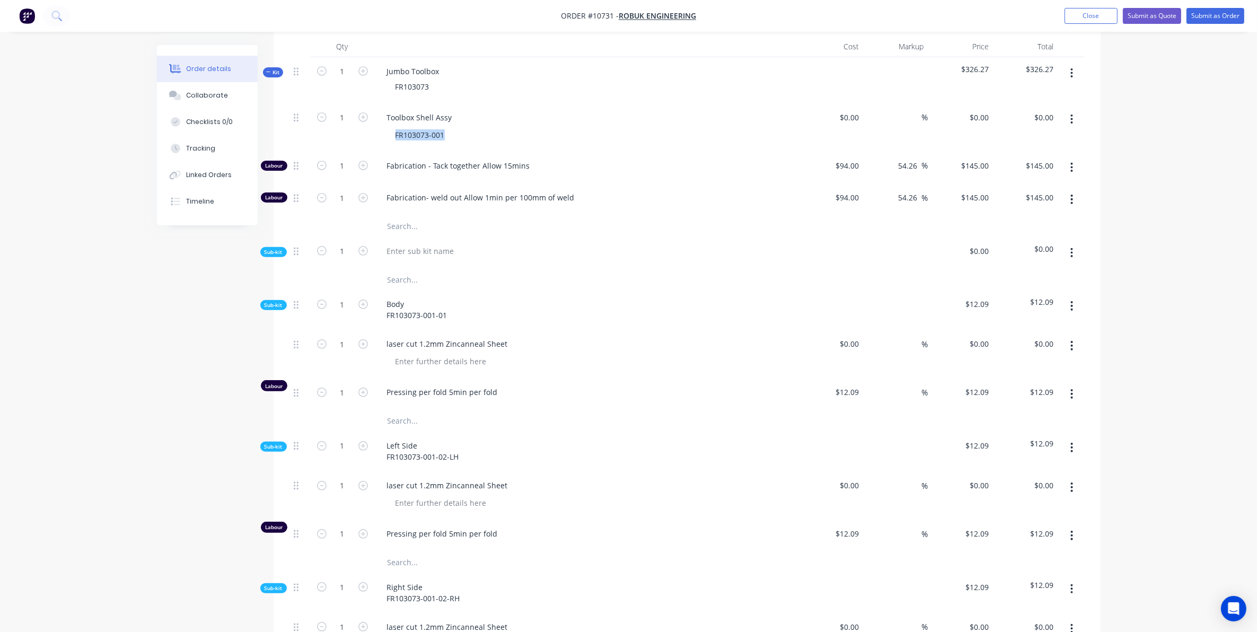
scroll to position [311, 0]
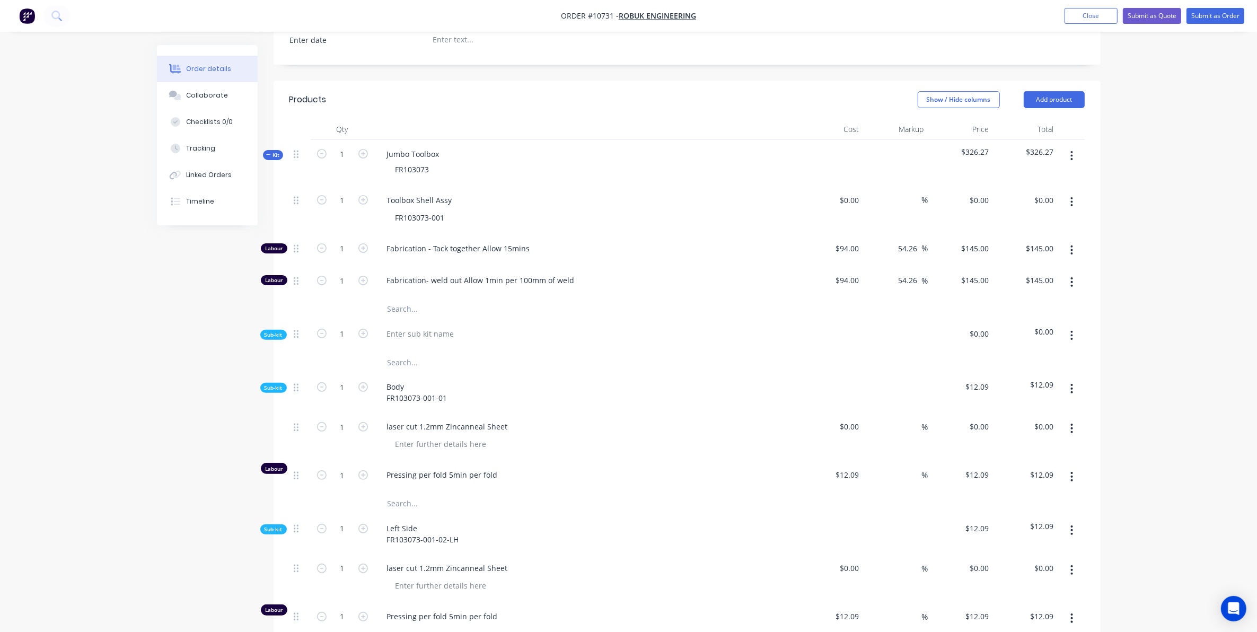
click at [442, 194] on div "Toolbox Shell Assy FR103073-001" at bounding box center [586, 210] width 424 height 48
drag, startPoint x: 452, startPoint y: 187, endPoint x: 319, endPoint y: 197, distance: 133.4
click at [319, 197] on div "1 Toolbox Shell Assy FR103073-001 $0.00 $0.00 % $0.00 $0.00 $0.00 $0.00" at bounding box center [686, 210] width 795 height 48
copy div "Toolbox Shell Assy"
click at [424, 326] on div at bounding box center [421, 333] width 84 height 15
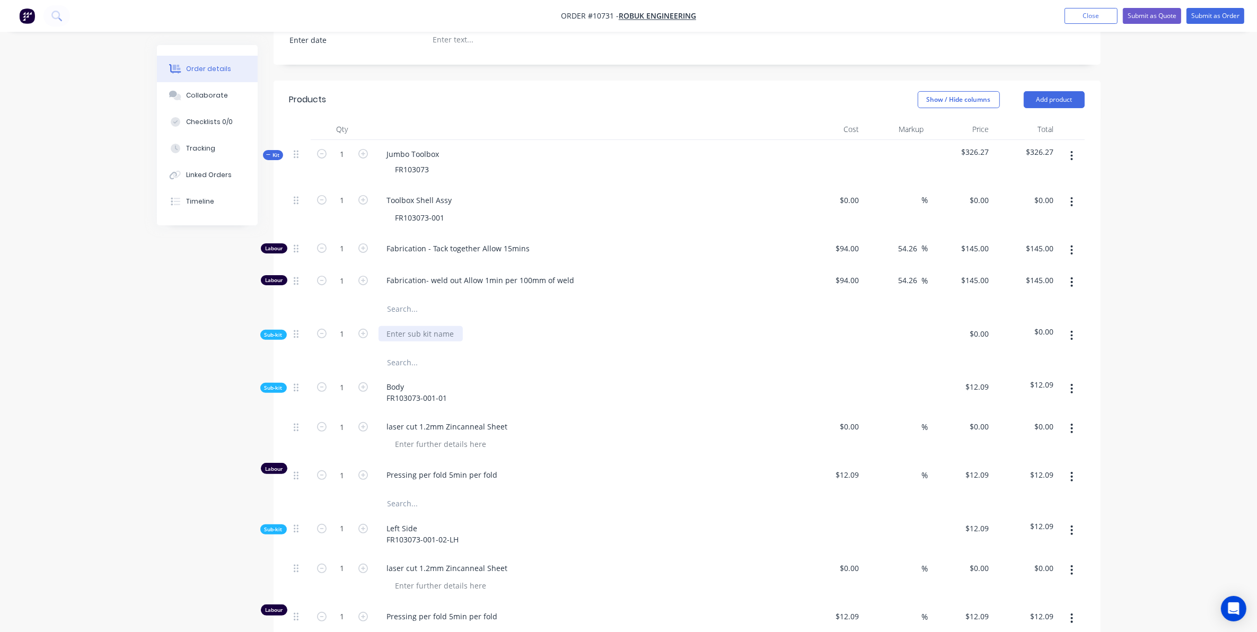
paste div
drag, startPoint x: 450, startPoint y: 207, endPoint x: 350, endPoint y: 218, distance: 100.3
click at [350, 218] on div "1 Toolbox Shell Assy FR103073-001 $0.00 $0.00 % $0.00 $0.00 $0.00 $0.00" at bounding box center [686, 210] width 795 height 48
copy div "FR103073-001"
click at [454, 326] on div "Toolbox Shell Assy" at bounding box center [420, 333] width 82 height 15
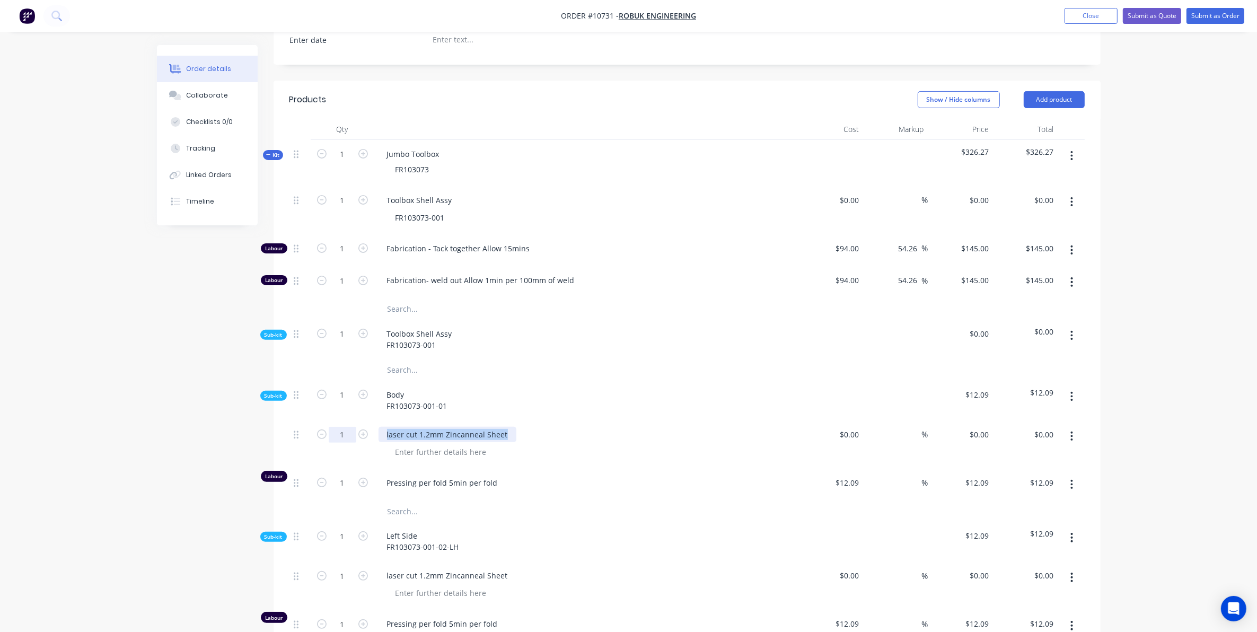
drag, startPoint x: 507, startPoint y: 419, endPoint x: 345, endPoint y: 422, distance: 162.3
click at [345, 422] on div "1 laser cut 1.2mm Zincanneal Sheet $0.00 $0.00 % $0.00 $0.00 $0.00 $0.00" at bounding box center [686, 444] width 795 height 48
click at [433, 393] on div "Body FR103073-001-01" at bounding box center [417, 400] width 77 height 27
drag, startPoint x: 446, startPoint y: 393, endPoint x: 377, endPoint y: 372, distance: 72.5
click at [377, 381] on div "Body FR103073-001-01" at bounding box center [586, 401] width 424 height 40
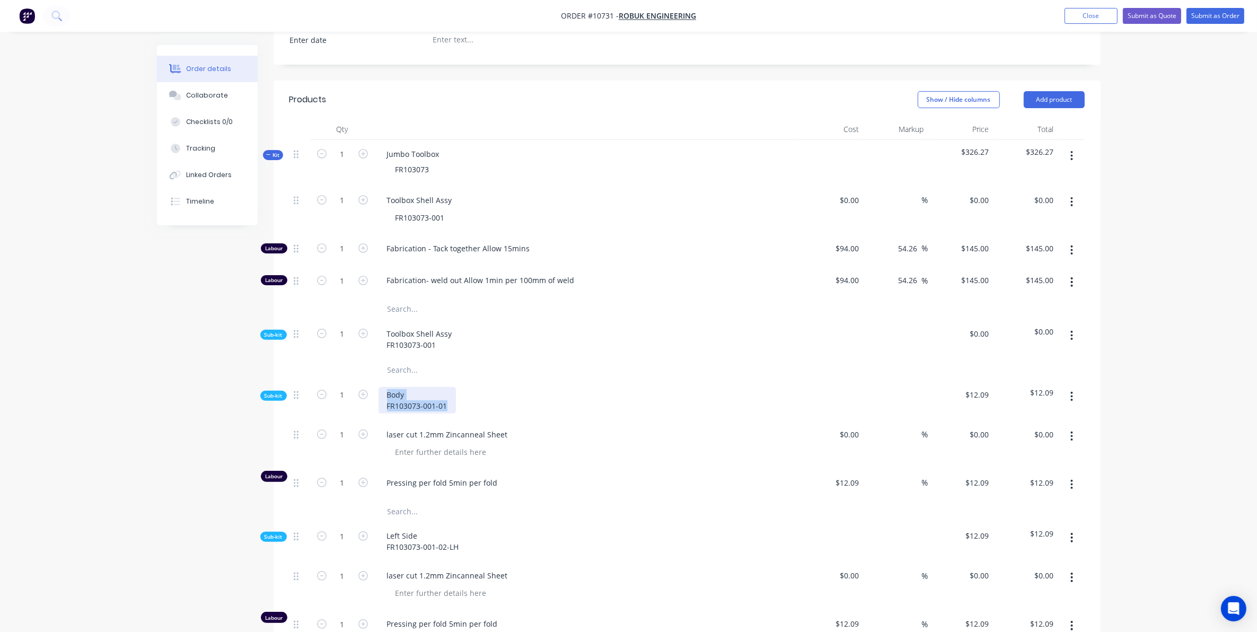
copy div "Body FR103073-001-01"
click at [409, 359] on input "text" at bounding box center [493, 369] width 212 height 21
paste input "Body FR103073-001-01"
type input "Body FR103073-001-01"
click at [288, 415] on div "Qty Cost Markup Price Total Kit 1 Jumbo Toolbox FR103073 $326.27 $326.27 1 Tool…" at bounding box center [687, 479] width 827 height 721
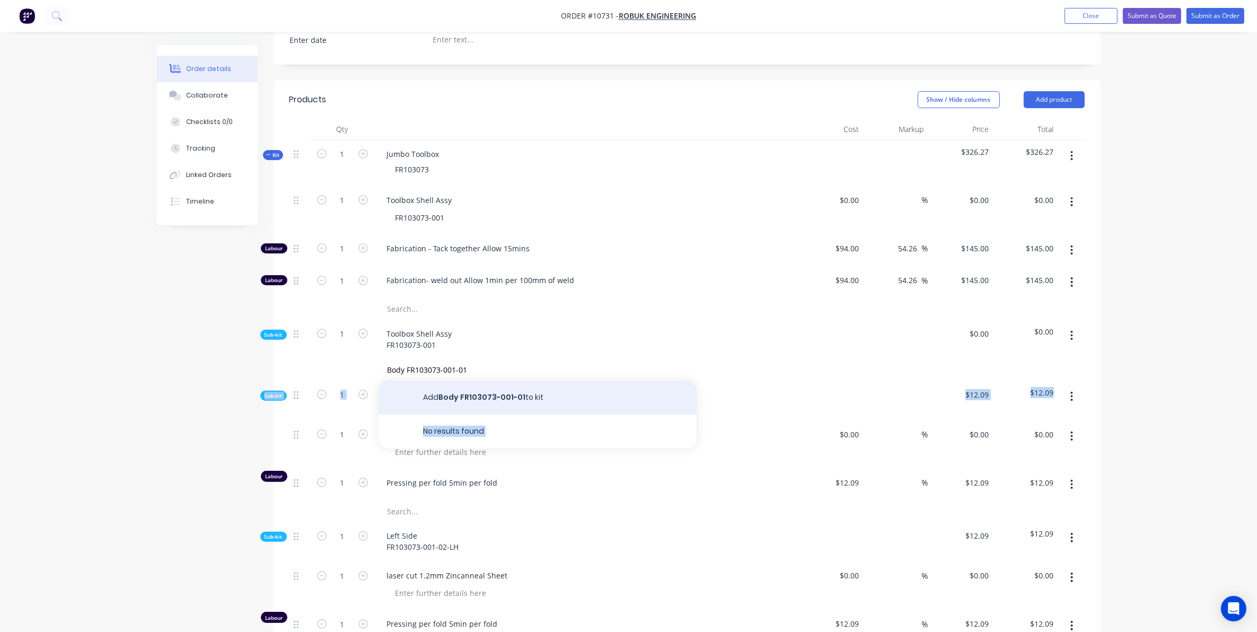
click at [515, 388] on button "Add Body FR103073-001-01 to kit" at bounding box center [538, 398] width 318 height 34
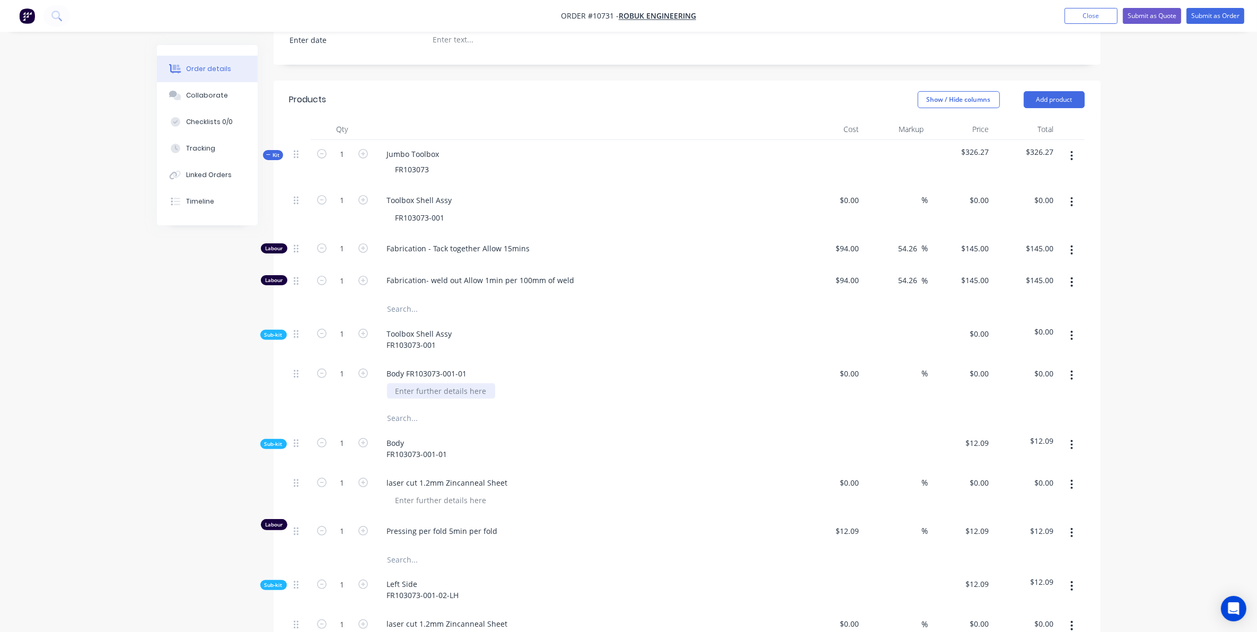
click at [426, 383] on div at bounding box center [441, 390] width 108 height 15
click at [838, 359] on div "$0.00" at bounding box center [831, 383] width 65 height 48
type input "$154.54"
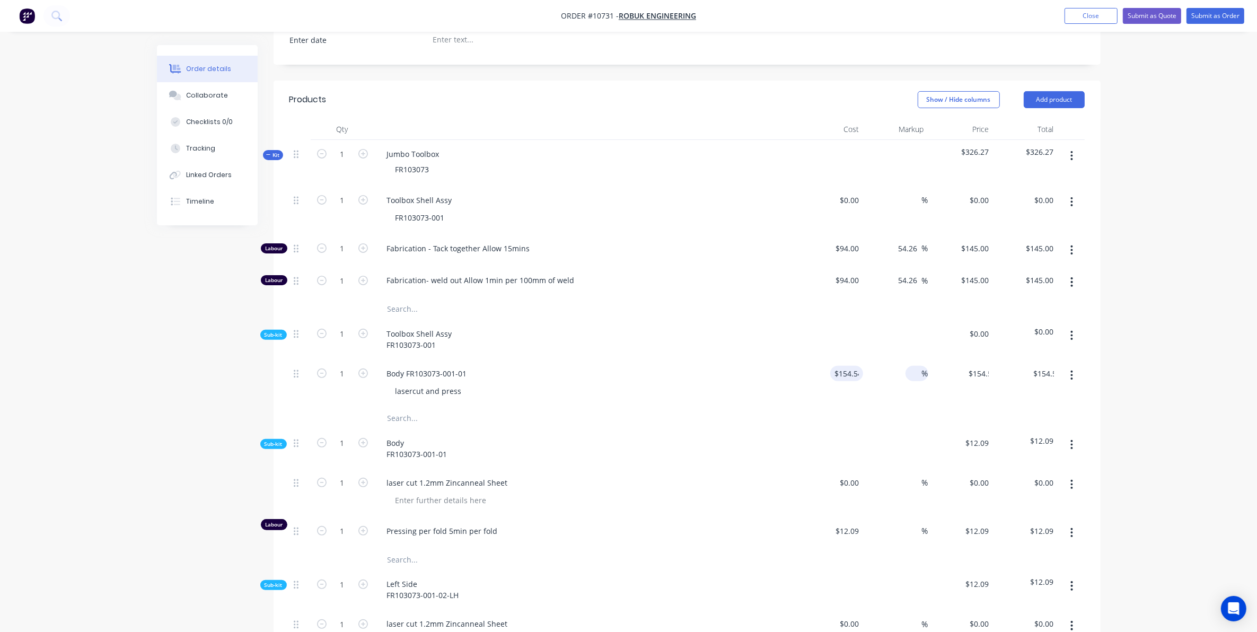
click at [923, 366] on div "%" at bounding box center [917, 373] width 23 height 15
click at [919, 366] on input at bounding box center [916, 373] width 12 height 15
type input "55"
type input "$239.537"
type input "$239.54"
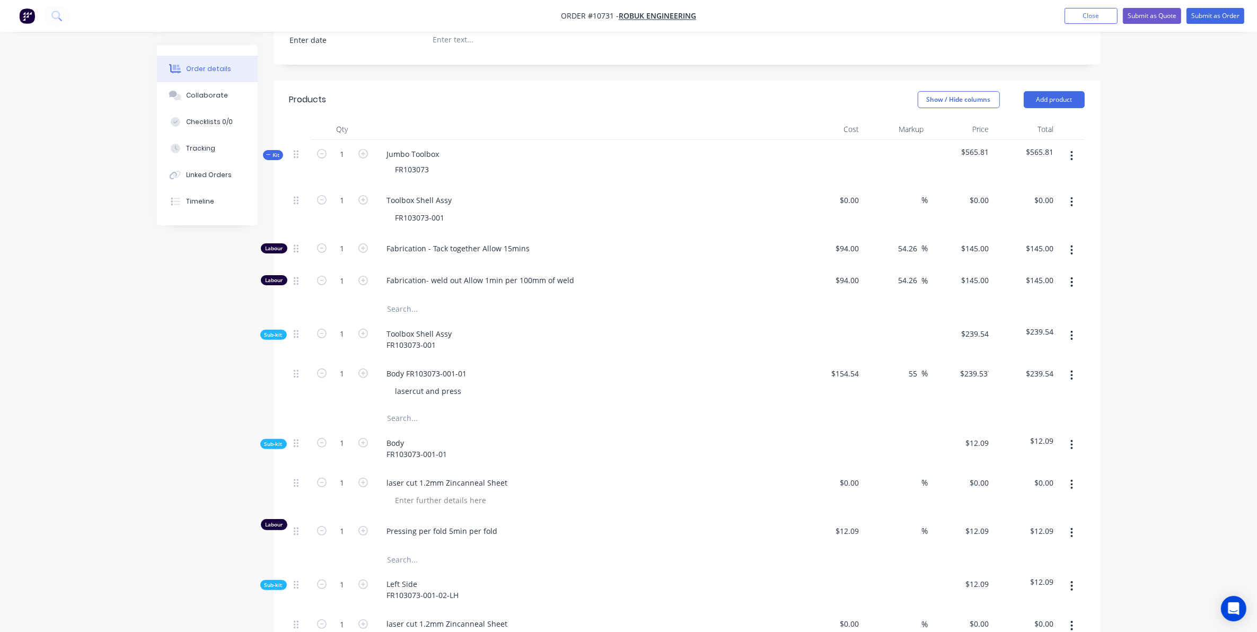
click at [1072, 439] on icon "button" at bounding box center [1072, 445] width 3 height 12
click at [1019, 486] on div "Delete" at bounding box center [1035, 493] width 82 height 15
click at [418, 408] on input "text" at bounding box center [493, 418] width 212 height 21
drag, startPoint x: 461, startPoint y: 439, endPoint x: 378, endPoint y: 417, distance: 86.2
click at [379, 429] on div "Left Side FR103073-001-02-LH" at bounding box center [586, 449] width 424 height 40
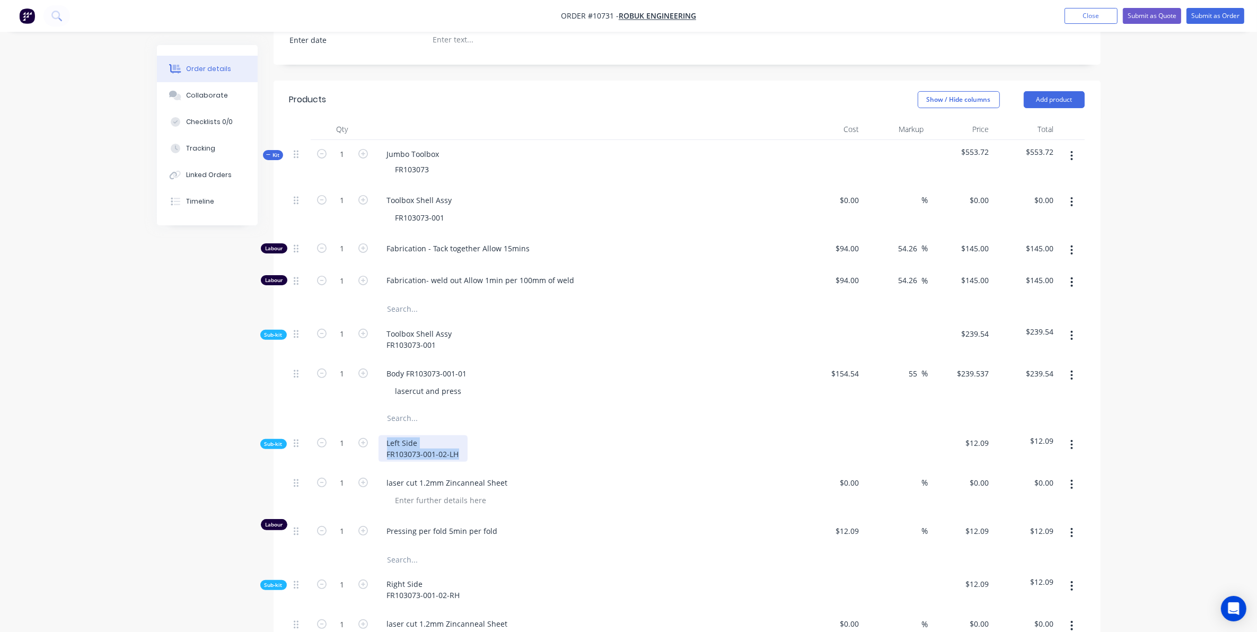
copy div "Left Side FR103073-001-02-LH"
click at [427, 408] on input "text" at bounding box center [493, 418] width 212 height 21
paste input "Left Side FR103073-001-02-LH"
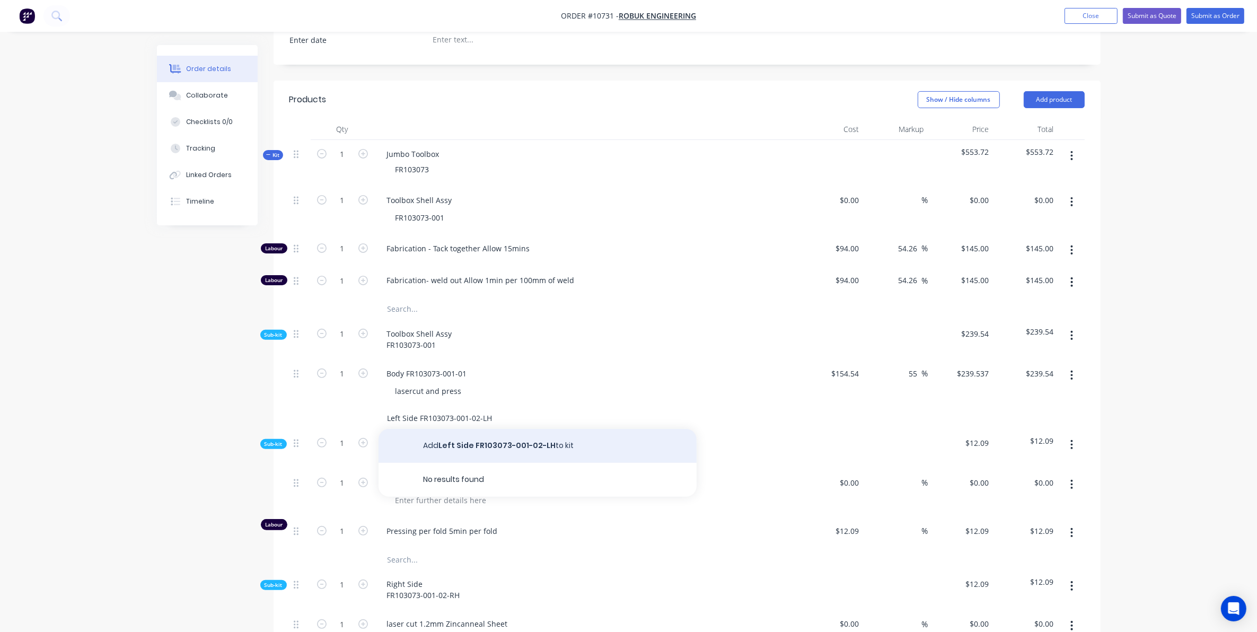
type input "Left Side FR103073-001-02-LH"
click at [465, 433] on button "Add Left Side FR103073-001-02-LH to kit" at bounding box center [538, 446] width 318 height 34
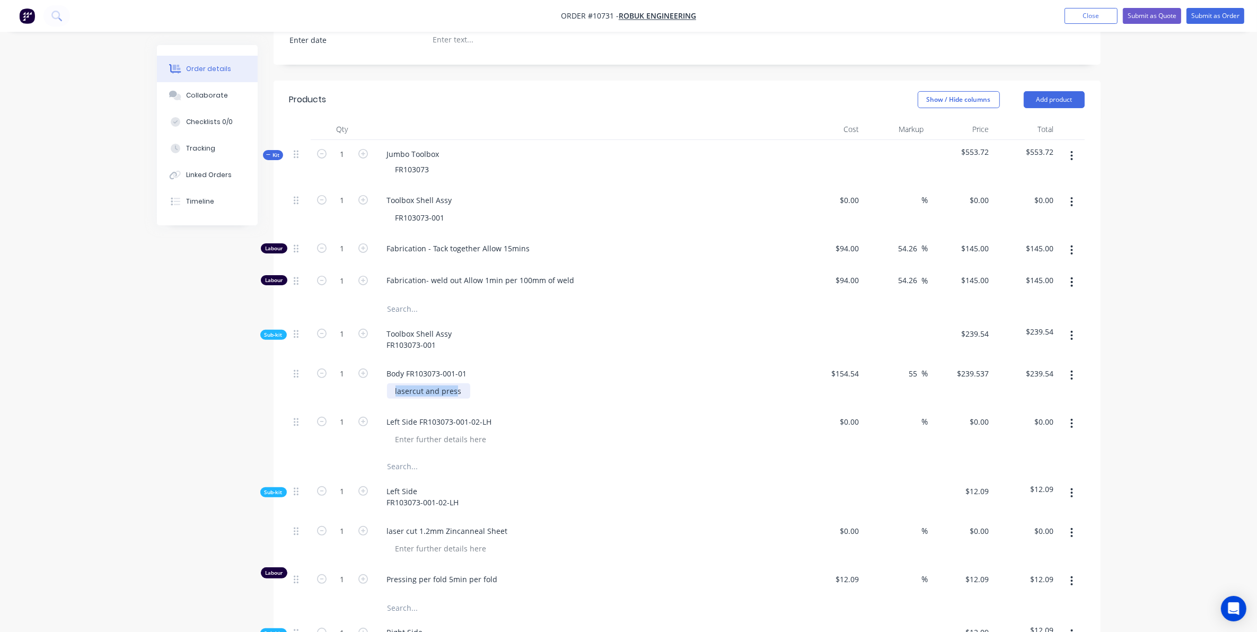
drag, startPoint x: 455, startPoint y: 376, endPoint x: 343, endPoint y: 376, distance: 111.9
click at [343, 376] on div "1 Body FR103073-001-01 lasercut and press $154.54 $154.54 55 55 % $239.537 $239…" at bounding box center [686, 383] width 795 height 48
click at [465, 383] on div "lasercut and press" at bounding box center [428, 390] width 83 height 15
drag, startPoint x: 465, startPoint y: 382, endPoint x: 311, endPoint y: 378, distance: 153.8
click at [311, 378] on div "1 Body FR103073-001-01 lasercut and press $154.54 $154.54 55 55 % $239.537 $239…" at bounding box center [686, 383] width 795 height 48
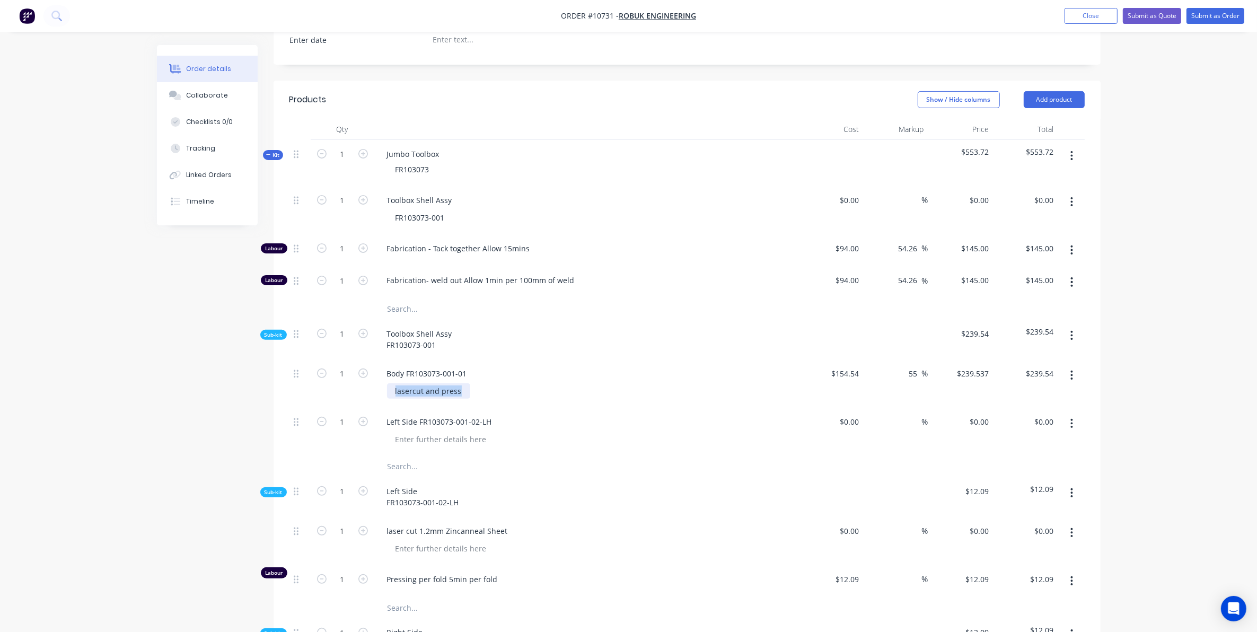
copy div "lasercut and press"
click at [423, 432] on div at bounding box center [441, 439] width 108 height 15
paste div
click at [411, 456] on input "text" at bounding box center [493, 466] width 212 height 21
click at [1073, 487] on icon "button" at bounding box center [1072, 493] width 3 height 12
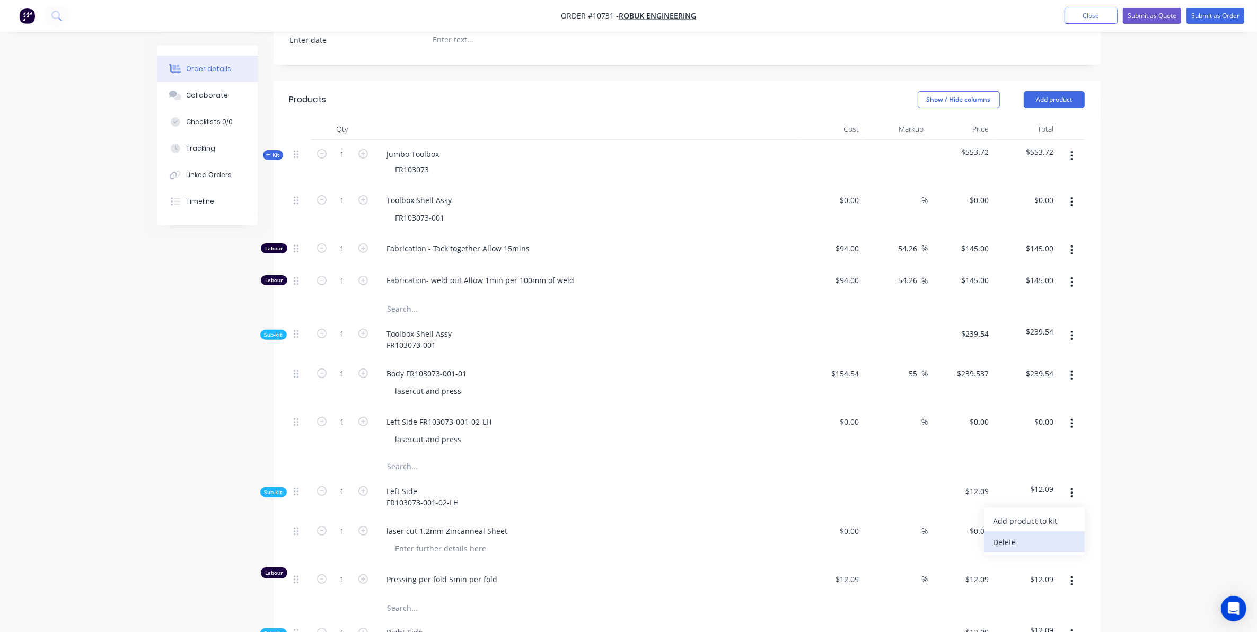
click at [1034, 534] on div "Delete" at bounding box center [1035, 541] width 82 height 15
drag, startPoint x: 465, startPoint y: 489, endPoint x: 356, endPoint y: 478, distance: 109.8
click at [356, 478] on div "Sub-kit 1 Right Side FR103073-001-02-RH $12.09 $12.09" at bounding box center [686, 497] width 795 height 40
click at [425, 456] on input "text" at bounding box center [493, 466] width 212 height 21
paste input "Right Side FR103073-001-02-RH"
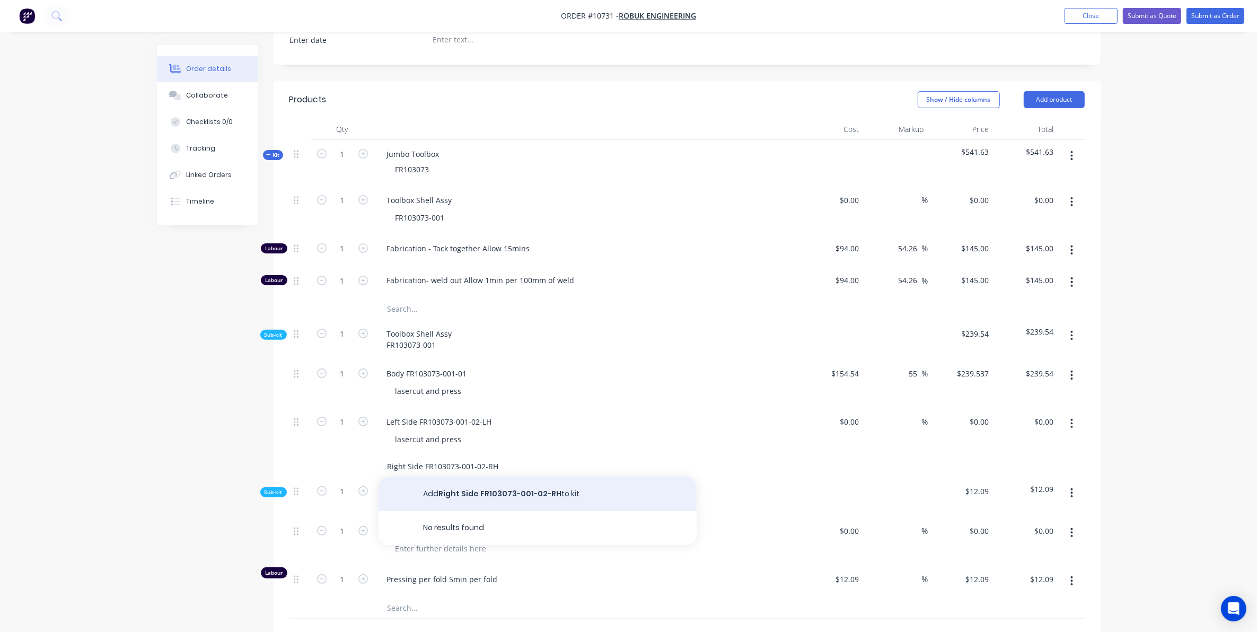
type input "Right Side FR103073-001-02-RH"
click at [505, 481] on button "Add Right Side FR103073-001-02-RH to kit" at bounding box center [538, 494] width 318 height 34
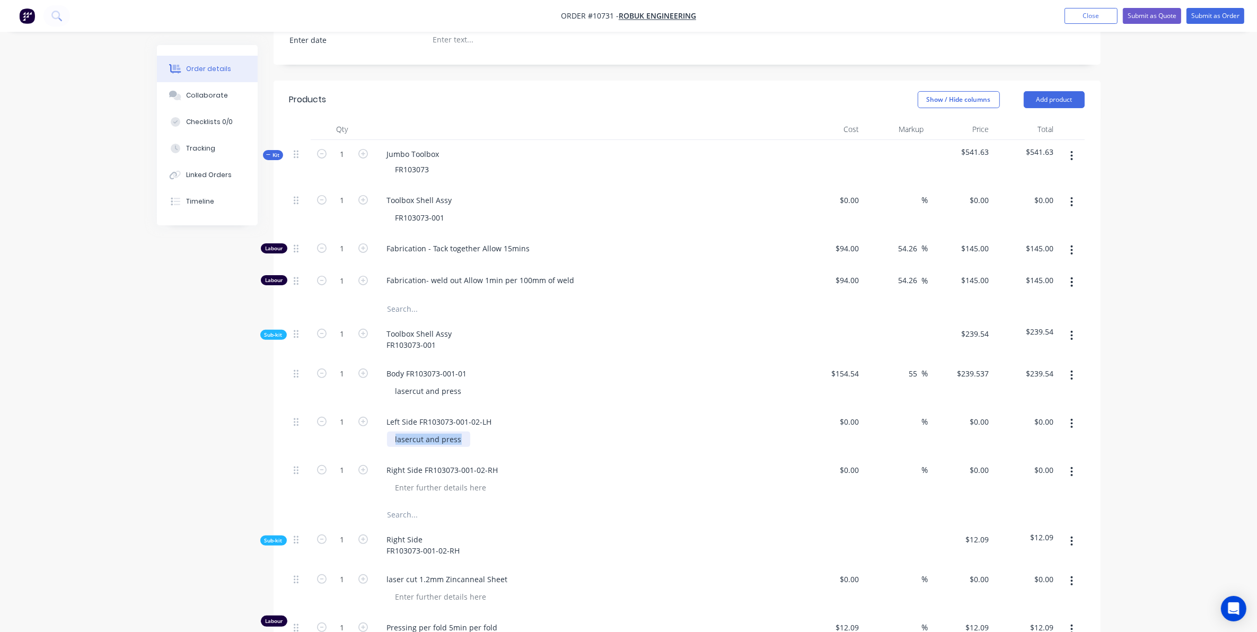
drag, startPoint x: 372, startPoint y: 424, endPoint x: 301, endPoint y: 425, distance: 71.1
click at [301, 425] on div "1 Left Side FR103073-001-02-LH lasercut and press $0.00 $0.00 % $0.00 $0.00 $0.…" at bounding box center [686, 432] width 795 height 48
click at [442, 480] on div at bounding box center [441, 487] width 108 height 15
paste div
click at [845, 410] on div at bounding box center [831, 432] width 65 height 48
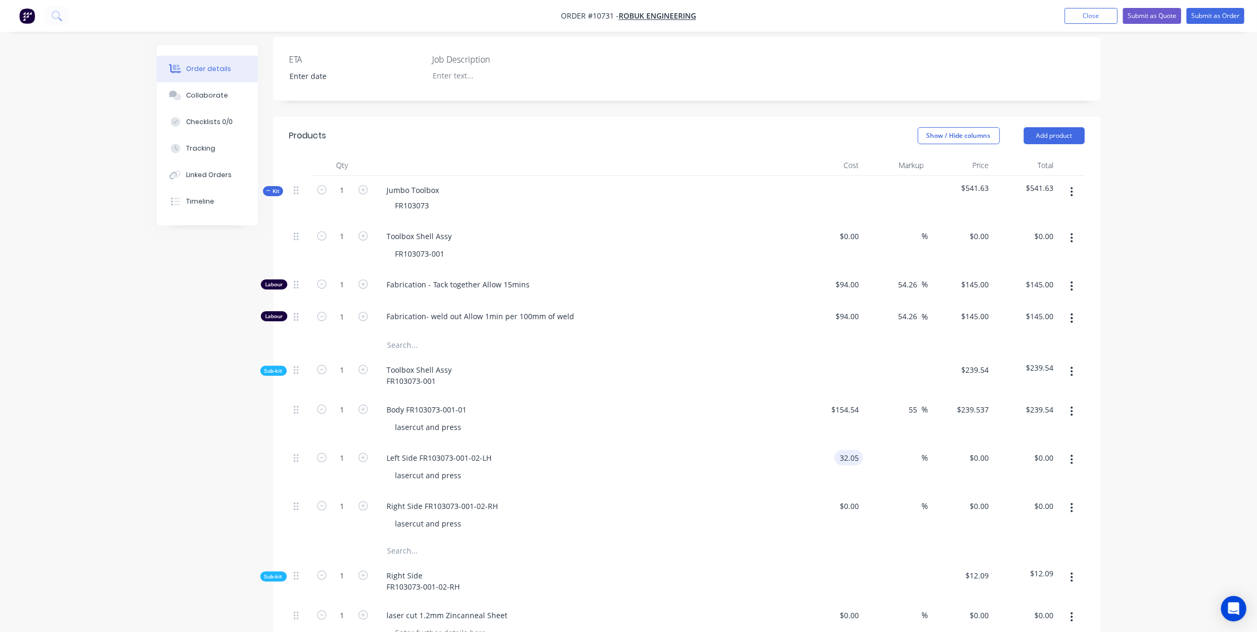
scroll to position [244, 0]
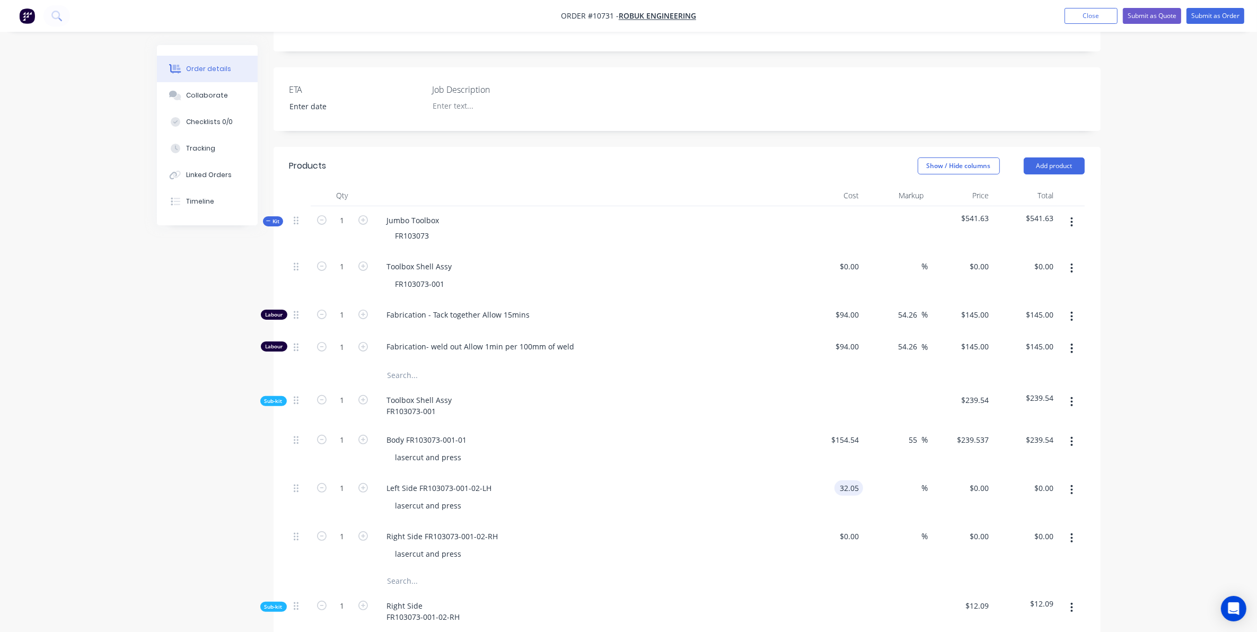
type input "$32.05"
click at [850, 522] on div "$0.00 $0.00" at bounding box center [831, 546] width 65 height 48
click at [851, 529] on div at bounding box center [857, 536] width 12 height 15
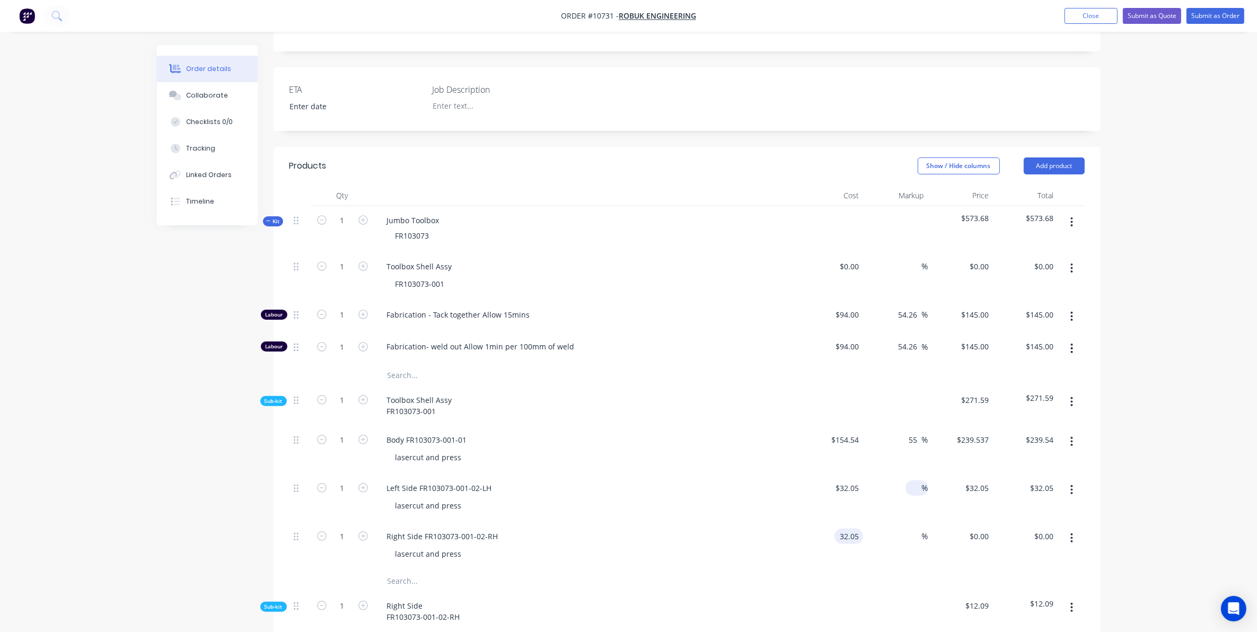
type input "$32.05"
click at [918, 480] on input at bounding box center [916, 487] width 12 height 15
type input "55"
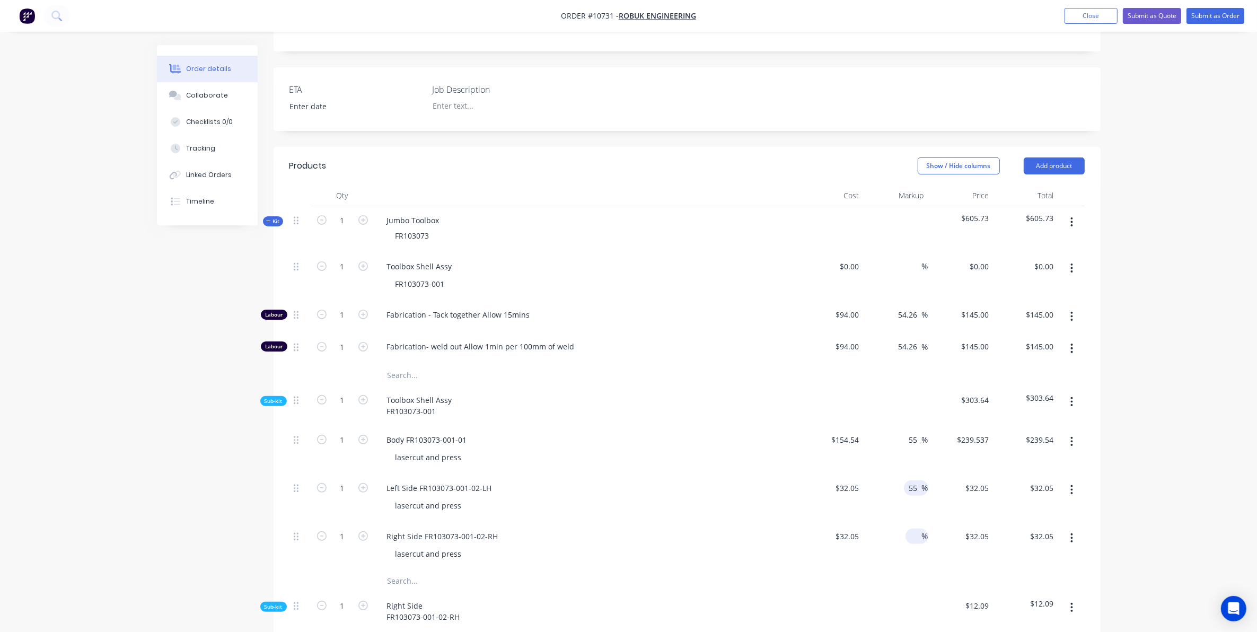
type input "$49.6775"
type input "$49.68"
click at [915, 529] on input at bounding box center [916, 536] width 12 height 15
type input "55"
type input "$49.6775"
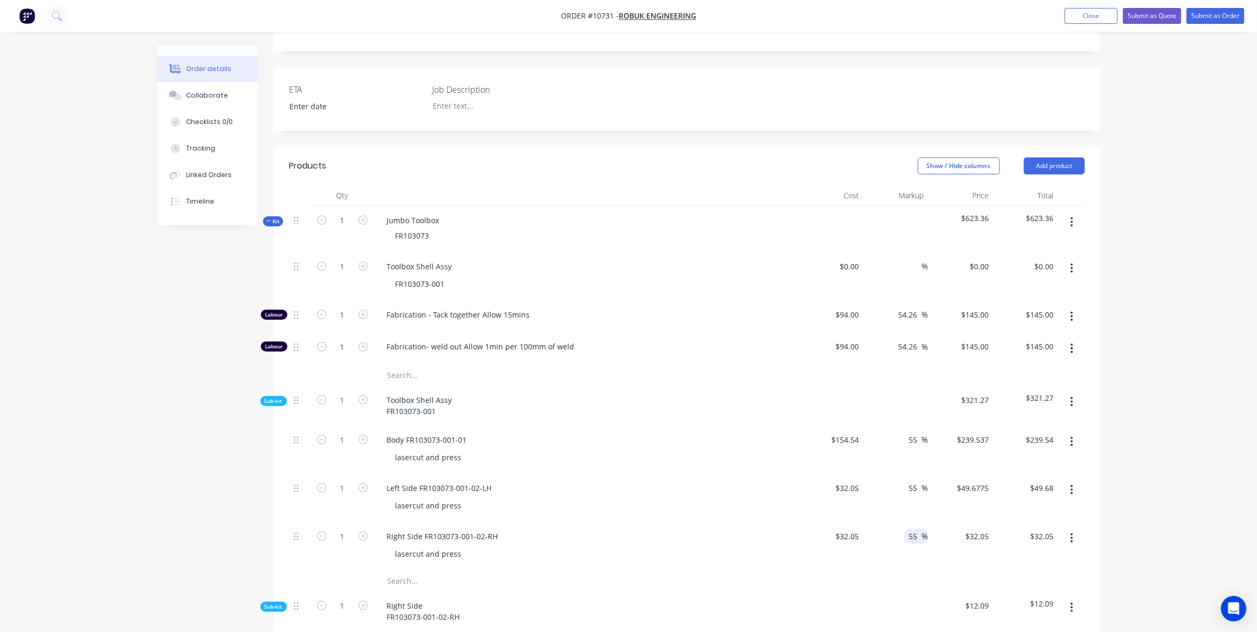
type input "$49.68"
click at [1119, 406] on div "Order details Collaborate Checklists 0/0 Tracking Linked Orders Timeline Order …" at bounding box center [628, 397] width 1257 height 1283
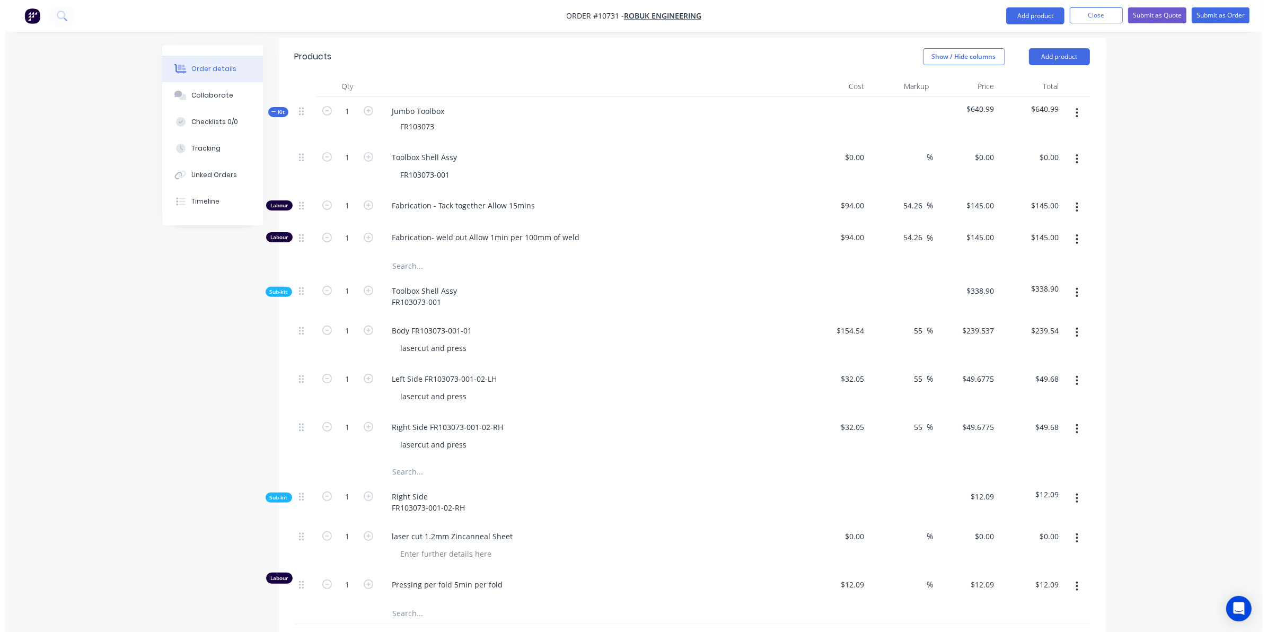
scroll to position [377, 0]
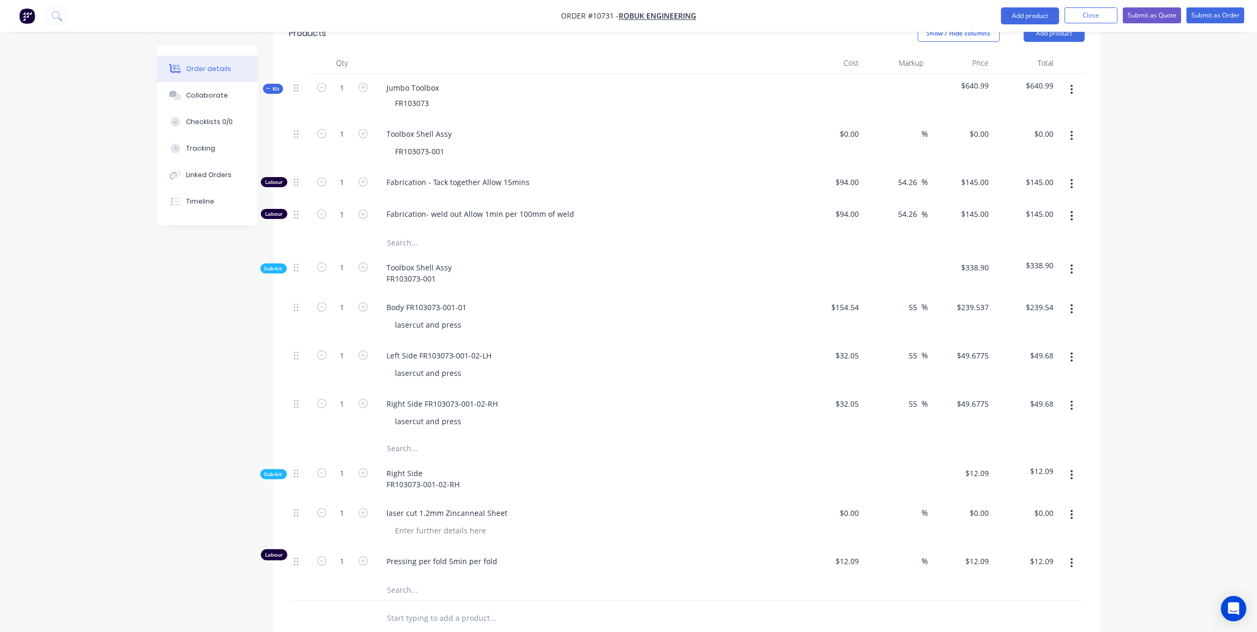
drag, startPoint x: 1067, startPoint y: 460, endPoint x: 1064, endPoint y: 475, distance: 15.7
click at [1067, 466] on button "button" at bounding box center [1071, 475] width 25 height 19
click at [1027, 518] on div "Delete" at bounding box center [1035, 523] width 82 height 15
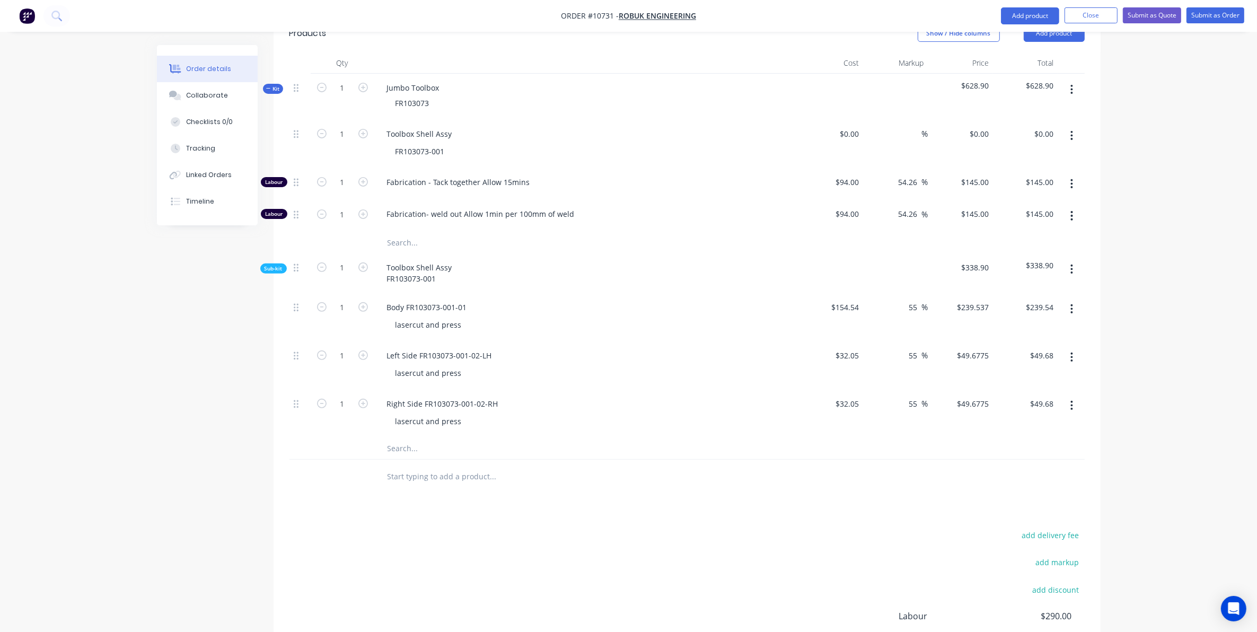
click at [1069, 260] on button "button" at bounding box center [1071, 269] width 25 height 19
click at [1046, 289] on div "Add product to kit" at bounding box center [1035, 296] width 82 height 15
click at [1022, 417] on div "Labour" at bounding box center [1035, 424] width 82 height 15
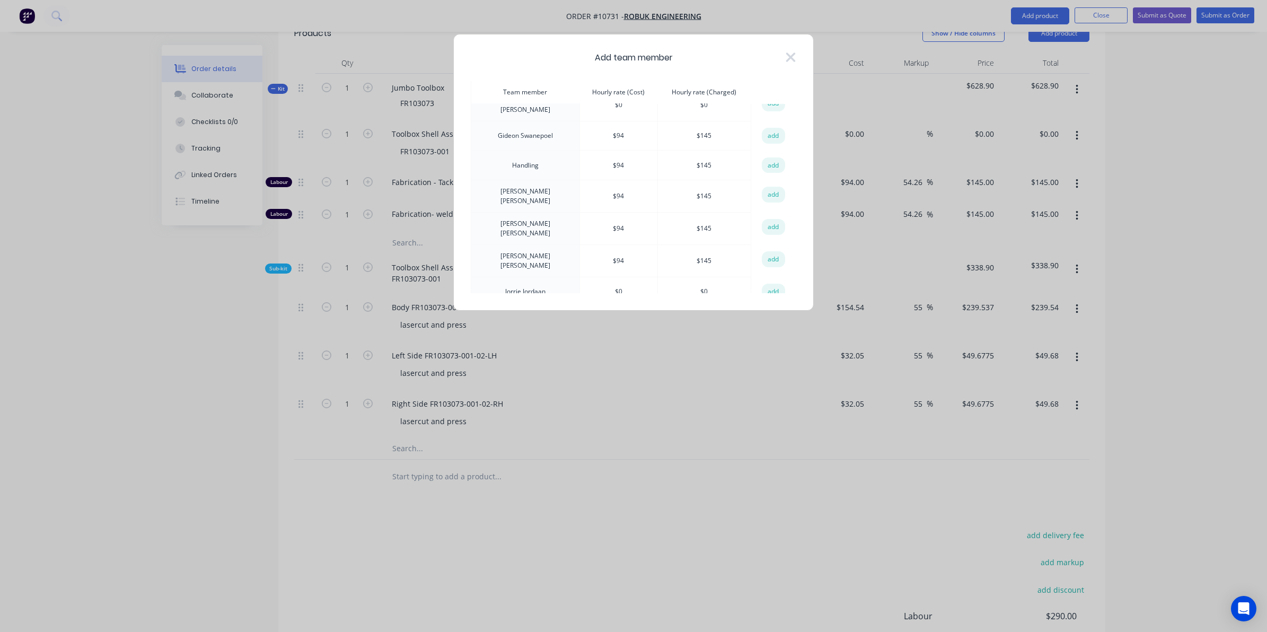
scroll to position [133, 0]
click at [765, 173] on button "add" at bounding box center [773, 171] width 23 height 16
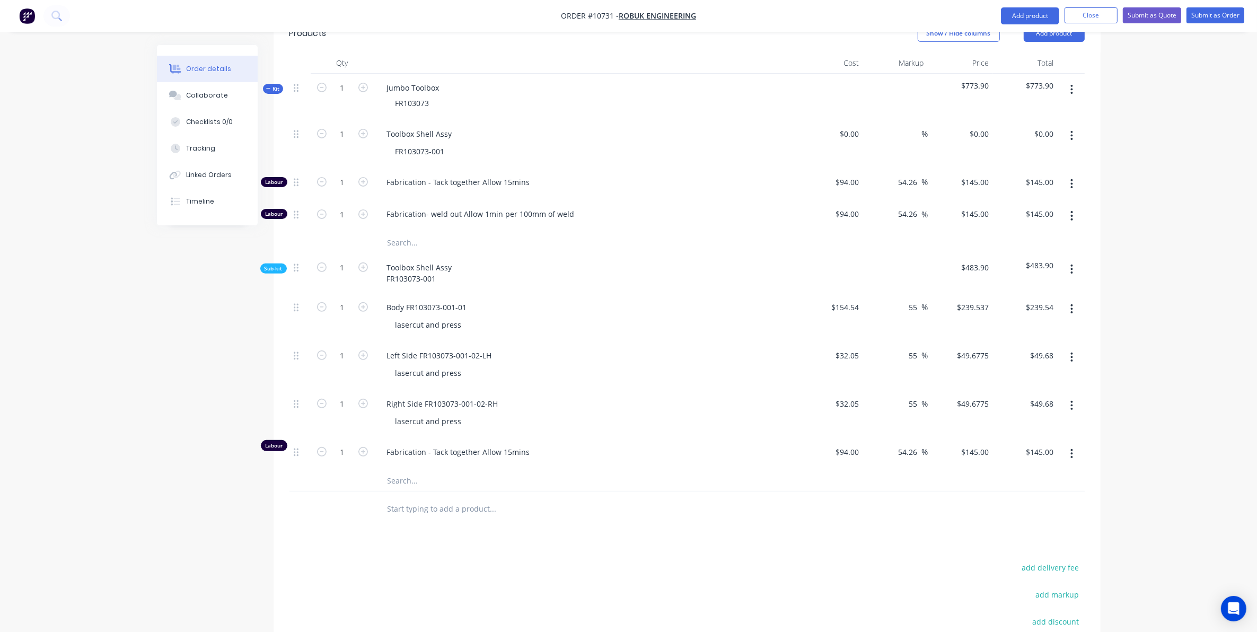
click at [1072, 264] on icon "button" at bounding box center [1072, 270] width 3 height 12
click at [1052, 293] on button "Add product to kit" at bounding box center [1034, 296] width 101 height 21
click at [1027, 417] on div "Labour" at bounding box center [1035, 424] width 82 height 15
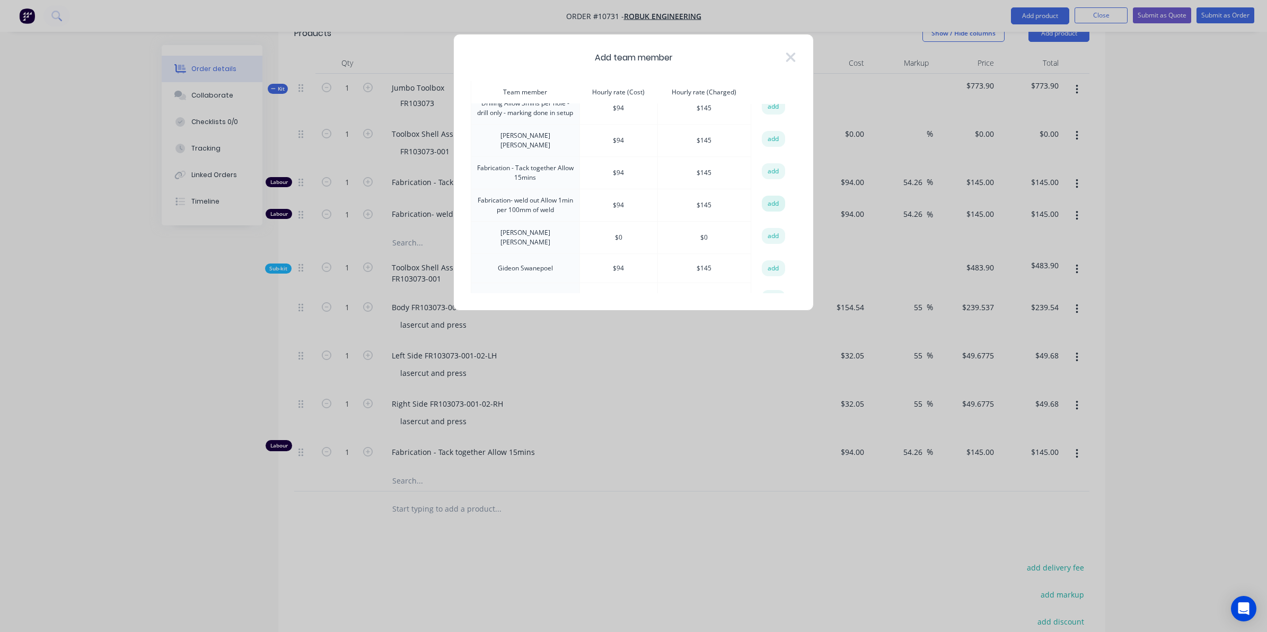
click at [768, 201] on button "add" at bounding box center [773, 204] width 23 height 16
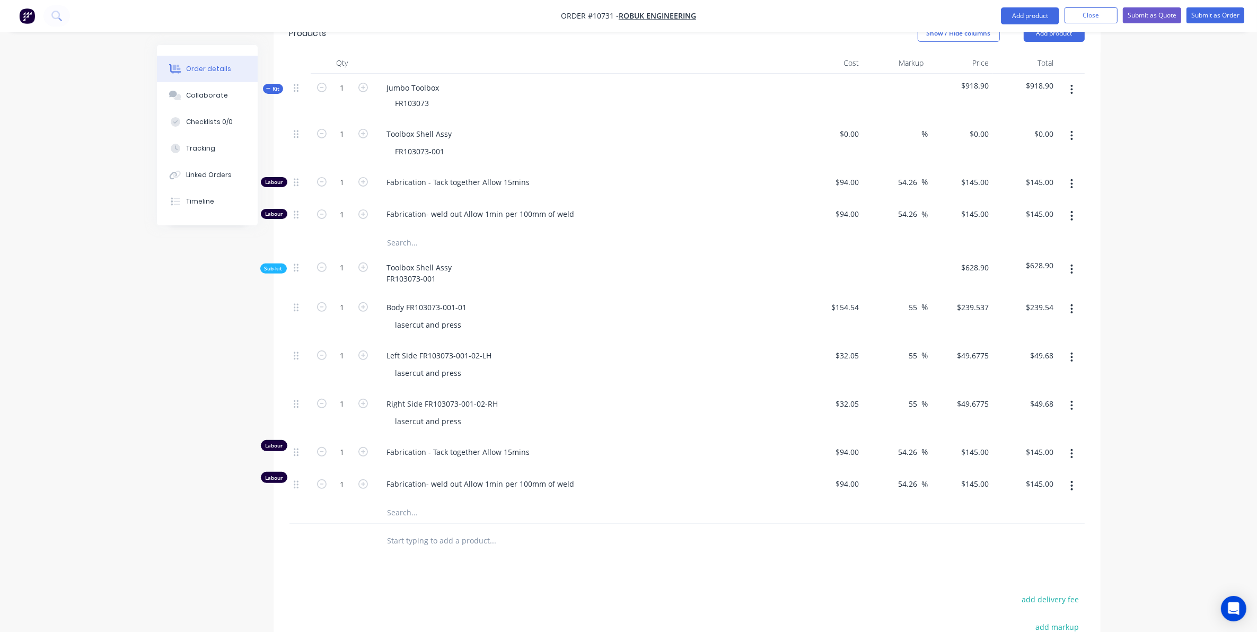
click at [269, 86] on icon at bounding box center [268, 88] width 5 height 5
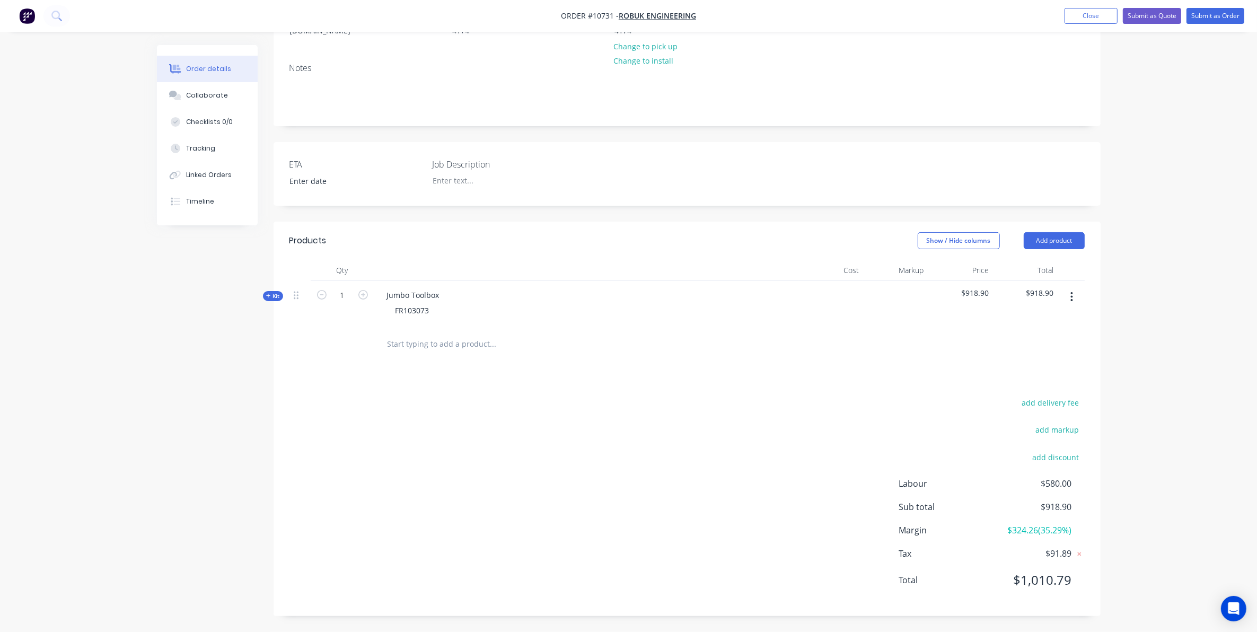
scroll to position [155, 0]
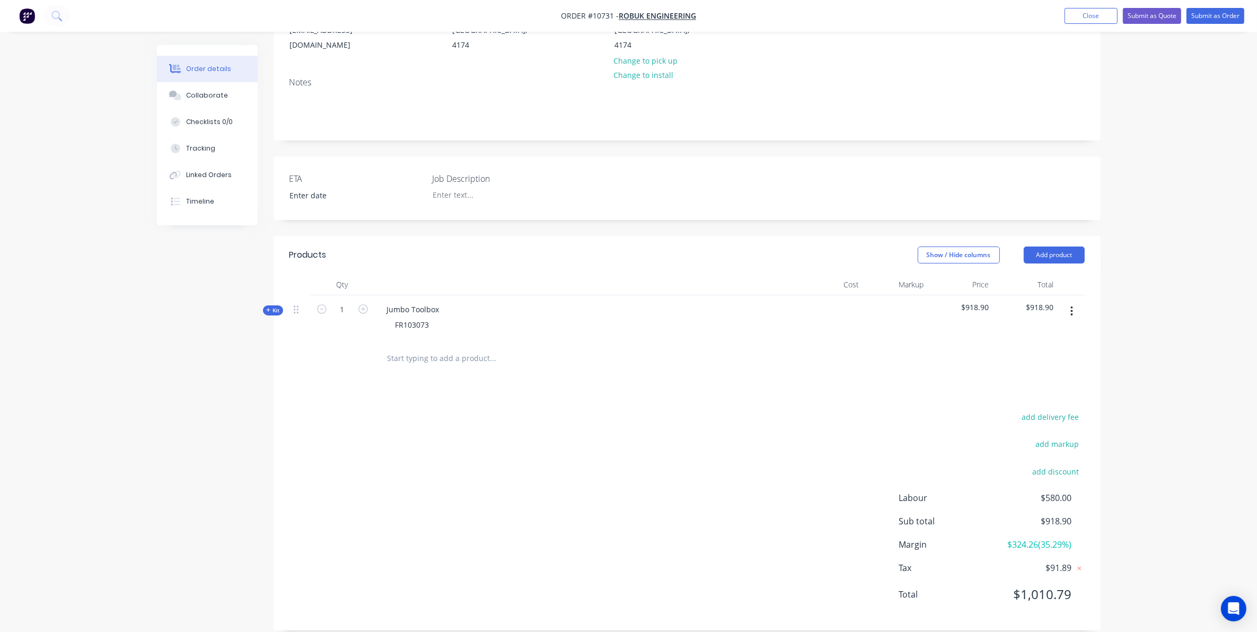
click at [278, 290] on div "Qty Cost Markup Price Total Kit 1 Jumbo Toolbox FR103073 $918.90 $918.90" at bounding box center [687, 325] width 827 height 102
click at [278, 306] on span "Kit" at bounding box center [273, 310] width 14 height 8
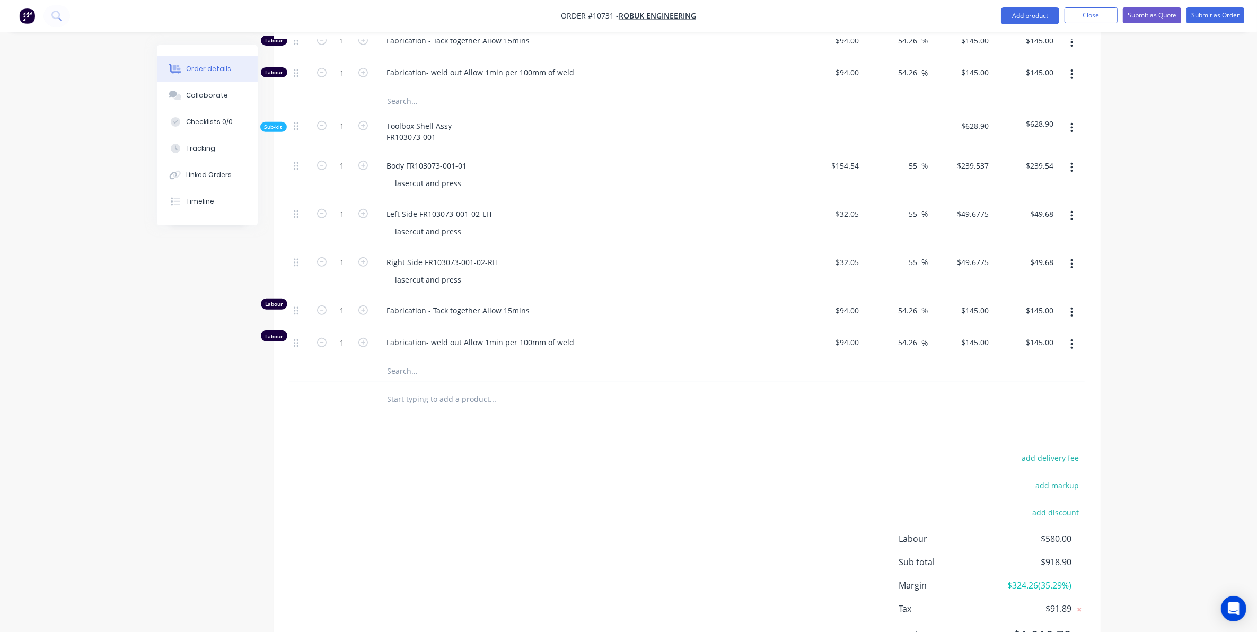
scroll to position [496, 0]
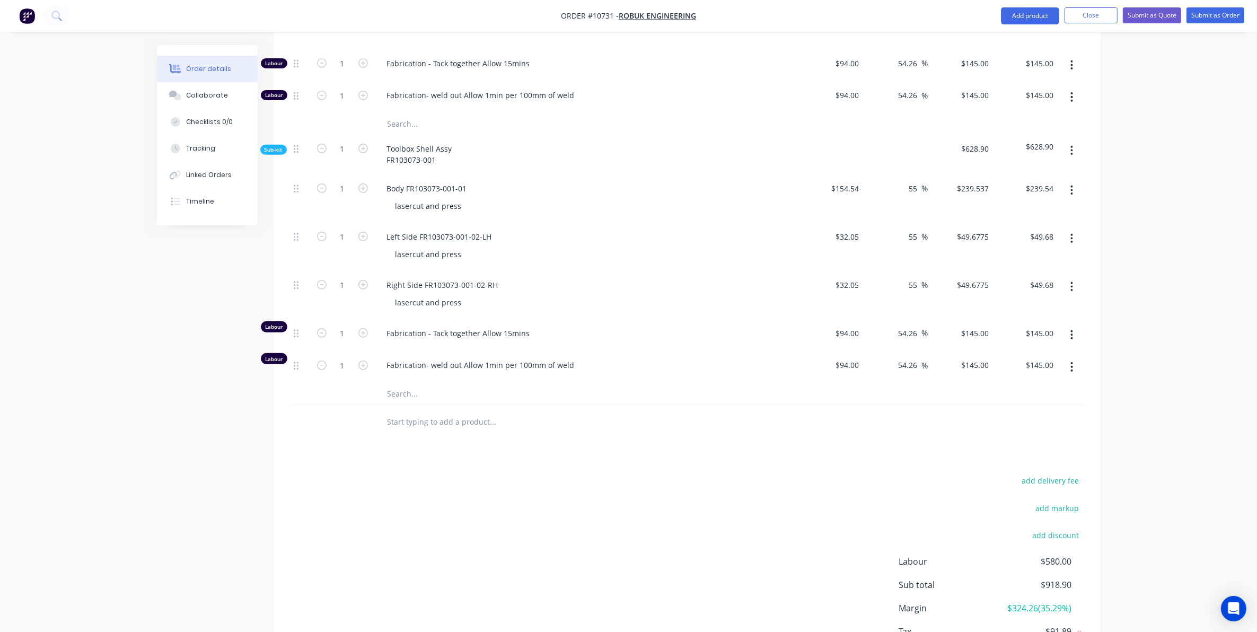
click at [406, 387] on input "text" at bounding box center [493, 393] width 212 height 21
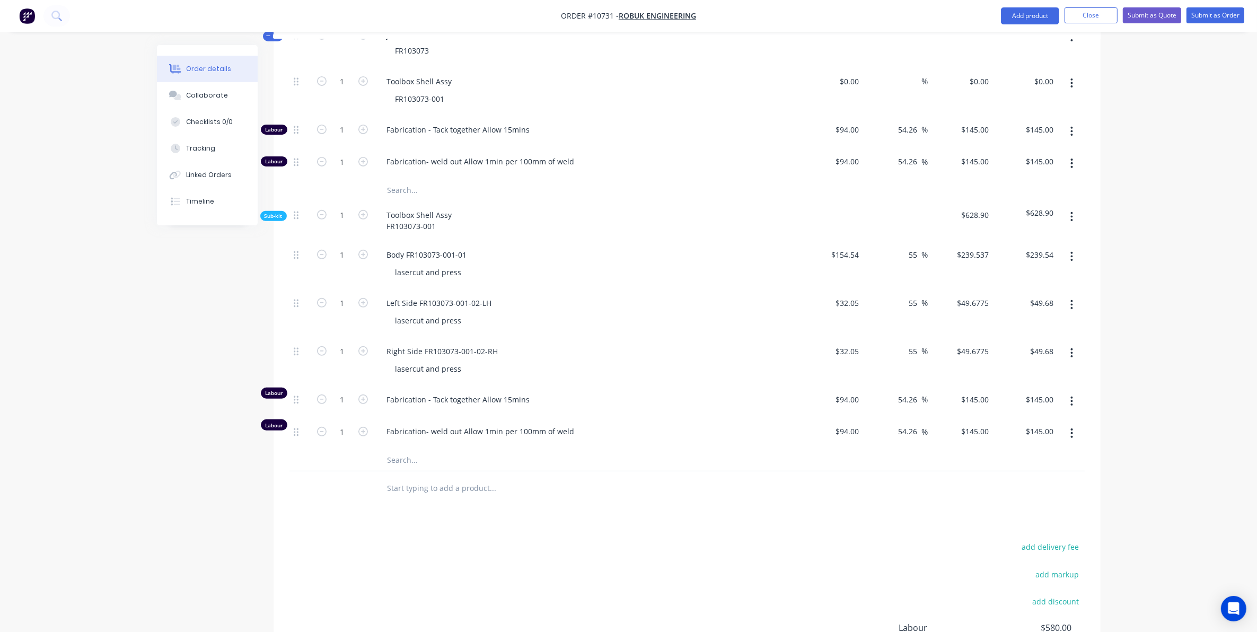
click at [261, 202] on div "Order details Collaborate Checklists 0/0 Tracking Linked Orders Timeline Order …" at bounding box center [628, 196] width 965 height 1161
drag, startPoint x: 261, startPoint y: 202, endPoint x: 272, endPoint y: 204, distance: 10.8
click at [272, 212] on span "Sub-kit" at bounding box center [274, 216] width 18 height 8
click at [274, 212] on span "Sub-kit" at bounding box center [274, 216] width 18 height 8
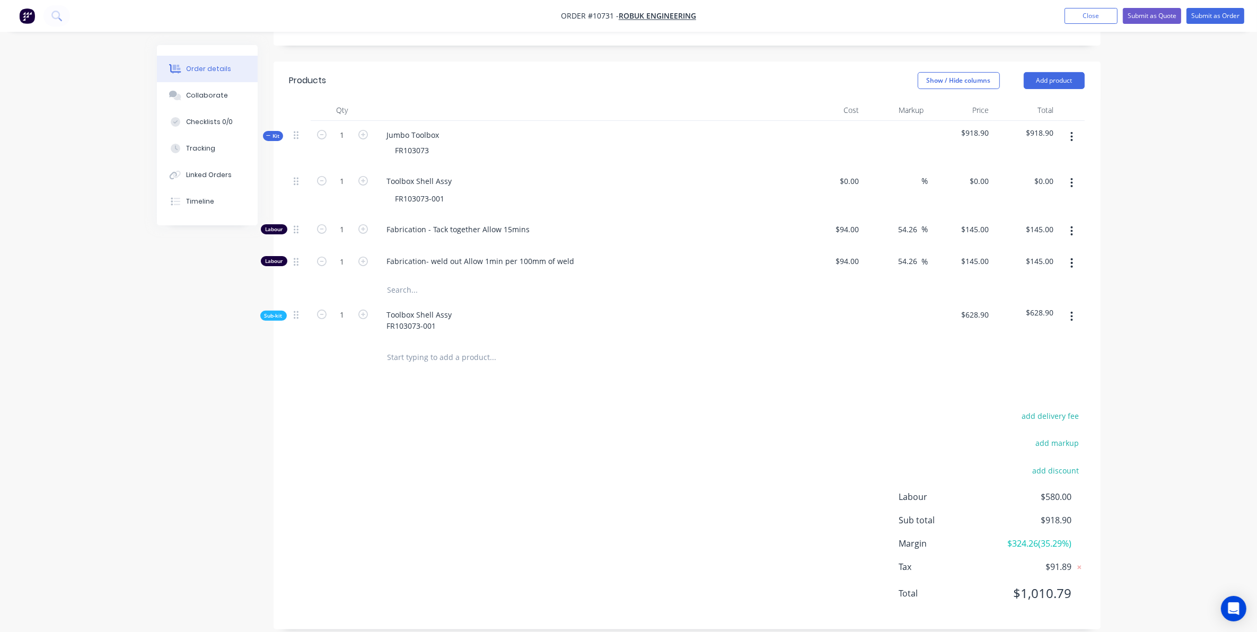
click at [412, 340] on div at bounding box center [565, 357] width 382 height 34
click at [396, 279] on input "text" at bounding box center [493, 289] width 212 height 21
click at [390, 279] on input "text" at bounding box center [493, 289] width 212 height 21
click at [390, 279] on input "FR103073-002-01" at bounding box center [493, 289] width 212 height 21
type input "Toolbox door FR103073-002-01"
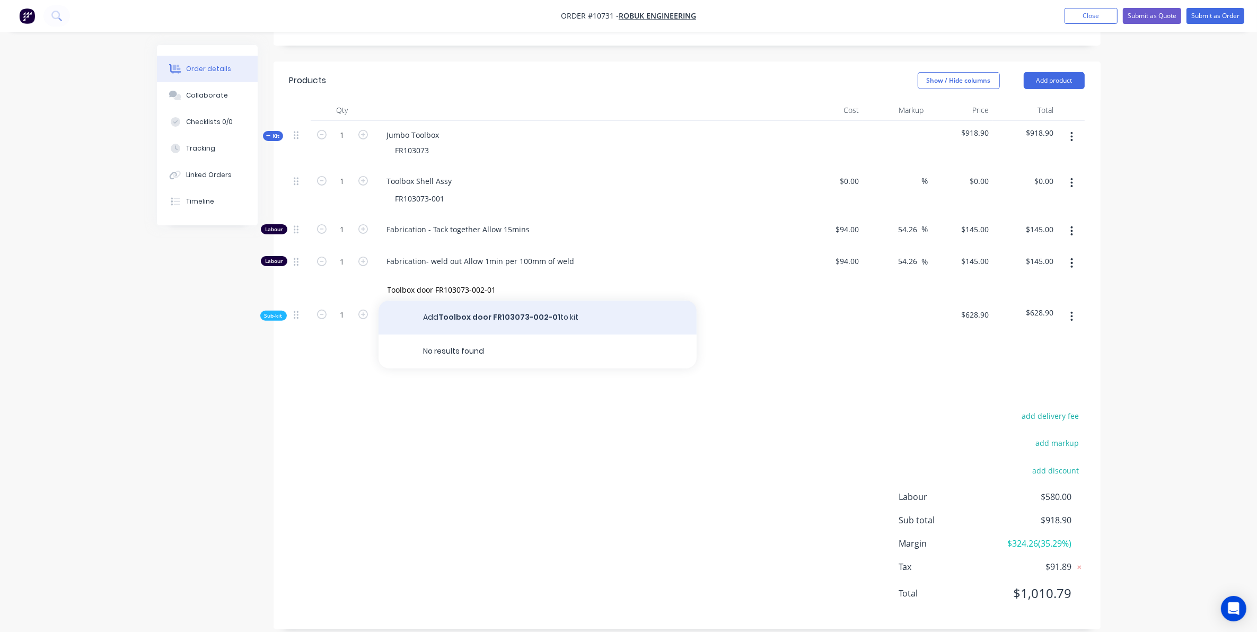
click at [521, 305] on button "Add Toolbox door FR103073-002-01 to kit" at bounding box center [538, 318] width 318 height 34
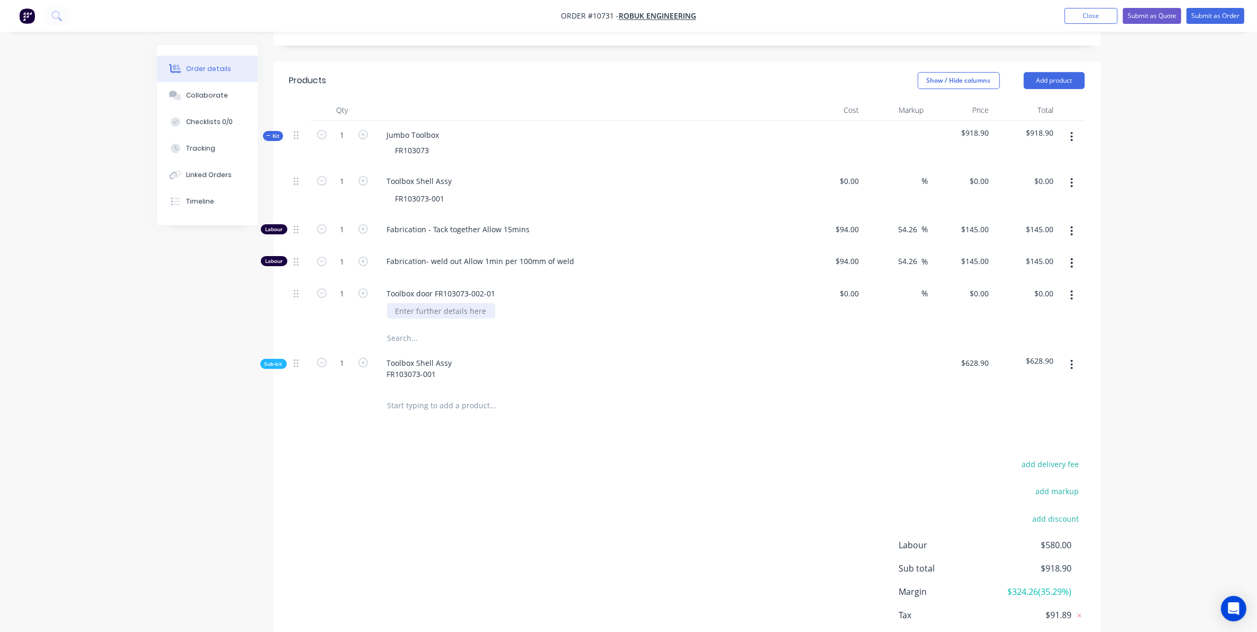
click at [404, 303] on div at bounding box center [441, 310] width 108 height 15
click at [422, 303] on div at bounding box center [441, 310] width 108 height 15
click at [830, 280] on div "$0.00 $0.00" at bounding box center [831, 303] width 65 height 48
click at [844, 279] on div at bounding box center [831, 303] width 65 height 48
type input "$46.95"
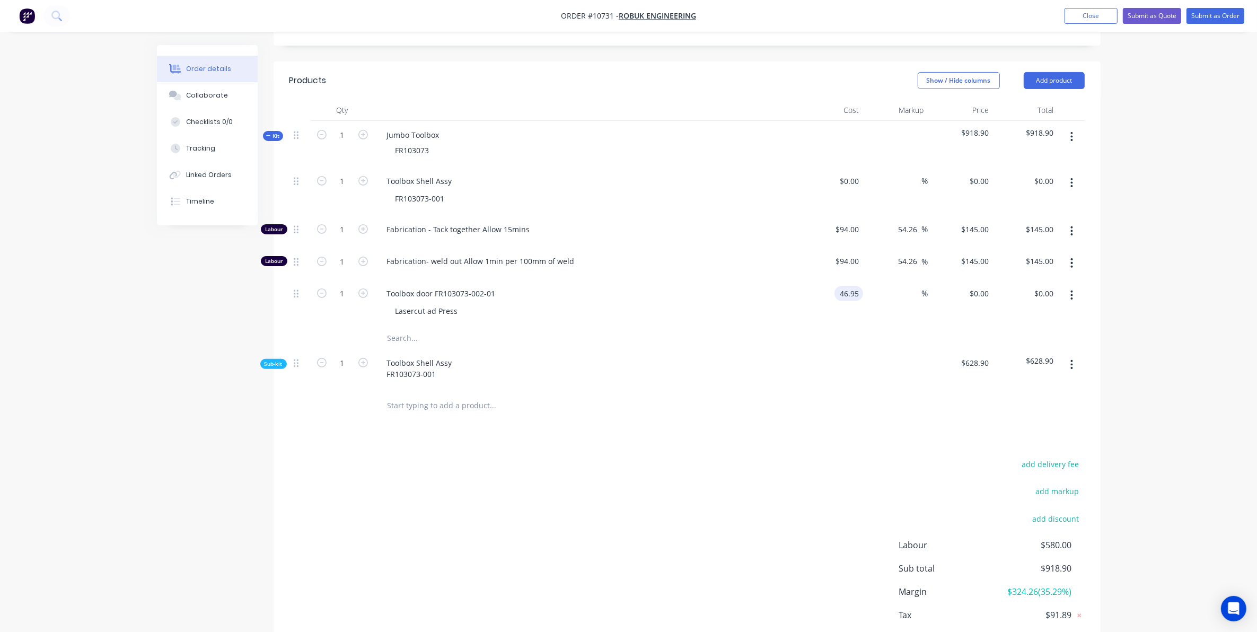
type input "$46.95"
type input "55"
type input "72.7725"
type input "$72.77"
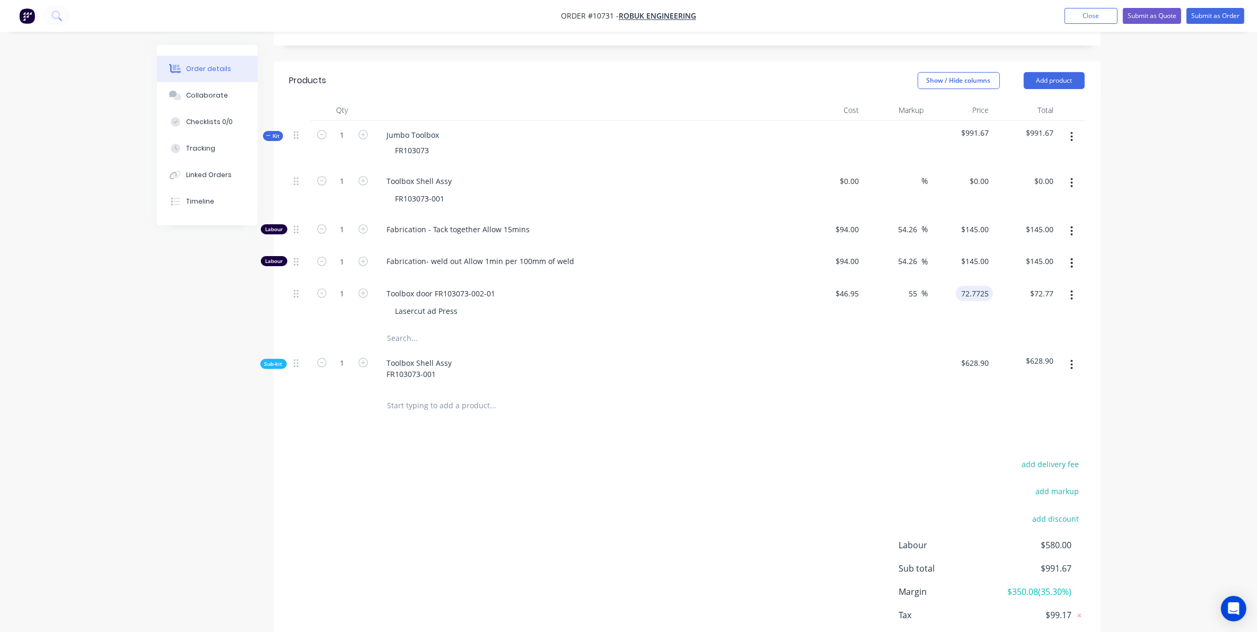
type input "$72.7725"
click at [717, 549] on div "add delivery fee add markup add discount Labour $580.00 Sub total $991.67 Margi…" at bounding box center [686, 559] width 795 height 205
click at [399, 329] on input "text" at bounding box center [493, 338] width 212 height 21
click at [435, 328] on input "Mount Plate FR103073-004" at bounding box center [493, 338] width 212 height 21
type input "Mount Plate Straight FR103073-004"
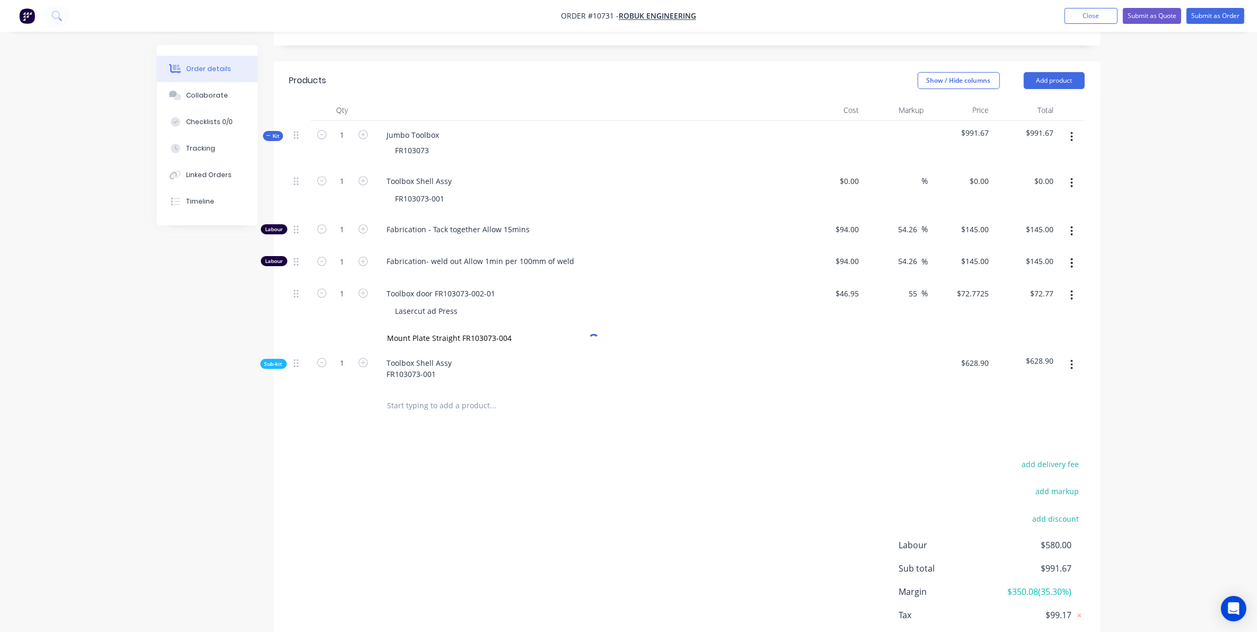
click at [563, 457] on div "add delivery fee add markup add discount Labour $580.00 Sub total $991.67 Margi…" at bounding box center [686, 559] width 795 height 205
click at [486, 328] on input "Mount Plate Straight FR103073-004" at bounding box center [493, 338] width 212 height 21
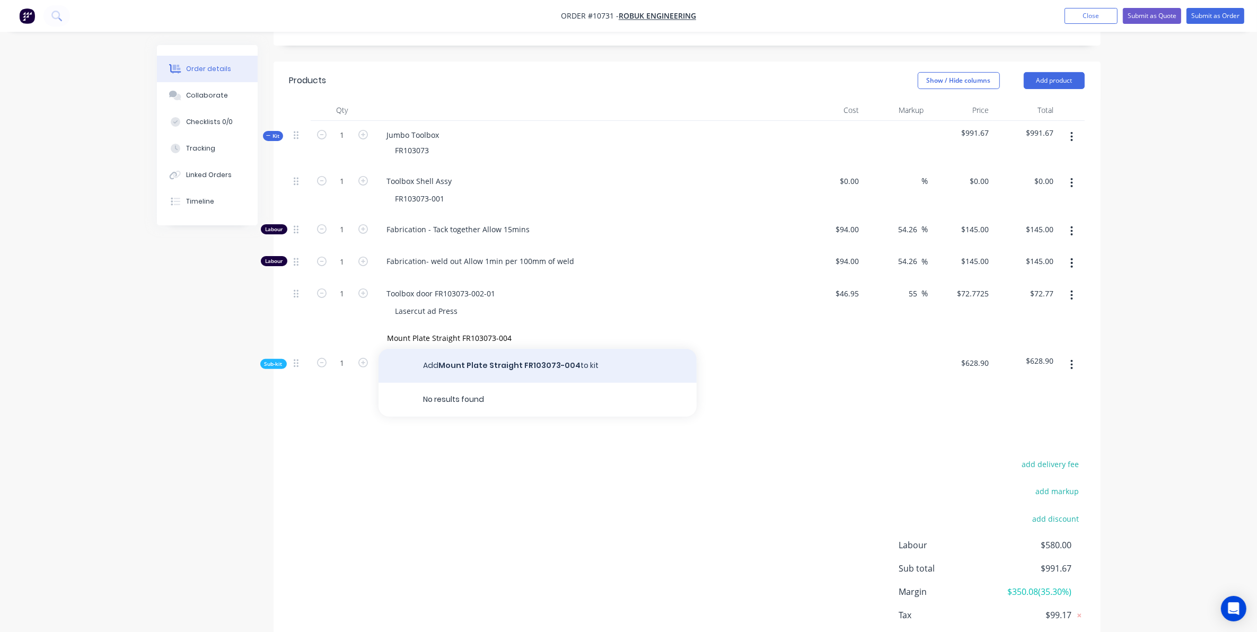
click at [524, 354] on button "Add Mount Plate Straight FR103073-004 to kit" at bounding box center [538, 366] width 318 height 34
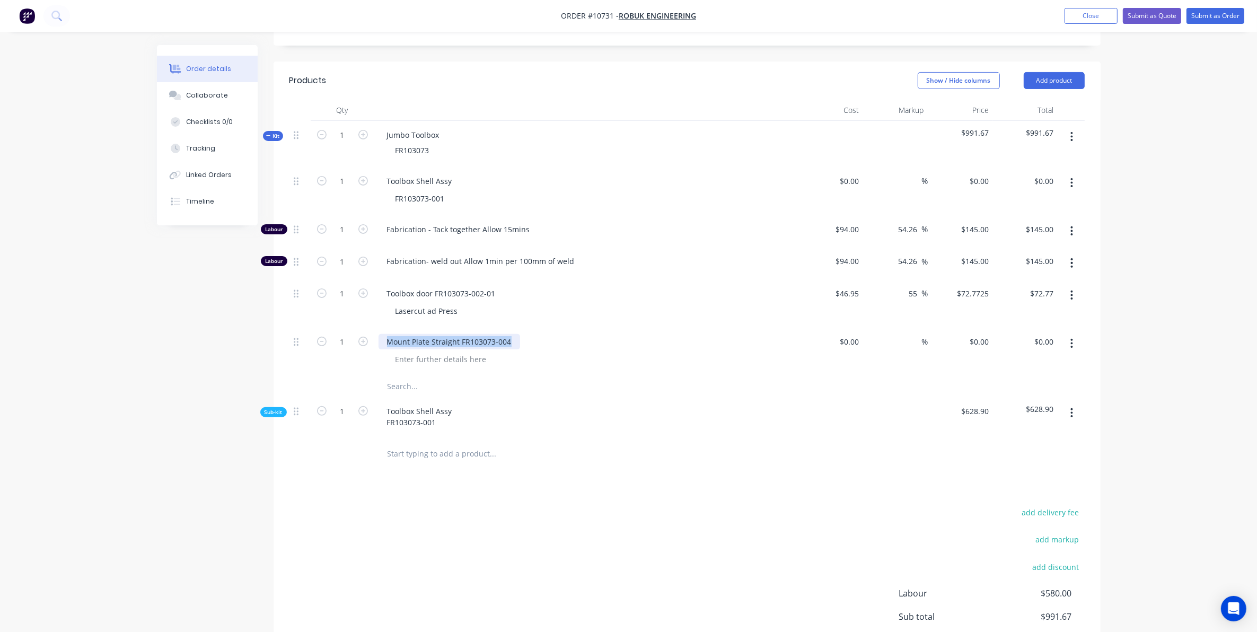
drag, startPoint x: 515, startPoint y: 329, endPoint x: 369, endPoint y: 328, distance: 146.9
click at [369, 328] on div "1 Mount Plate Straight FR103073-004 $0.00 $0.00 % $0.00 $0.00 $0.00 $0.00" at bounding box center [686, 352] width 795 height 48
click at [398, 376] on input "text" at bounding box center [493, 386] width 212 height 21
paste input "Mount Plate Straight FR103073-004"
type input "Mount Plate Straight FR103073-004"
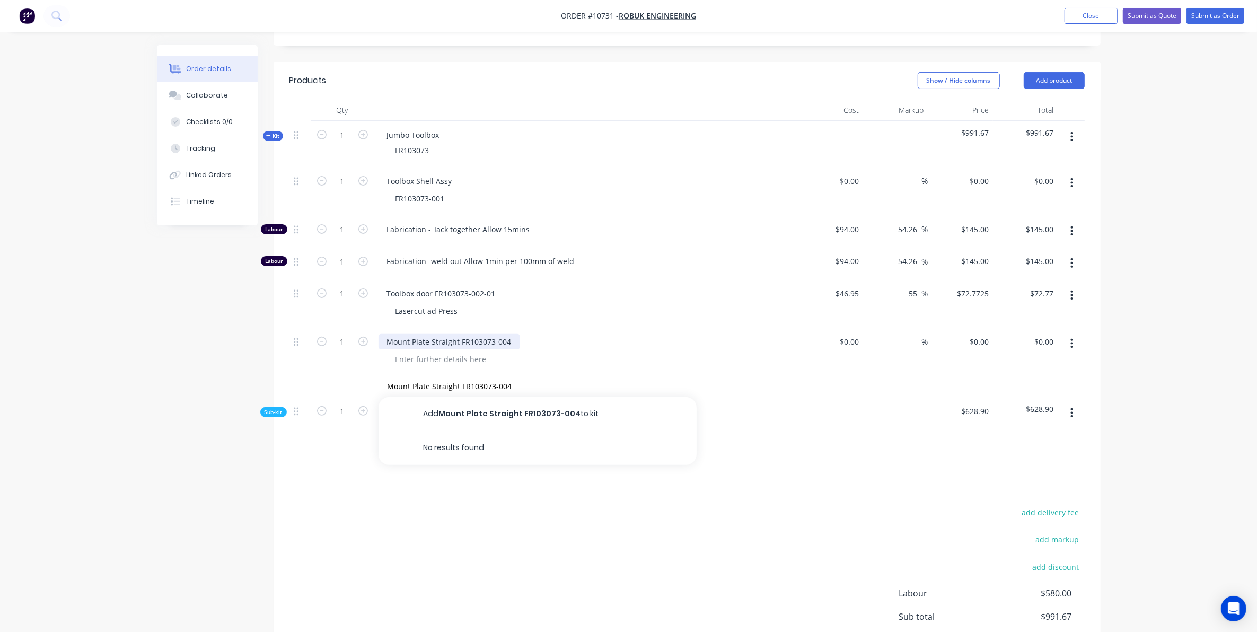
click at [422, 335] on div "Mount Plate Straight FR103073-004" at bounding box center [450, 341] width 142 height 15
click at [428, 353] on div at bounding box center [441, 359] width 108 height 15
click at [491, 361] on div "Mount Plate Straight FR103073-004 Lasercut" at bounding box center [586, 352] width 424 height 48
click at [504, 376] on input "Mount Plate Straight FR103073-004" at bounding box center [493, 386] width 212 height 21
click at [515, 376] on input "Mount Plate Straight FR103073-004" at bounding box center [493, 386] width 212 height 21
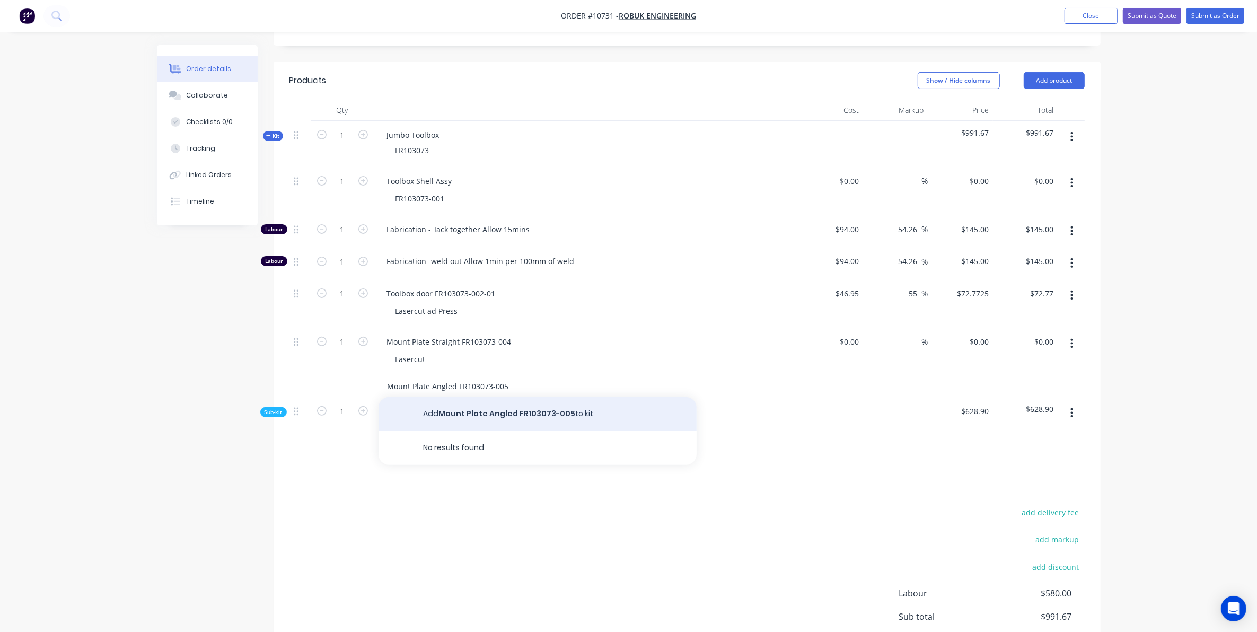
type input "Mount Plate Angled FR103073-005"
click at [488, 397] on button "Add Mount Plate Angled FR103073-005 to kit" at bounding box center [538, 414] width 318 height 34
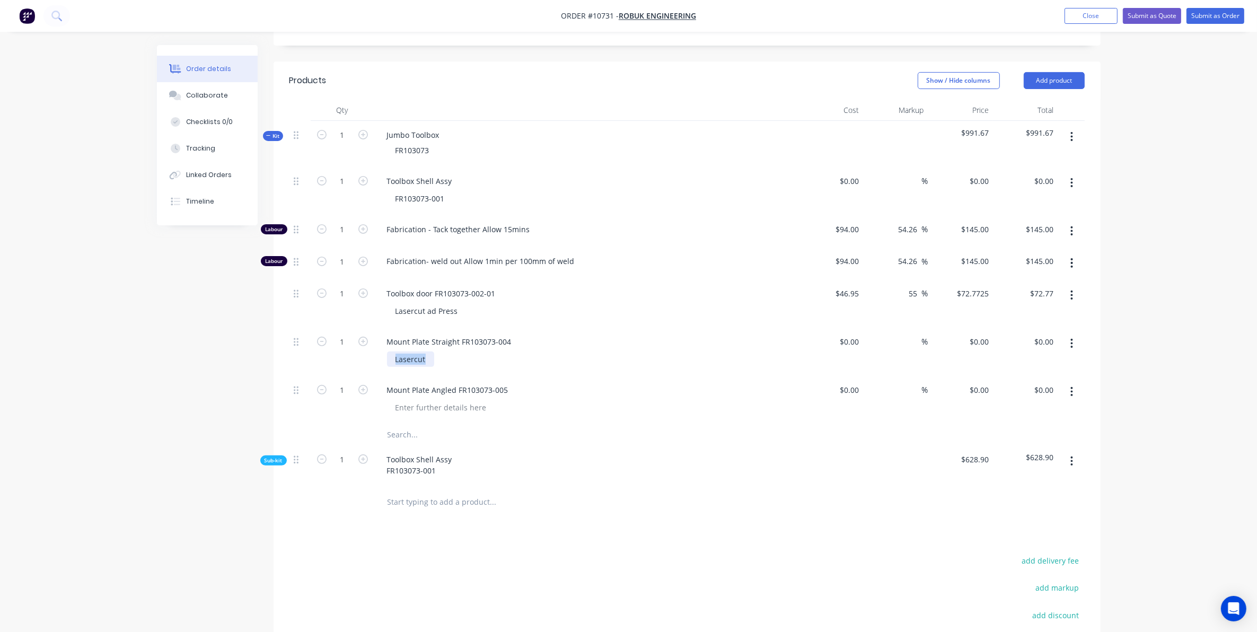
drag, startPoint x: 398, startPoint y: 346, endPoint x: 277, endPoint y: 352, distance: 120.5
click at [277, 352] on div "Qty Cost Markup Price Total Kit 1 Jumbo Toolbox FR103073 $991.67 $991.67 1 Tool…" at bounding box center [687, 310] width 827 height 420
click at [409, 400] on div at bounding box center [441, 407] width 108 height 15
paste div
click at [425, 427] on input "text" at bounding box center [493, 434] width 212 height 21
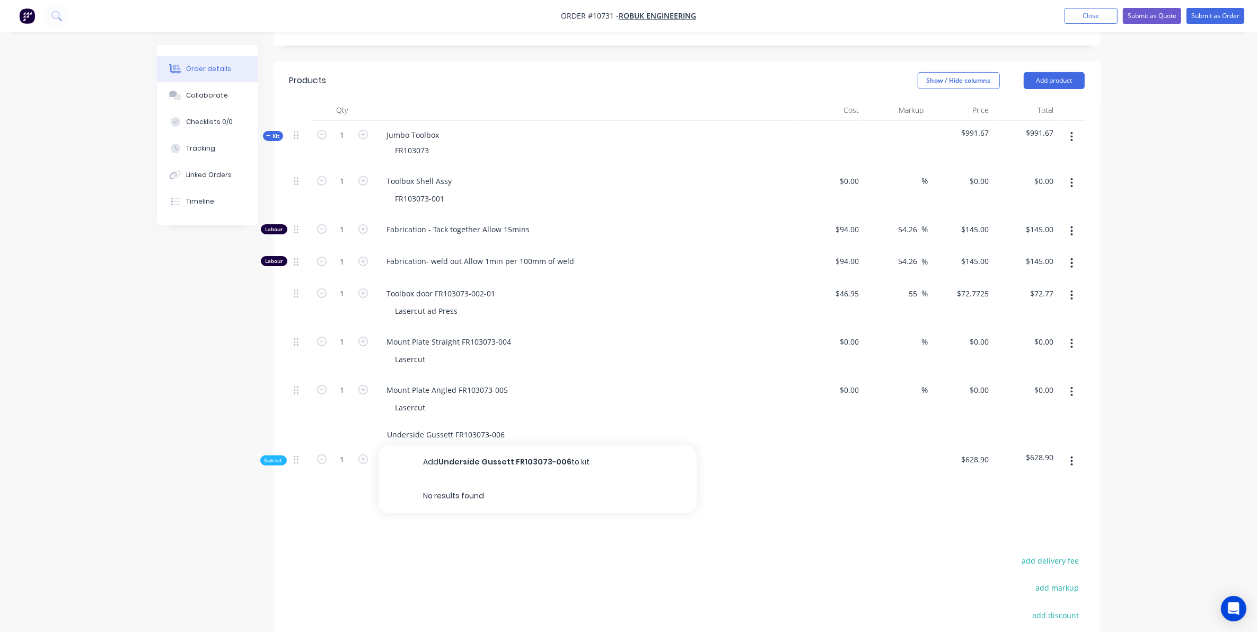
drag, startPoint x: 451, startPoint y: 425, endPoint x: 457, endPoint y: 425, distance: 5.9
type input "Underside Gusset FR103073-006"
click at [478, 452] on button "Add Underside Gusset FR103073-006 to kit" at bounding box center [538, 462] width 318 height 34
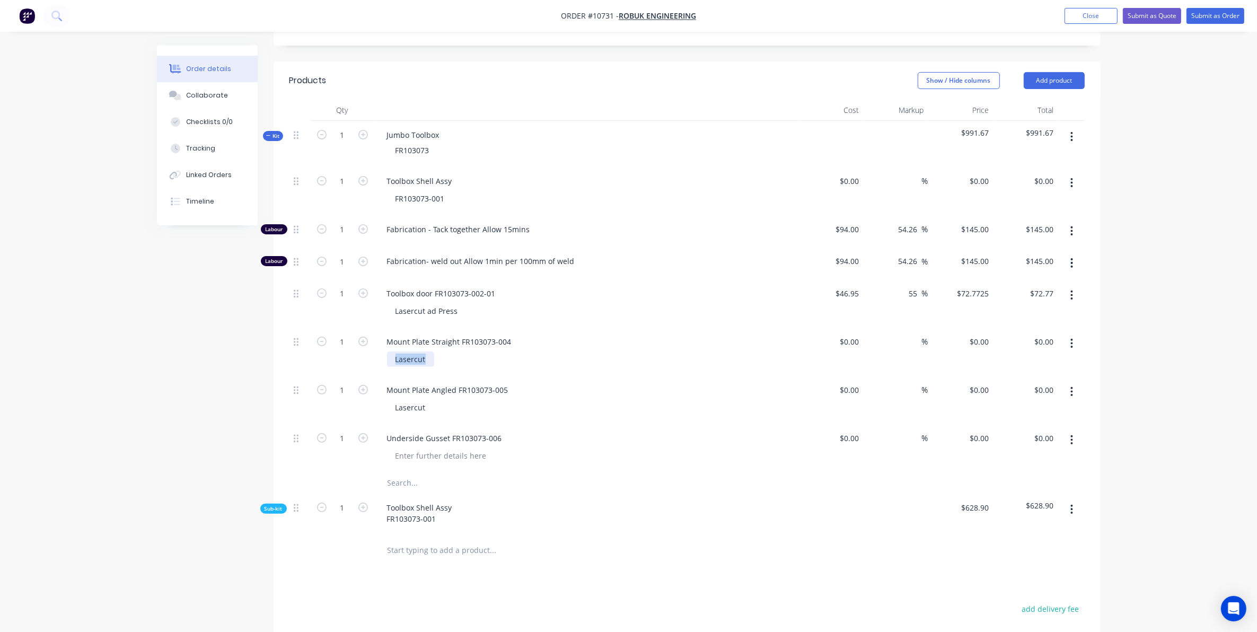
drag, startPoint x: 428, startPoint y: 348, endPoint x: 348, endPoint y: 345, distance: 79.6
click at [348, 345] on div "1 Mount Plate Straight FR103073-004 Lasercut $0.00 $0.00 % $0.00 $0.00 $0.00 $0…" at bounding box center [686, 352] width 795 height 48
click at [401, 448] on div at bounding box center [441, 455] width 108 height 15
paste div
click at [493, 286] on div "Toolbox door FR103073-002-01" at bounding box center [442, 293] width 126 height 15
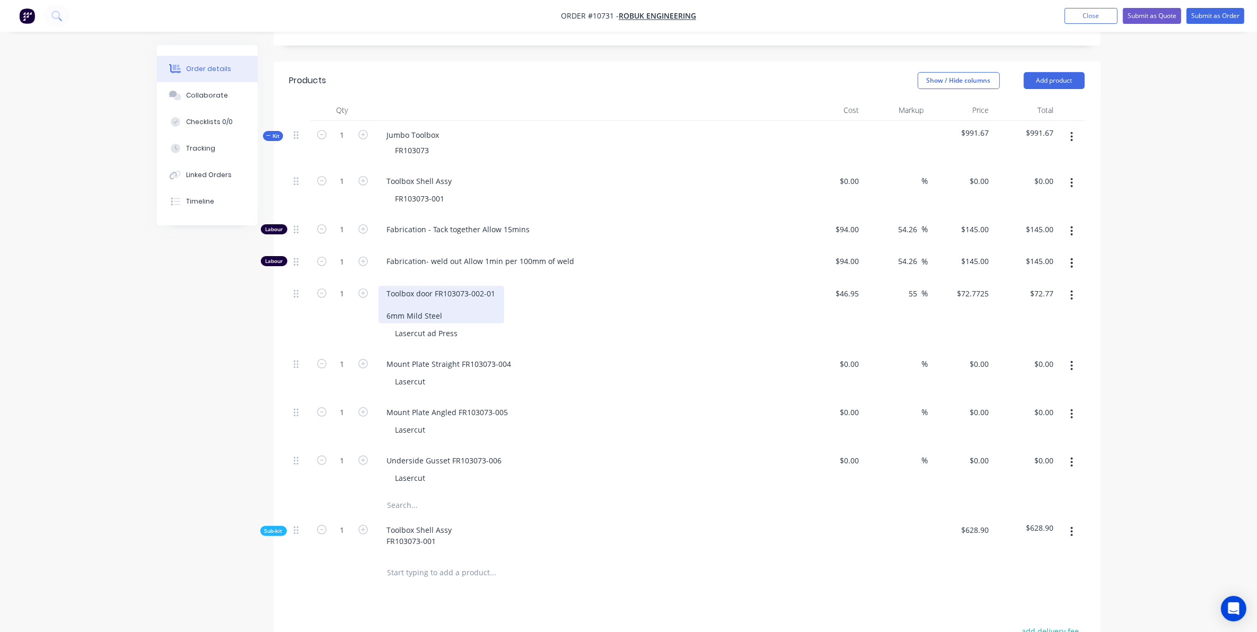
drag, startPoint x: 459, startPoint y: 298, endPoint x: 378, endPoint y: 293, distance: 80.7
click at [379, 293] on div "Toolbox door FR103073-002-01 6mm Mild Steel" at bounding box center [442, 305] width 126 height 38
click at [467, 292] on div "Toolbox door FR103073-002-01 6mm Mild Steel" at bounding box center [442, 305] width 126 height 38
drag, startPoint x: 459, startPoint y: 301, endPoint x: 388, endPoint y: 301, distance: 71.0
click at [388, 301] on div "Toolbox door FR103073-002-01 6mm Mild Steel" at bounding box center [442, 305] width 126 height 38
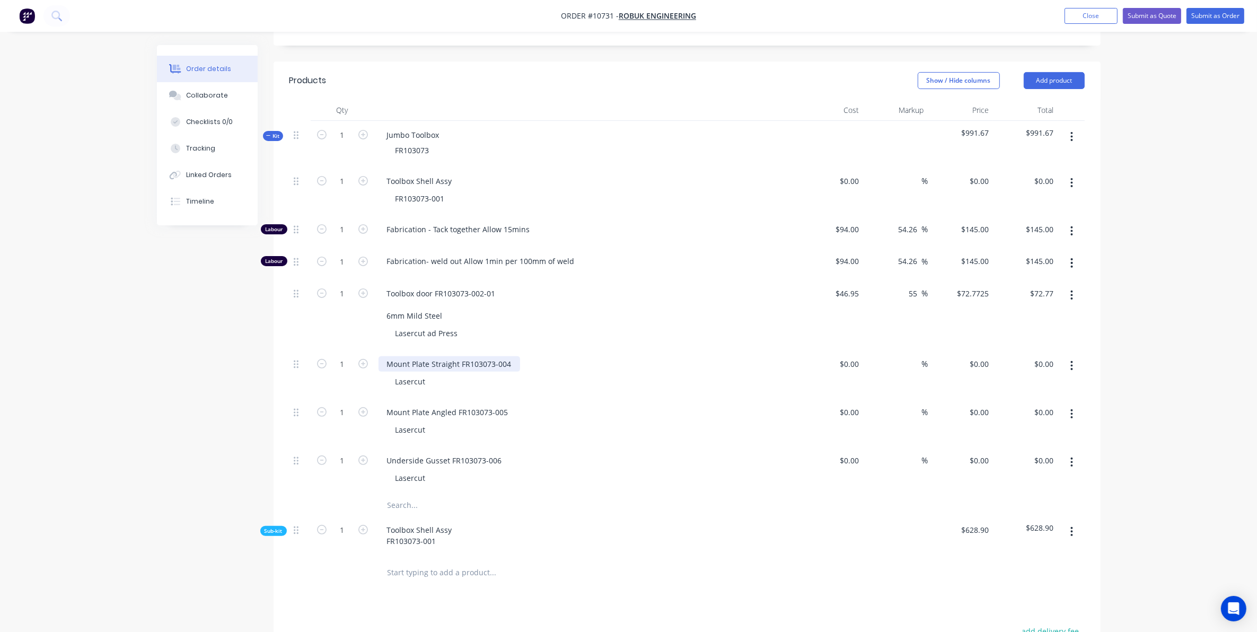
click at [511, 356] on div "Mount Plate Straight FR103073-004" at bounding box center [450, 363] width 142 height 15
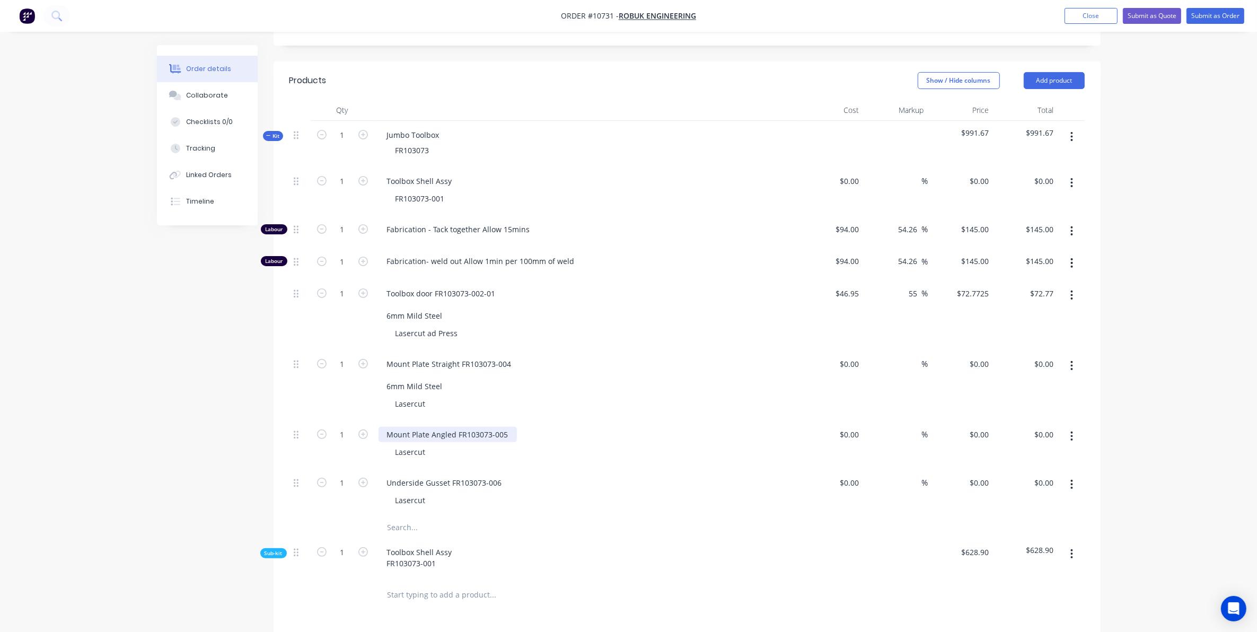
click at [511, 427] on div "Mount Plate Angled FR103073-005" at bounding box center [448, 434] width 138 height 15
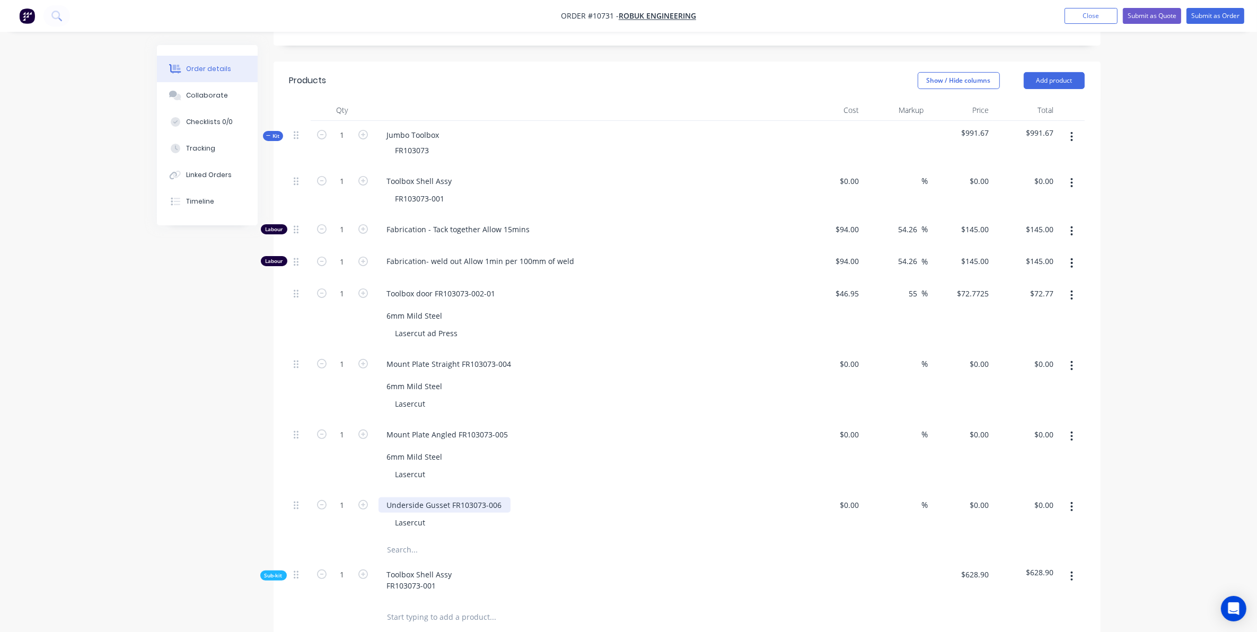
click at [507, 497] on div "Underside Gusset FR103073-006" at bounding box center [445, 504] width 132 height 15
click at [337, 189] on input "1" at bounding box center [343, 181] width 28 height 16
type input "2"
click at [200, 433] on div "Created by Sarah Created 26/08/25 Required 26/08/25 Assigned to Add team member…" at bounding box center [629, 321] width 944 height 1212
click at [347, 420] on div "1" at bounding box center [343, 455] width 64 height 71
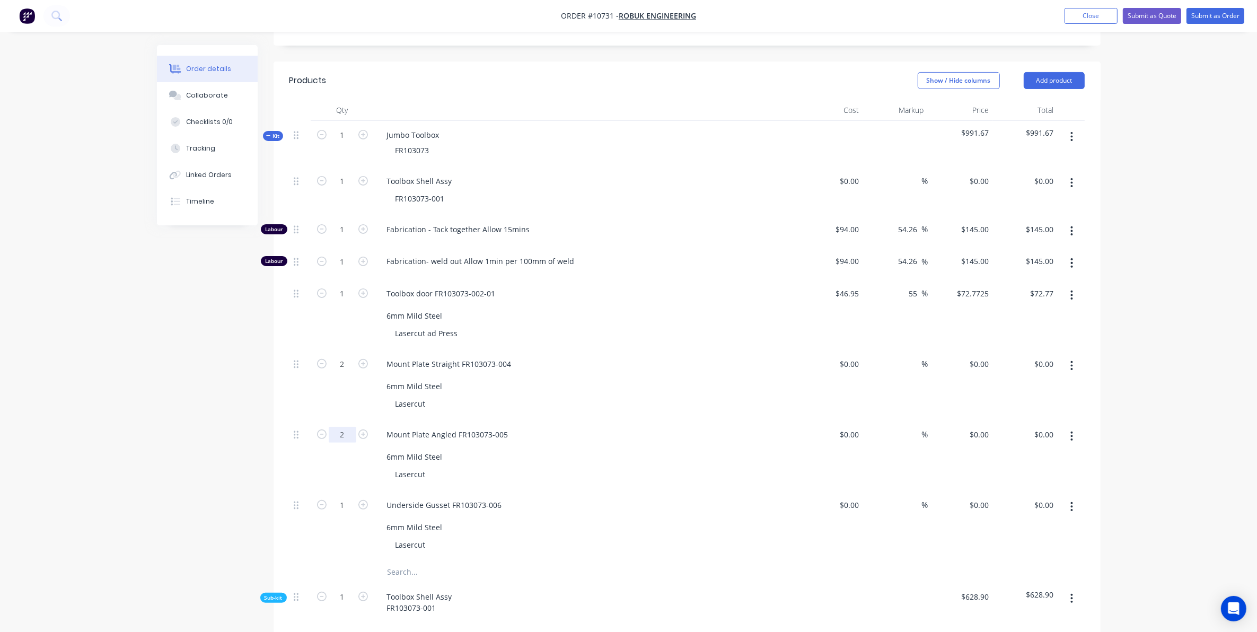
type input "2"
drag, startPoint x: 253, startPoint y: 482, endPoint x: 369, endPoint y: 468, distance: 117.0
click at [255, 482] on div "Created by Sarah Created 26/08/25 Required 26/08/25 Assigned to Add team member…" at bounding box center [629, 321] width 944 height 1212
click at [343, 189] on input "1" at bounding box center [343, 181] width 28 height 16
type input "2"
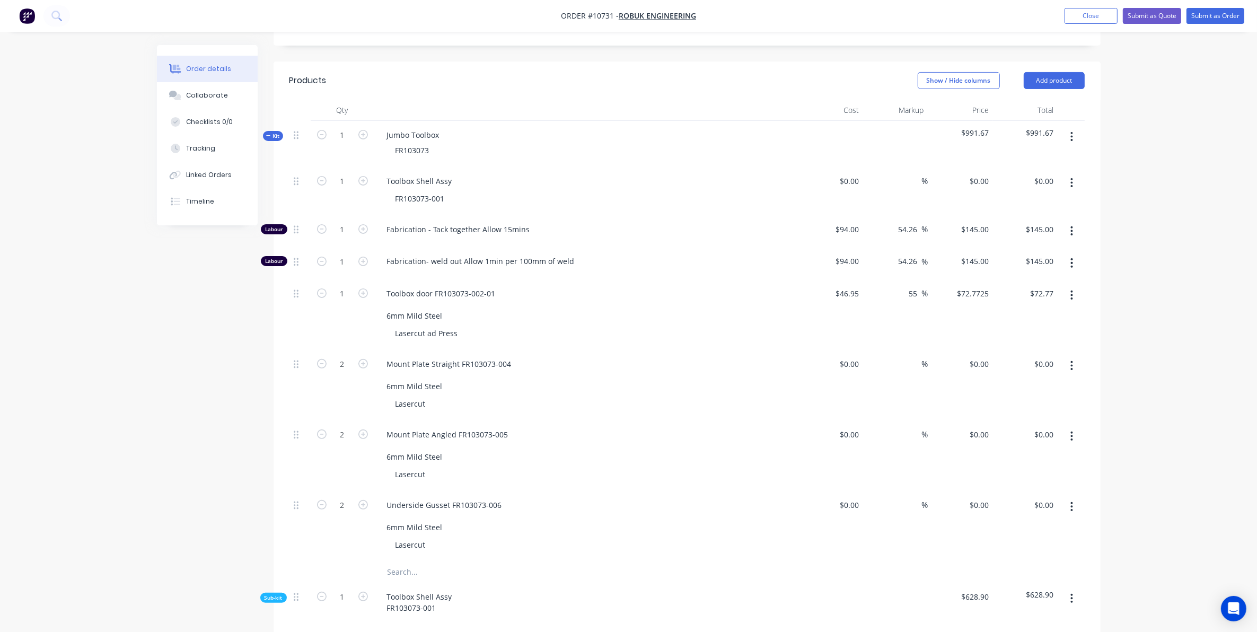
click at [226, 540] on div "Created by Sarah Created 26/08/25 Required 26/08/25 Assigned to Add team member…" at bounding box center [629, 321] width 944 height 1212
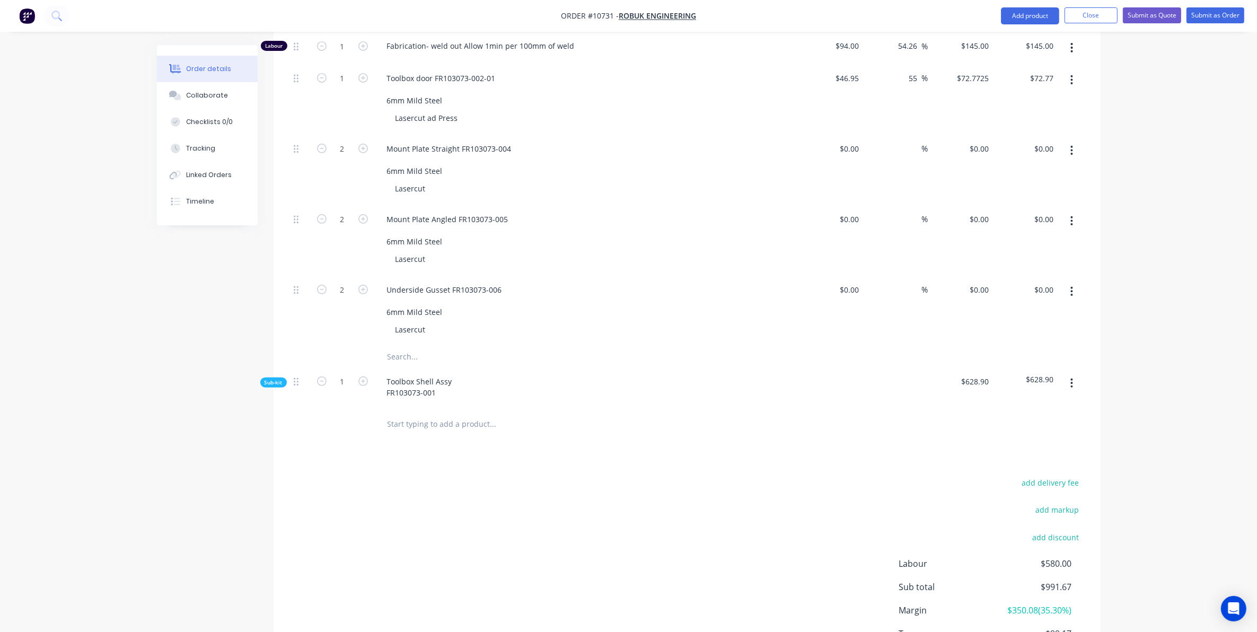
scroll to position [612, 0]
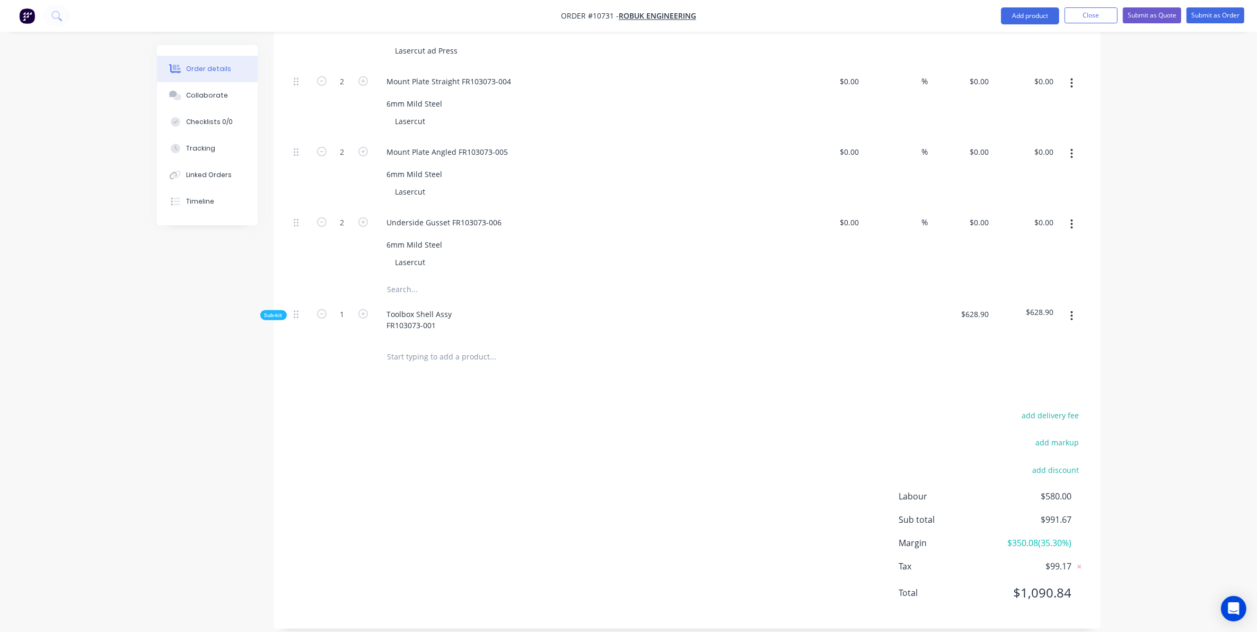
click at [411, 279] on input "text" at bounding box center [493, 289] width 212 height 21
type input "t"
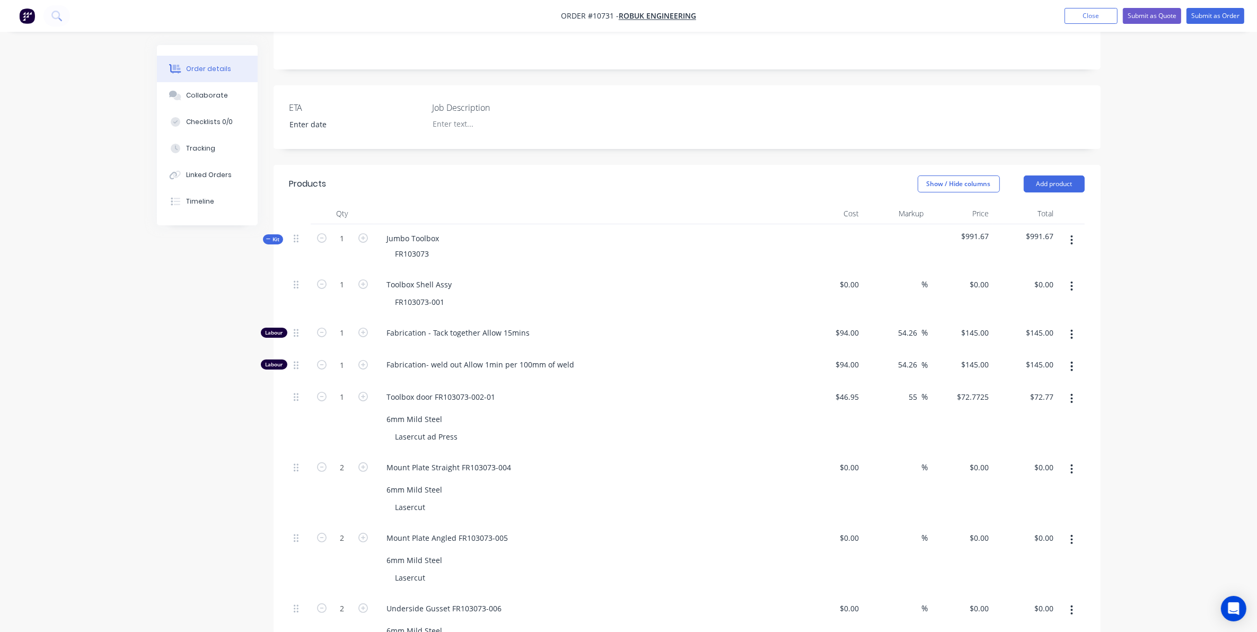
scroll to position [215, 0]
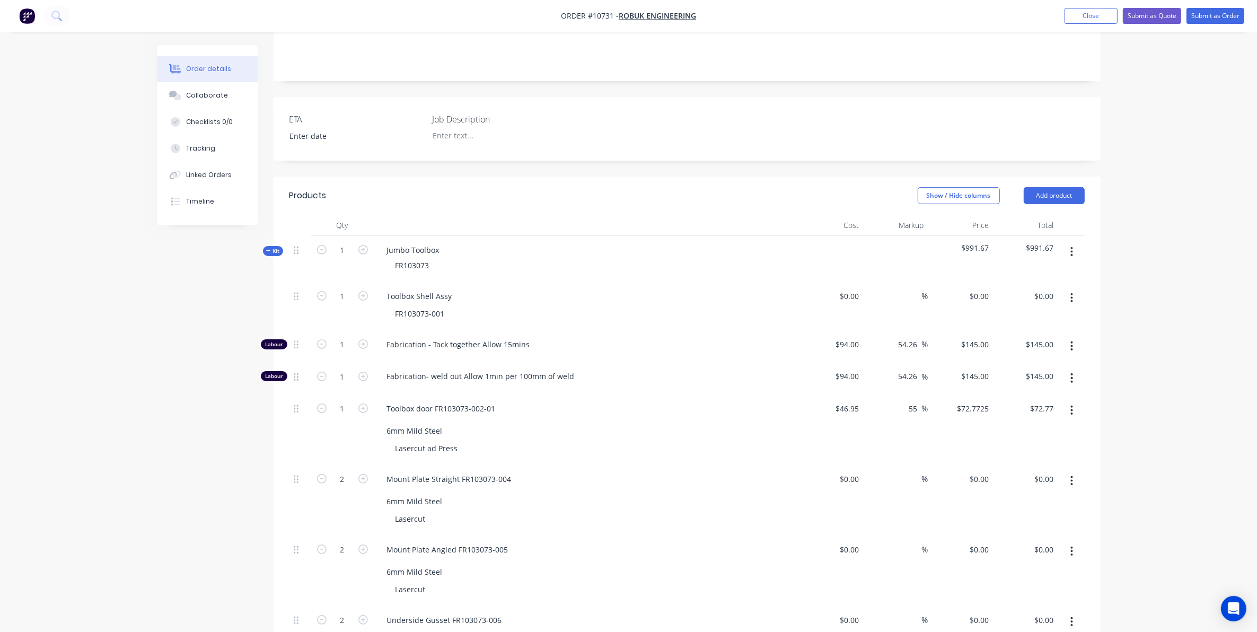
click at [1074, 242] on button "button" at bounding box center [1071, 251] width 25 height 19
click at [1030, 272] on div "Add product to kit" at bounding box center [1035, 279] width 82 height 15
click at [1021, 314] on div "Product catalogue" at bounding box center [1035, 321] width 82 height 15
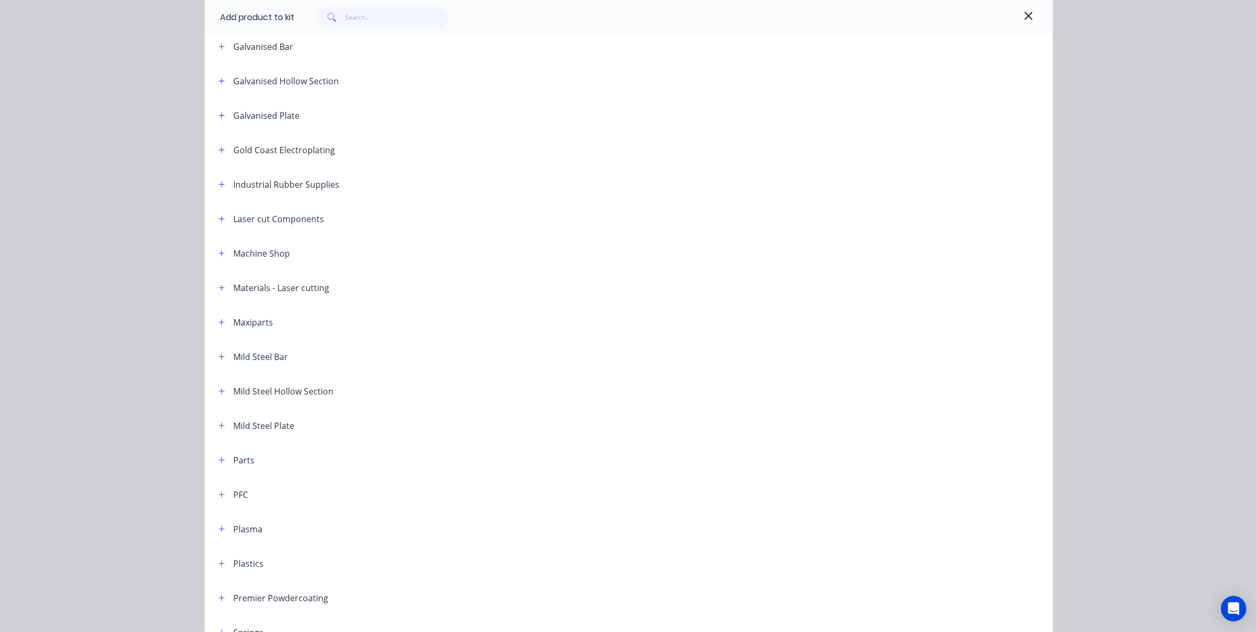
scroll to position [331, 0]
click at [219, 251] on icon "button" at bounding box center [221, 250] width 6 height 7
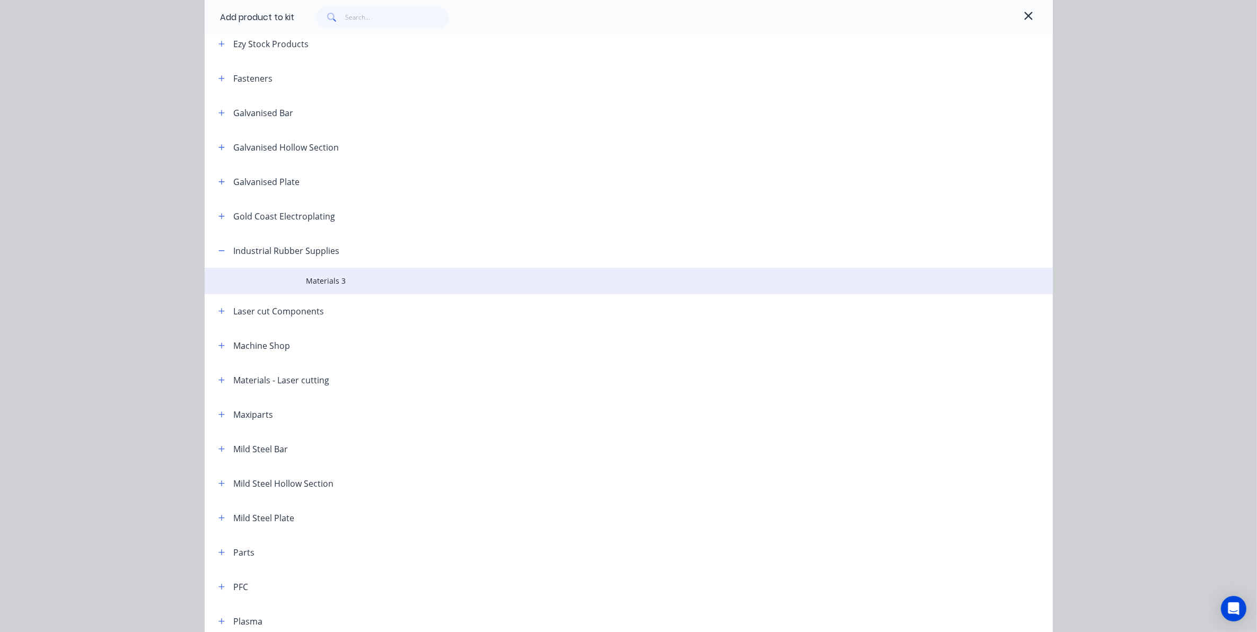
click at [309, 282] on span "Materials 3" at bounding box center [604, 280] width 597 height 11
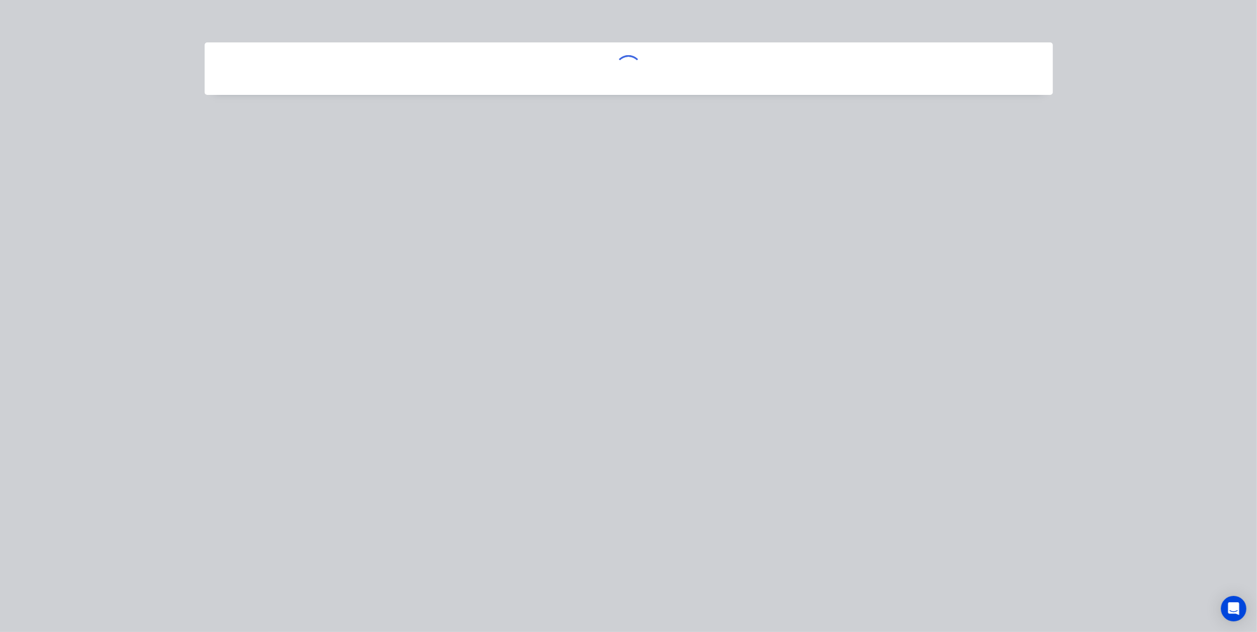
scroll to position [0, 0]
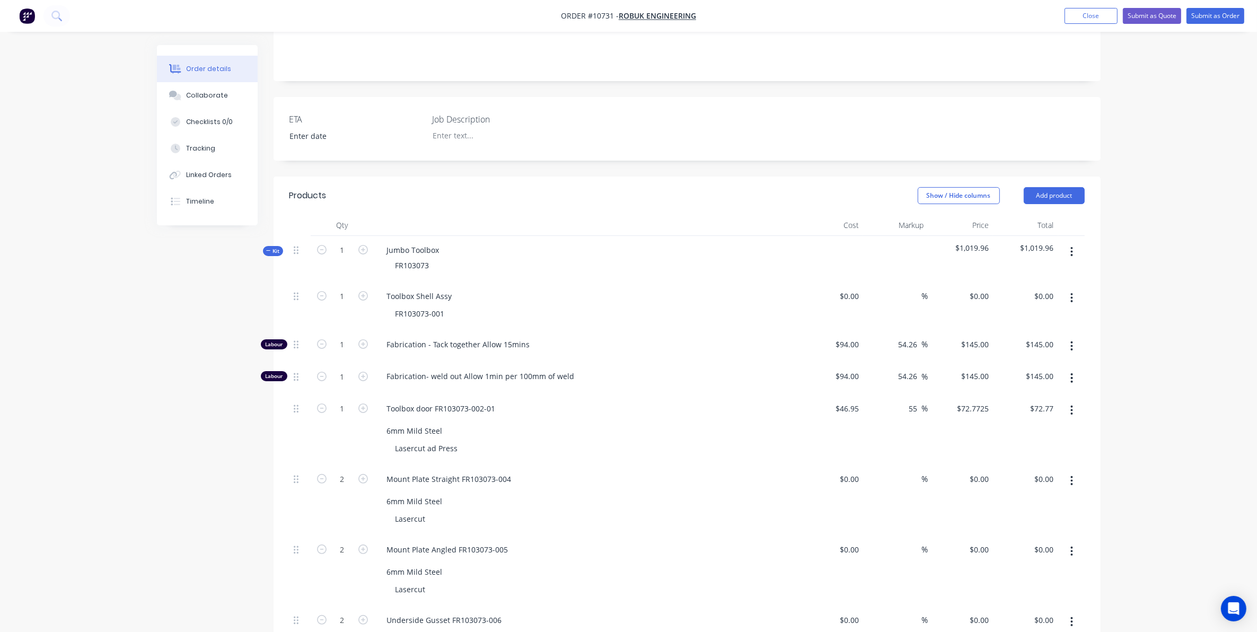
click at [1069, 242] on button "button" at bounding box center [1071, 251] width 25 height 19
click at [1035, 272] on div "Add product to kit" at bounding box center [1035, 279] width 82 height 15
click at [1020, 314] on div "Product catalogue" at bounding box center [1035, 321] width 82 height 15
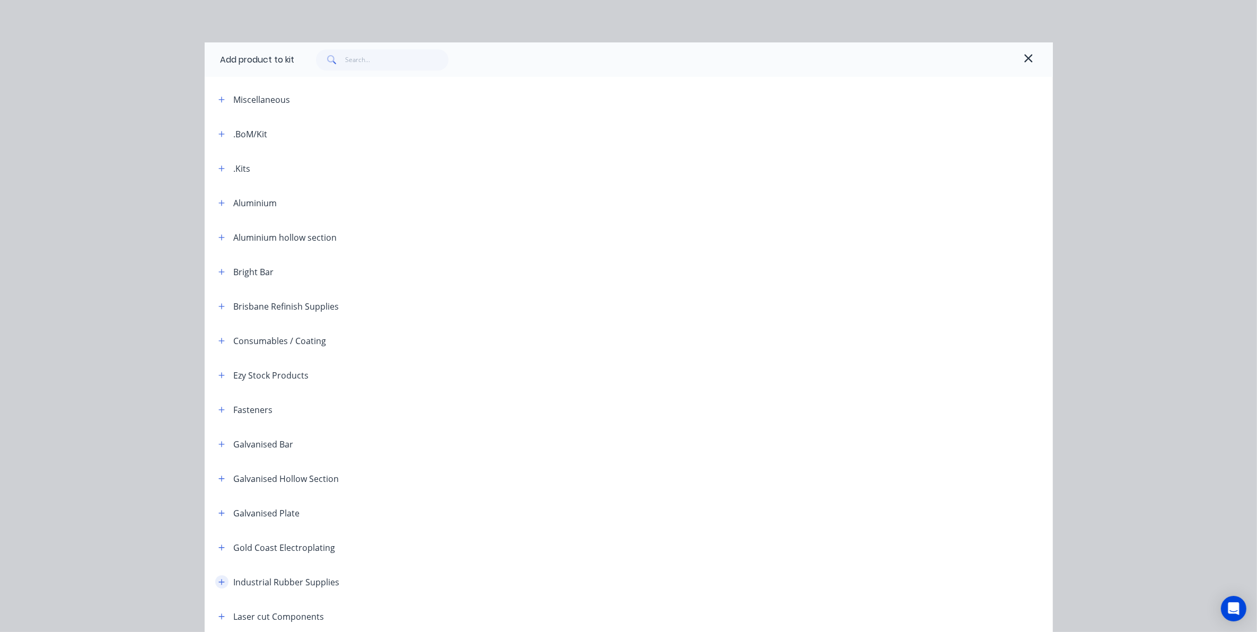
click at [218, 580] on icon "button" at bounding box center [221, 581] width 6 height 7
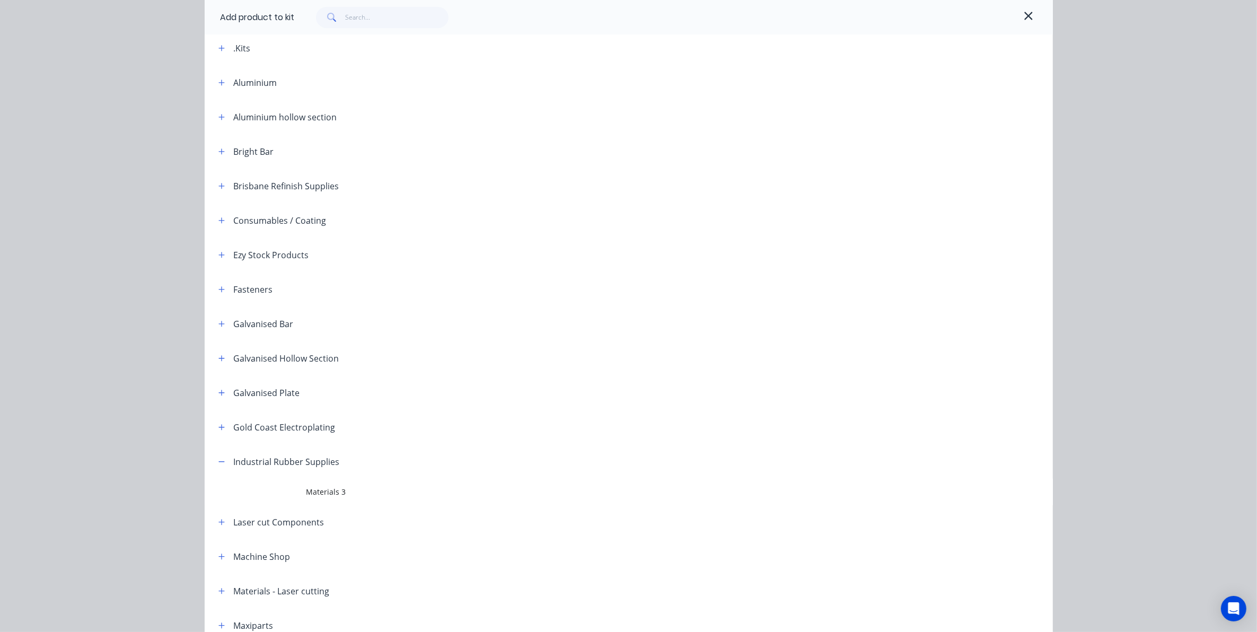
scroll to position [133, 0]
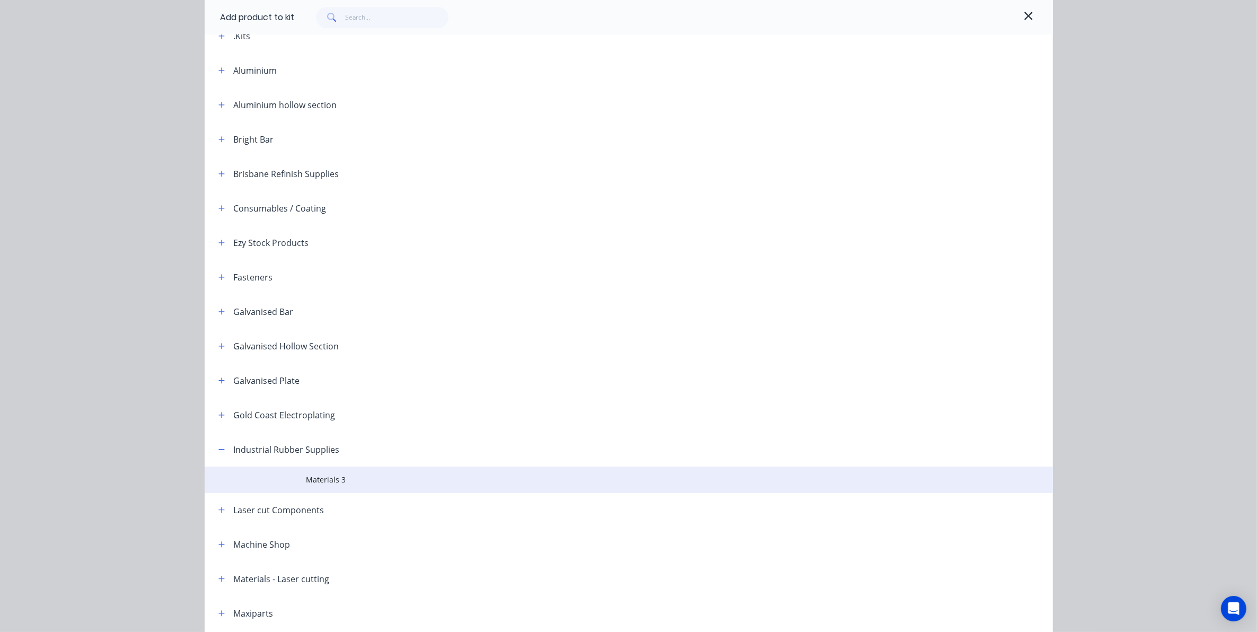
click at [306, 486] on td "Materials 3" at bounding box center [679, 480] width 747 height 27
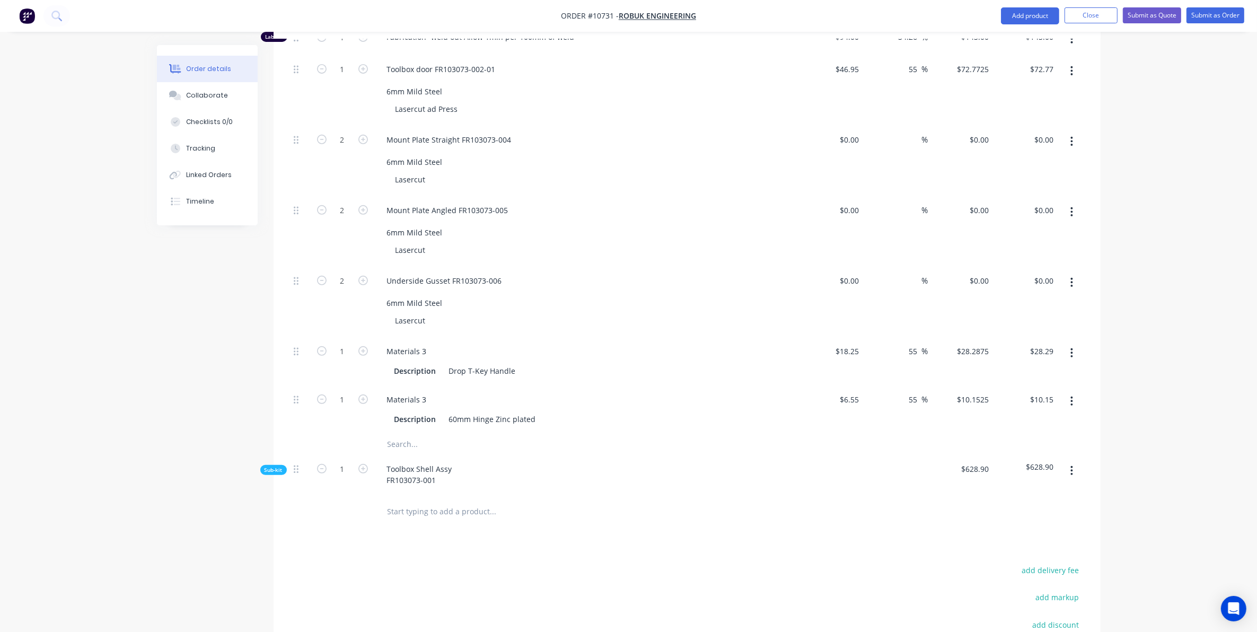
scroll to position [546, 0]
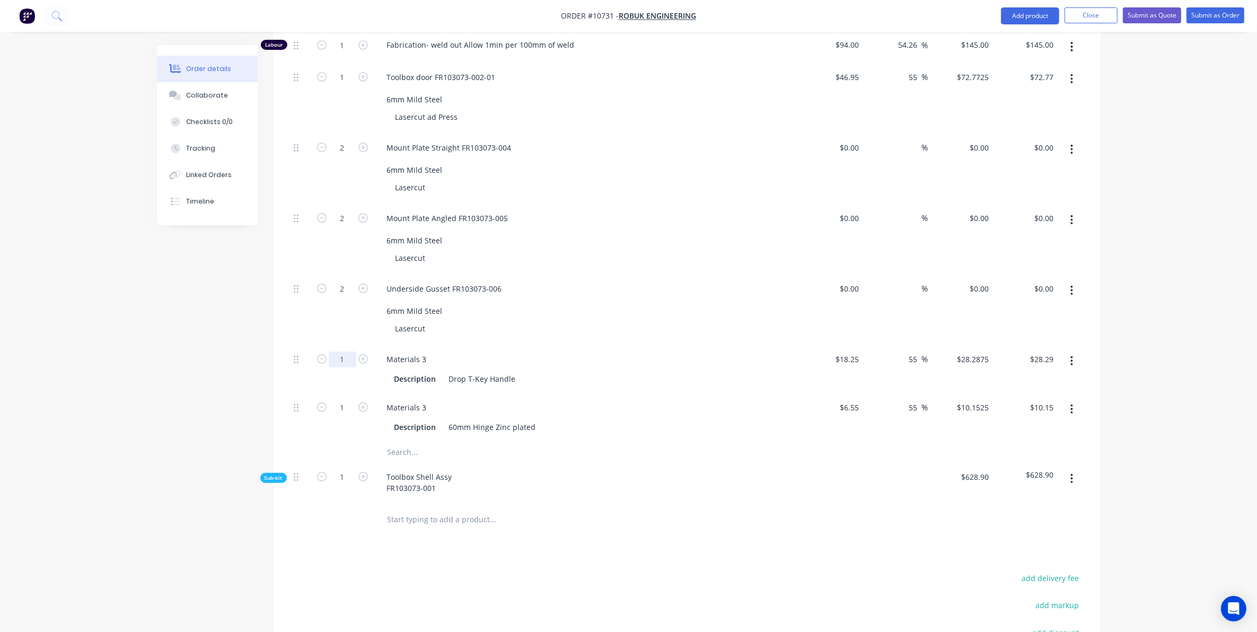
type input "2"
type input "$56.58"
click at [240, 370] on div "Created by Sarah Created 26/08/25 Required 26/08/25 Assigned to Add team member…" at bounding box center [629, 153] width 944 height 1309
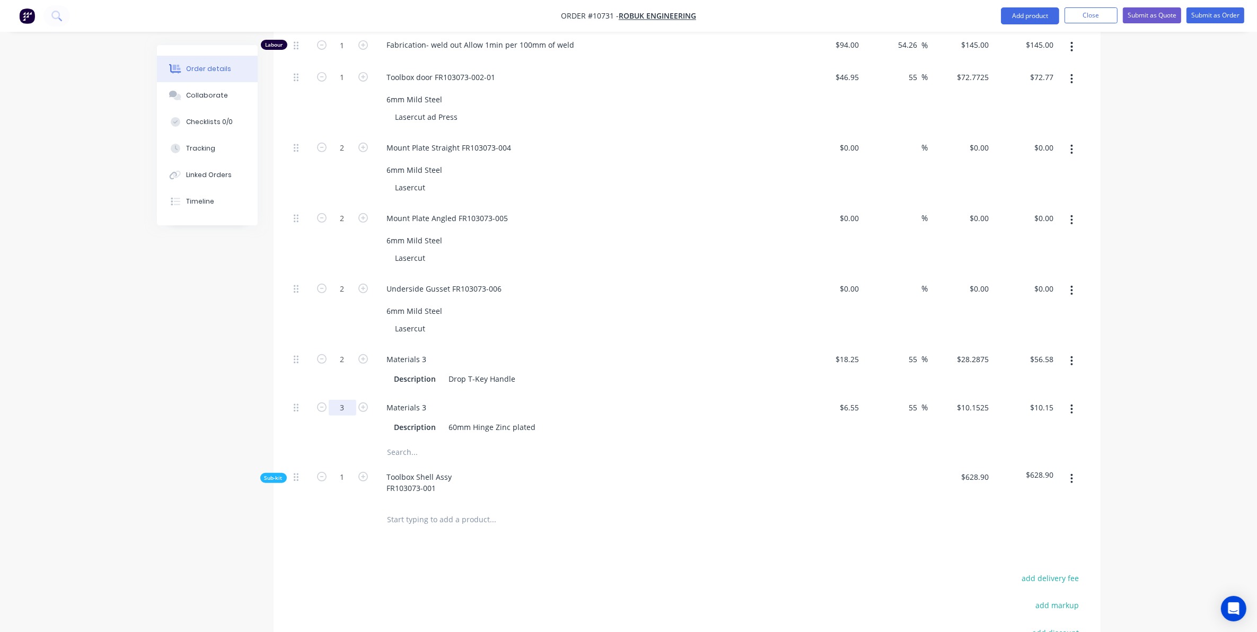
type input "3"
type input "$30.46"
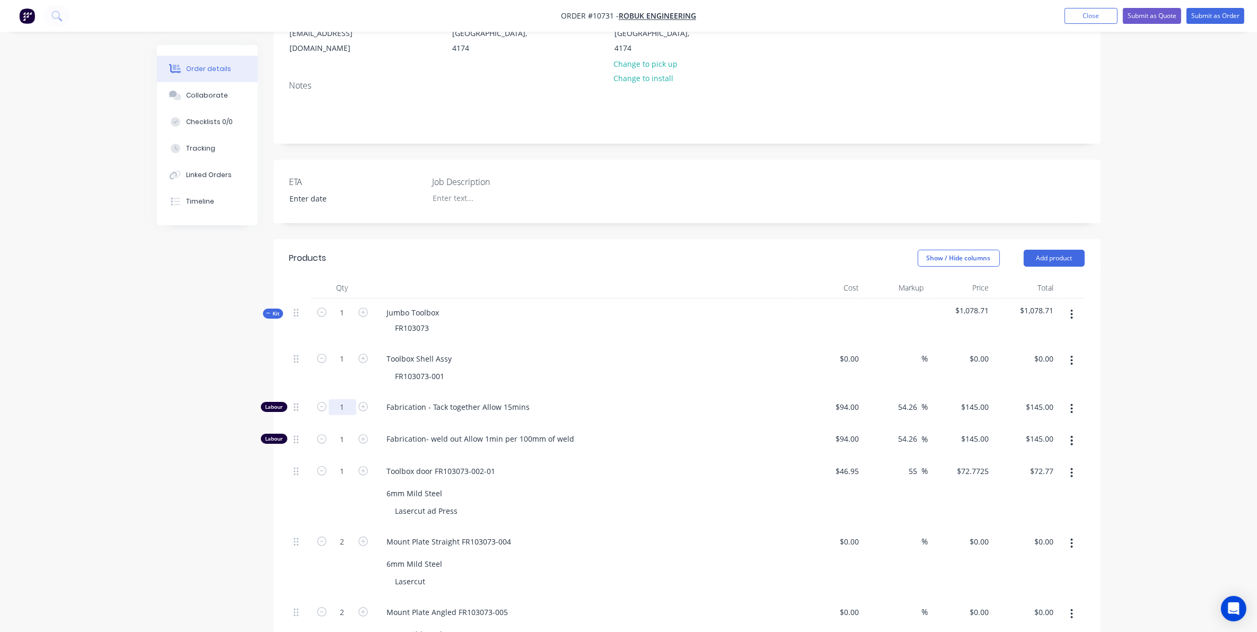
scroll to position [148, 0]
click at [279, 313] on span "Kit" at bounding box center [273, 317] width 14 height 8
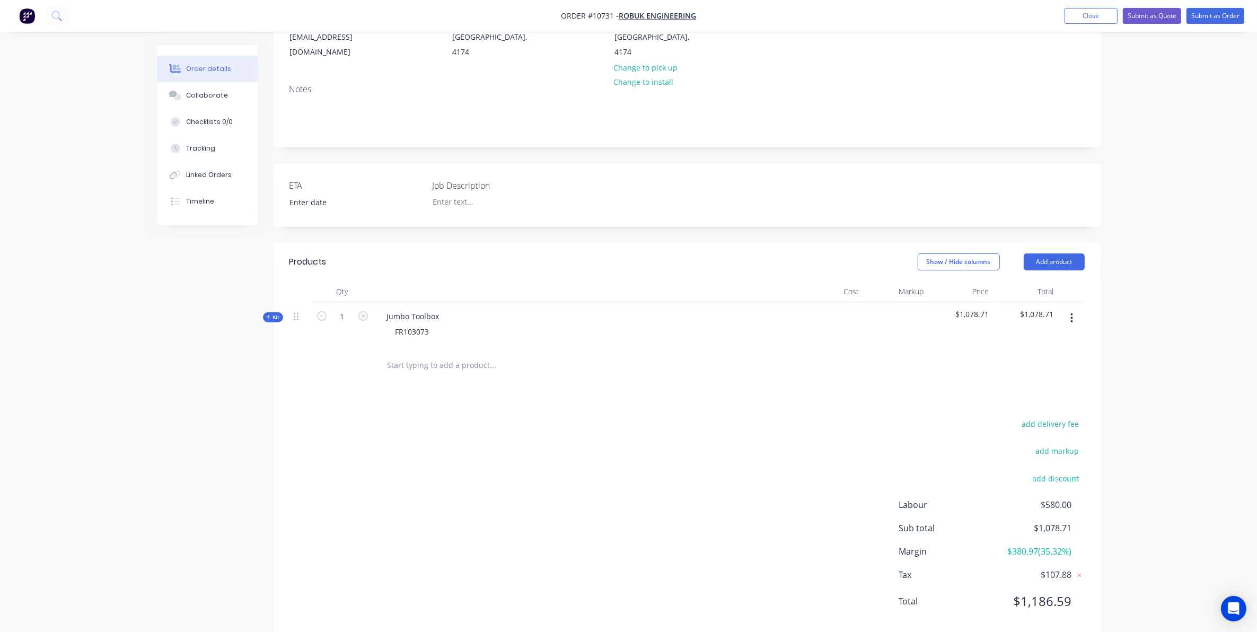
click at [279, 313] on span "Kit" at bounding box center [273, 317] width 14 height 8
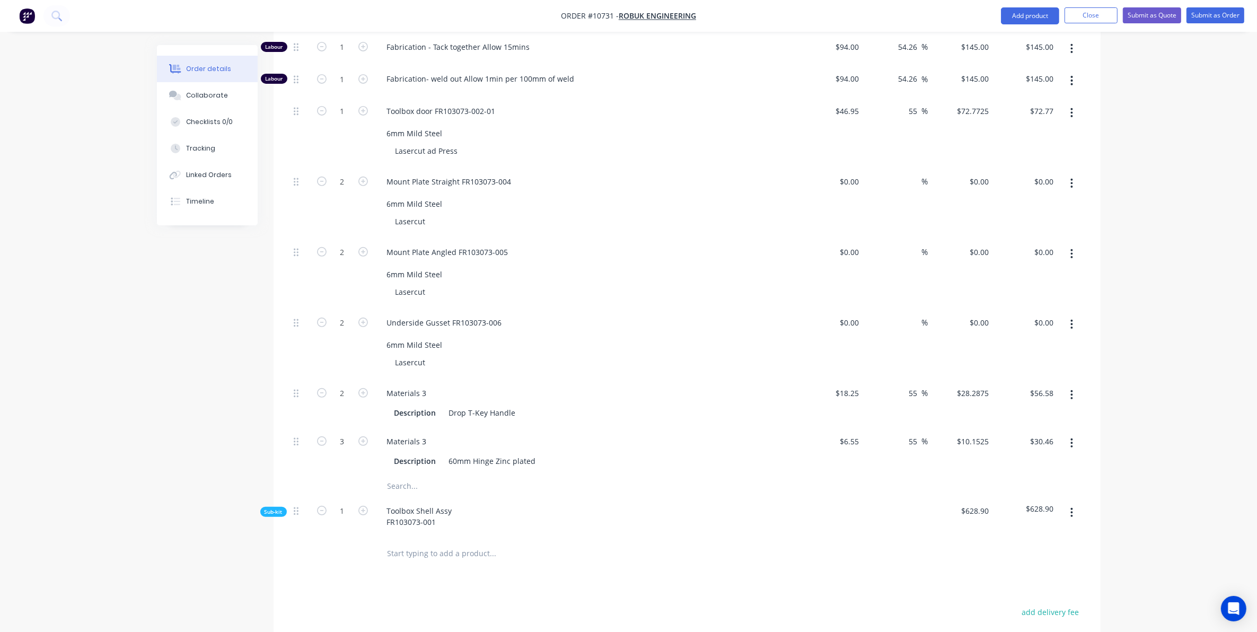
scroll to position [510, 0]
click at [844, 170] on div at bounding box center [831, 205] width 65 height 71
type input "$12.43"
type input "$24.86"
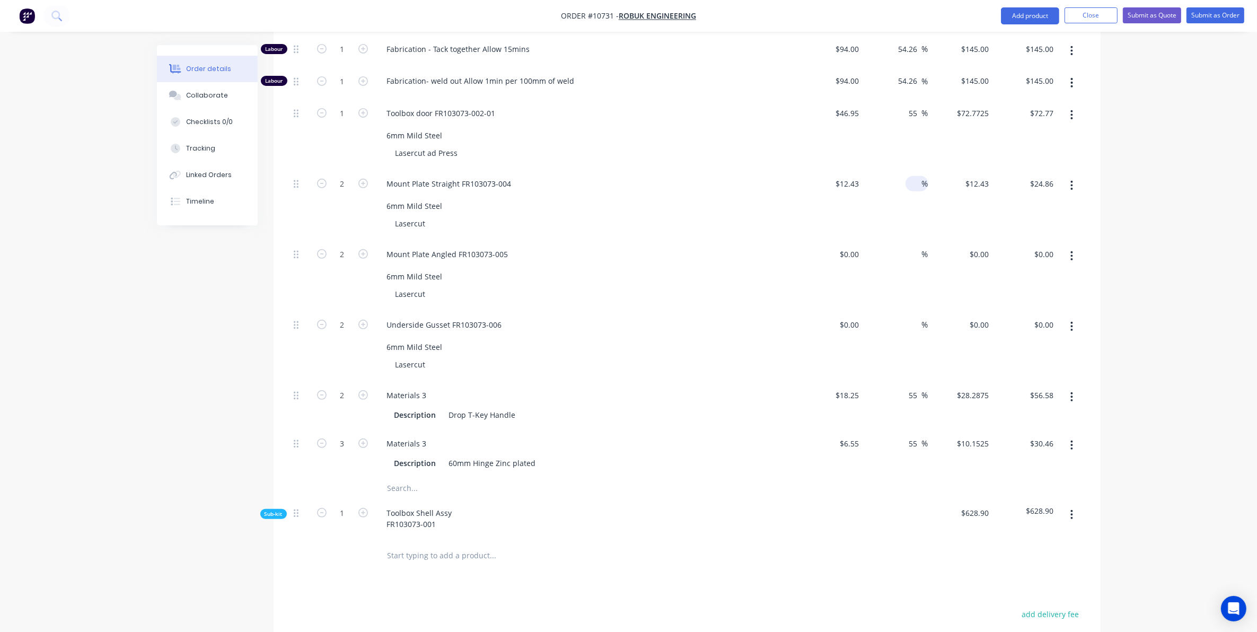
click at [918, 176] on input at bounding box center [916, 183] width 12 height 15
type input "55"
type input "$19.2665"
type input "$38.53"
click at [913, 247] on input at bounding box center [916, 254] width 12 height 15
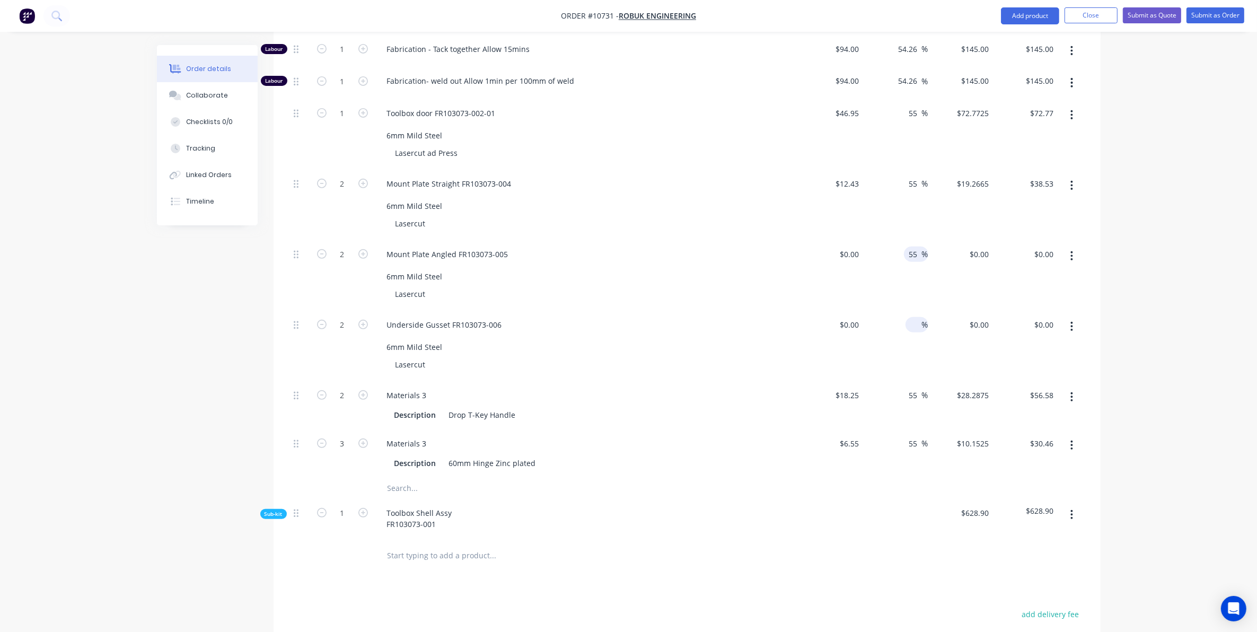
type input "55"
click at [912, 317] on input at bounding box center [916, 324] width 12 height 15
type input "55"
click at [847, 247] on div "$0.00" at bounding box center [849, 254] width 29 height 15
type input "$12.61"
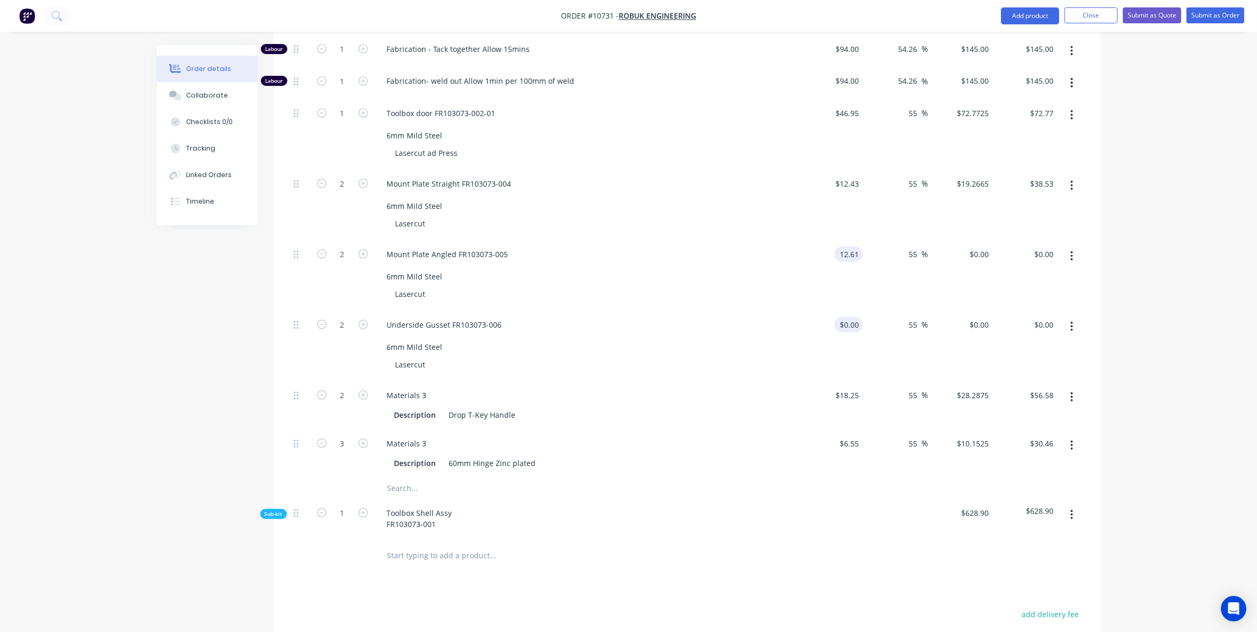
type input "$19.5455"
type input "$39.09"
click at [857, 317] on input at bounding box center [851, 324] width 24 height 15
type input "$12.86"
type input "$19.933"
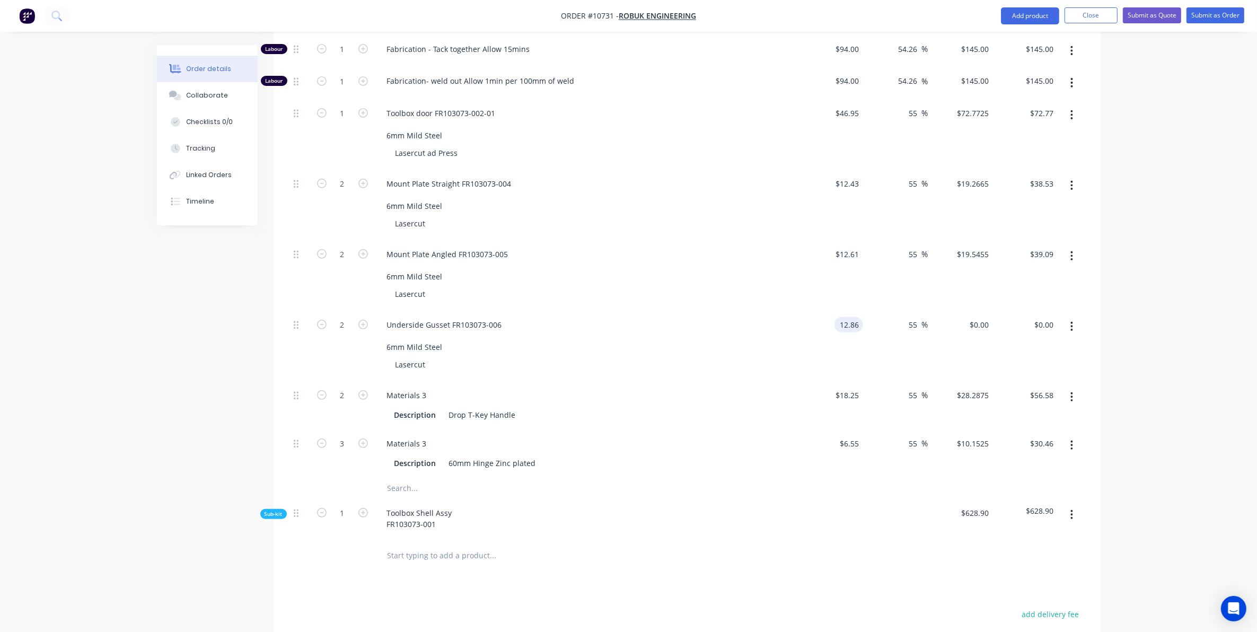
type input "$39.87"
click at [1250, 306] on div "Order details Collaborate Checklists 0/0 Tracking Linked Orders Timeline Order …" at bounding box center [628, 167] width 1257 height 1354
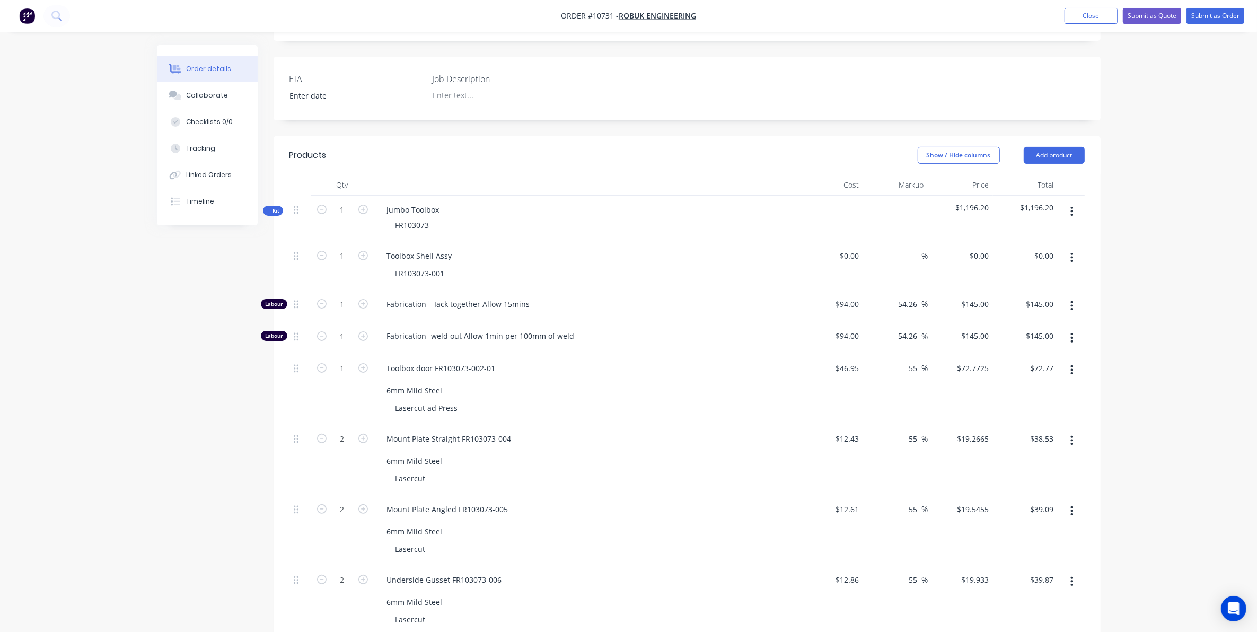
scroll to position [245, 0]
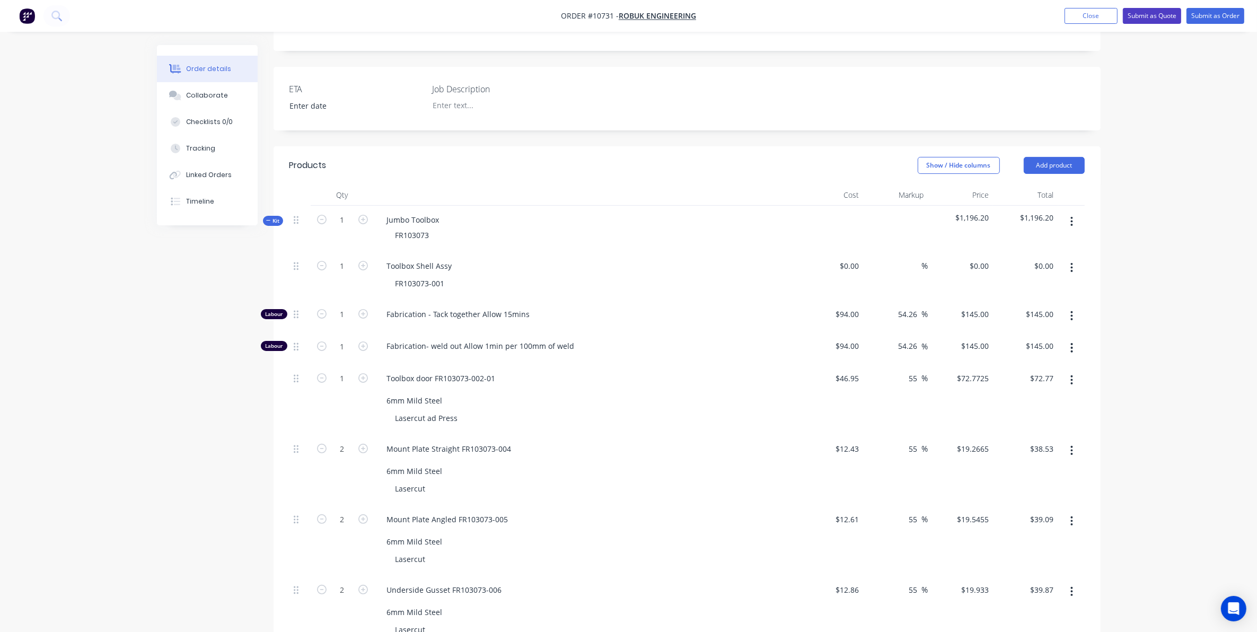
click at [1168, 17] on button "Submit as Quote" at bounding box center [1152, 16] width 58 height 16
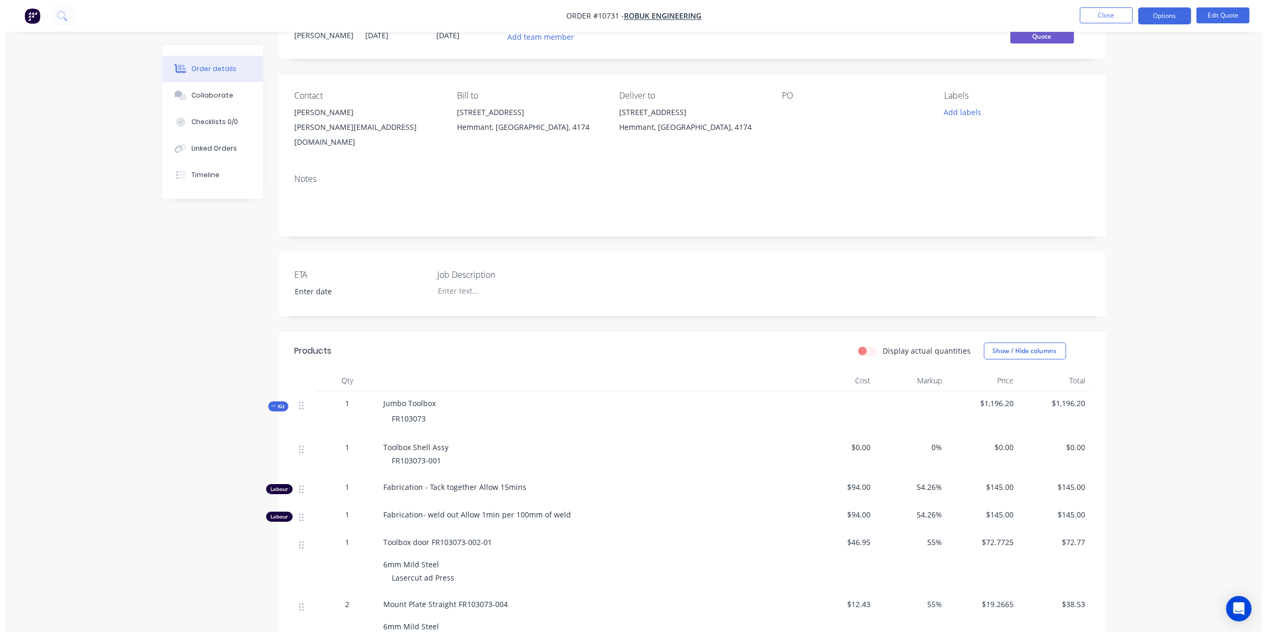
scroll to position [0, 0]
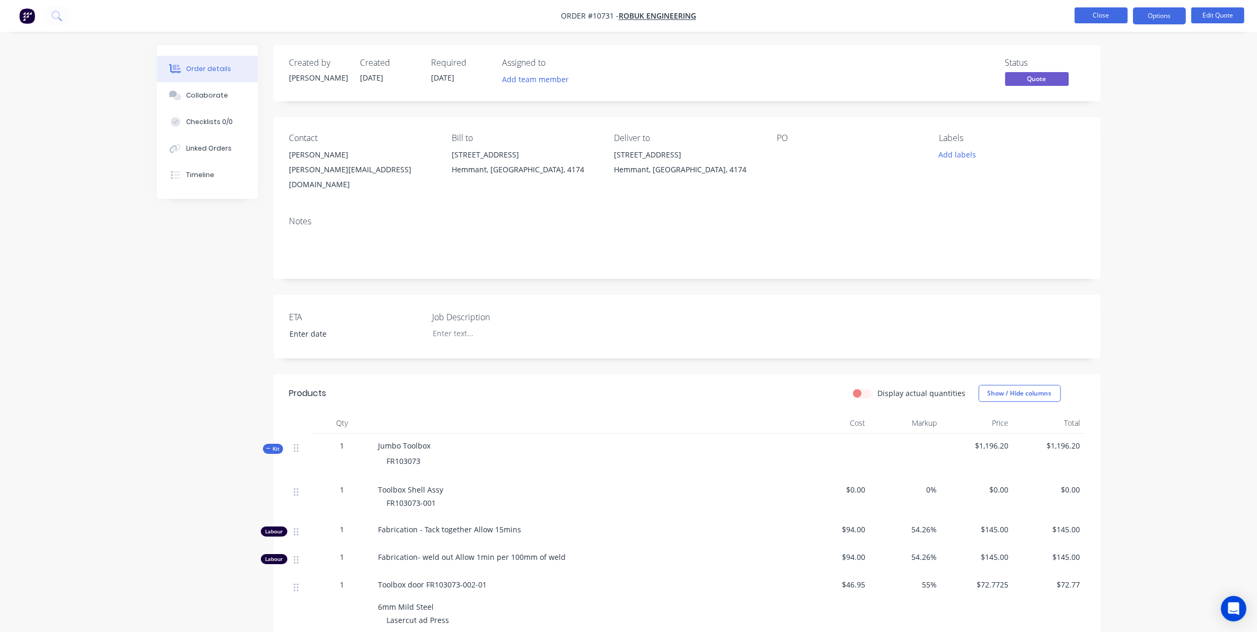
click at [1098, 20] on button "Close" at bounding box center [1101, 15] width 53 height 16
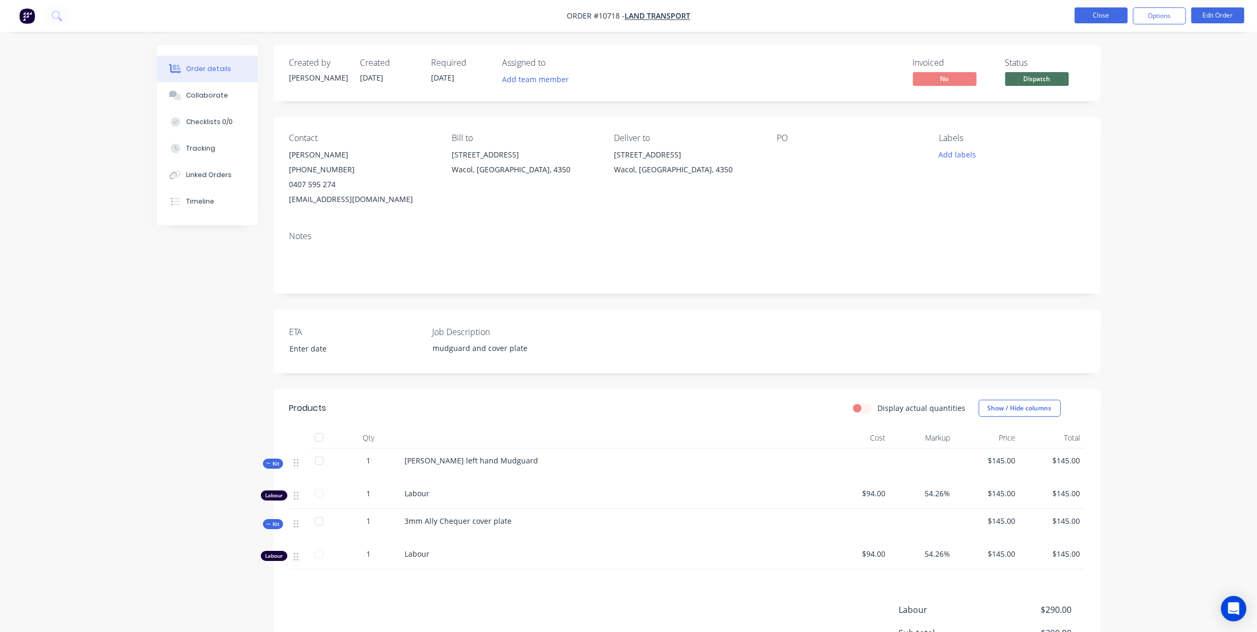
click at [1111, 13] on button "Close" at bounding box center [1101, 15] width 53 height 16
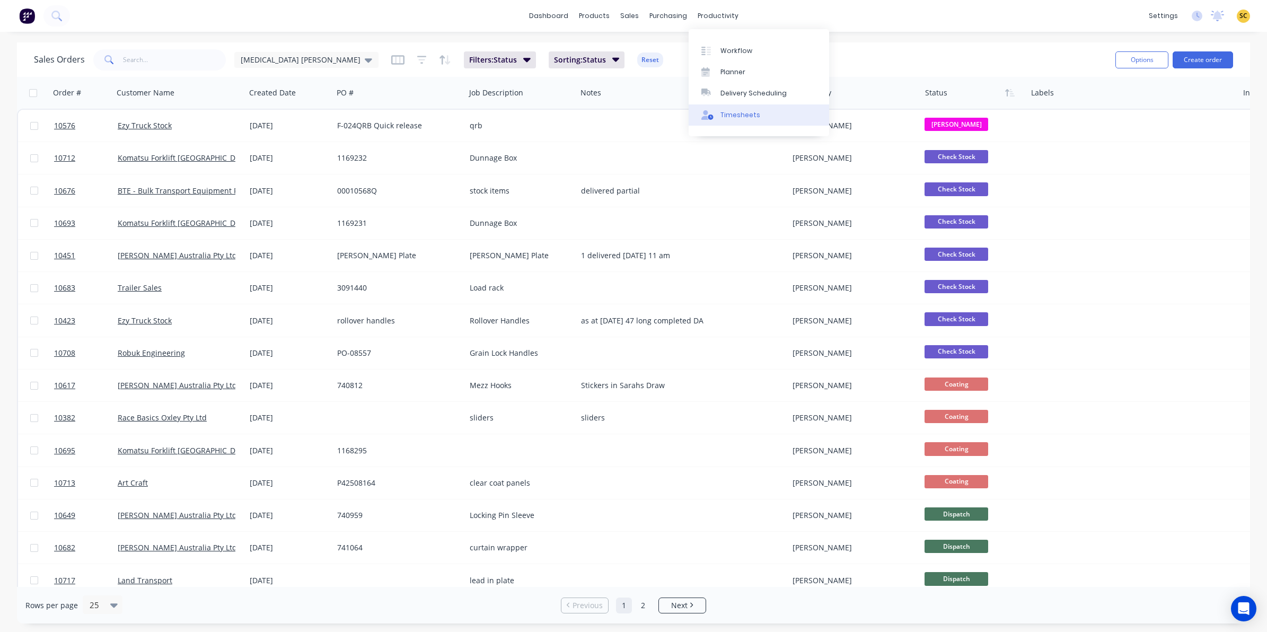
click at [740, 110] on div "Timesheets" at bounding box center [741, 115] width 40 height 10
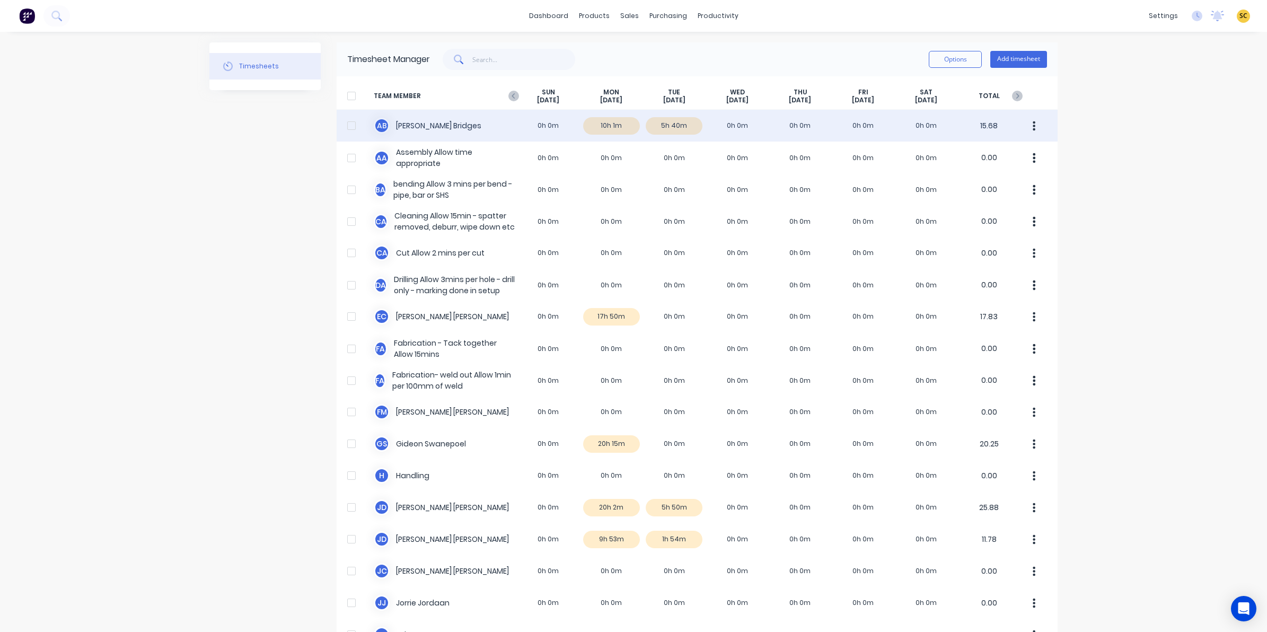
click at [656, 133] on div "A B [PERSON_NAME] 0h 0m 10h 1m 5h 40m 0h 0m 0h 0m 0h 0m 0h 0m 15.68" at bounding box center [697, 126] width 721 height 32
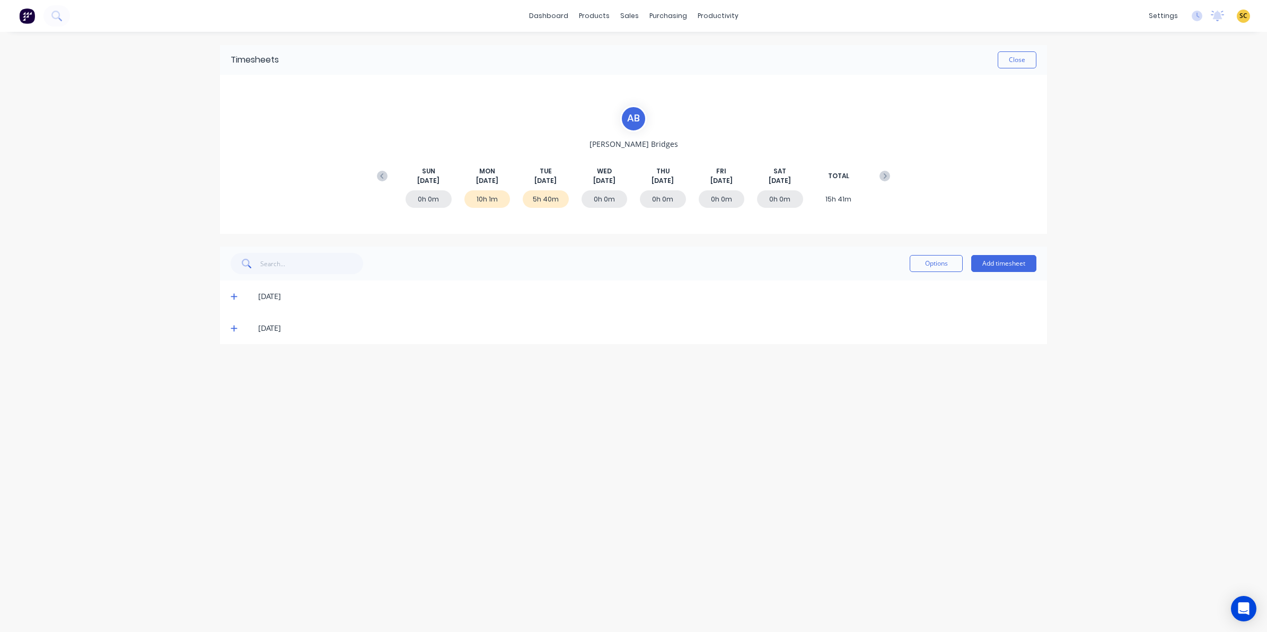
click at [232, 333] on span at bounding box center [236, 328] width 11 height 11
click at [232, 331] on icon at bounding box center [234, 327] width 7 height 7
click at [233, 331] on icon at bounding box center [234, 327] width 7 height 7
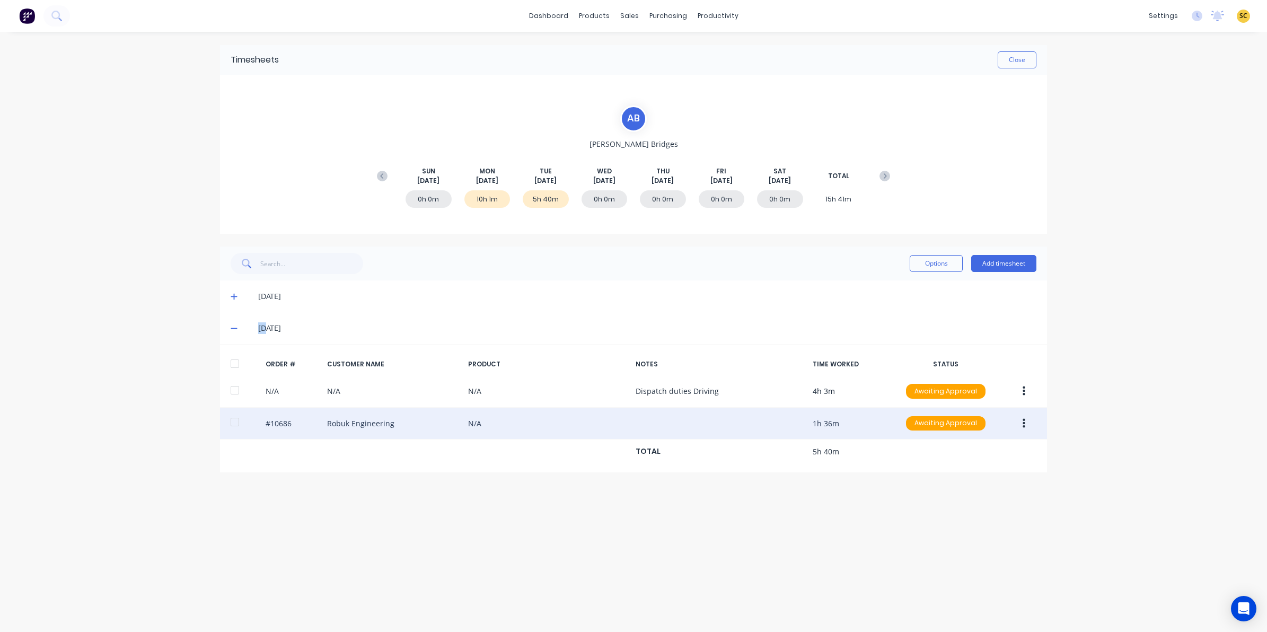
click at [1029, 425] on button "button" at bounding box center [1024, 423] width 25 height 19
click at [960, 495] on div "Edit" at bounding box center [986, 493] width 82 height 15
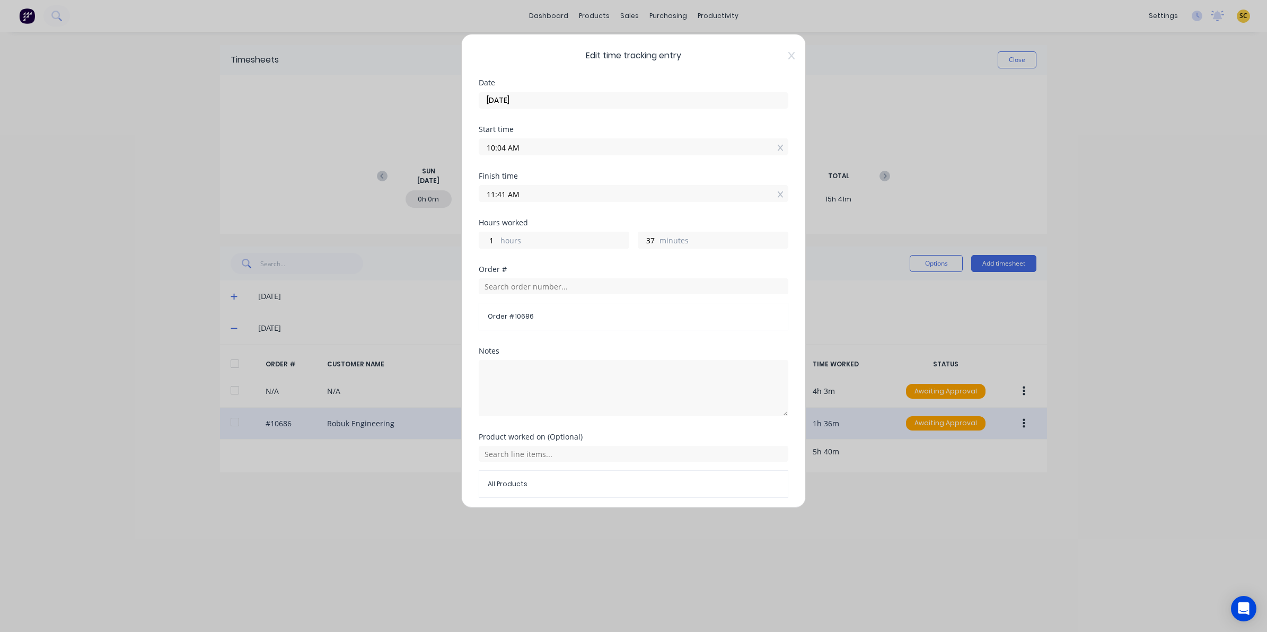
click at [504, 195] on input "11:41 AM" at bounding box center [633, 194] width 309 height 16
drag, startPoint x: 540, startPoint y: 198, endPoint x: 449, endPoint y: 208, distance: 91.3
click at [449, 208] on div "Edit time tracking entry Date [DATE] Start time 10:04 AM Finish time 11:41 AM H…" at bounding box center [633, 316] width 1267 height 632
type input "10:30 AM"
type input "0"
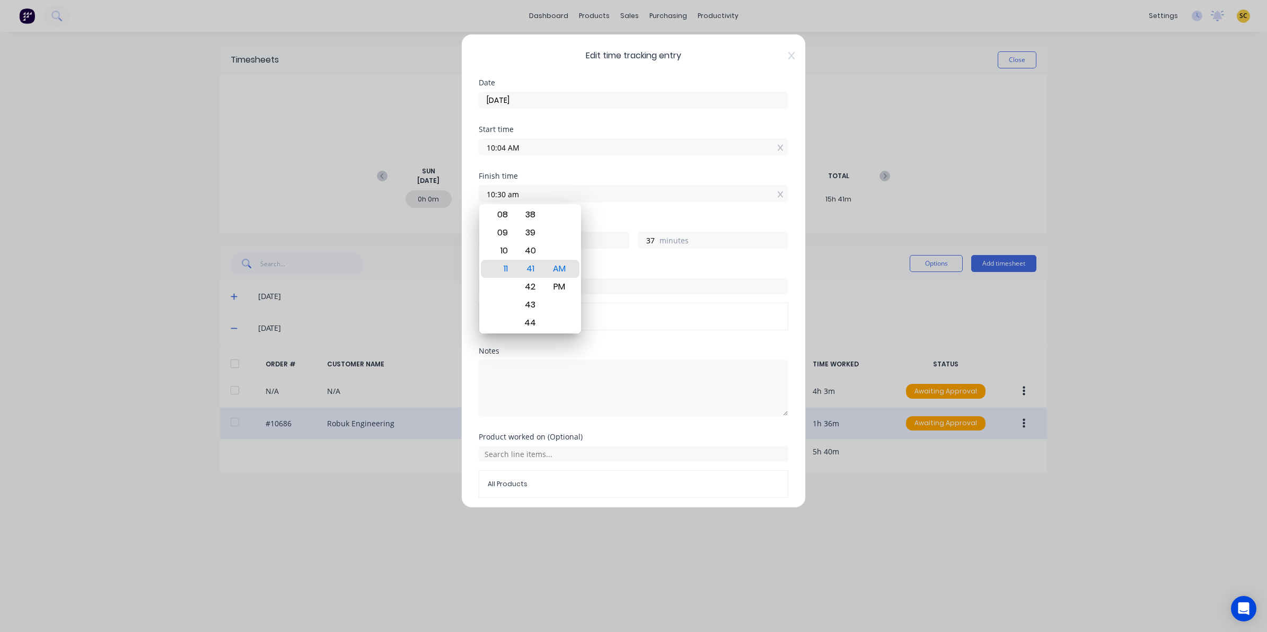
type input "26"
click at [665, 423] on div "Notes" at bounding box center [634, 390] width 310 height 86
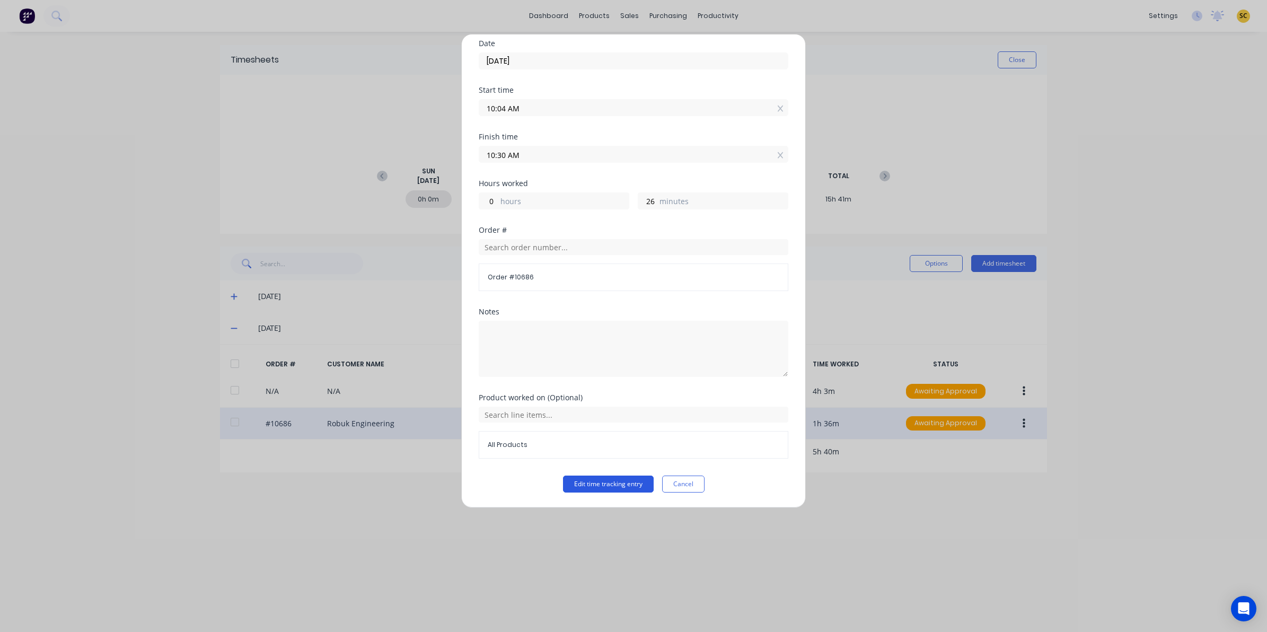
click button "Edit time tracking entry"
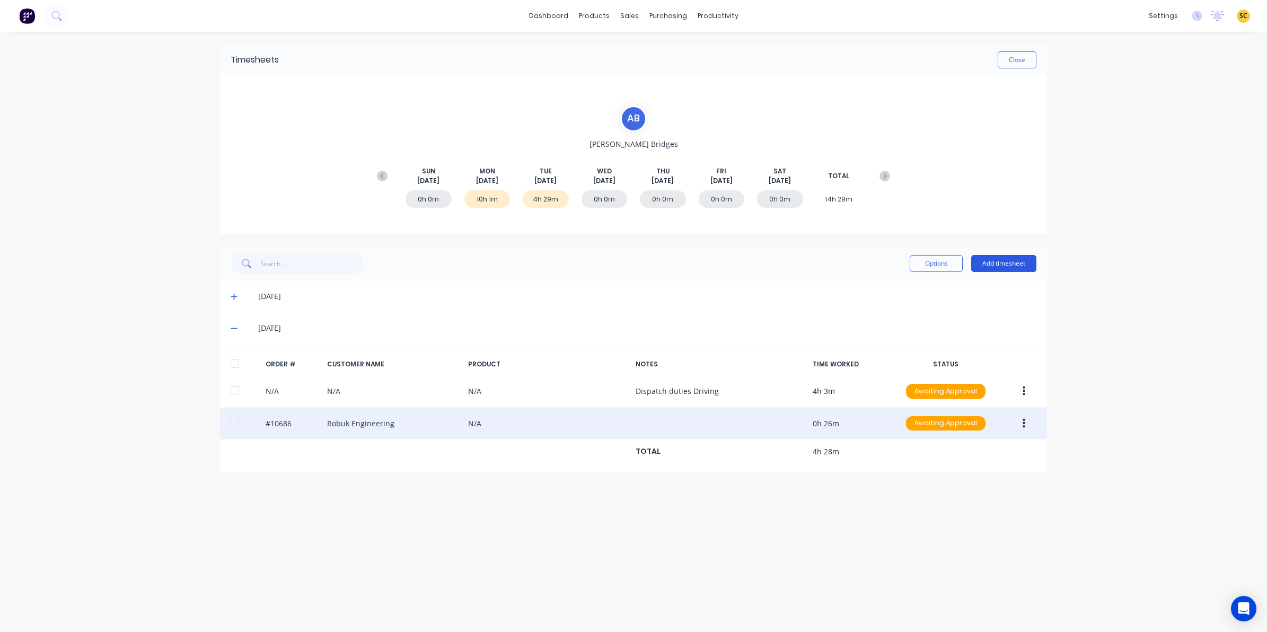
click button "Add timesheet"
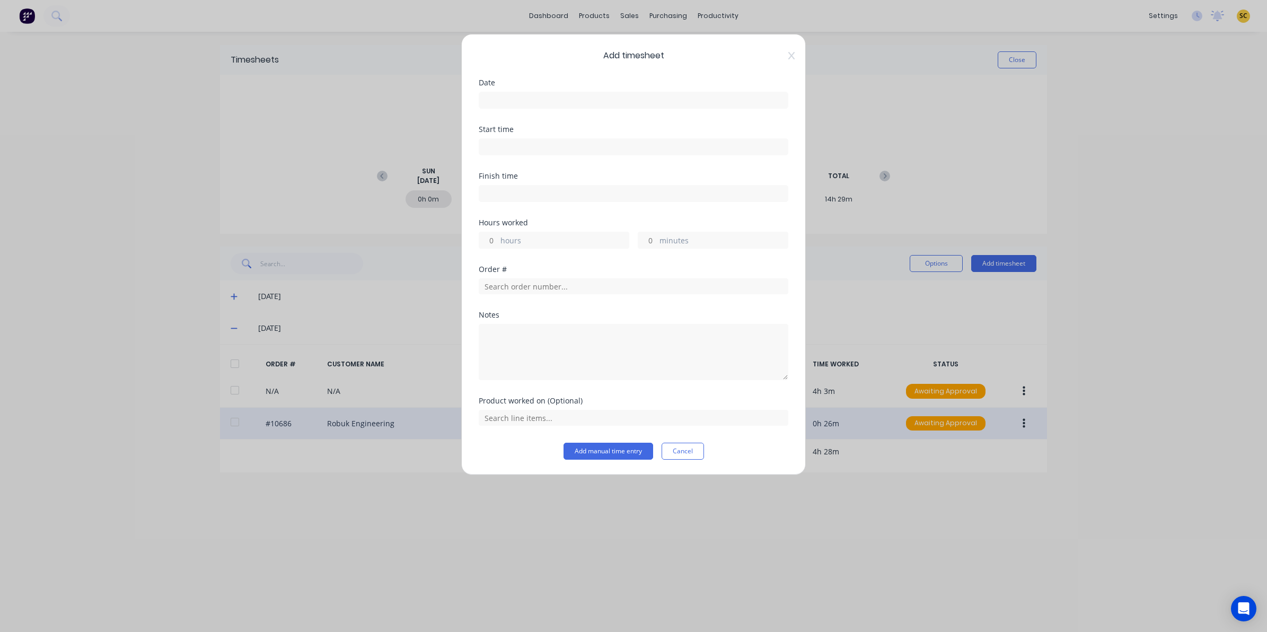
click div "Date"
click input
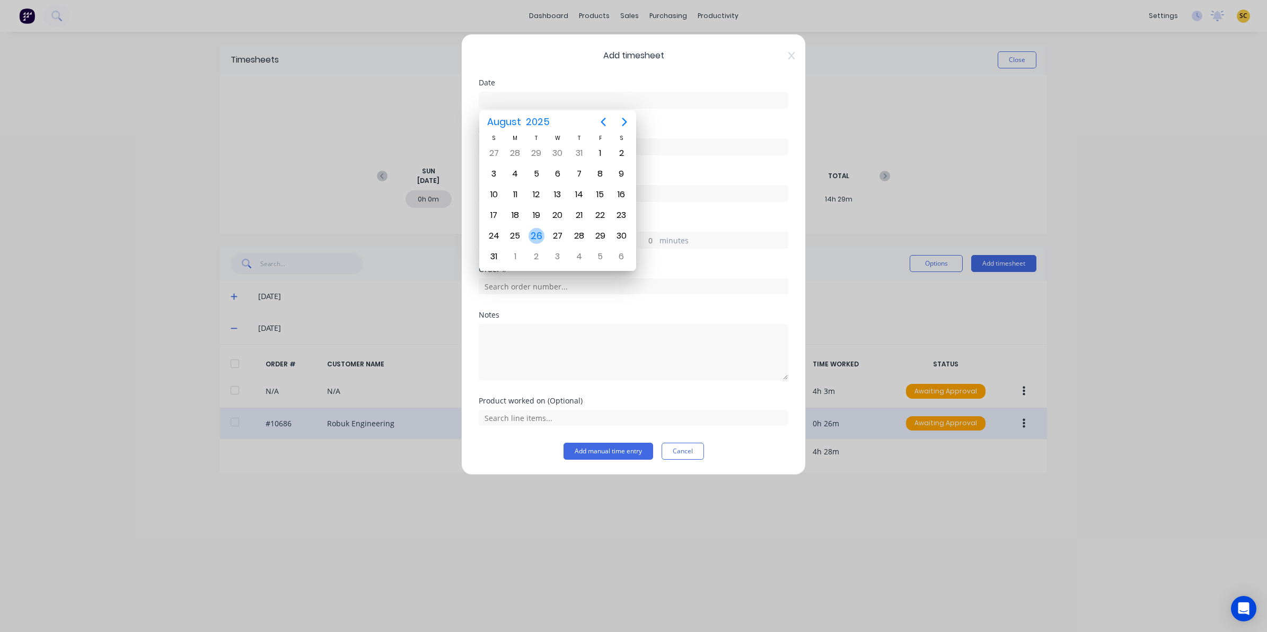
click div "26"
type input "[DATE]"
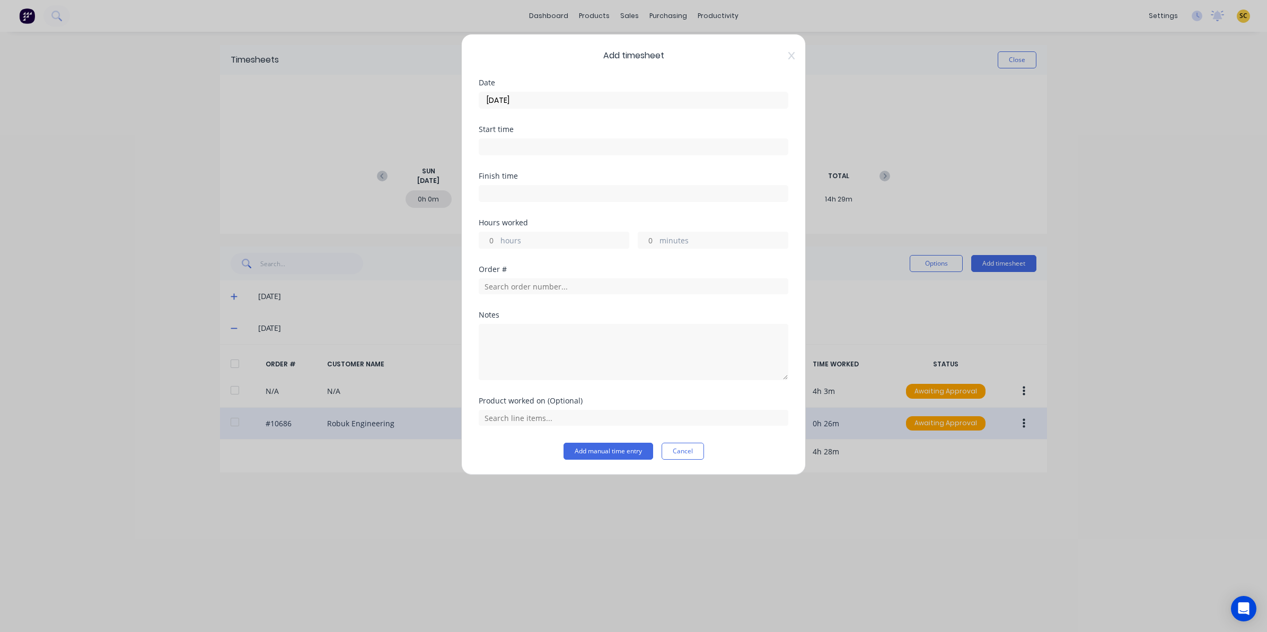
click label
click input
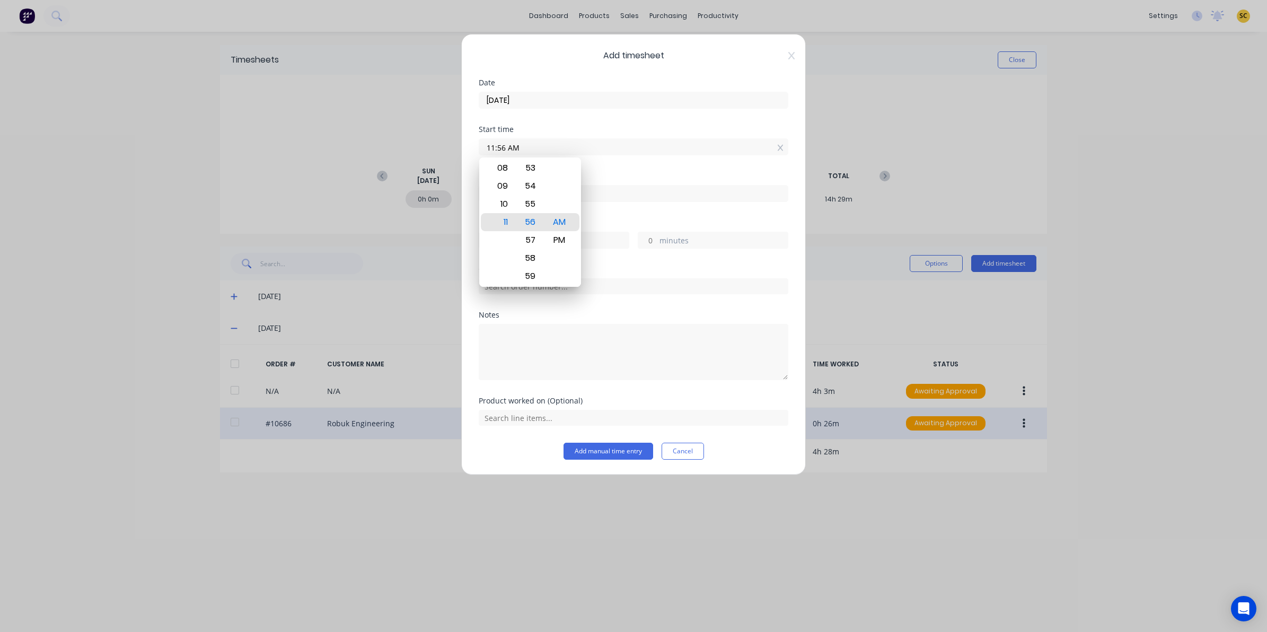
drag, startPoint x: 542, startPoint y: 149, endPoint x: 342, endPoint y: 149, distance: 199.9
click div "Add timesheet Date [DATE] Start time 11:56 AM Finish time Hours worked hours mi…"
type input "10:30 AM"
drag, startPoint x: 653, startPoint y: 199, endPoint x: 654, endPoint y: 209, distance: 10.6
click div "Finish time"
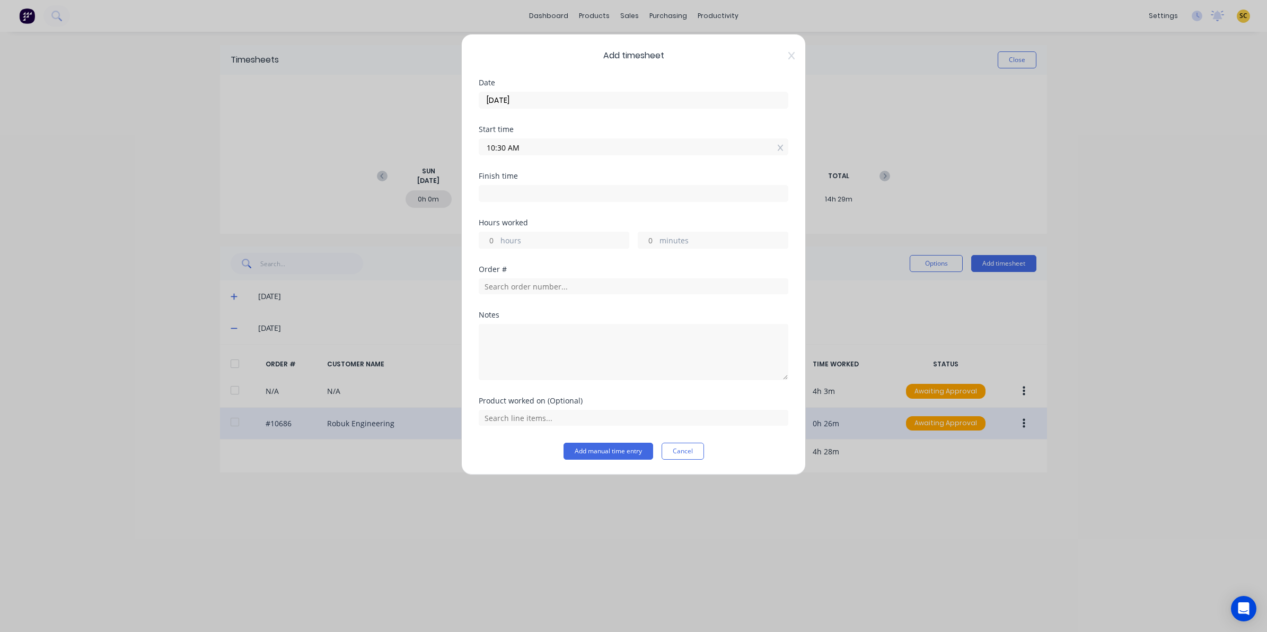
click input
type input "11:56 AM"
type input "1"
type input "26"
drag, startPoint x: 635, startPoint y: 197, endPoint x: 276, endPoint y: 194, distance: 359.5
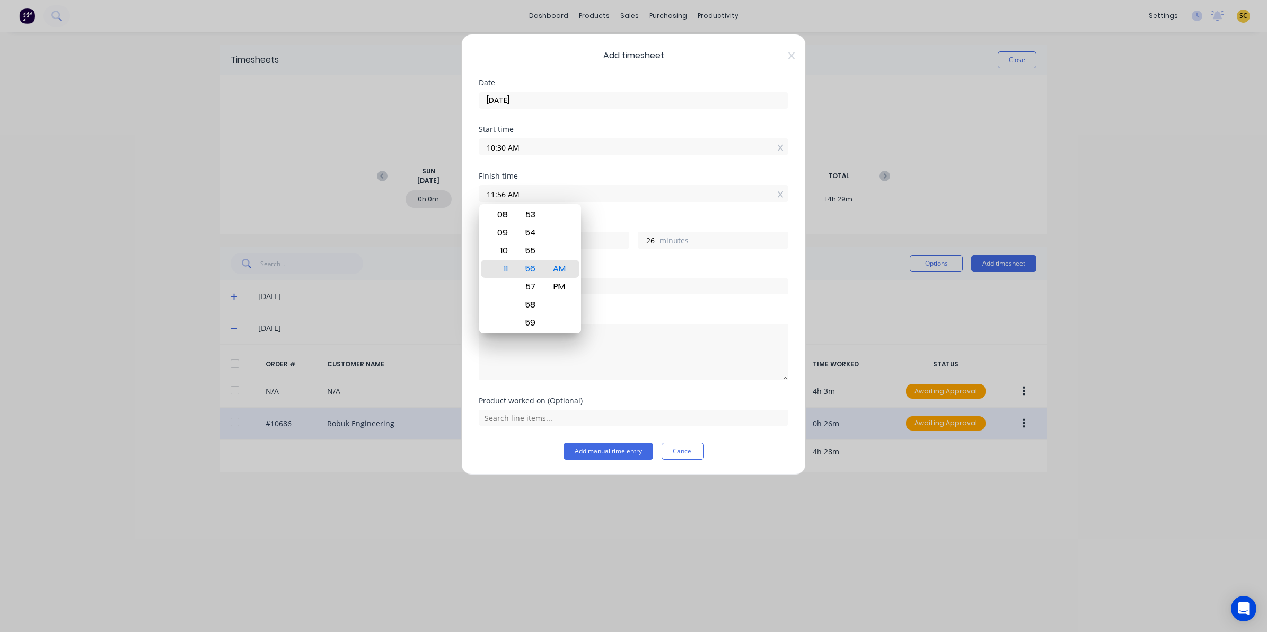
click div "Add timesheet Date [DATE] Start time 10:30 AM Finish time 11:56 AM Hours worked…"
type input "11:30 AM"
type input "0"
click textarea
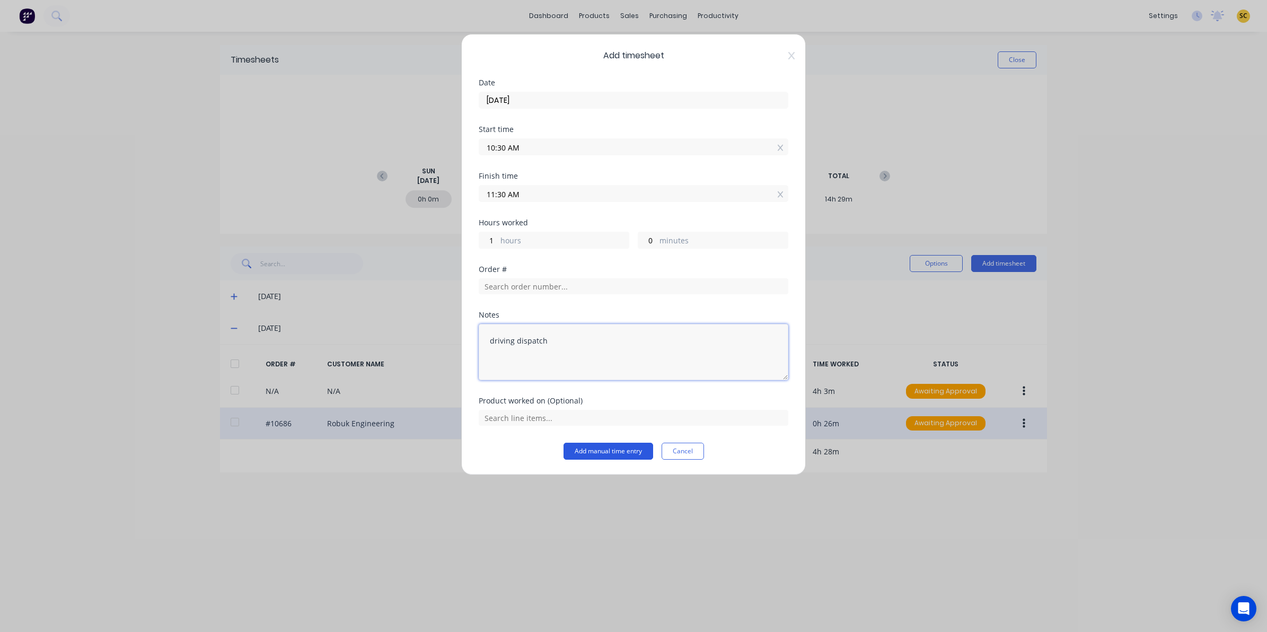
type textarea "driving dispatch"
click button "Add manual time entry"
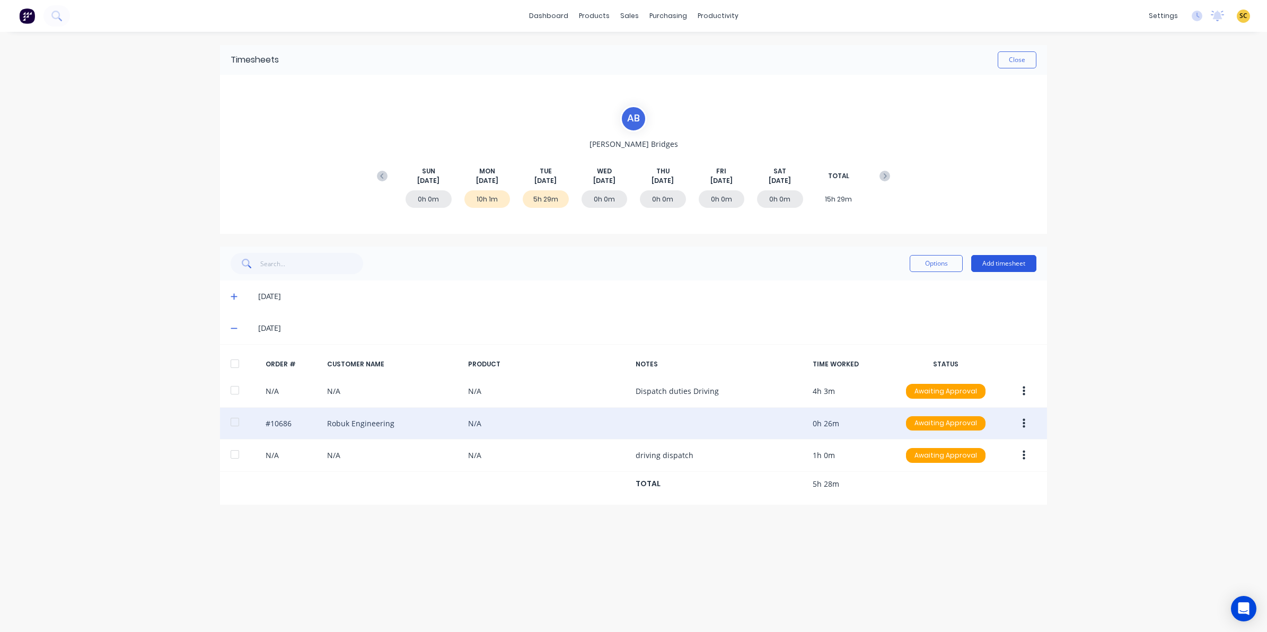
click button "Add timesheet"
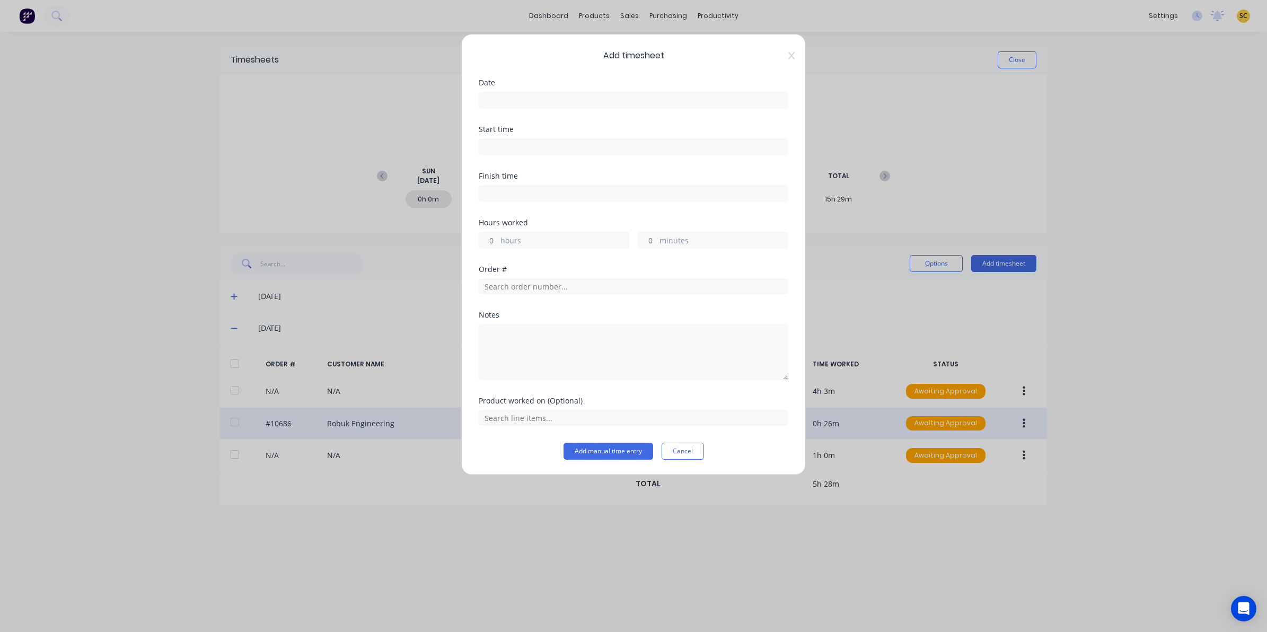
click label
click input
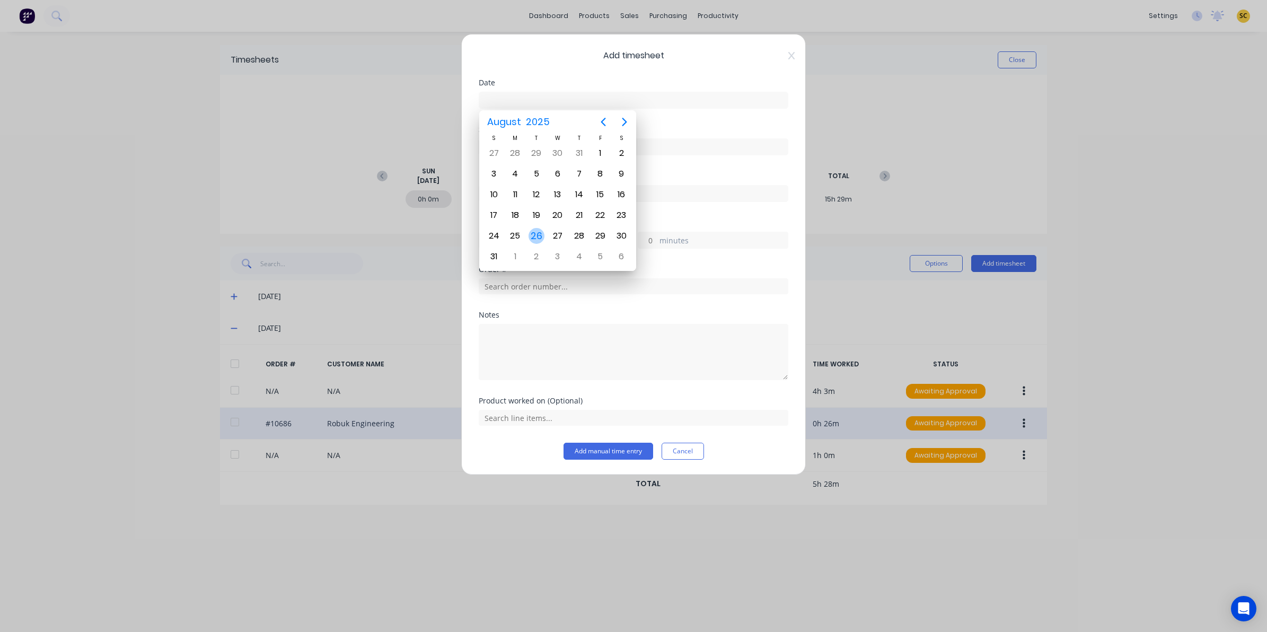
click div "26"
type input "[DATE]"
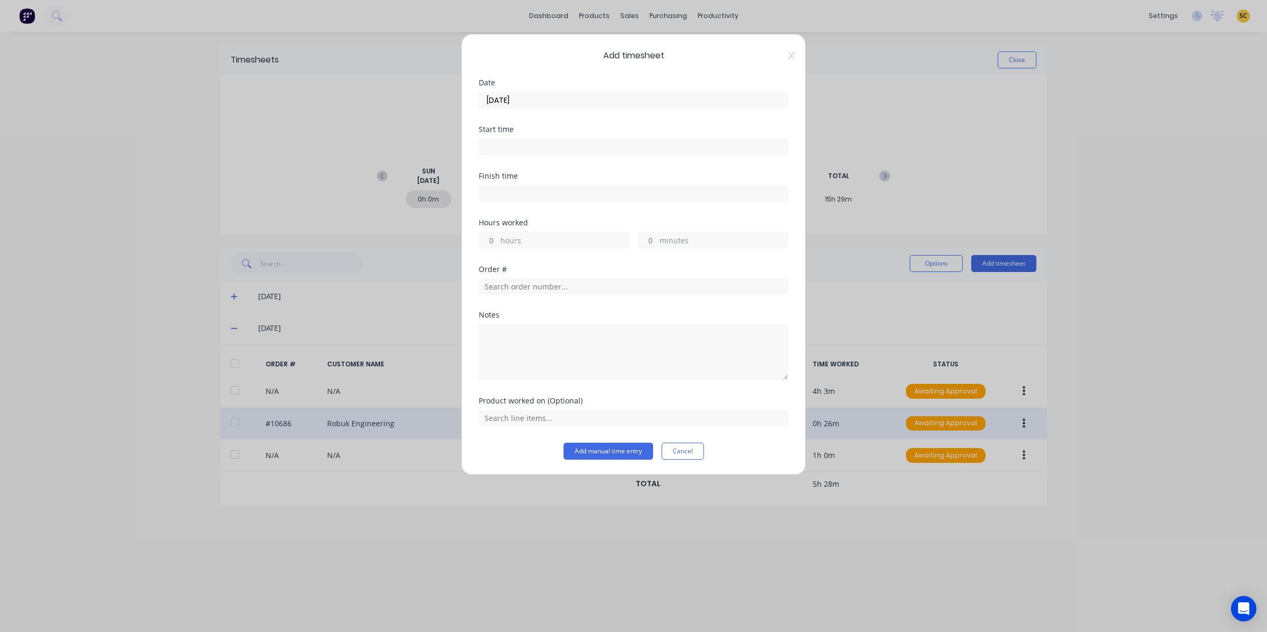
click input
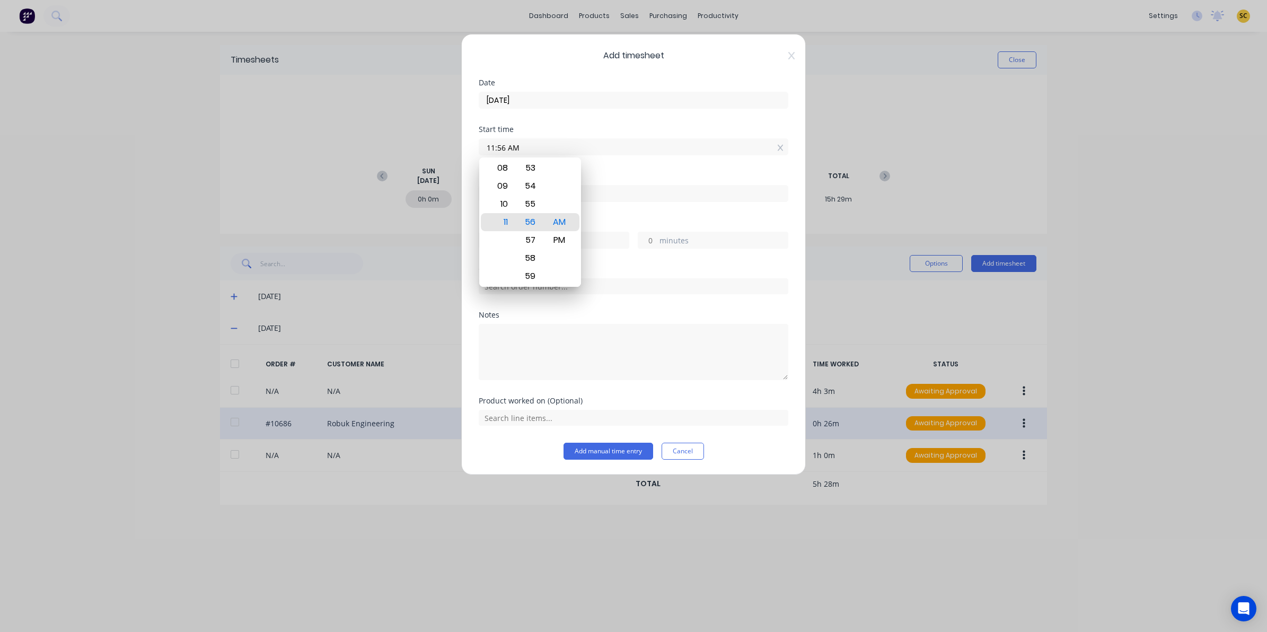
drag, startPoint x: 533, startPoint y: 148, endPoint x: 394, endPoint y: 139, distance: 139.2
click div "Add timesheet Date [DATE] Start time 11:56 AM Finish time Hours worked hours mi…"
type input "11:30 AM"
click input
type input "11:57 AM"
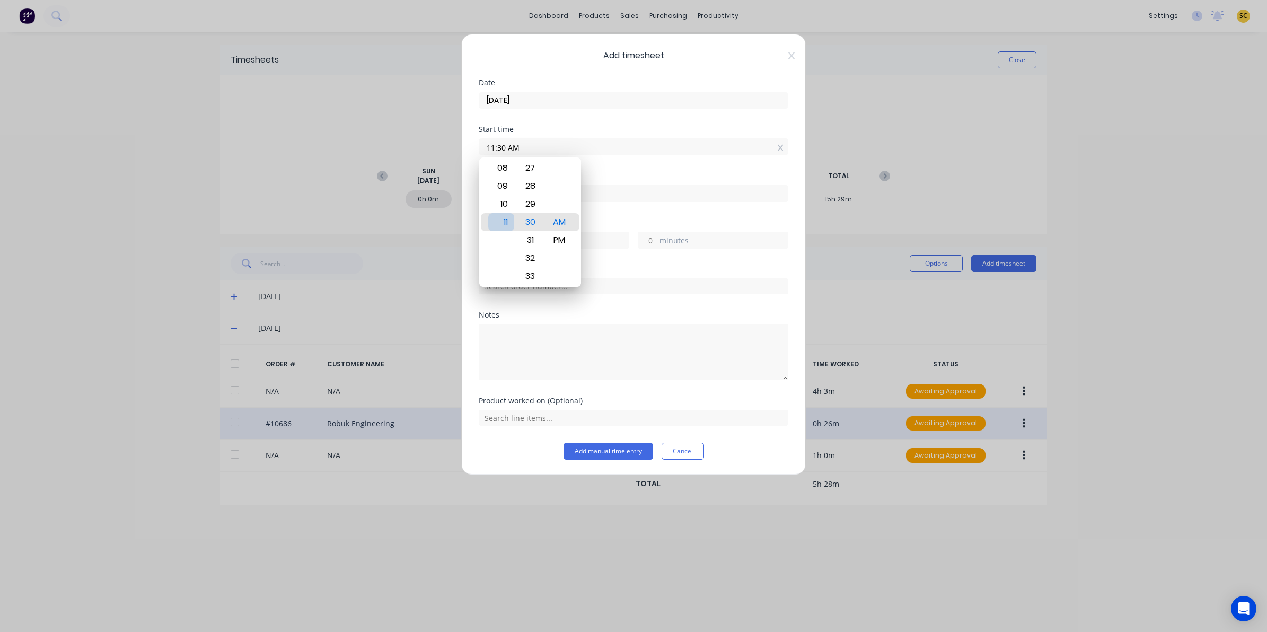
type input "0"
type input "27"
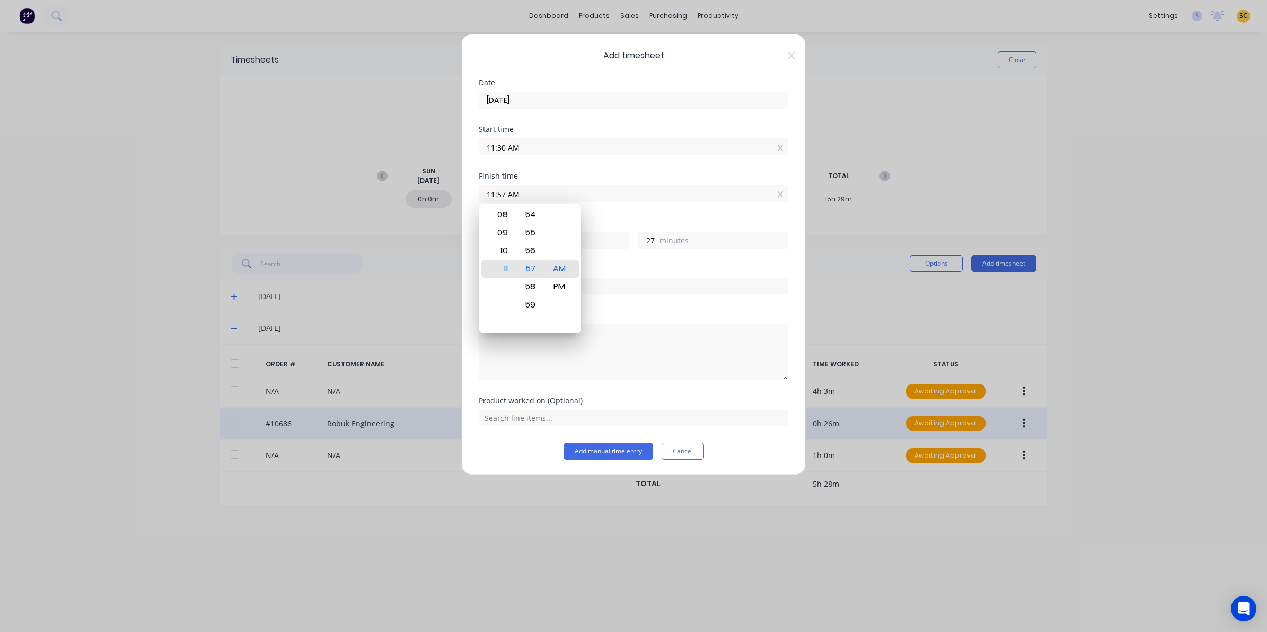
drag, startPoint x: 568, startPoint y: 186, endPoint x: 122, endPoint y: 125, distance: 450.1
click div "Add timesheet Date [DATE] Start time 11:30 AM Finish time 11:57 AM Hours worked…"
type input "12:00 PM"
type input "30"
drag, startPoint x: 468, startPoint y: 241, endPoint x: 502, endPoint y: 277, distance: 49.5
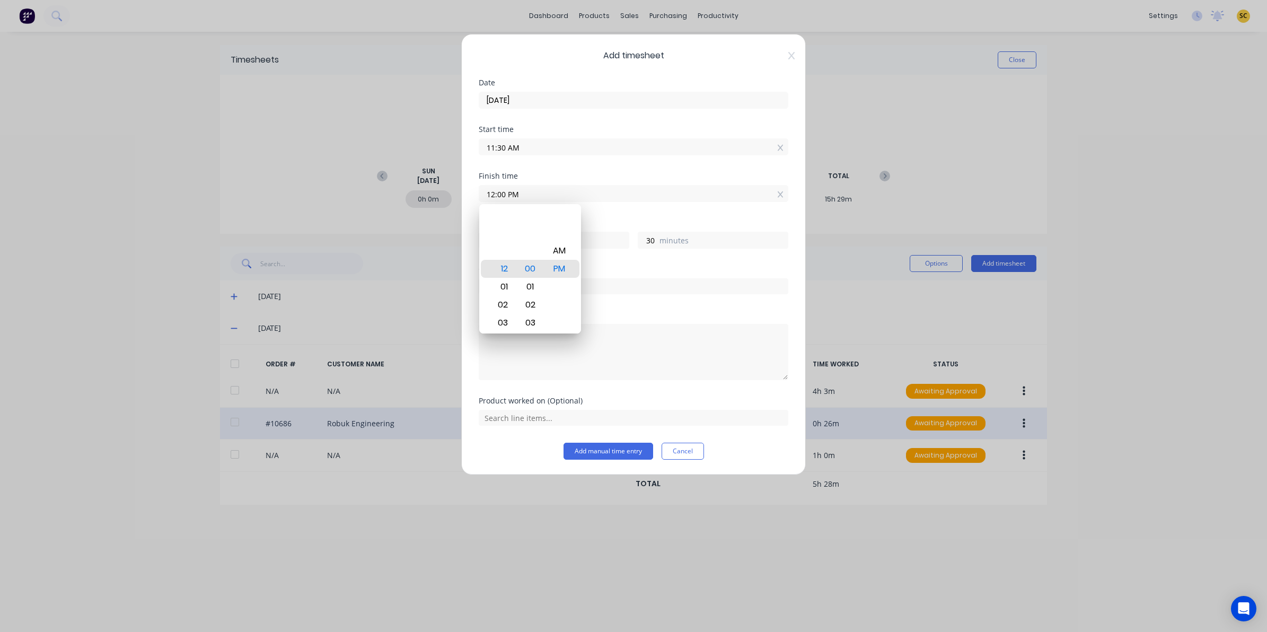
click div "Add timesheet Date [DATE] Start time 11:30 AM Finish time 12:00 PM Hours worked…"
click div "Notes"
click textarea
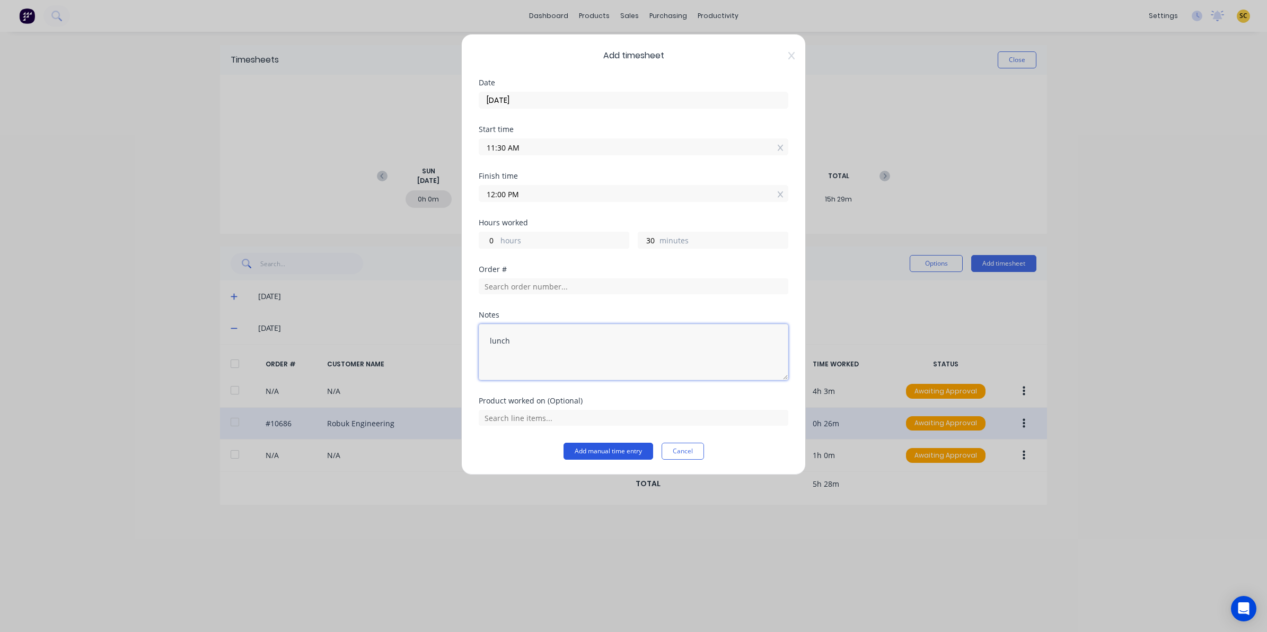
type textarea "lunch"
click button "Add manual time entry"
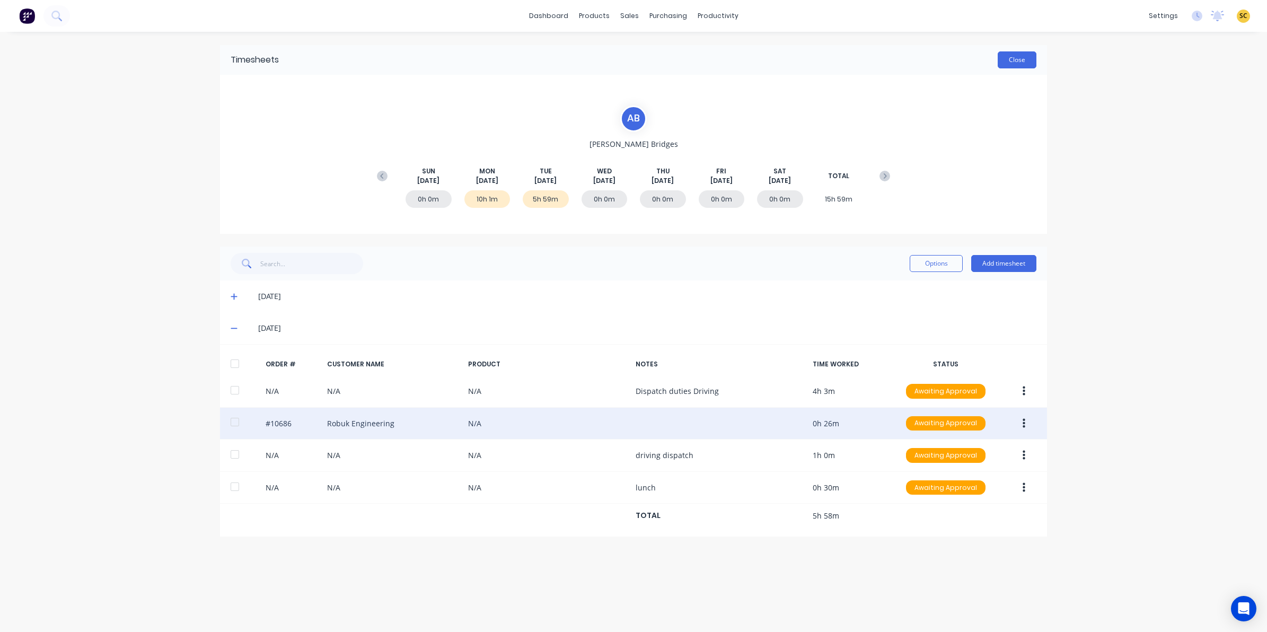
click button "Close"
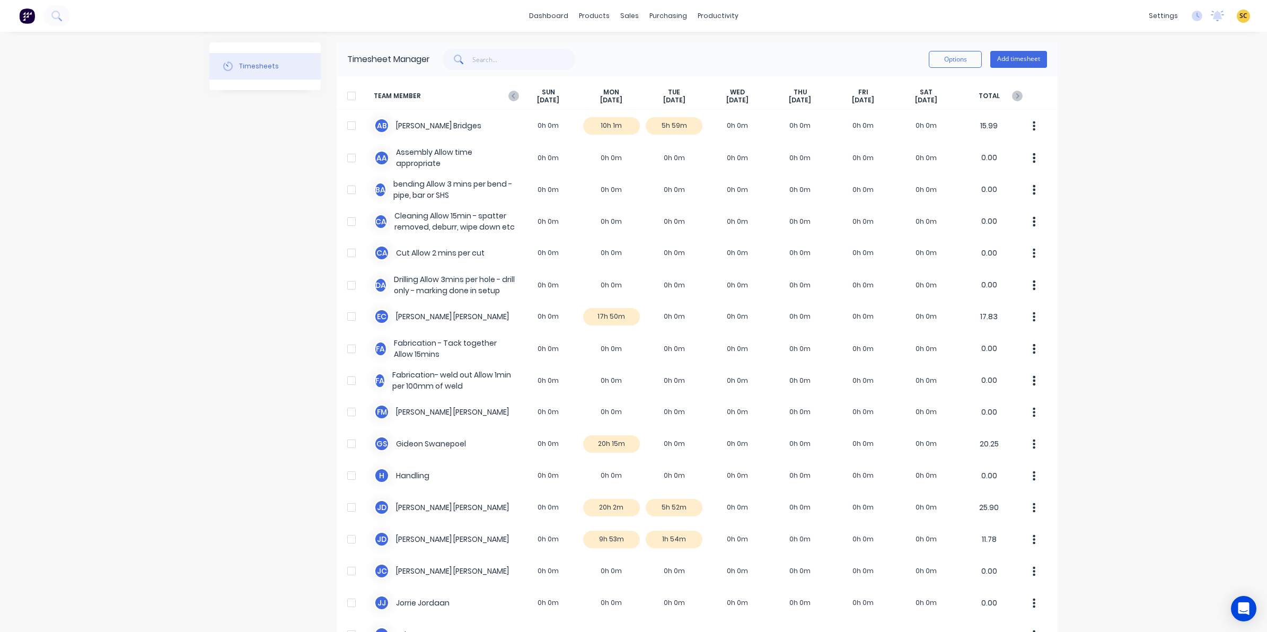
drag, startPoint x: 680, startPoint y: 210, endPoint x: 1096, endPoint y: 317, distance: 429.5
click at [1096, 317] on div "dashboard products sales purchasing productivity dashboard products Product Cat…" at bounding box center [633, 316] width 1267 height 632
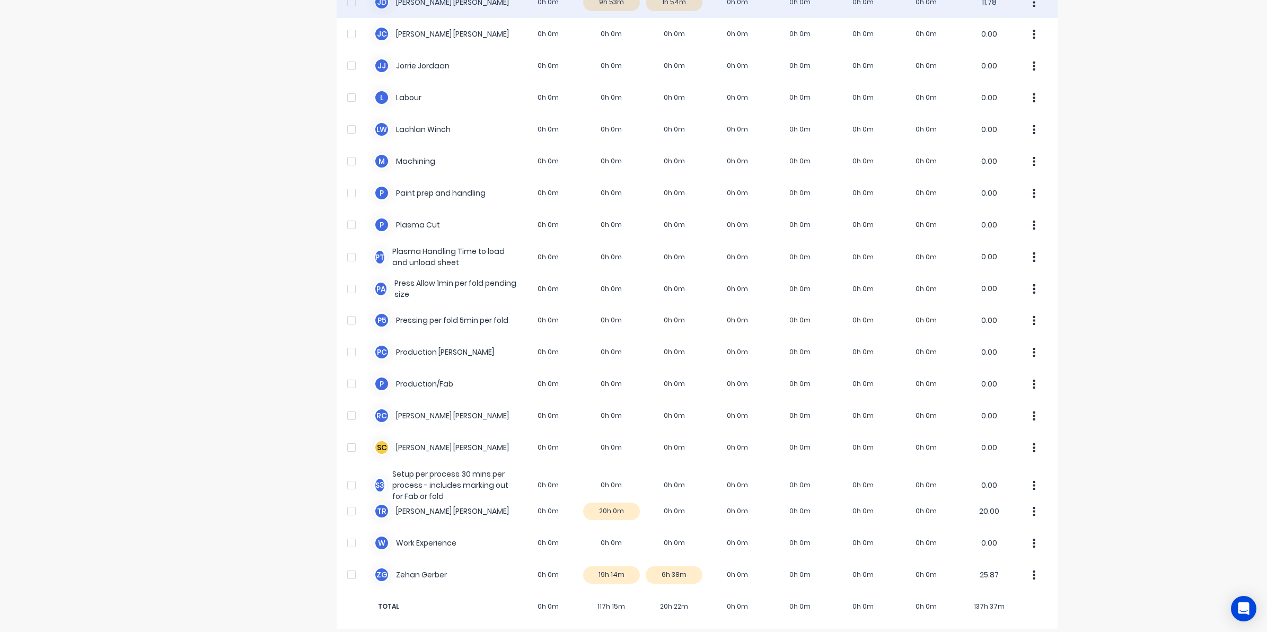
scroll to position [545, 0]
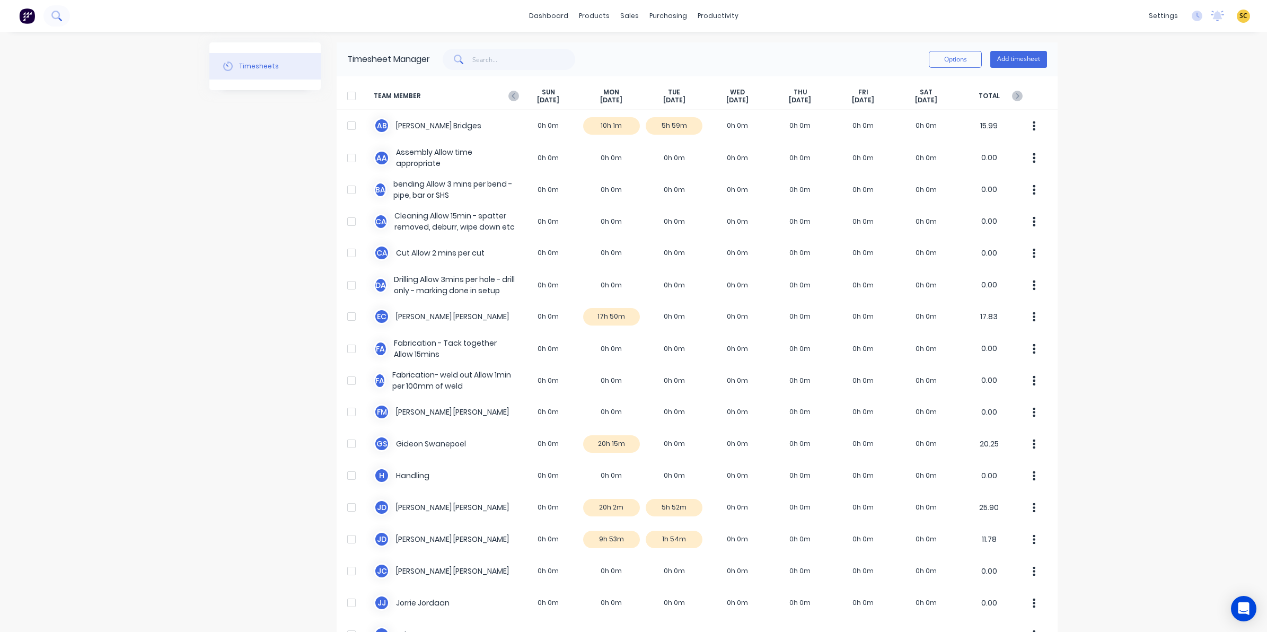
click at [65, 19] on button at bounding box center [56, 15] width 27 height 21
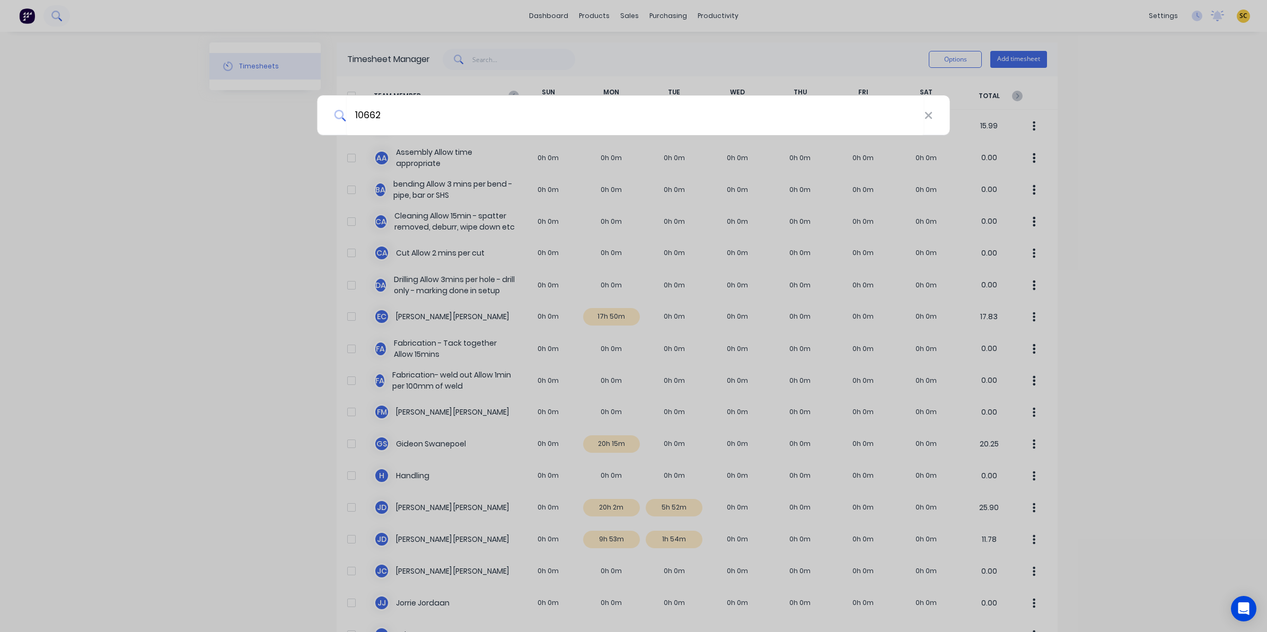
type input "10662"
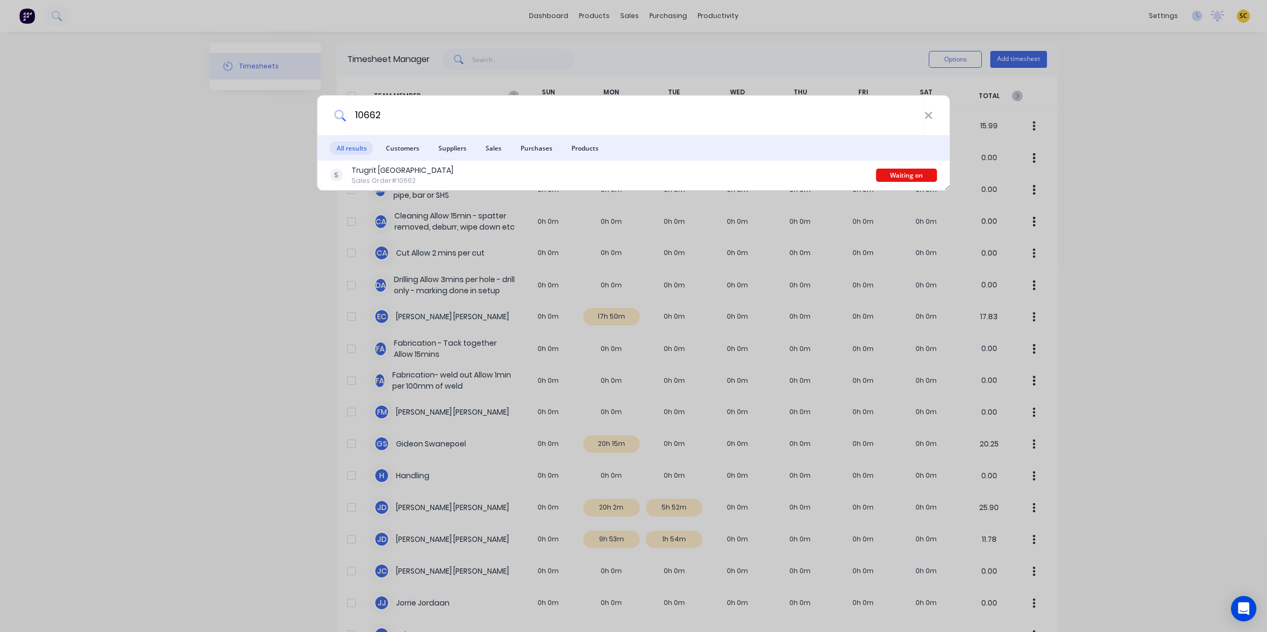
click at [450, 159] on li "Suppliers" at bounding box center [452, 147] width 41 height 25
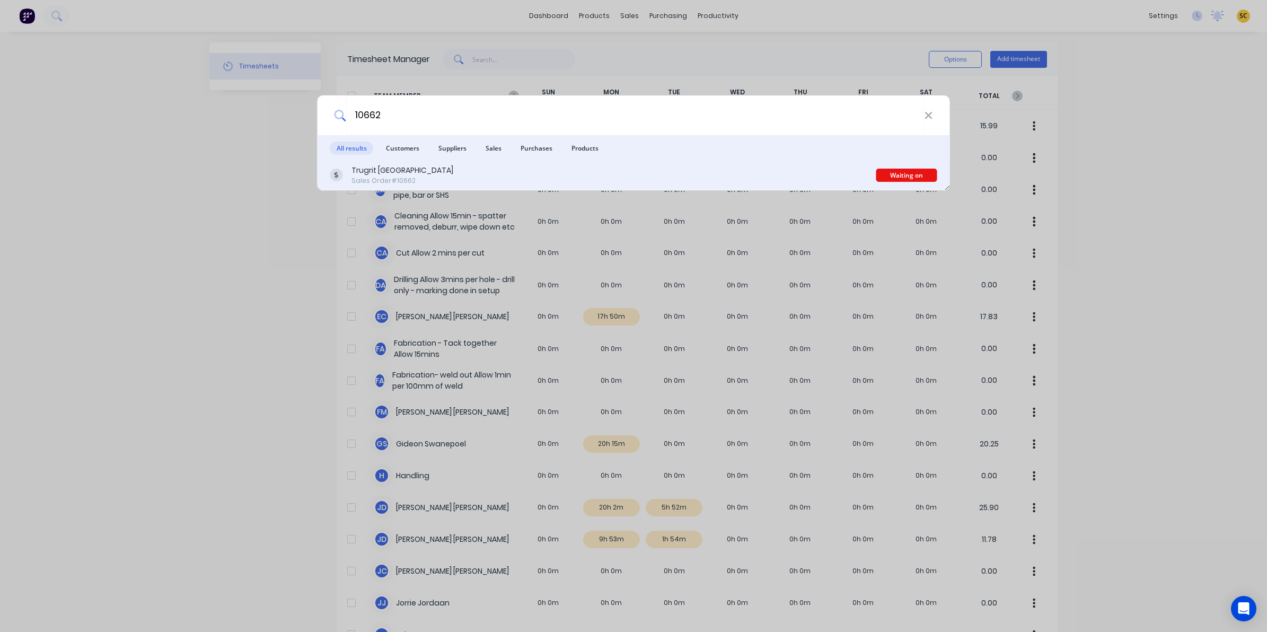
click at [427, 178] on div "Trugrit Australia Sales Order #10662" at bounding box center [603, 175] width 546 height 21
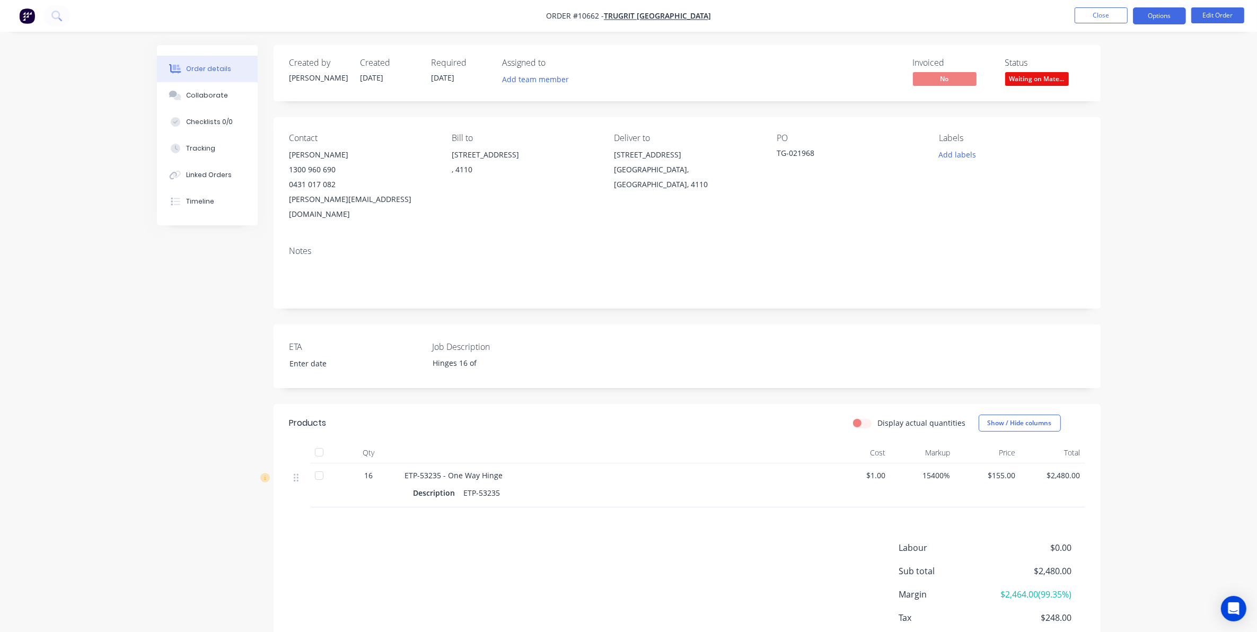
click at [1143, 16] on button "Options" at bounding box center [1159, 15] width 53 height 17
click at [1103, 146] on div "Delivery Docket" at bounding box center [1128, 149] width 98 height 15
click at [1104, 108] on div "Without pricing" at bounding box center [1128, 106] width 98 height 15
click at [1022, 82] on span "Waiting on Mate..." at bounding box center [1037, 78] width 64 height 13
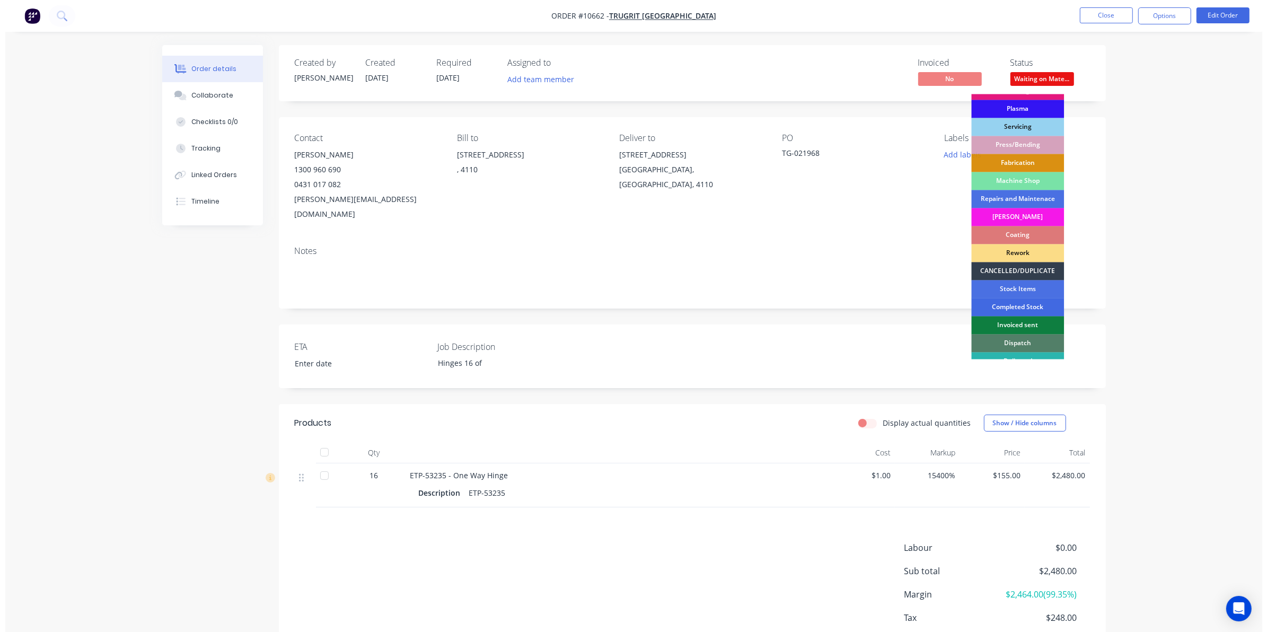
scroll to position [95, 0]
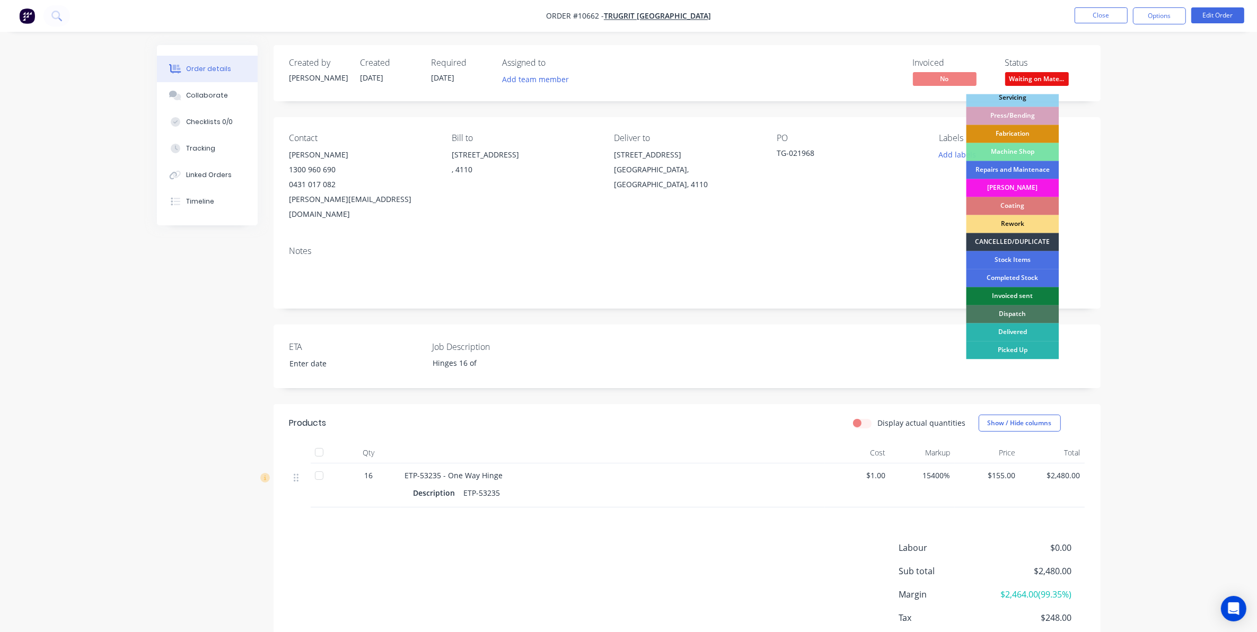
click at [1008, 314] on div "Dispatch" at bounding box center [1013, 314] width 93 height 18
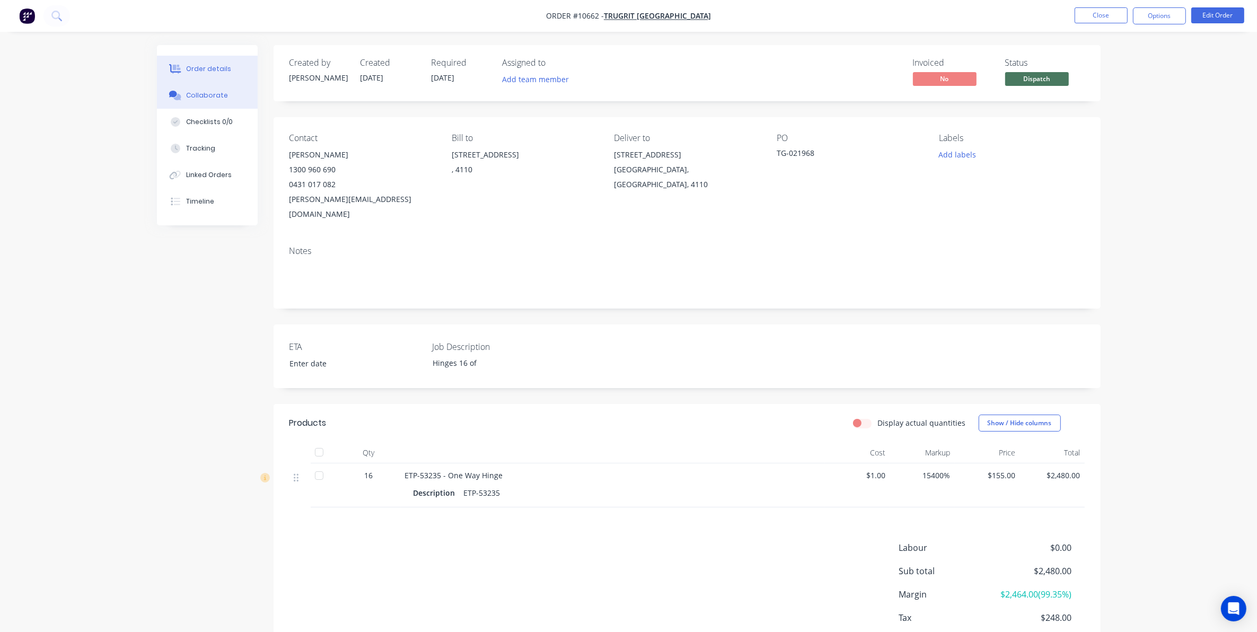
click at [209, 96] on div "Collaborate" at bounding box center [207, 96] width 42 height 10
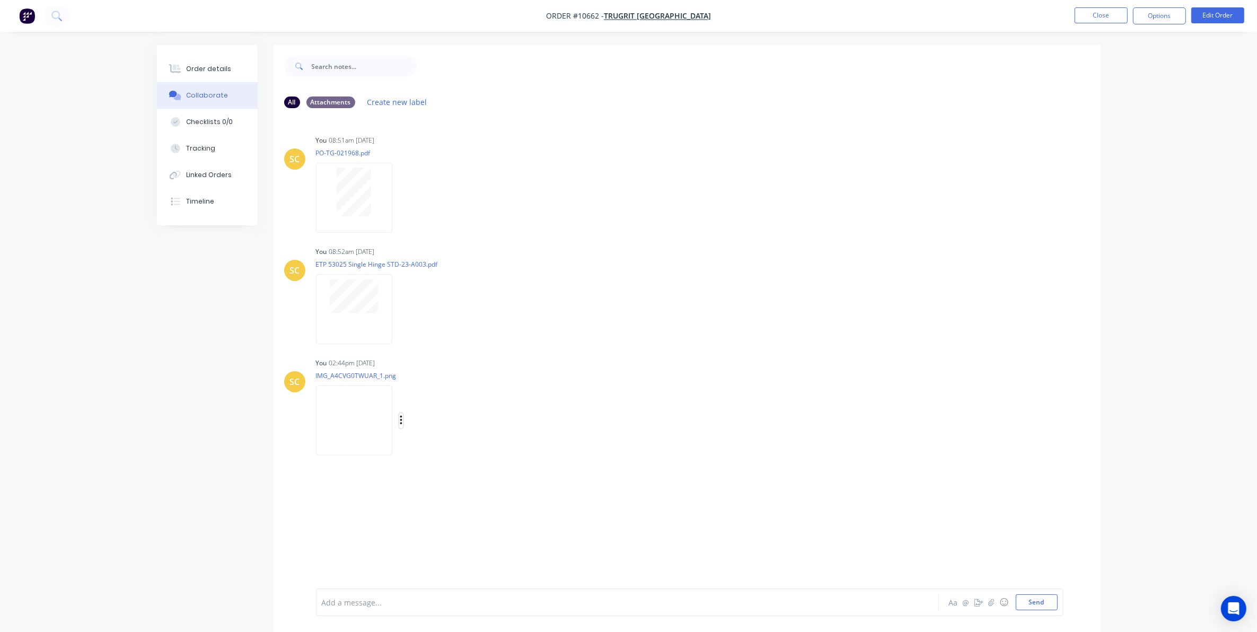
drag, startPoint x: 400, startPoint y: 417, endPoint x: 400, endPoint y: 425, distance: 7.4
click at [400, 418] on icon "button" at bounding box center [401, 421] width 3 height 12
click at [425, 452] on button "Download" at bounding box center [470, 449] width 119 height 24
drag, startPoint x: 179, startPoint y: 64, endPoint x: 205, endPoint y: 61, distance: 25.6
click at [179, 64] on icon at bounding box center [175, 69] width 12 height 10
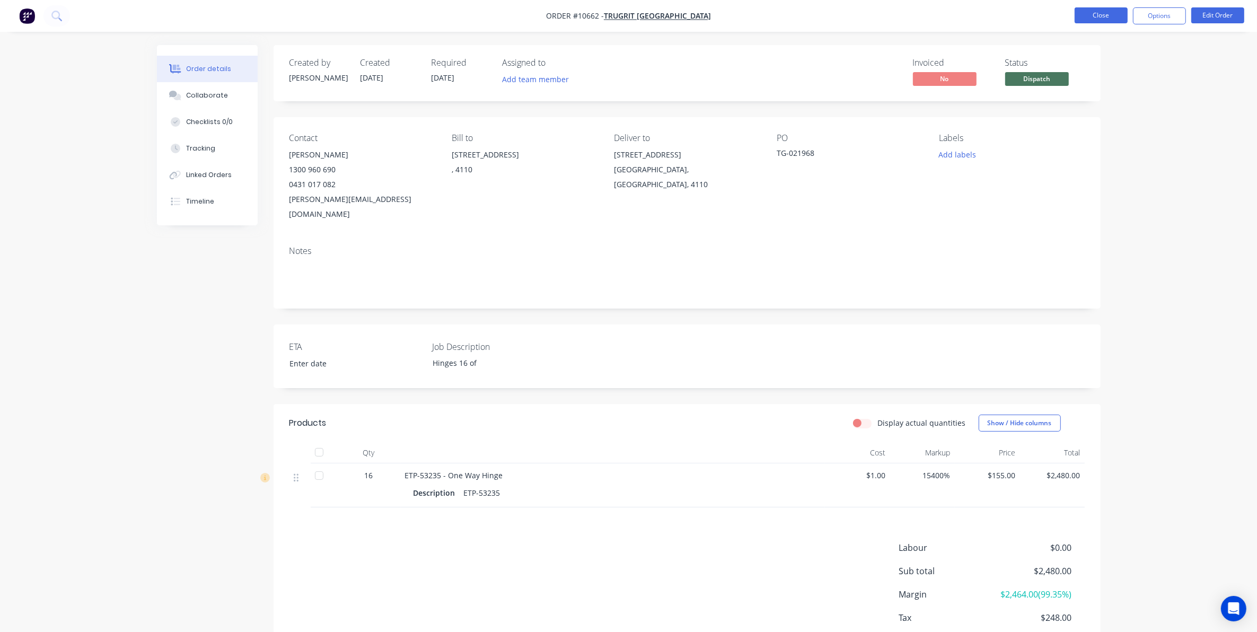
click at [1102, 15] on button "Close" at bounding box center [1101, 15] width 53 height 16
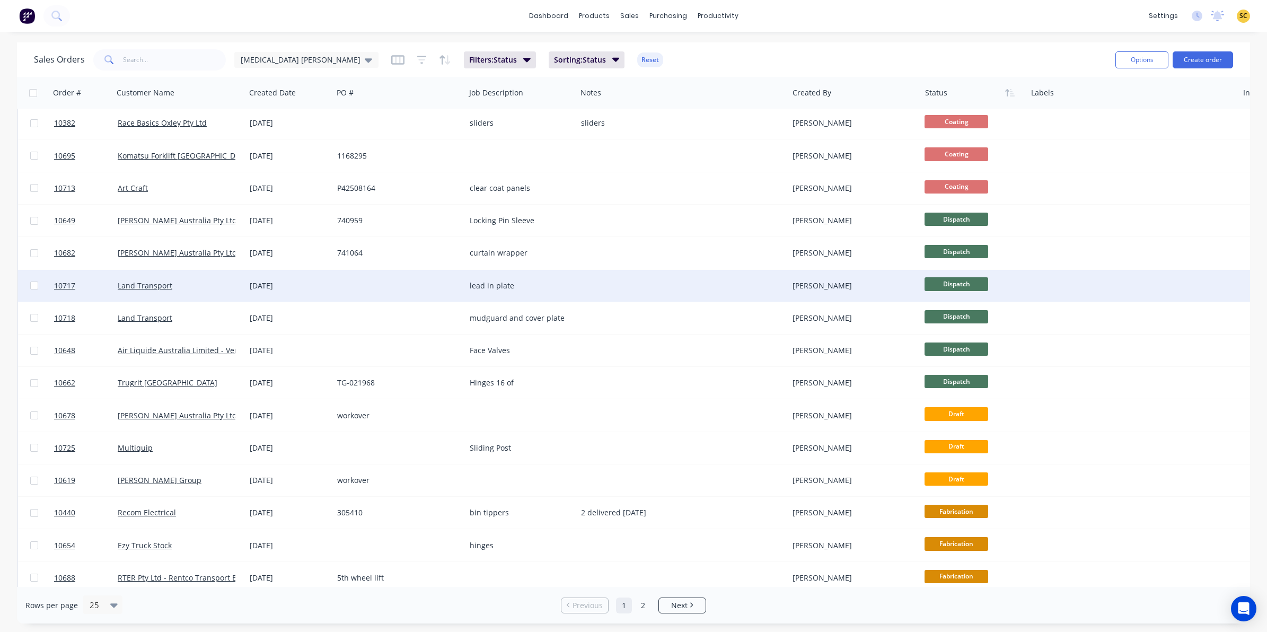
scroll to position [265, 0]
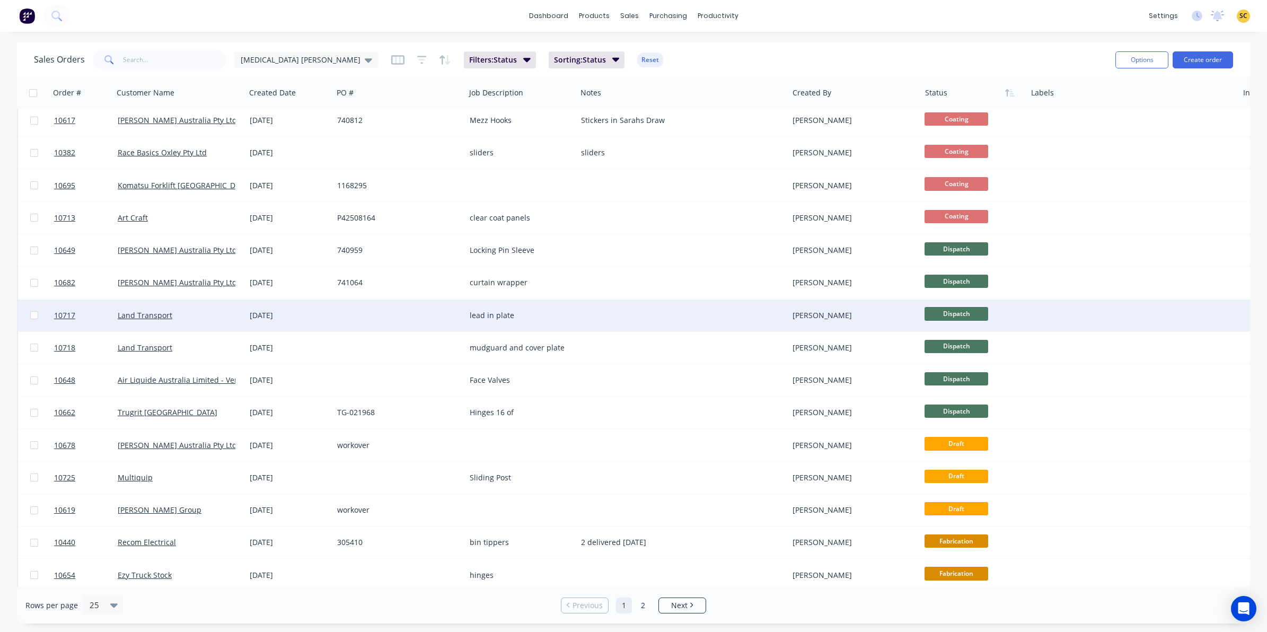
click at [948, 313] on span "Dispatch" at bounding box center [957, 313] width 64 height 13
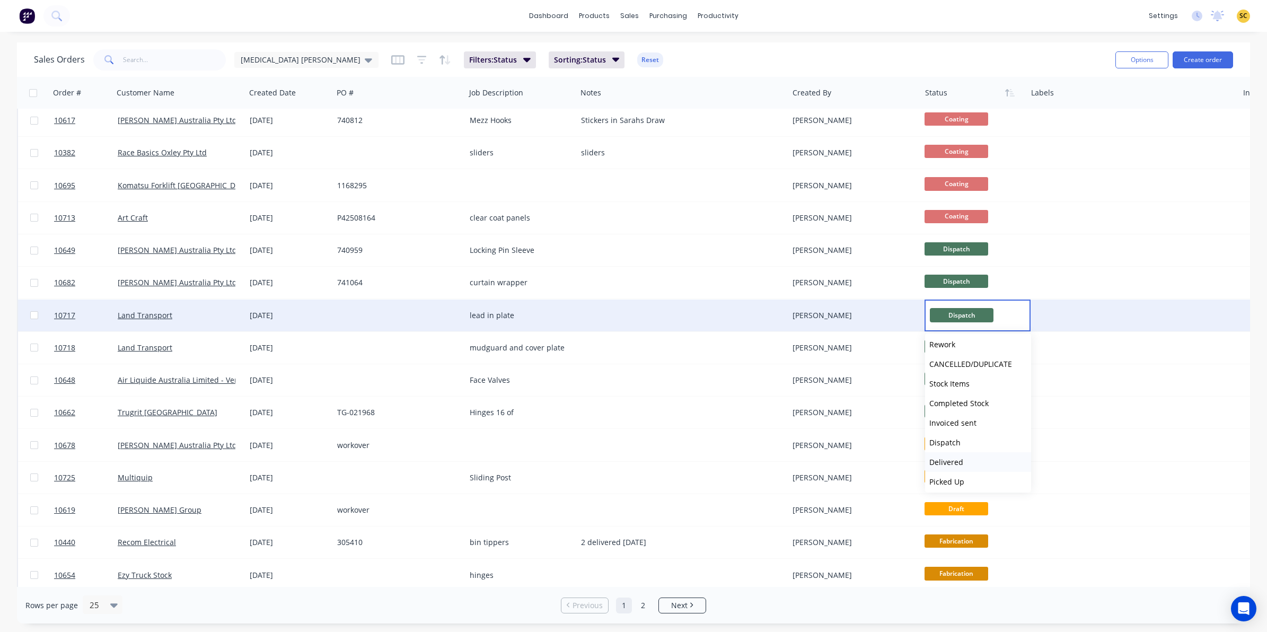
scroll to position [261, 0]
click at [959, 463] on button "Delivered" at bounding box center [978, 460] width 106 height 20
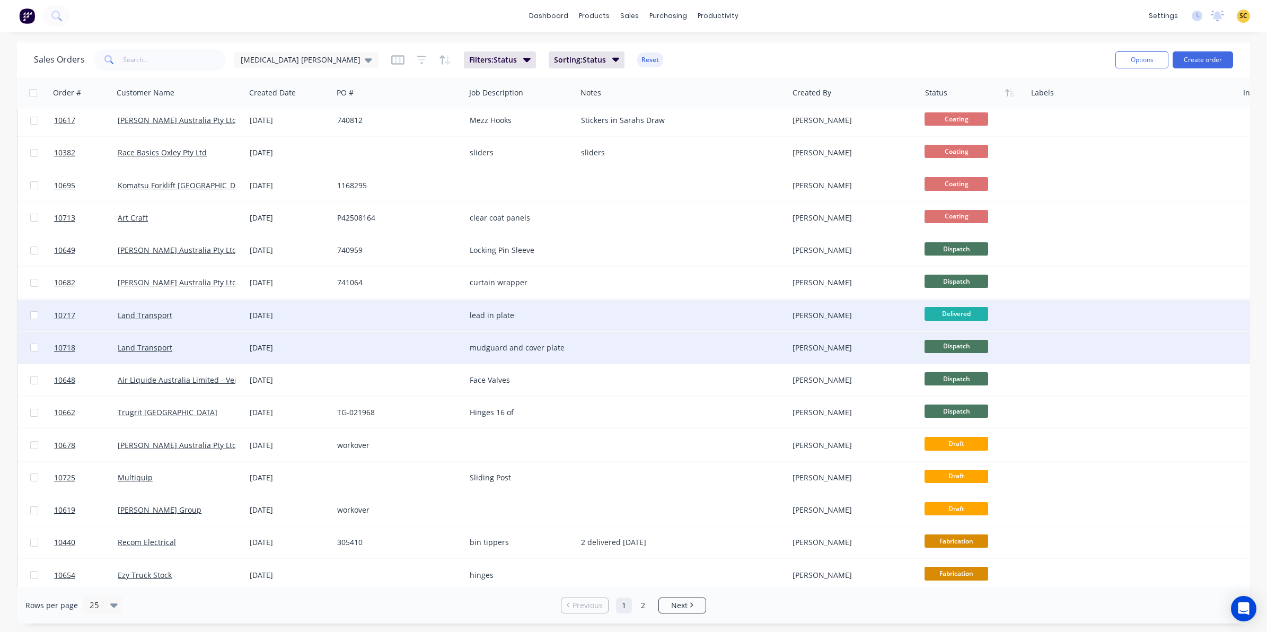
click at [945, 341] on span "Dispatch" at bounding box center [957, 346] width 64 height 13
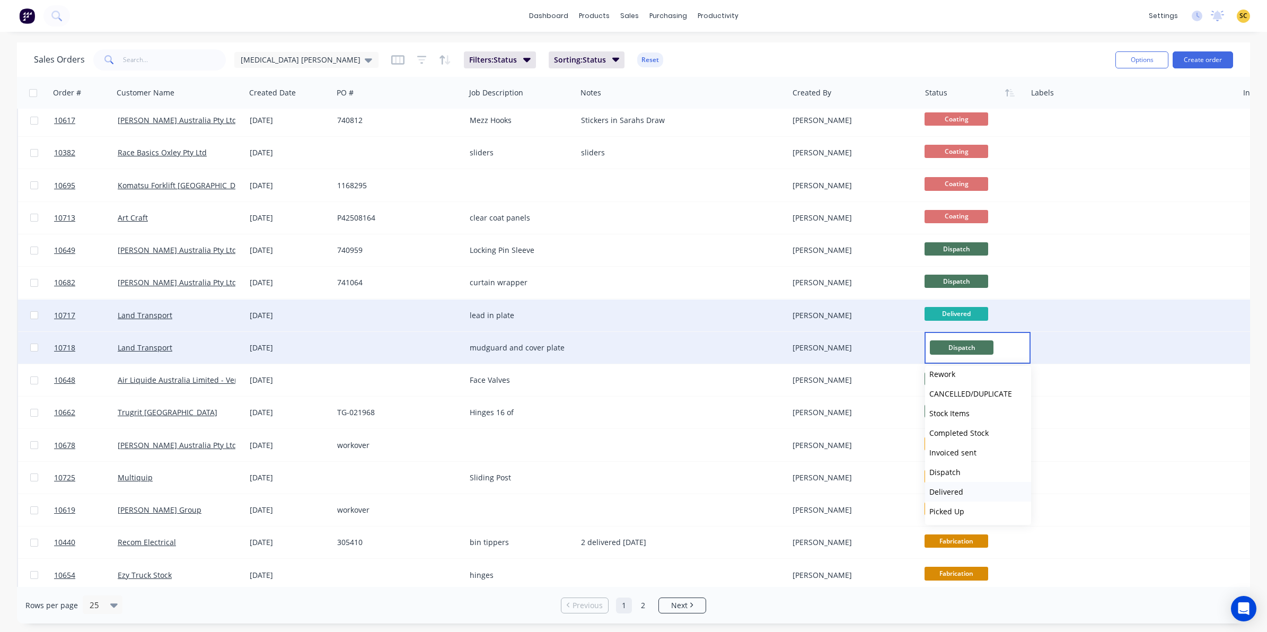
click at [952, 487] on span "Delivered" at bounding box center [946, 492] width 34 height 10
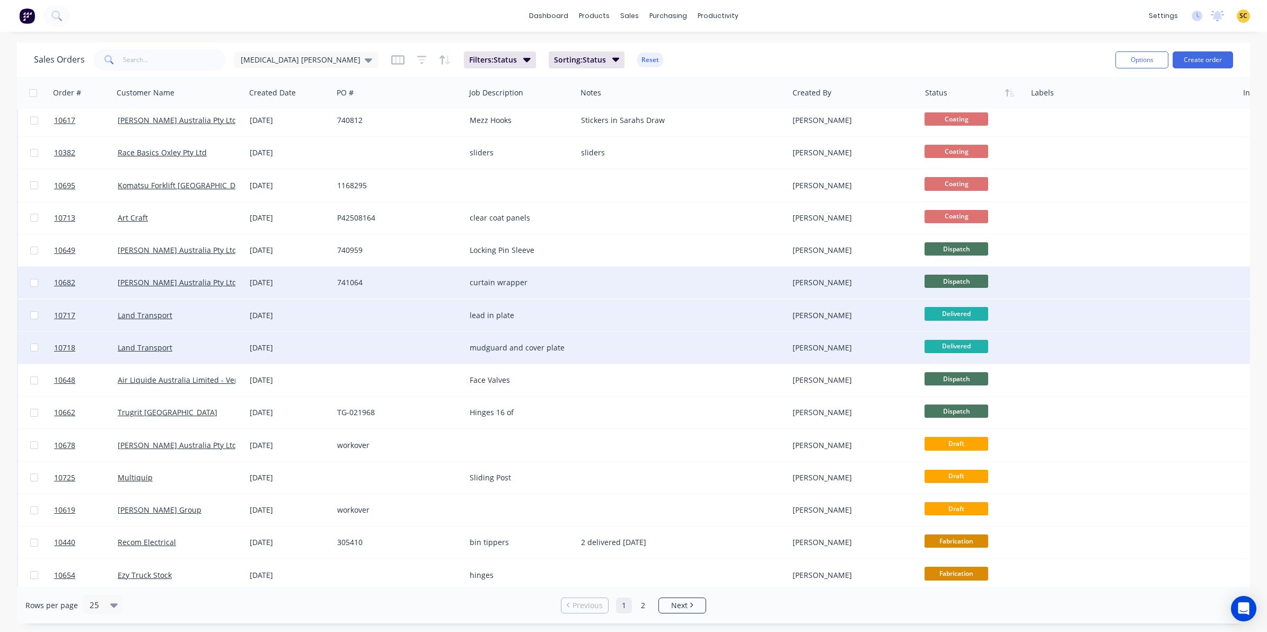
click at [940, 273] on div "Dispatch" at bounding box center [973, 283] width 106 height 32
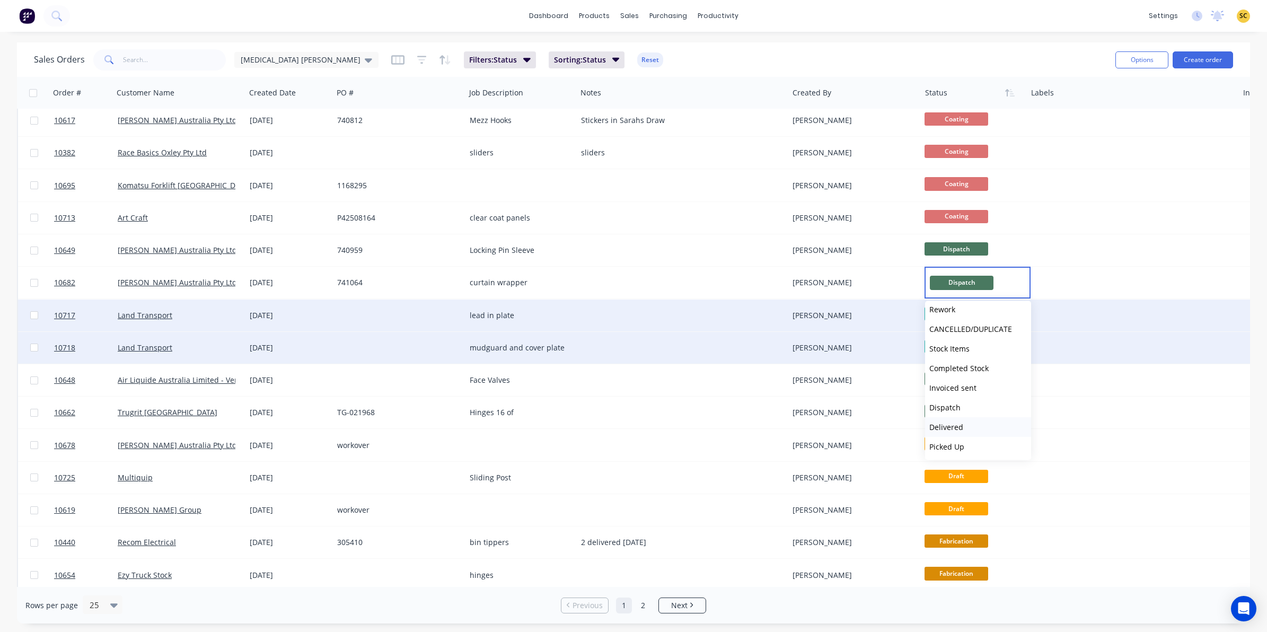
click at [947, 422] on span "Delivered" at bounding box center [946, 427] width 34 height 10
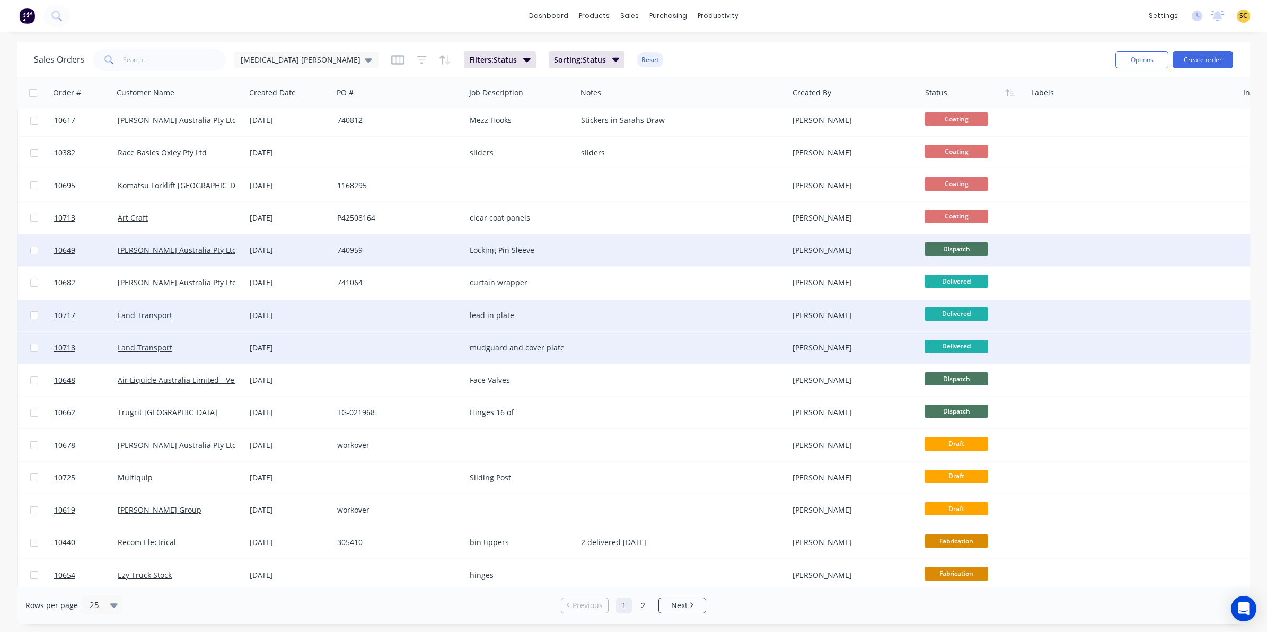
click at [948, 240] on div "Dispatch" at bounding box center [973, 250] width 106 height 32
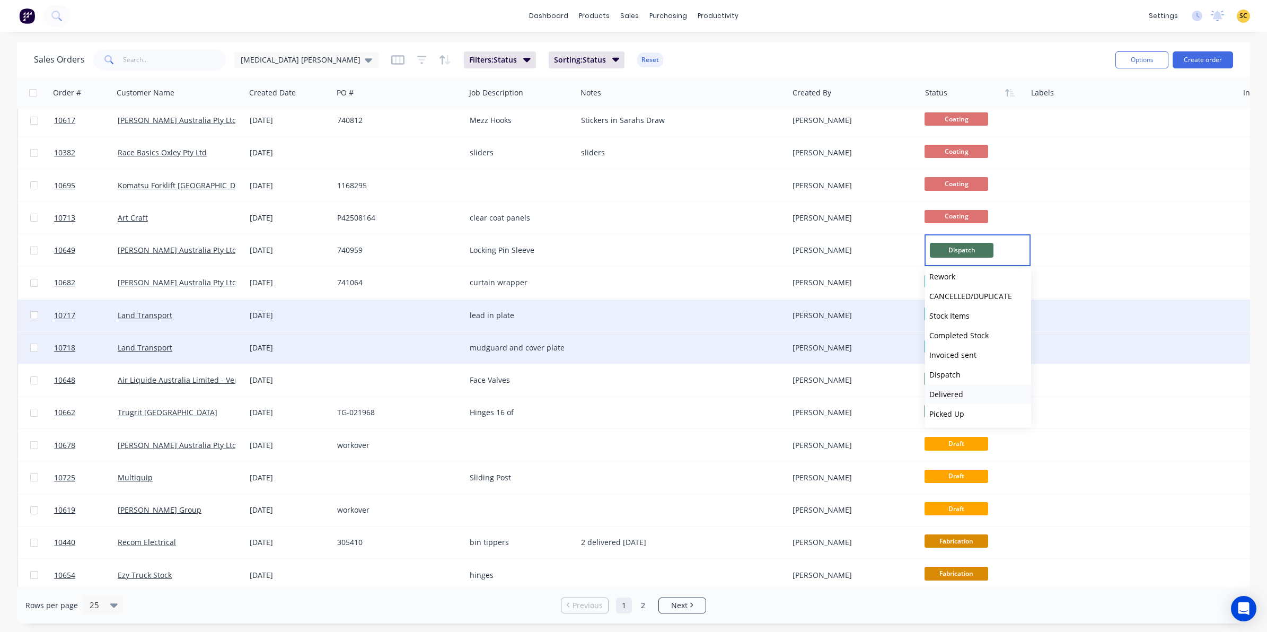
click at [958, 396] on span "Delivered" at bounding box center [946, 394] width 34 height 10
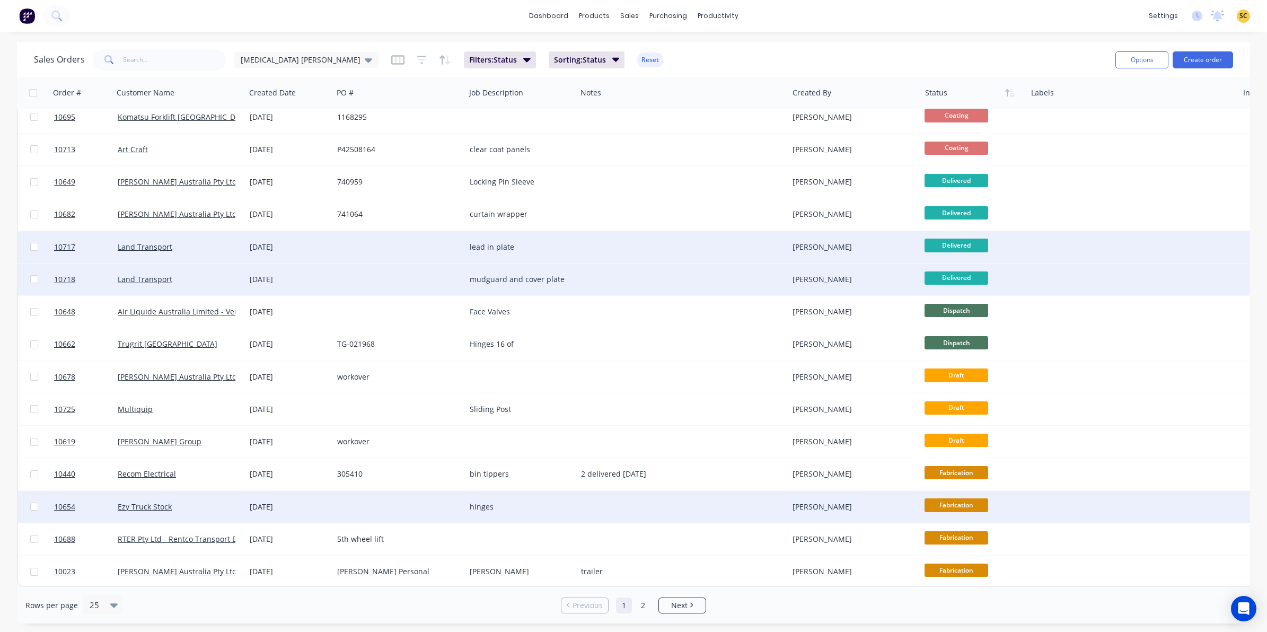
scroll to position [338, 0]
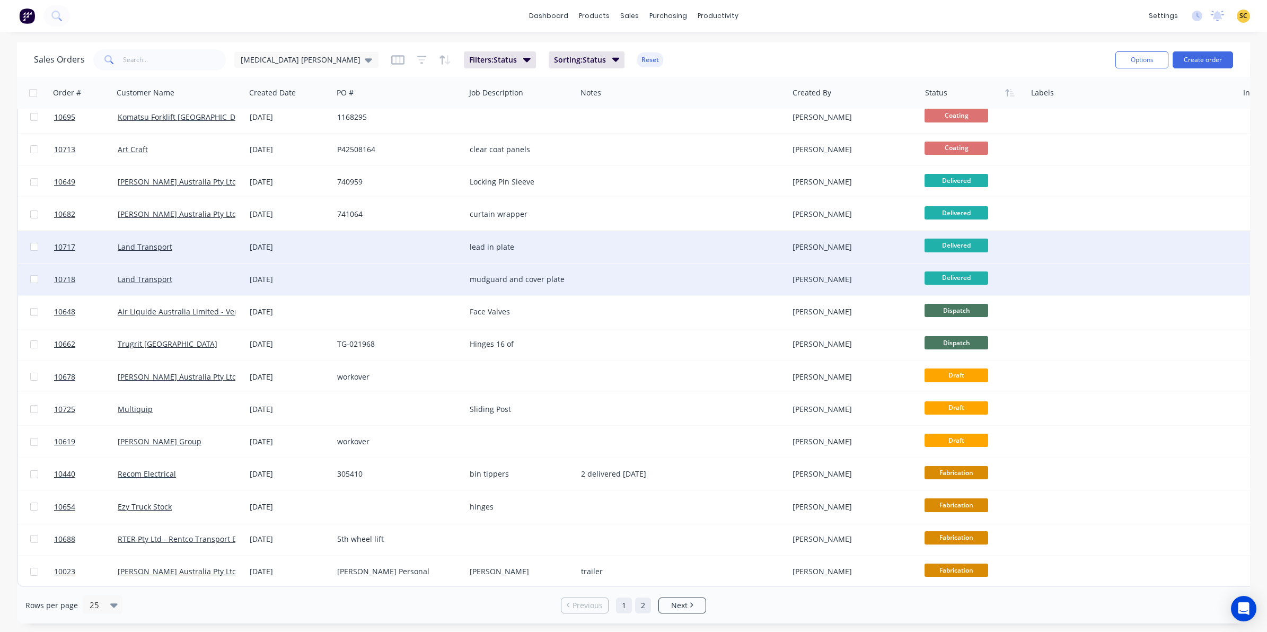
click at [643, 606] on link "2" at bounding box center [643, 606] width 16 height 16
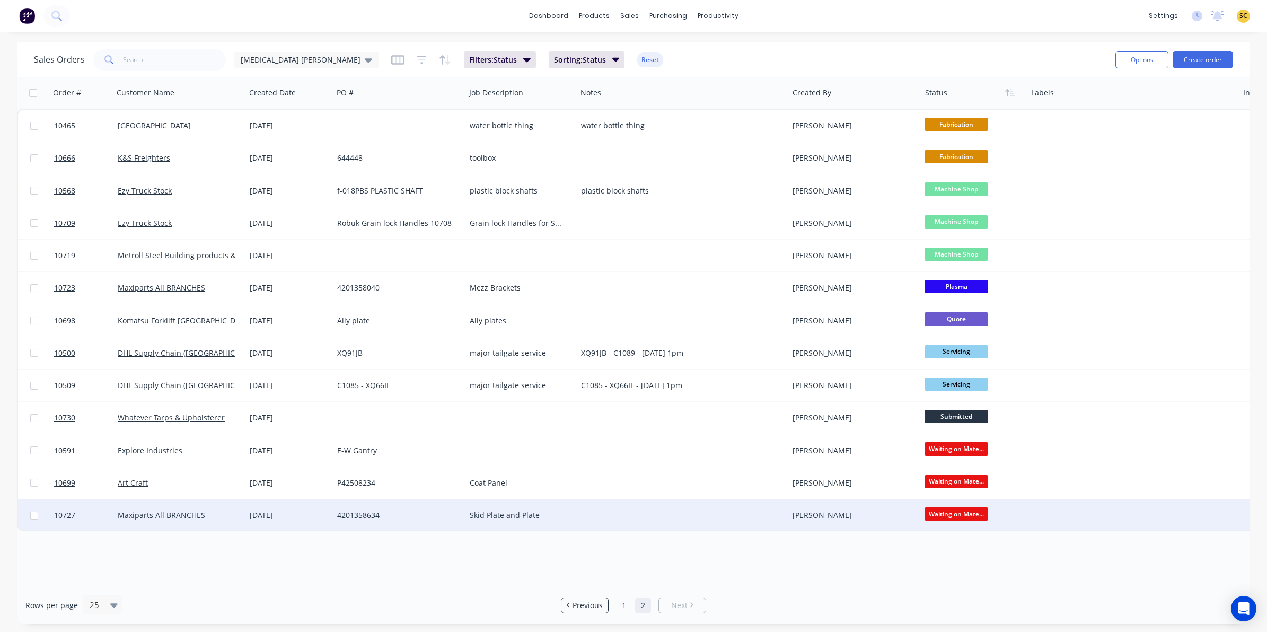
scroll to position [0, 0]
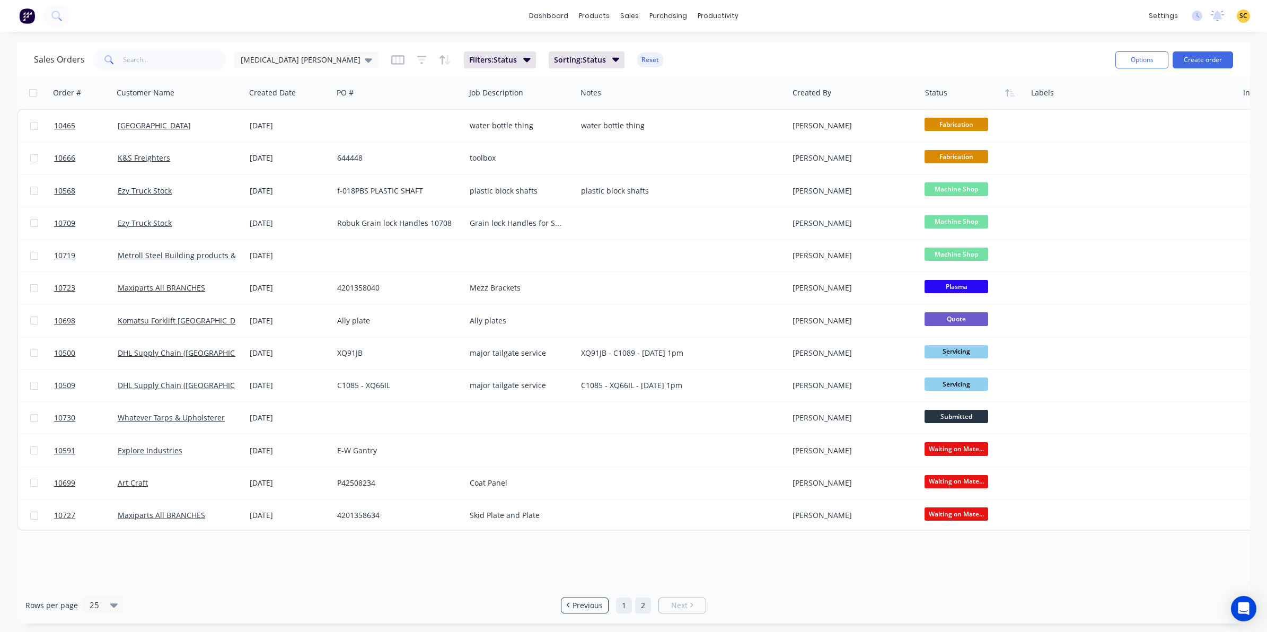
click at [622, 606] on link "1" at bounding box center [624, 606] width 16 height 16
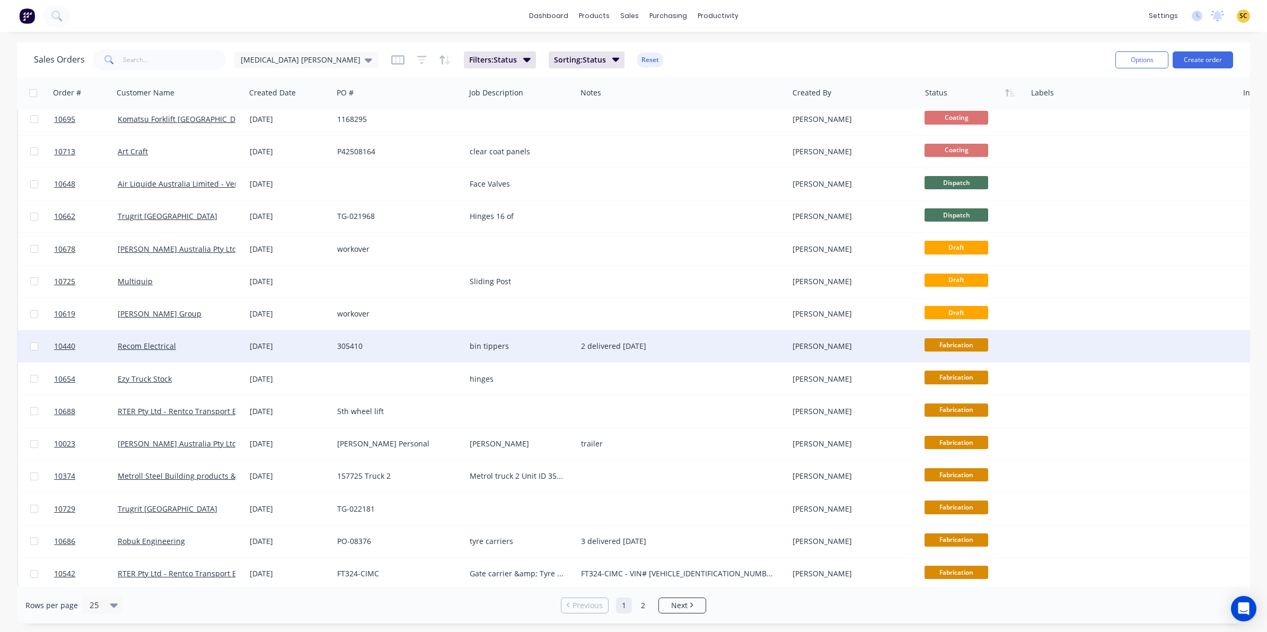
scroll to position [338, 0]
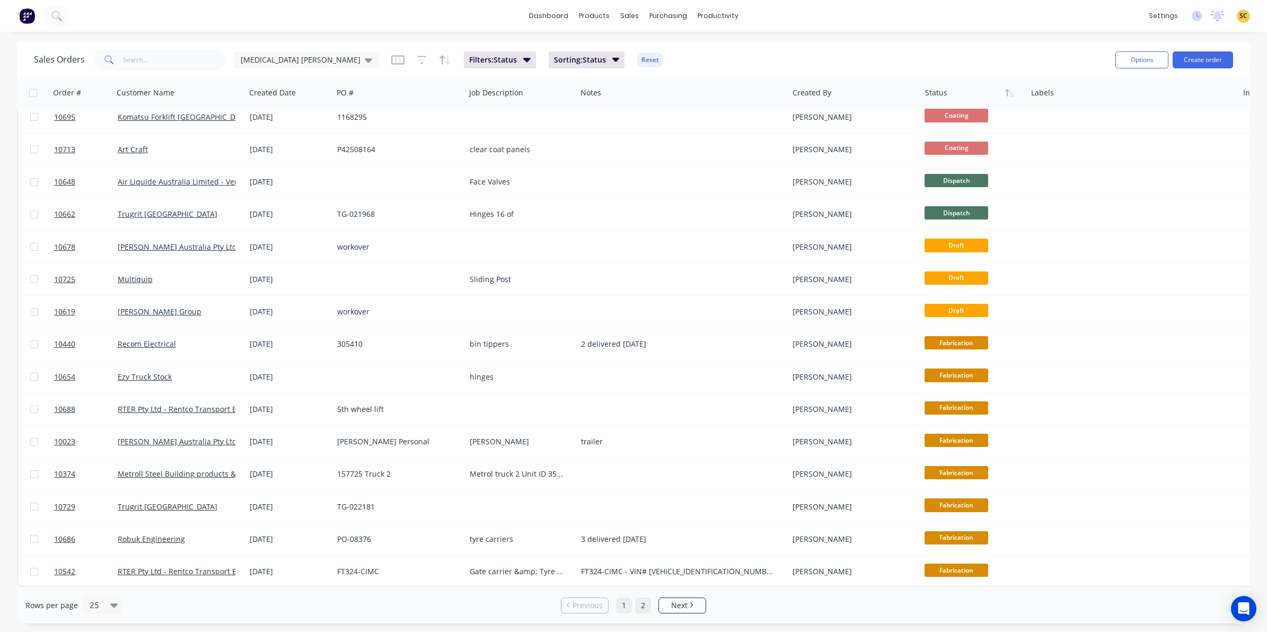
click at [650, 606] on link "2" at bounding box center [643, 606] width 16 height 16
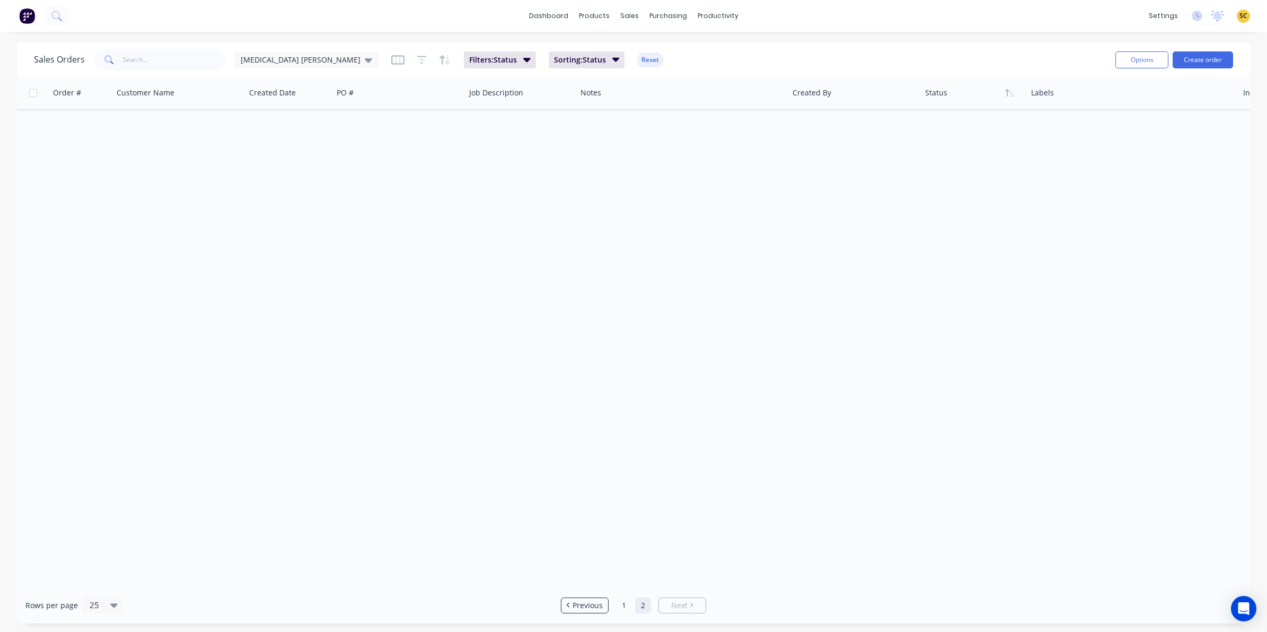
scroll to position [0, 0]
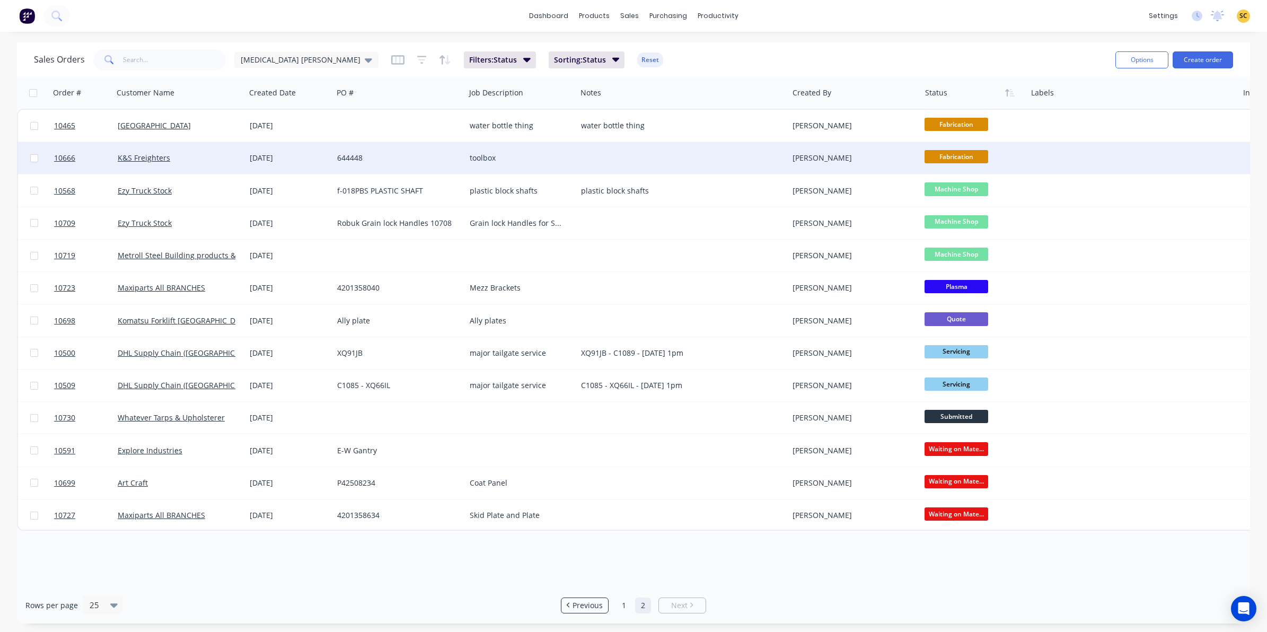
click at [940, 158] on span "Fabrication" at bounding box center [957, 156] width 64 height 13
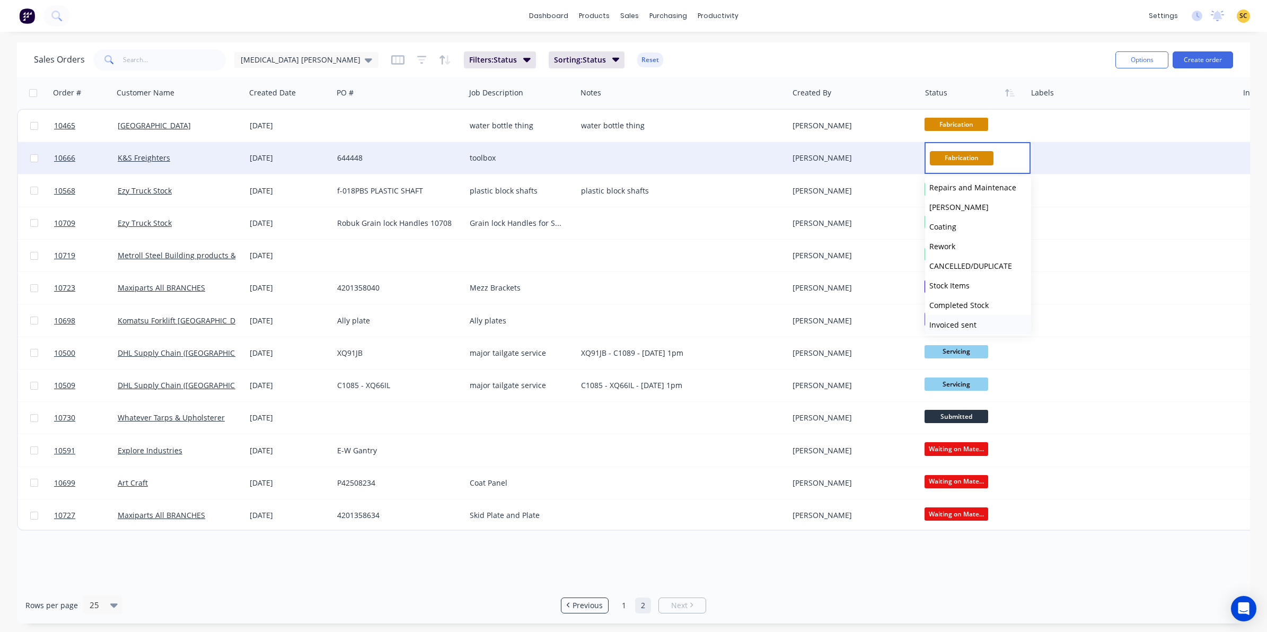
scroll to position [261, 0]
click at [956, 298] on span "Delivered" at bounding box center [946, 302] width 34 height 10
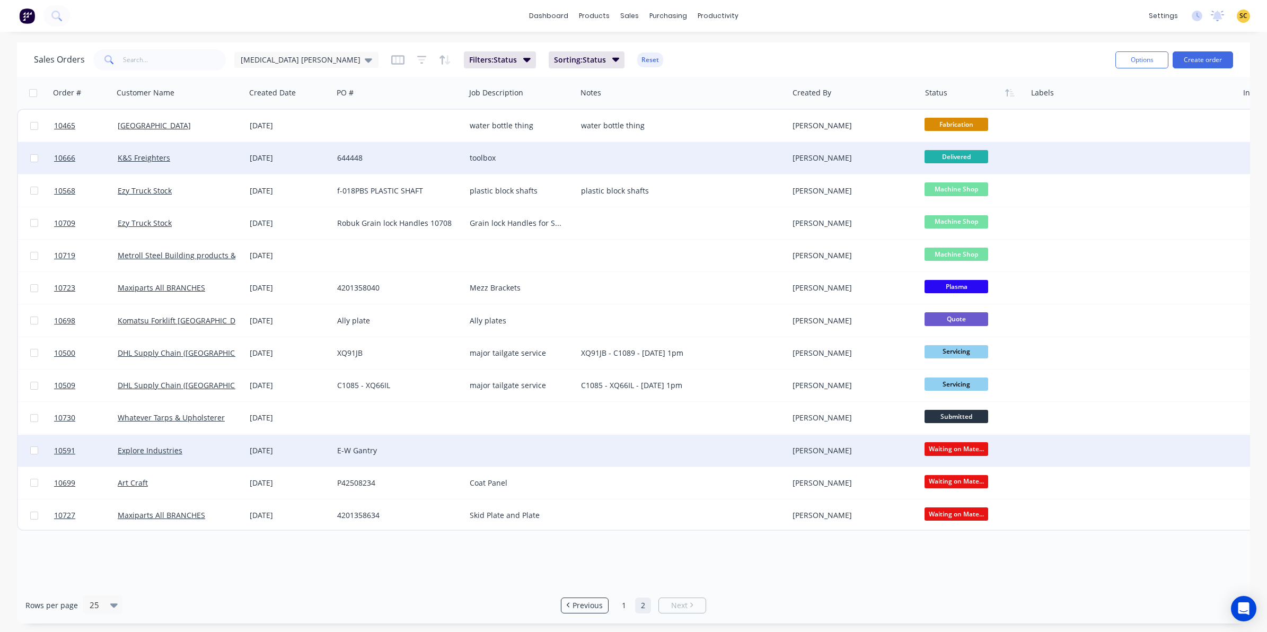
click at [1122, 437] on div at bounding box center [1133, 451] width 212 height 32
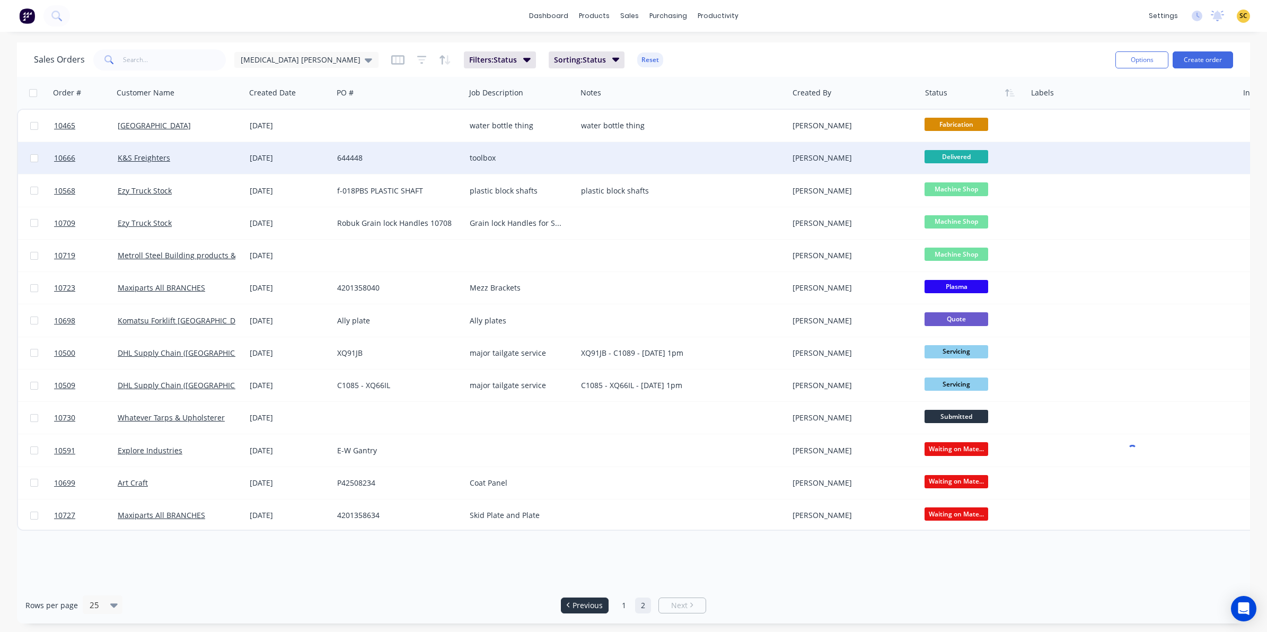
click at [587, 604] on span "Previous" at bounding box center [588, 605] width 30 height 11
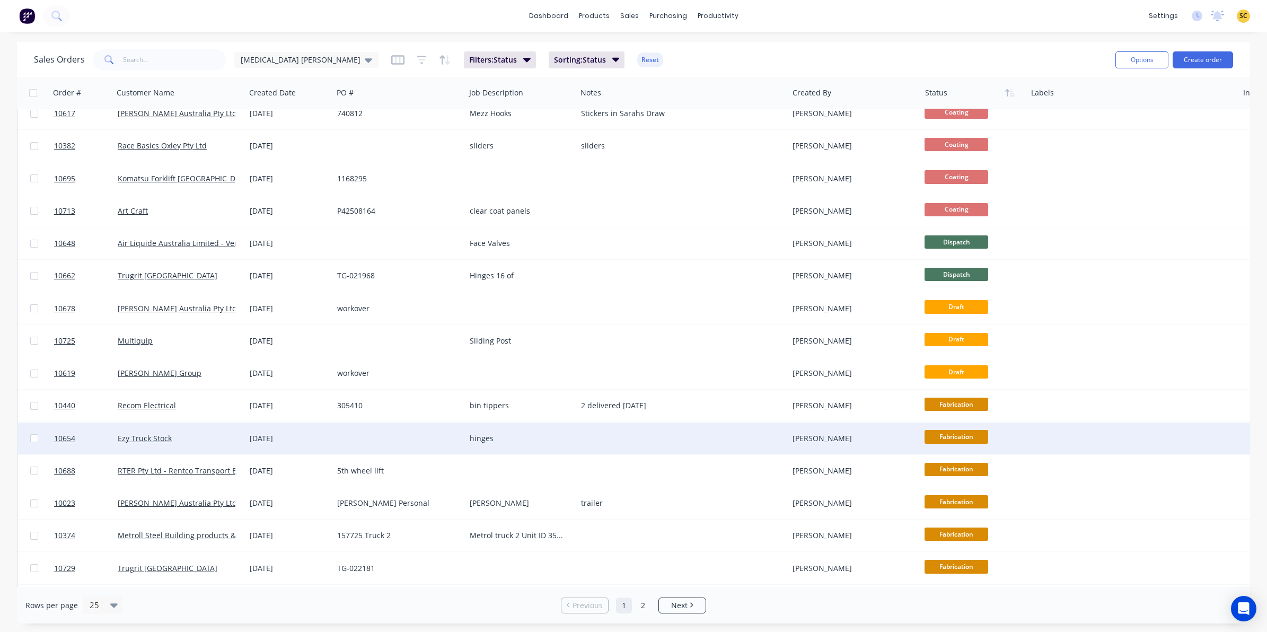
scroll to position [338, 0]
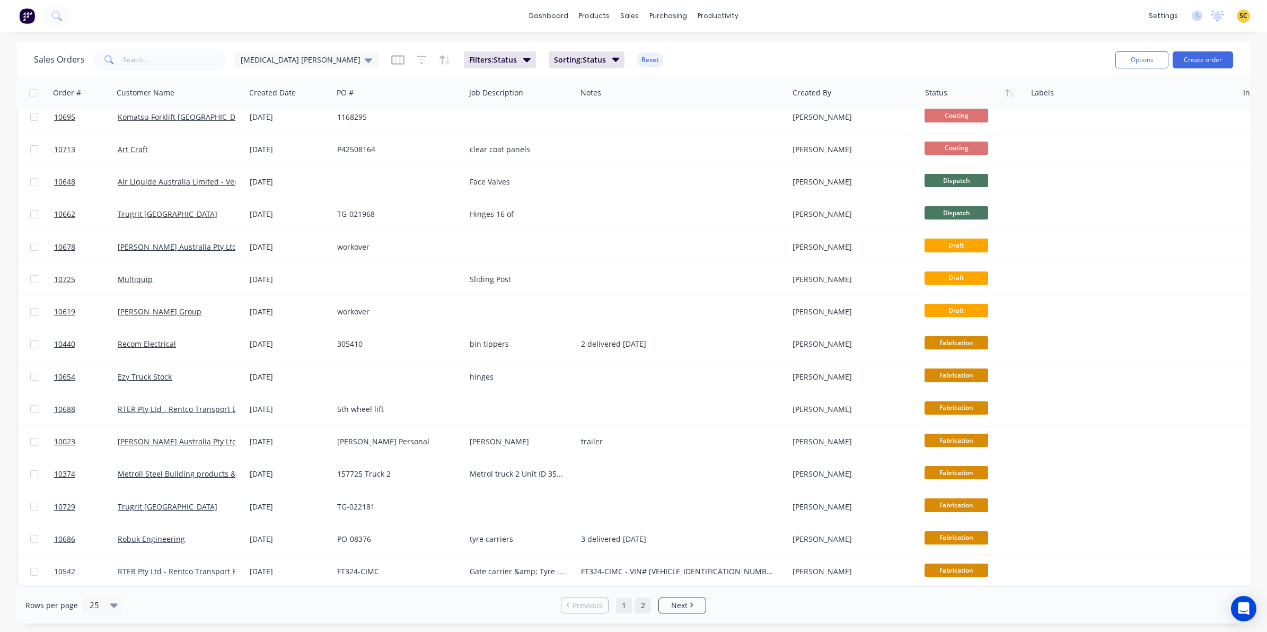
click at [647, 611] on link "2" at bounding box center [643, 606] width 16 height 16
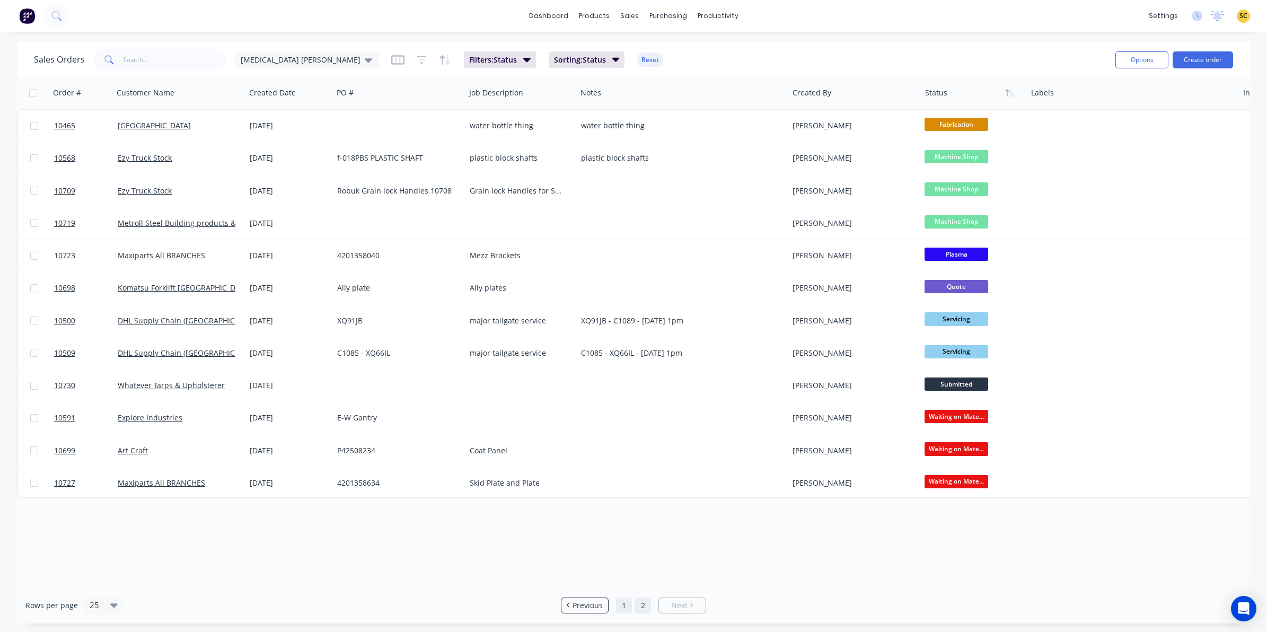
click at [626, 610] on link "1" at bounding box center [624, 606] width 16 height 16
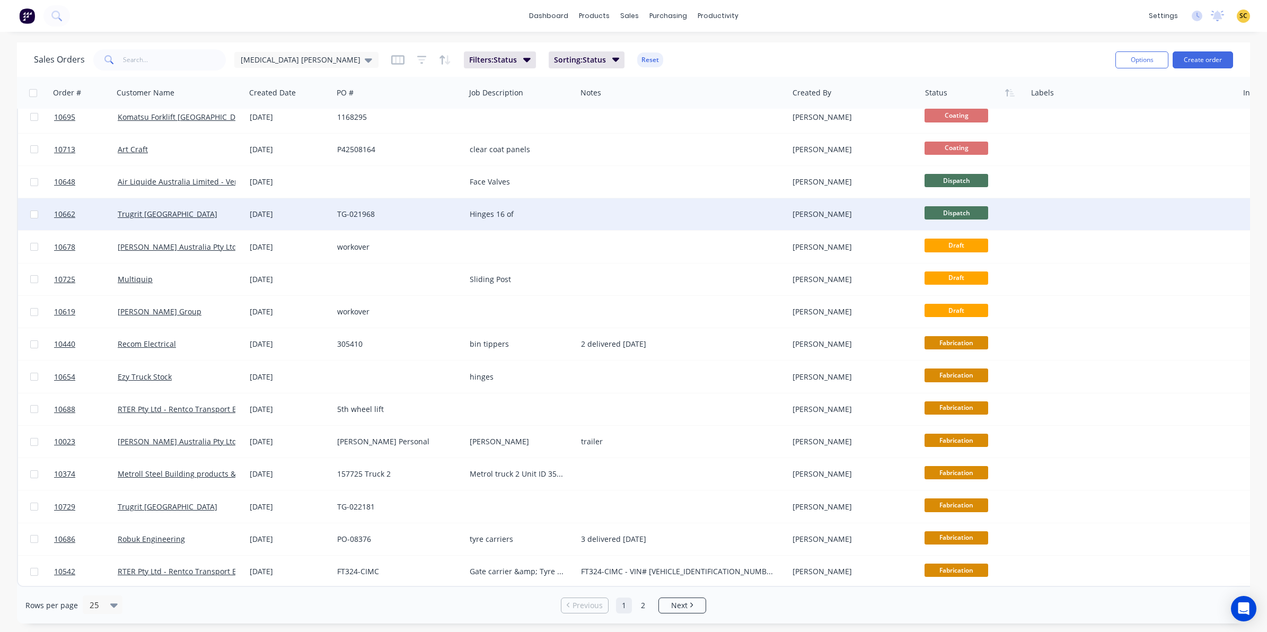
scroll to position [338, 0]
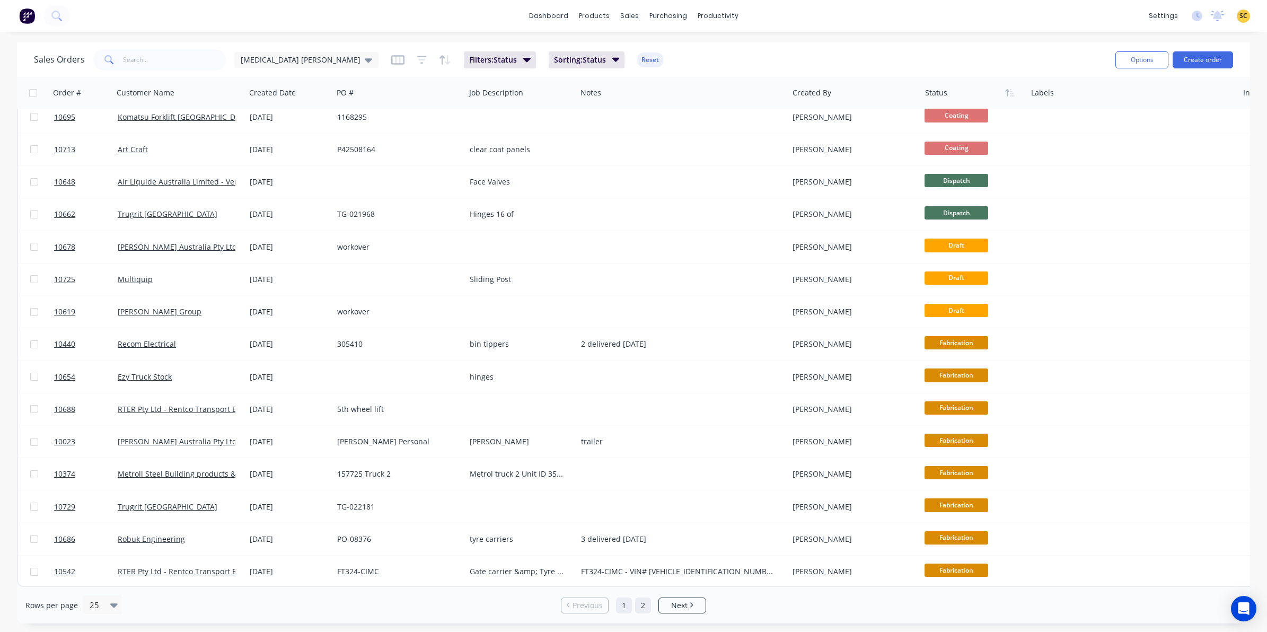
click at [642, 607] on link "2" at bounding box center [643, 606] width 16 height 16
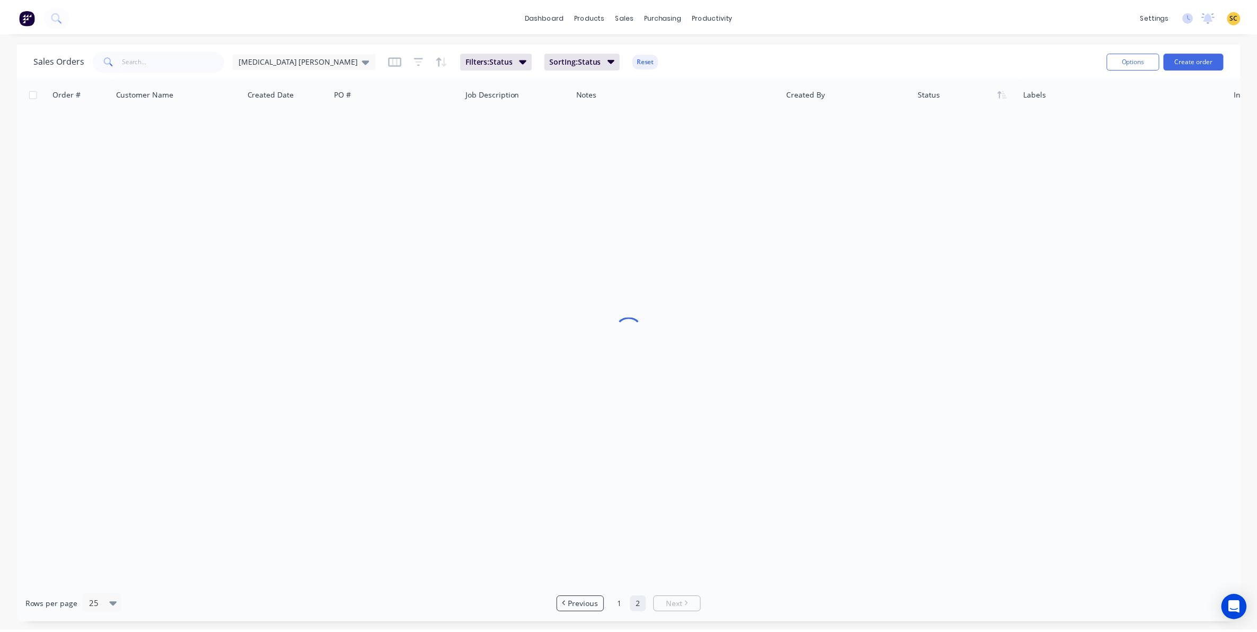
scroll to position [0, 0]
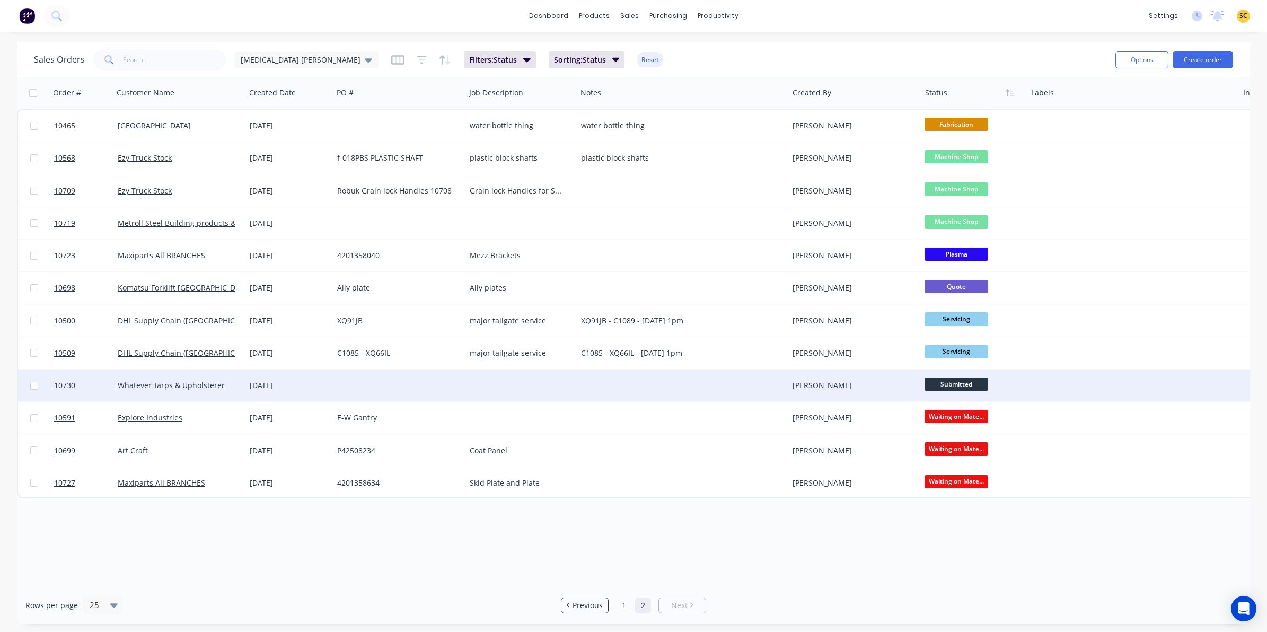
click at [812, 382] on div "[PERSON_NAME]" at bounding box center [852, 385] width 118 height 11
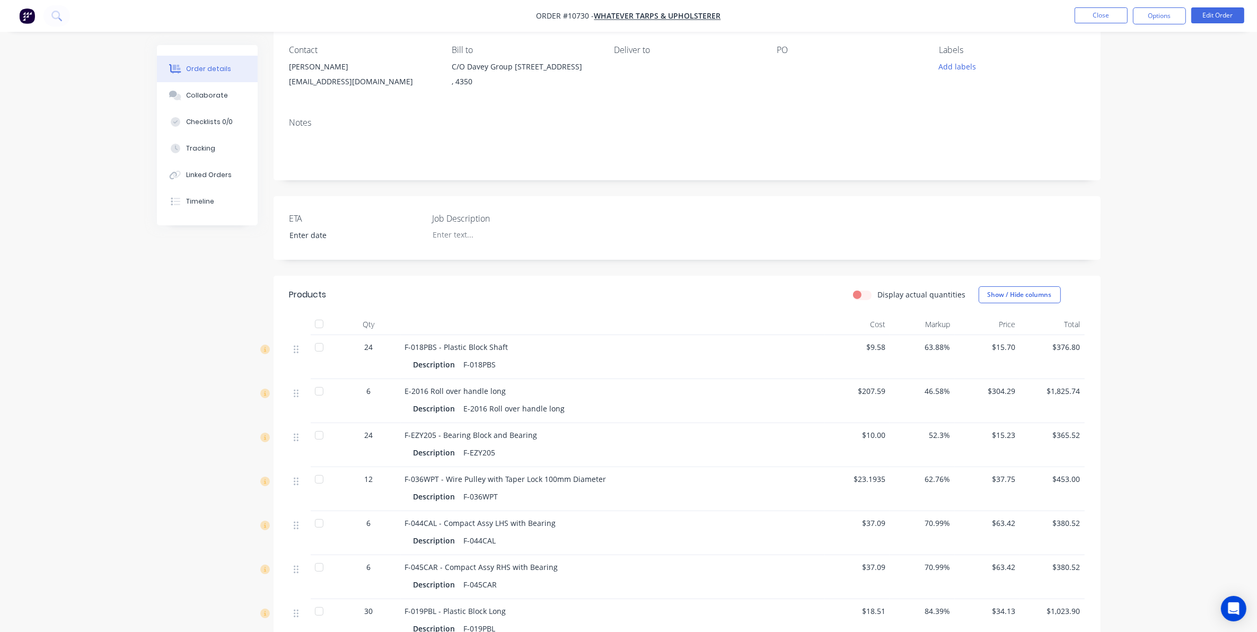
scroll to position [66, 0]
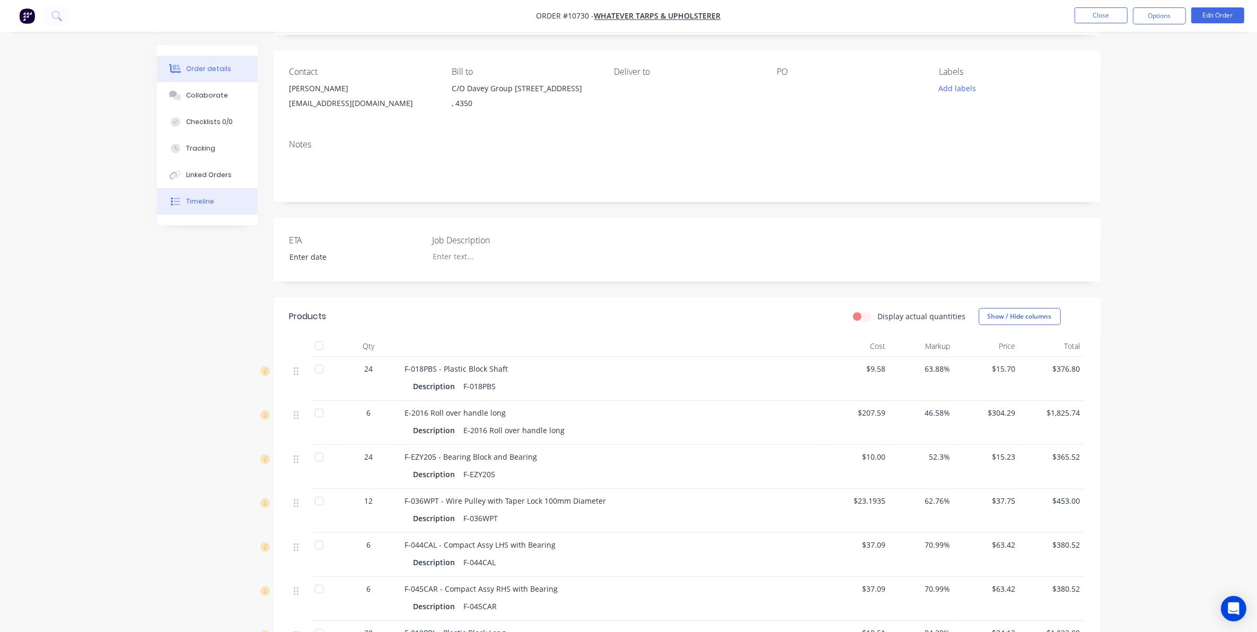
click at [219, 208] on button "Timeline" at bounding box center [207, 201] width 101 height 27
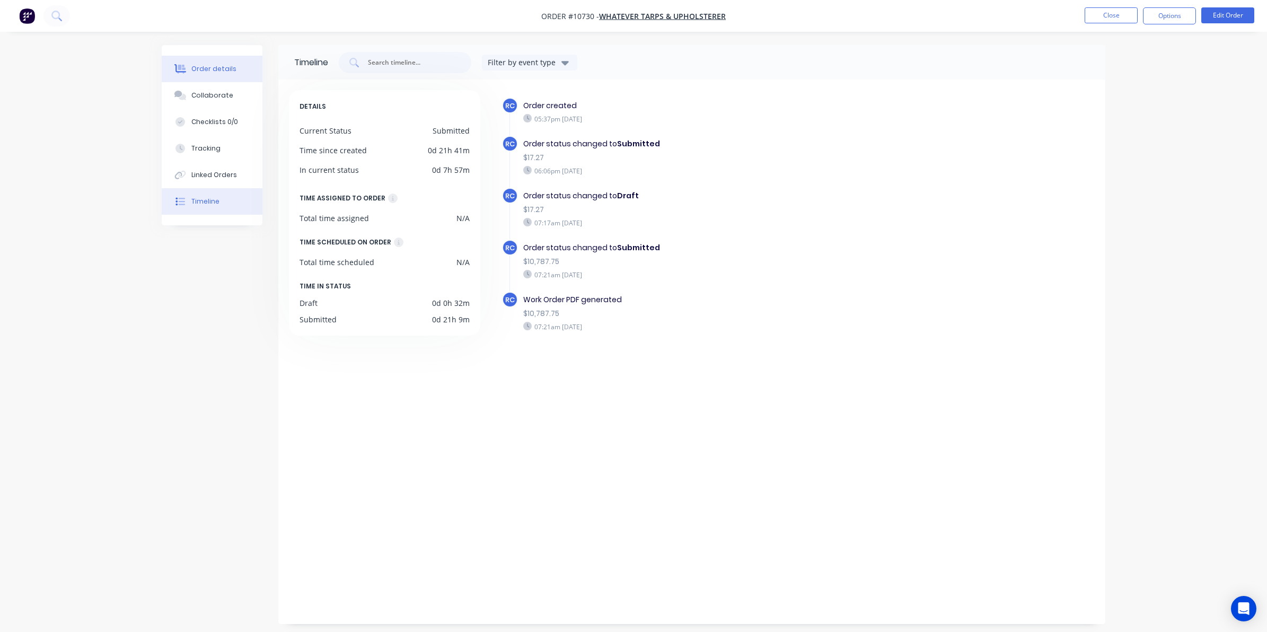
click at [221, 65] on div "Order details" at bounding box center [213, 69] width 45 height 10
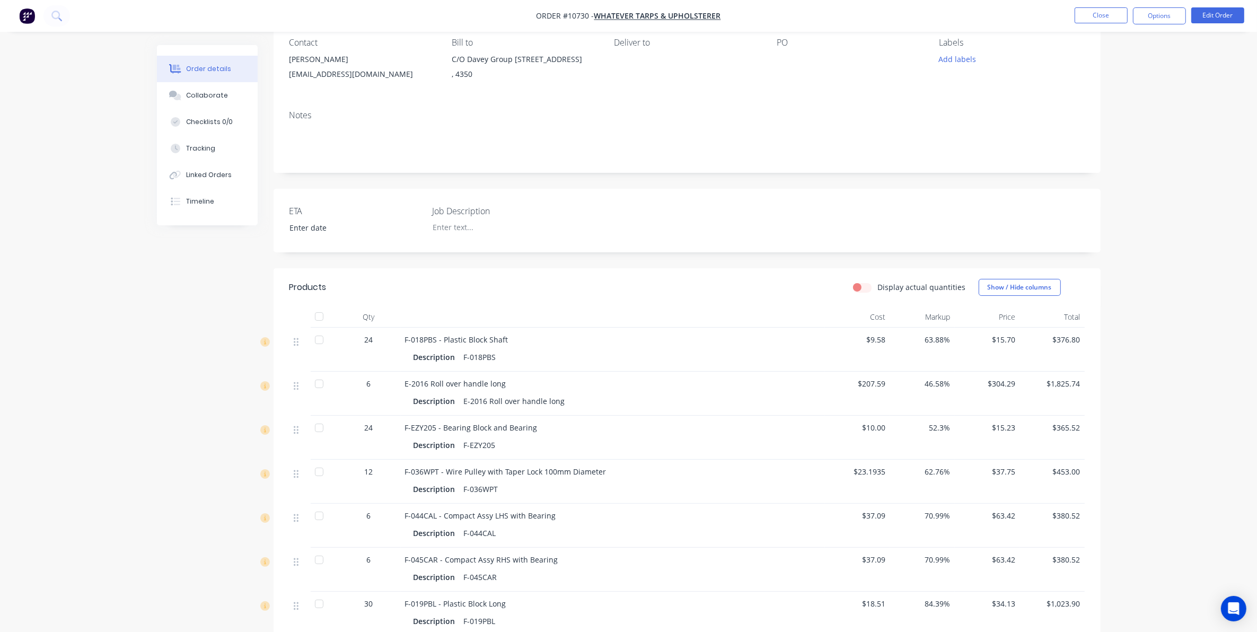
scroll to position [66, 0]
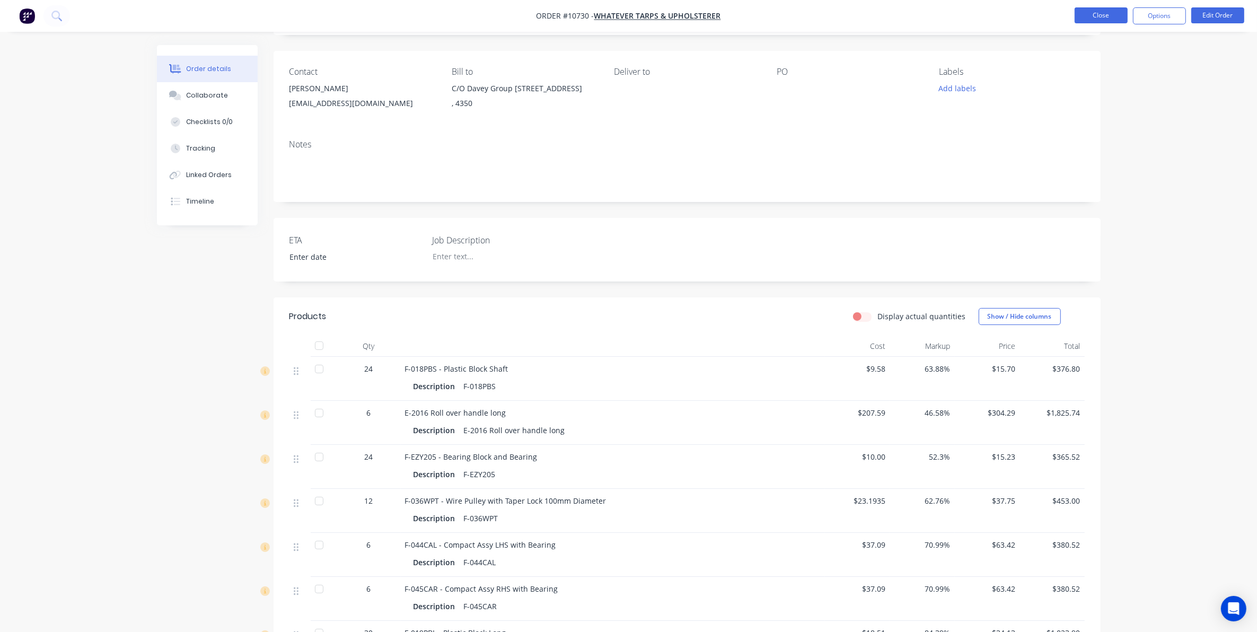
click at [1117, 11] on button "Close" at bounding box center [1101, 15] width 53 height 16
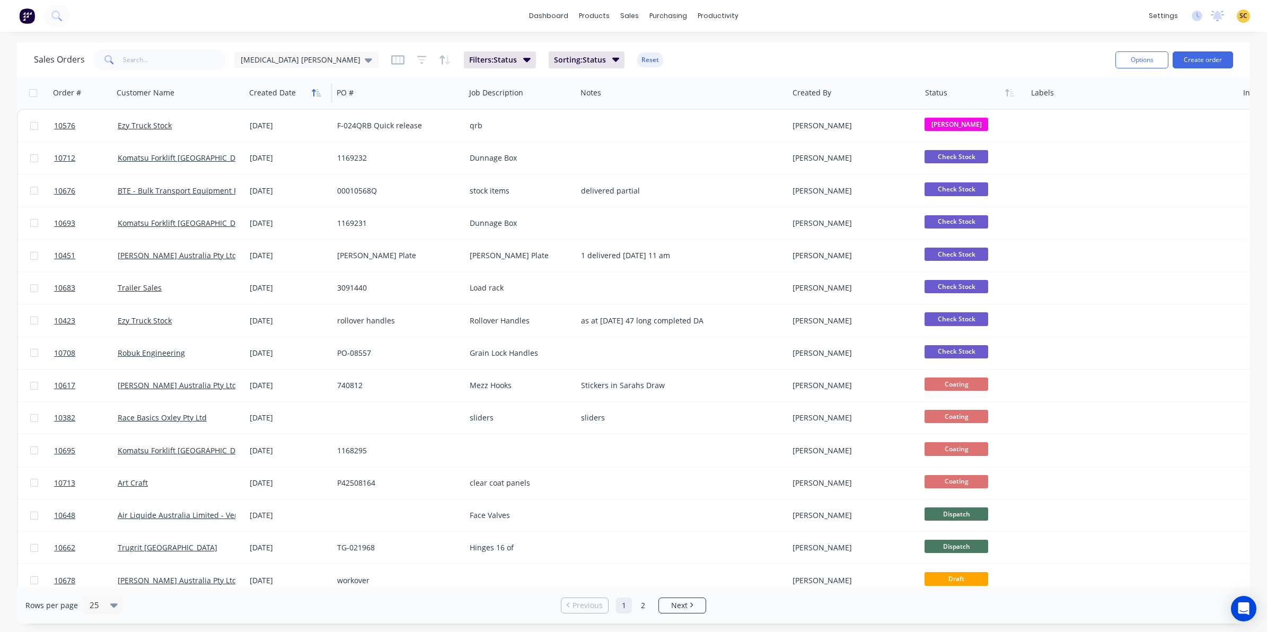
click at [318, 93] on icon "button" at bounding box center [319, 92] width 5 height 7
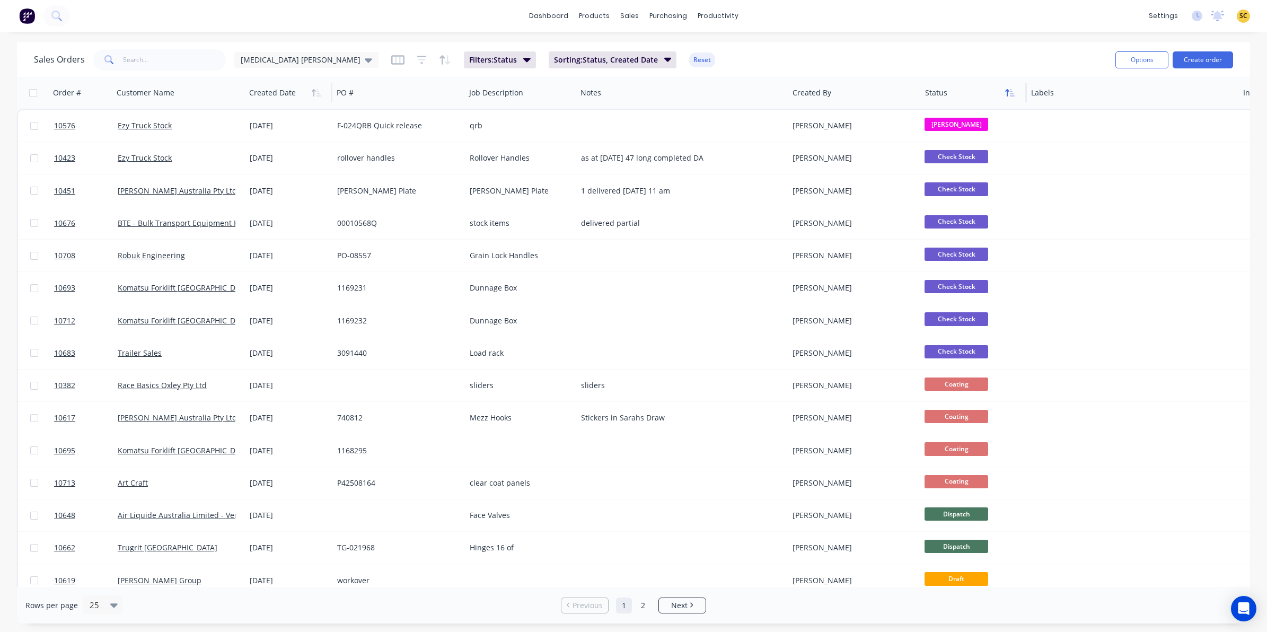
click at [1011, 94] on icon "button" at bounding box center [1010, 93] width 10 height 8
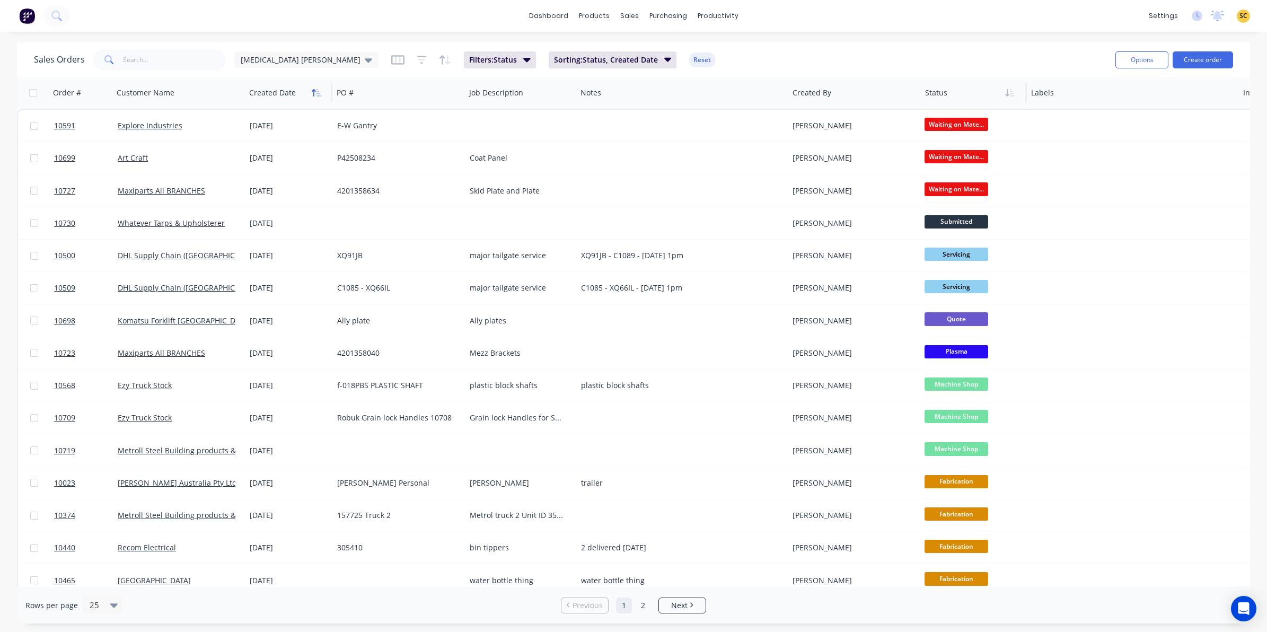
click at [313, 99] on button "button" at bounding box center [317, 93] width 16 height 16
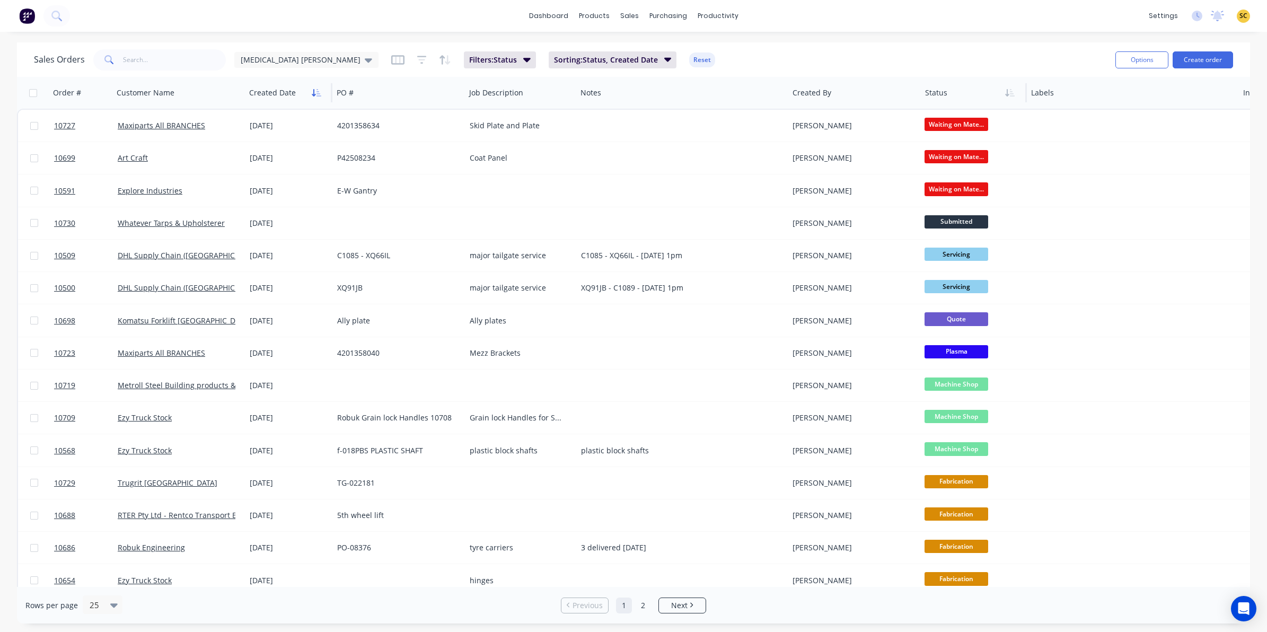
click at [313, 96] on button "button" at bounding box center [317, 93] width 16 height 16
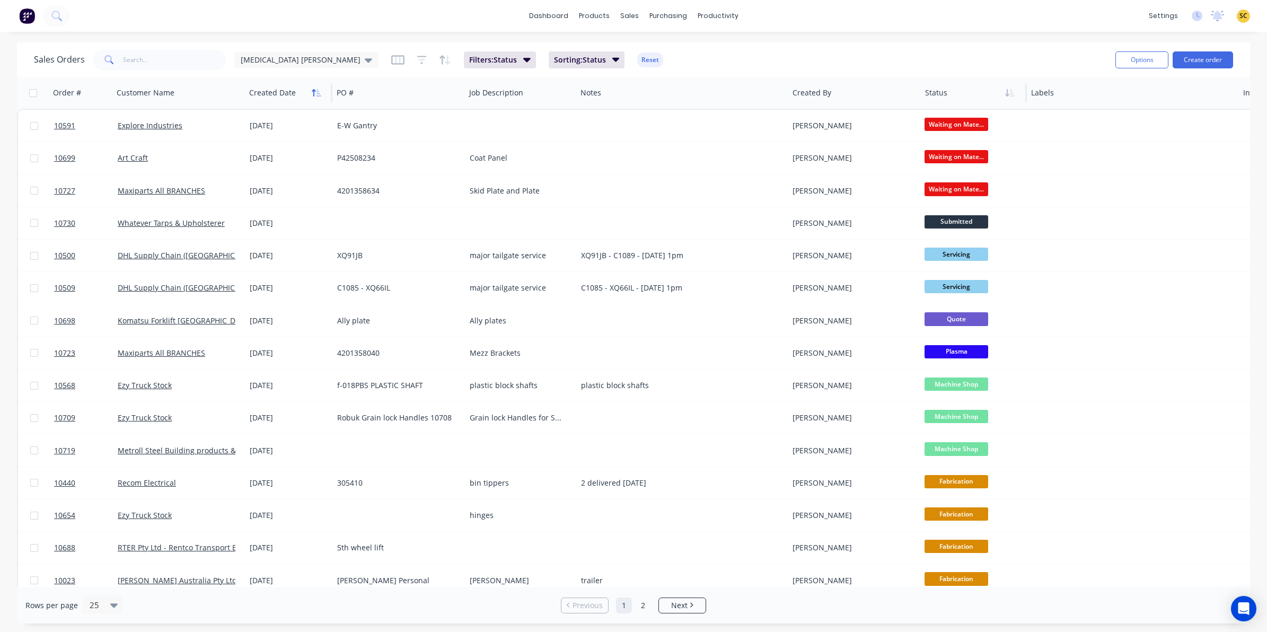
click at [313, 98] on button "button" at bounding box center [317, 93] width 16 height 16
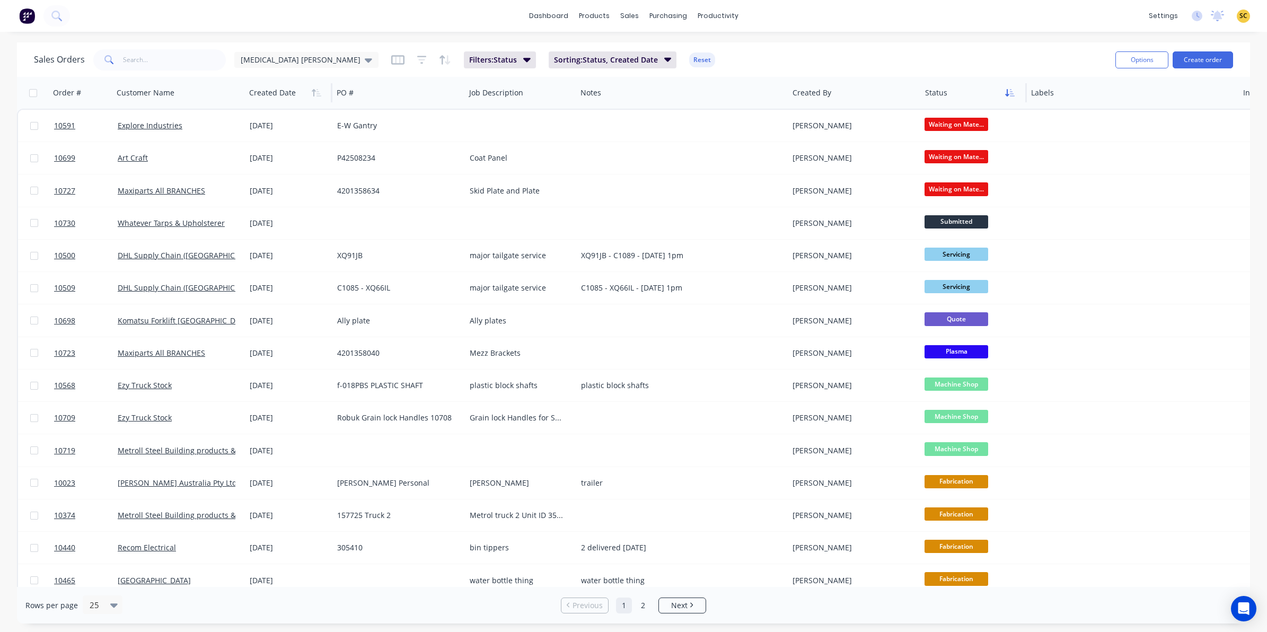
click at [1011, 99] on button "button" at bounding box center [1010, 93] width 16 height 16
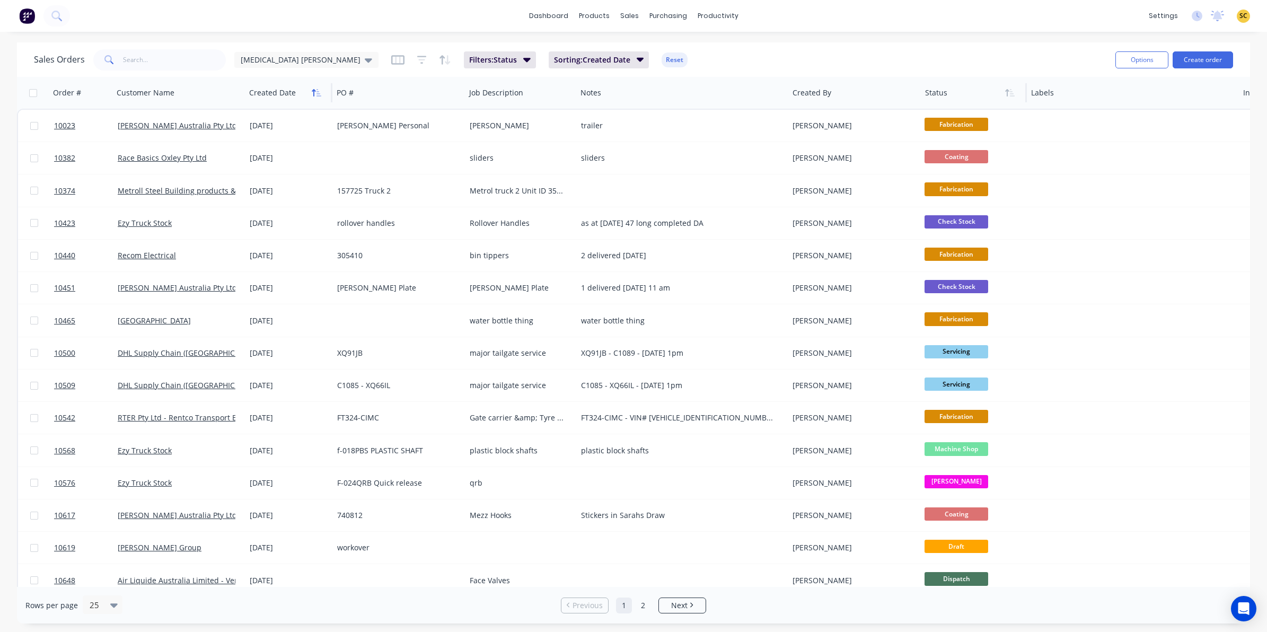
click at [317, 86] on button "button" at bounding box center [317, 93] width 16 height 16
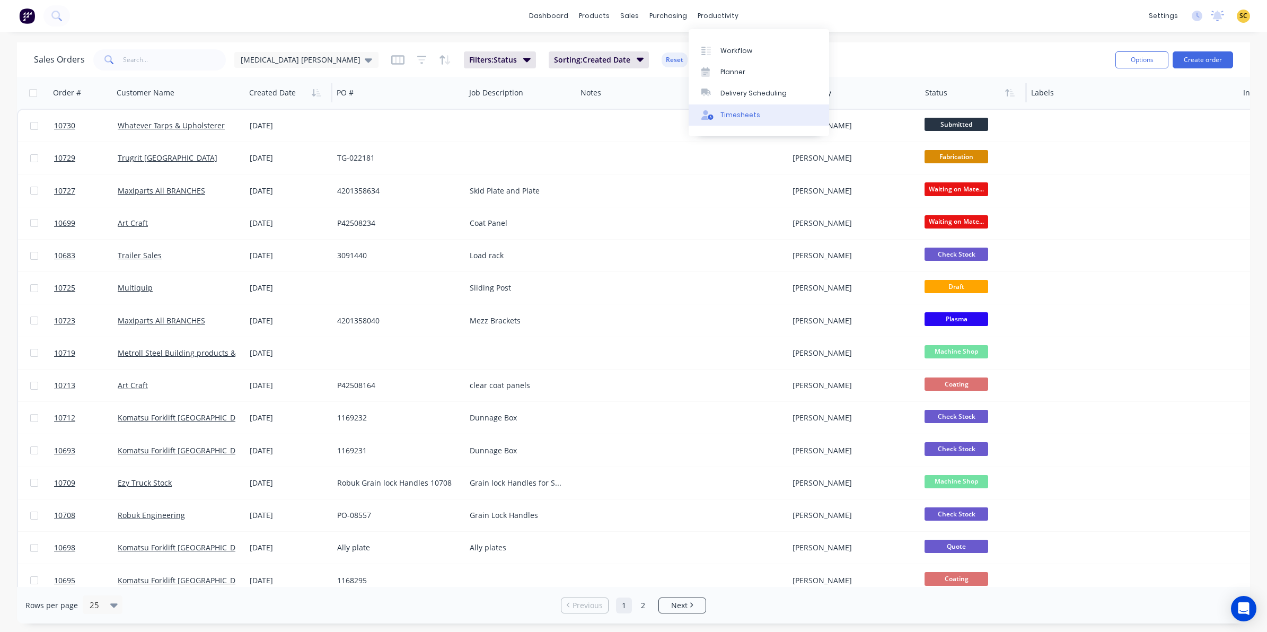
click at [737, 109] on link "Timesheets" at bounding box center [759, 114] width 141 height 21
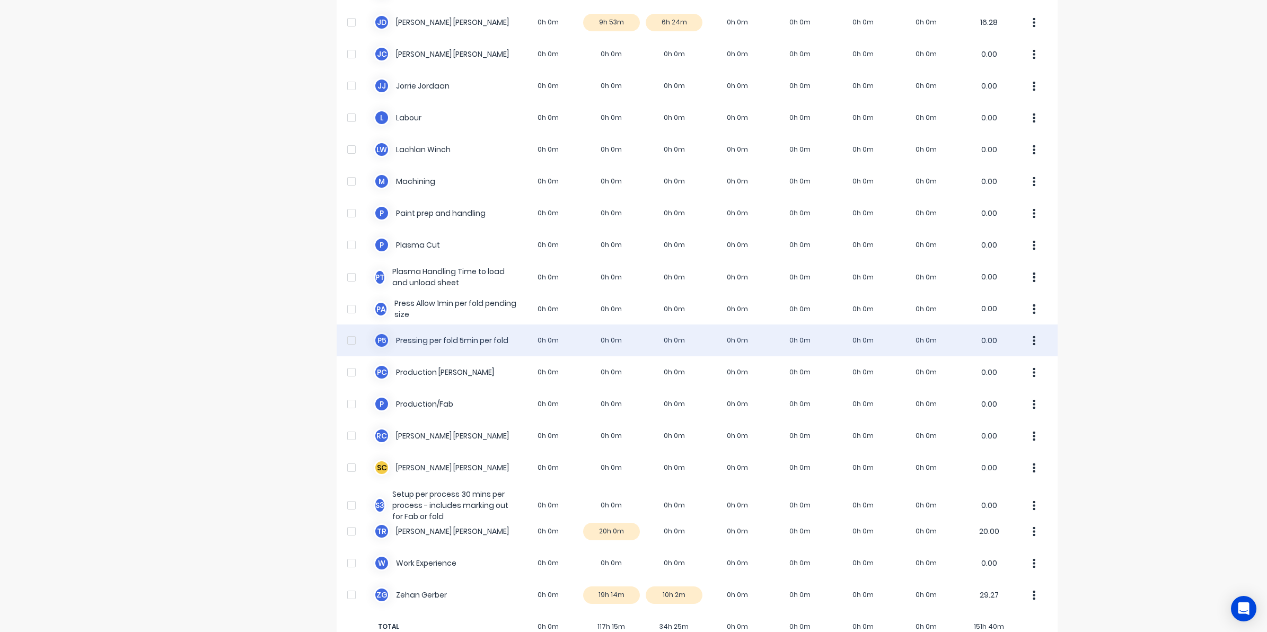
scroll to position [545, 0]
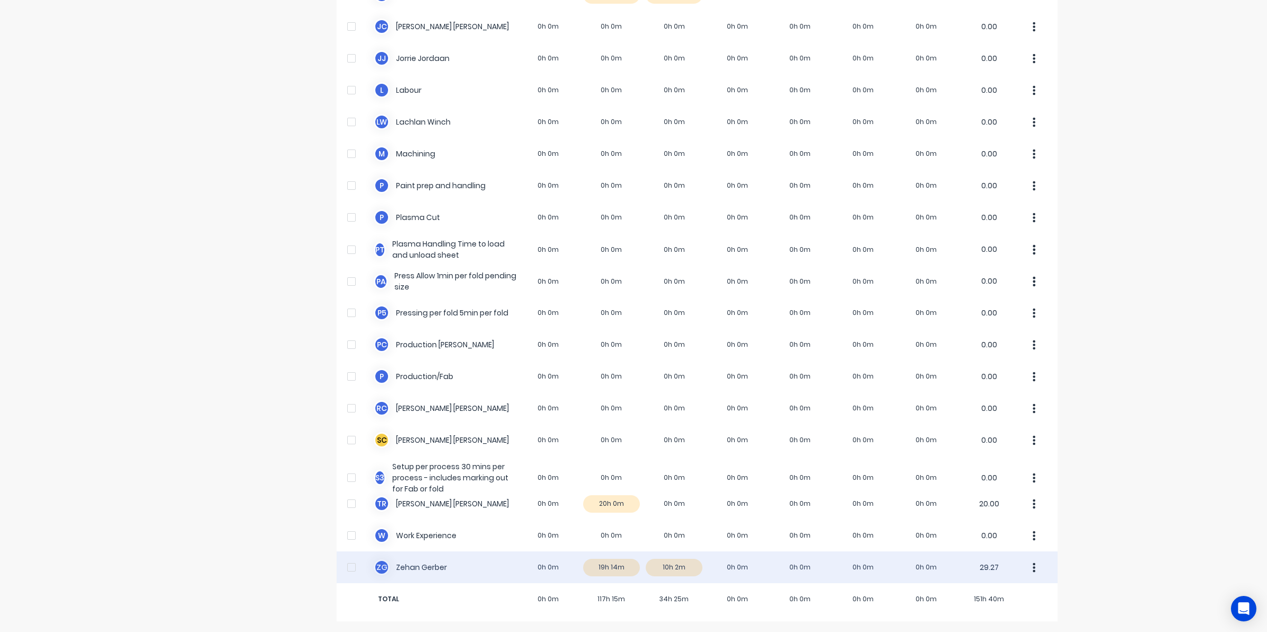
click at [669, 571] on div "Z G Zehan Gerber 0h 0m 19h 14m 10h 2m 0h 0m 0h 0m 0h 0m 0h 0m 29.27" at bounding box center [697, 567] width 721 height 32
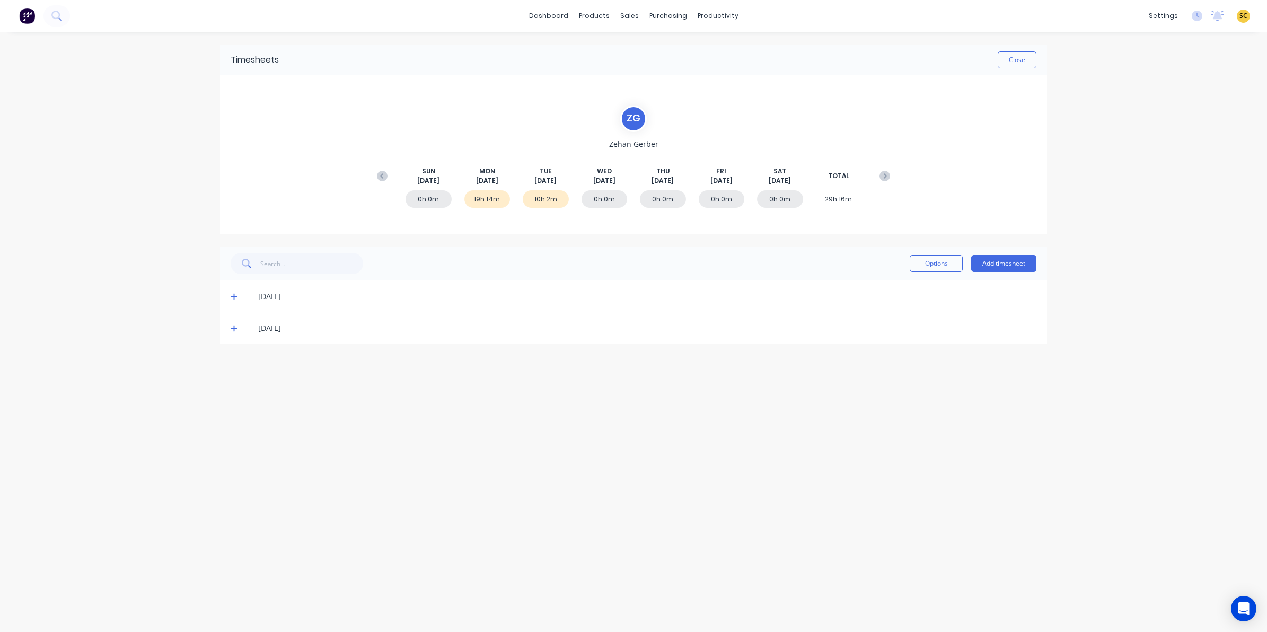
click at [234, 334] on span at bounding box center [236, 328] width 11 height 11
click at [235, 329] on icon at bounding box center [234, 327] width 7 height 7
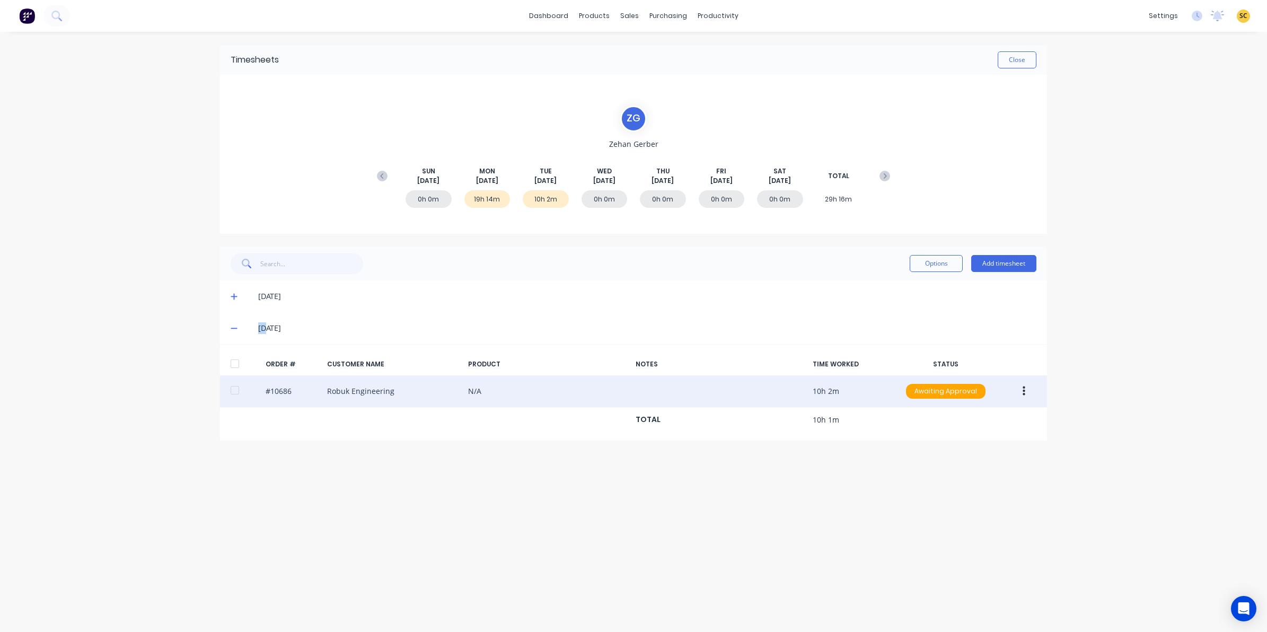
click at [1016, 391] on button "button" at bounding box center [1024, 391] width 25 height 19
click at [987, 463] on div "Edit" at bounding box center [986, 461] width 82 height 15
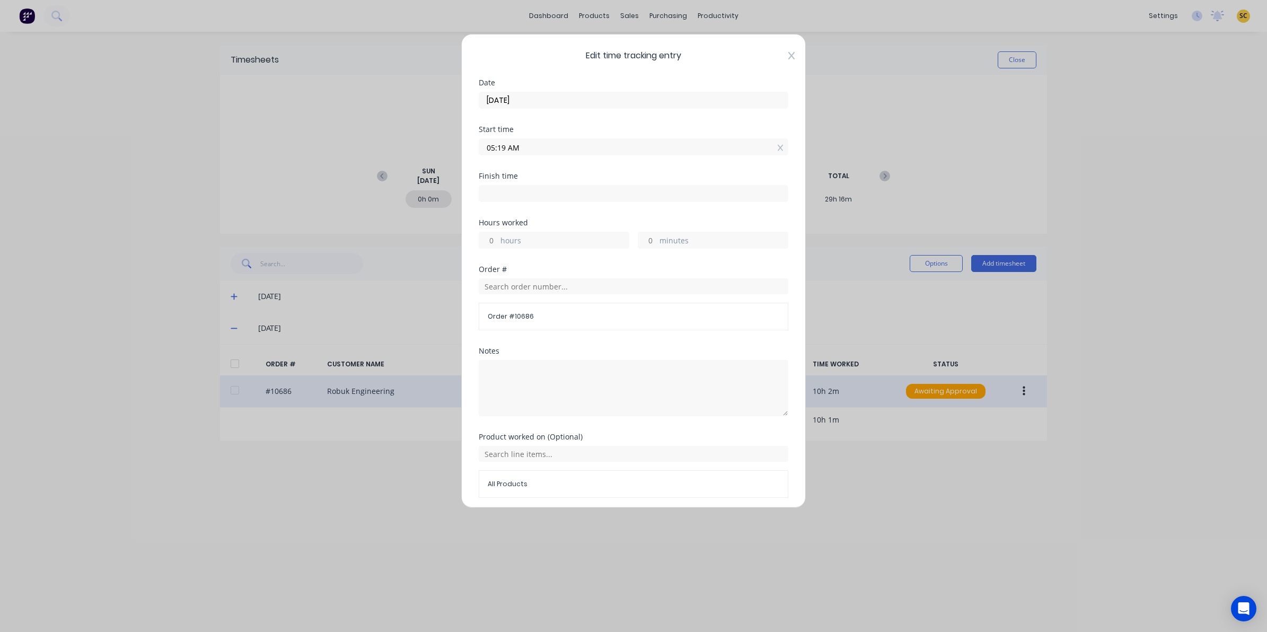
click at [788, 57] on icon at bounding box center [791, 55] width 6 height 8
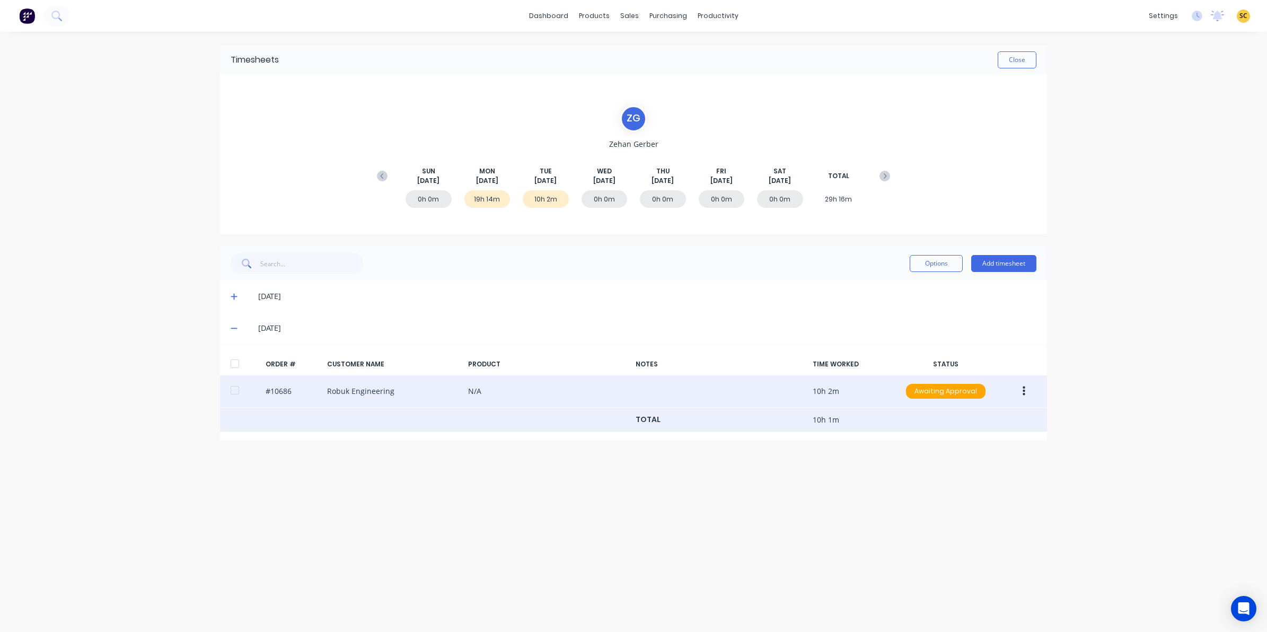
click at [528, 425] on div "TOTAL 10h 1m" at bounding box center [633, 420] width 827 height 24
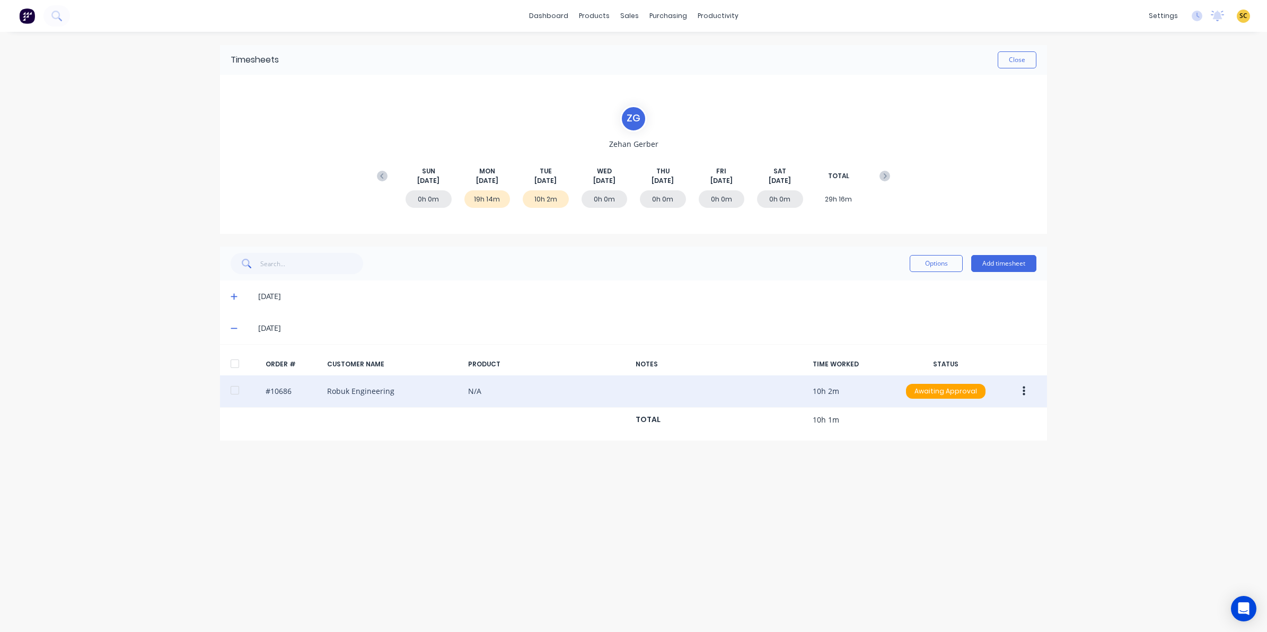
click at [310, 305] on div "[DATE]" at bounding box center [633, 296] width 827 height 32
click at [236, 298] on icon at bounding box center [234, 296] width 7 height 7
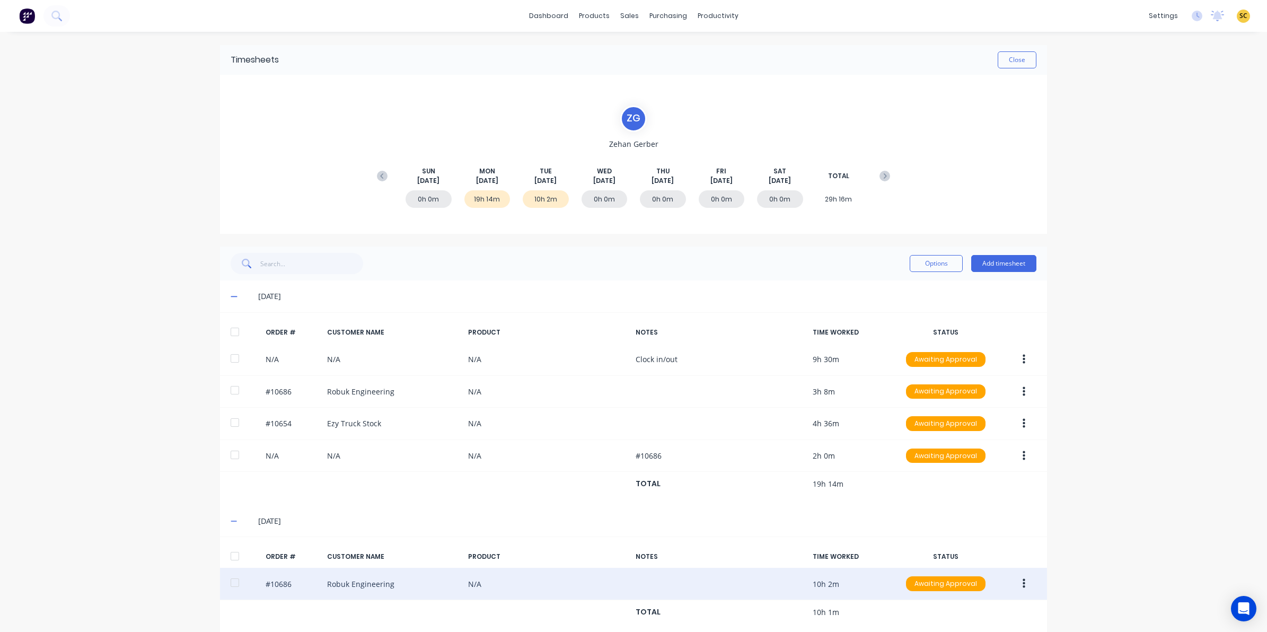
click at [231, 294] on icon at bounding box center [234, 296] width 7 height 7
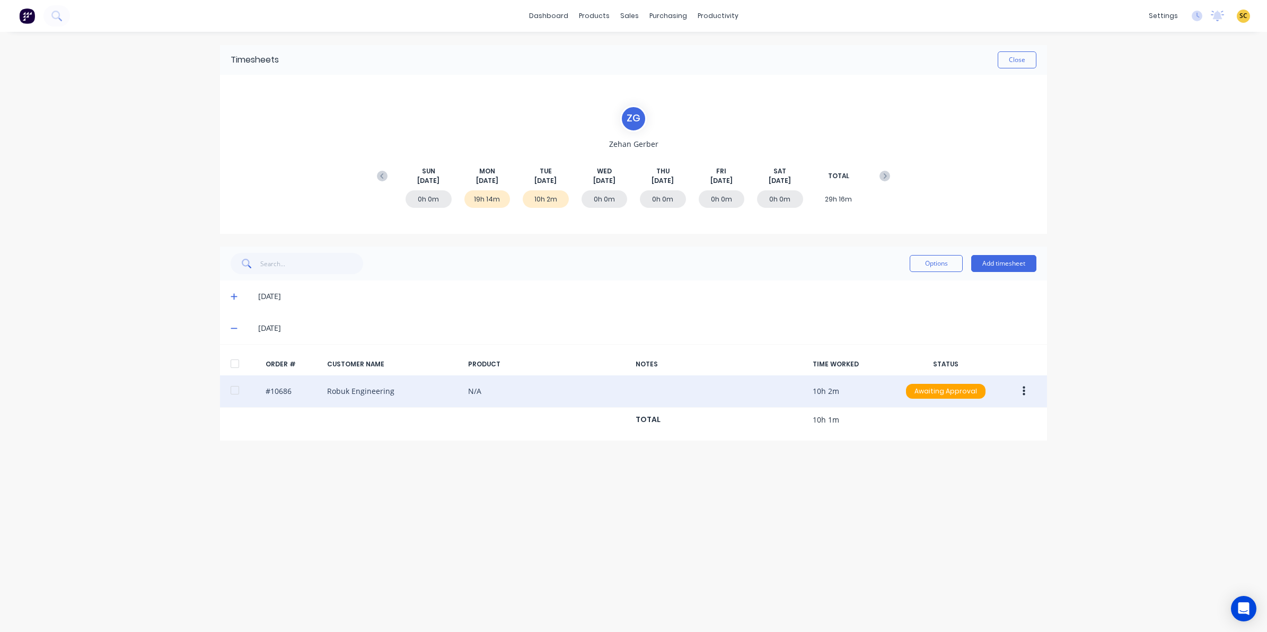
click at [237, 327] on icon at bounding box center [234, 327] width 7 height 7
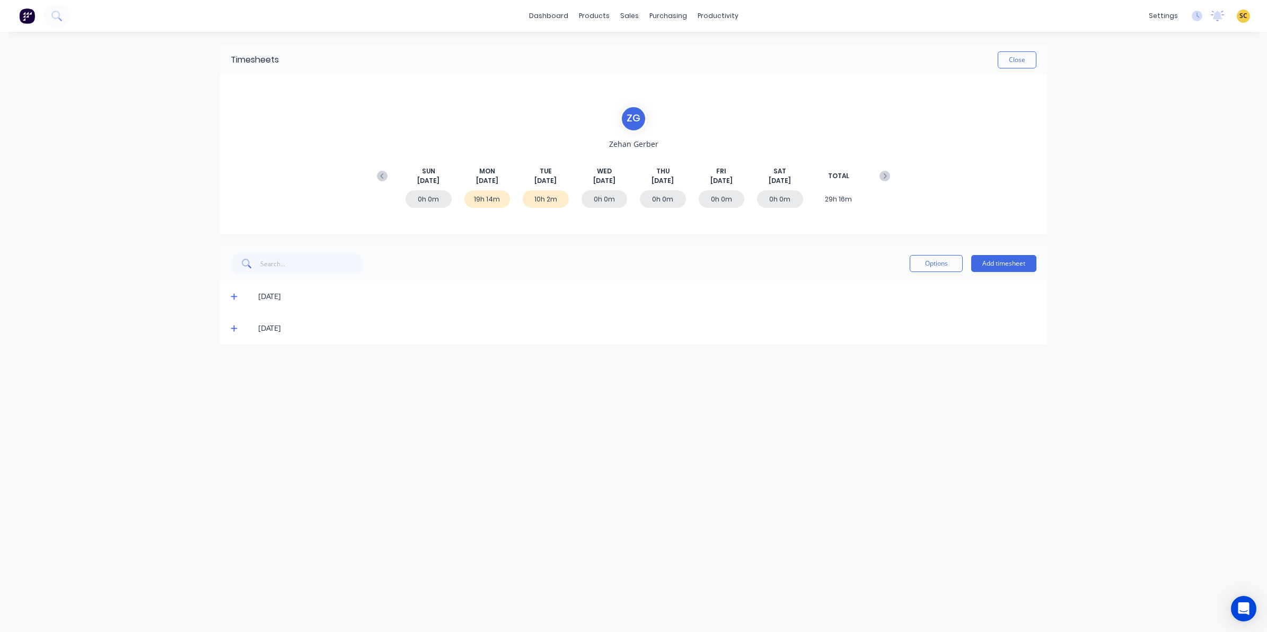
click at [266, 185] on div "Z G Zehan Gerber SUN Aug 24th MON Aug 25th TUE Aug 26th WED Aug 27th THU Aug 28…" at bounding box center [633, 154] width 827 height 159
click at [1027, 65] on button "Close" at bounding box center [1017, 59] width 39 height 17
